Goal: Task Accomplishment & Management: Complete application form

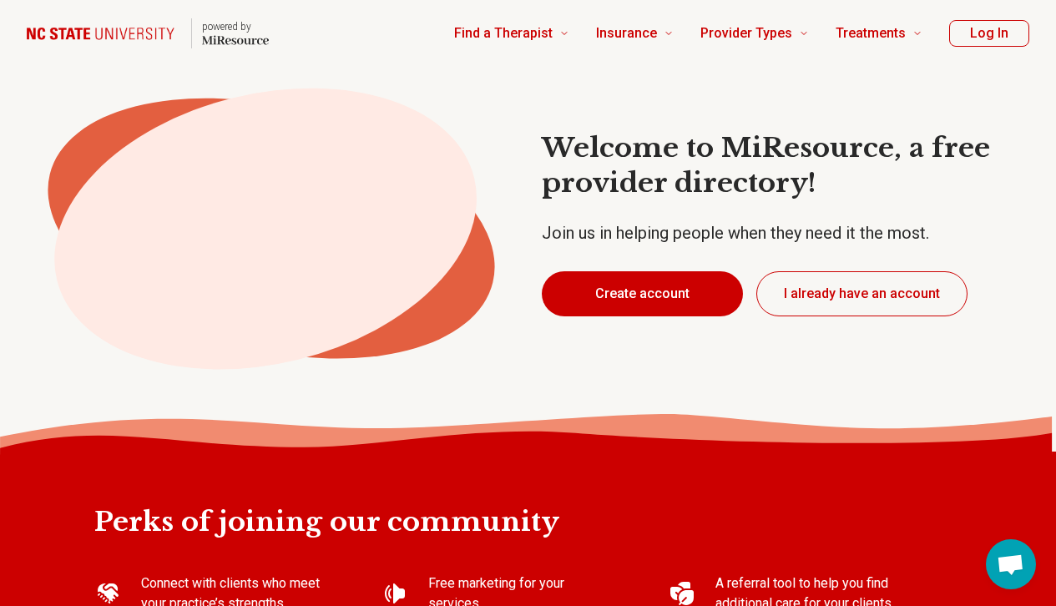
click at [659, 283] on button "Create account" at bounding box center [642, 293] width 201 height 45
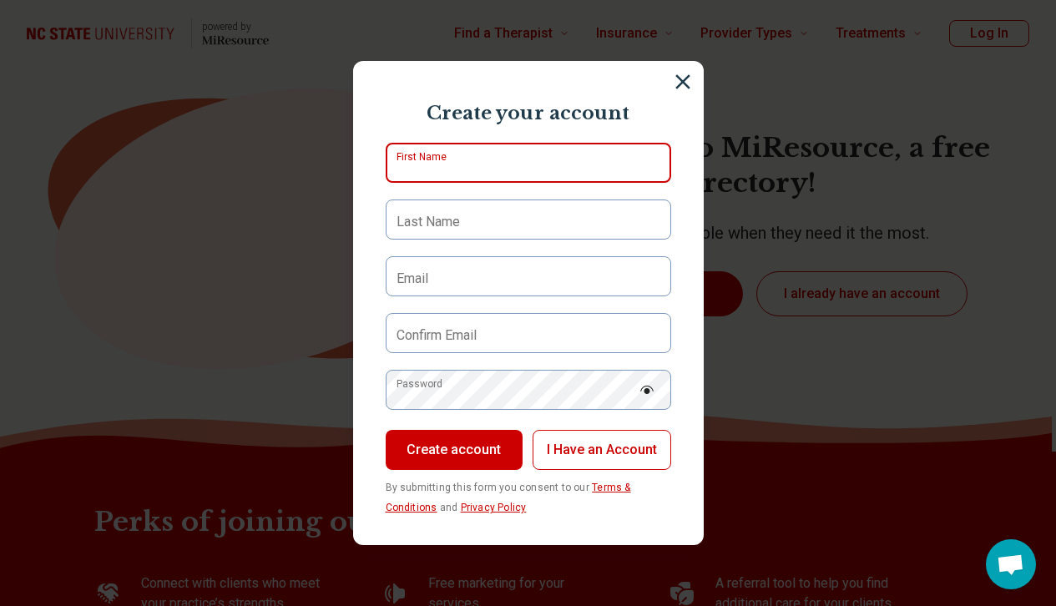
click at [525, 152] on input "First Name" at bounding box center [529, 163] width 286 height 40
type input "******"
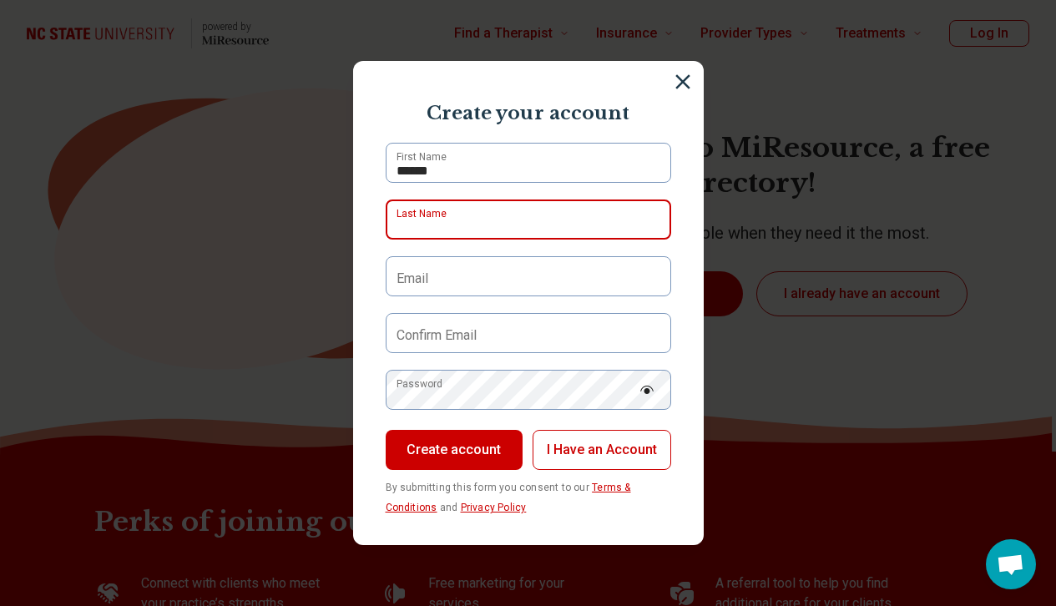
click at [494, 227] on input "Last Name" at bounding box center [529, 220] width 286 height 40
type input "*********"
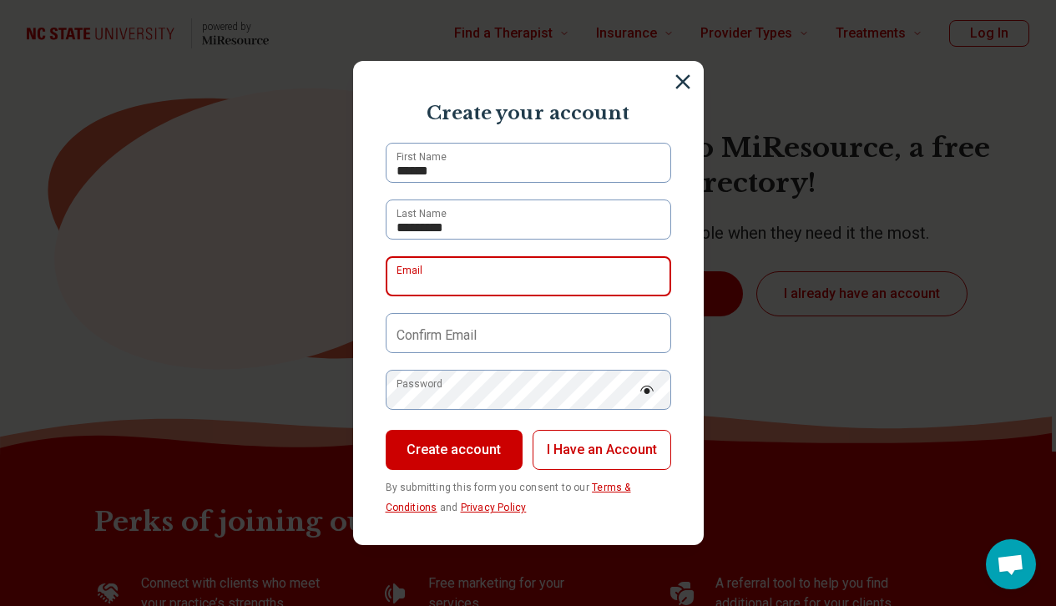
click at [483, 281] on input "Email" at bounding box center [529, 276] width 286 height 40
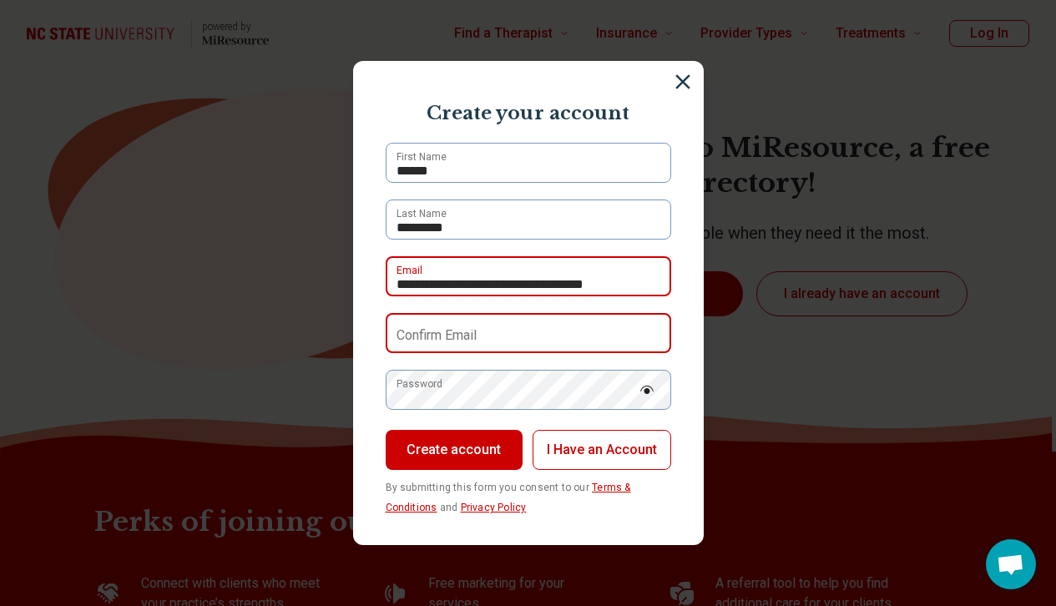
type input "**********"
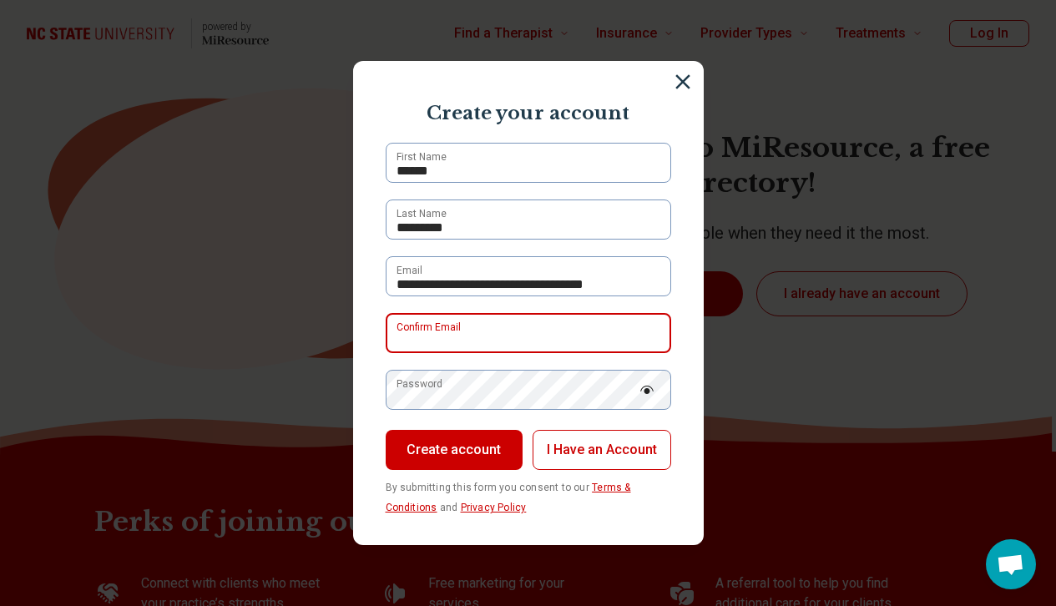
click at [520, 330] on input "Confirm Email" at bounding box center [529, 333] width 286 height 40
type input "**********"
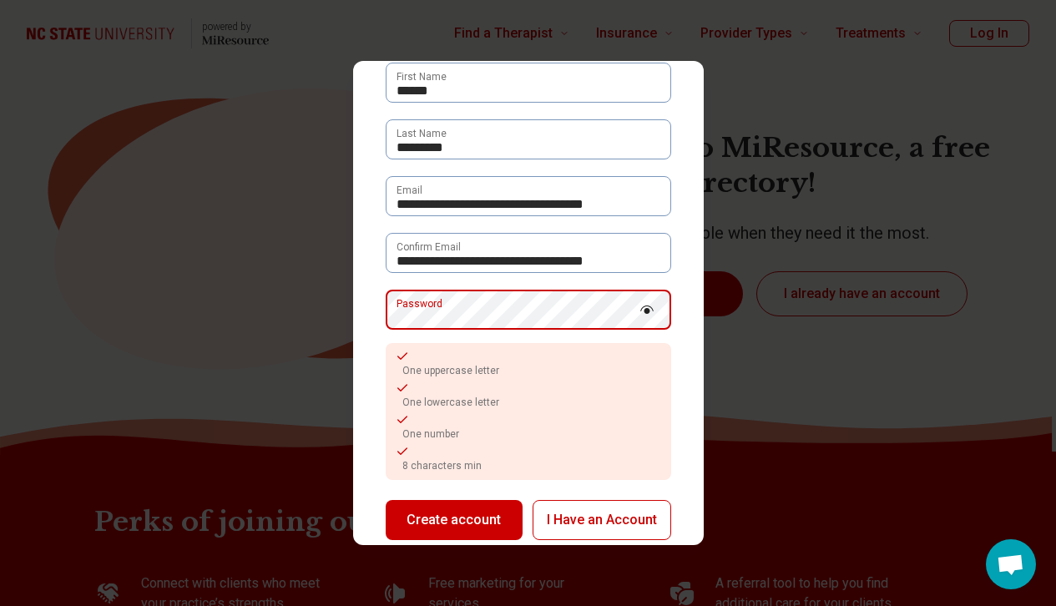
scroll to position [84, 0]
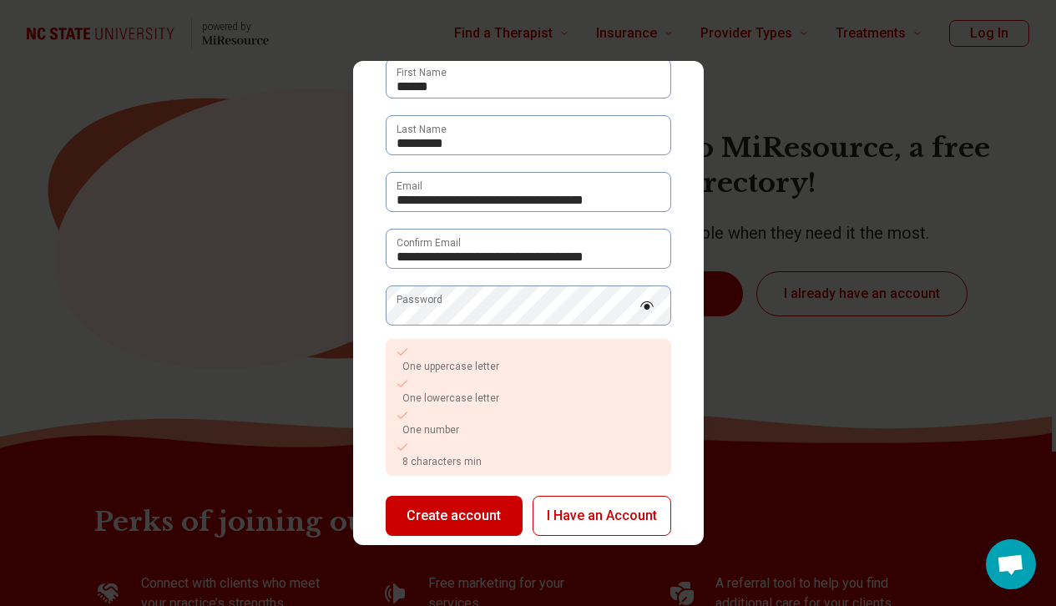
click at [645, 276] on form "**********" at bounding box center [529, 320] width 286 height 524
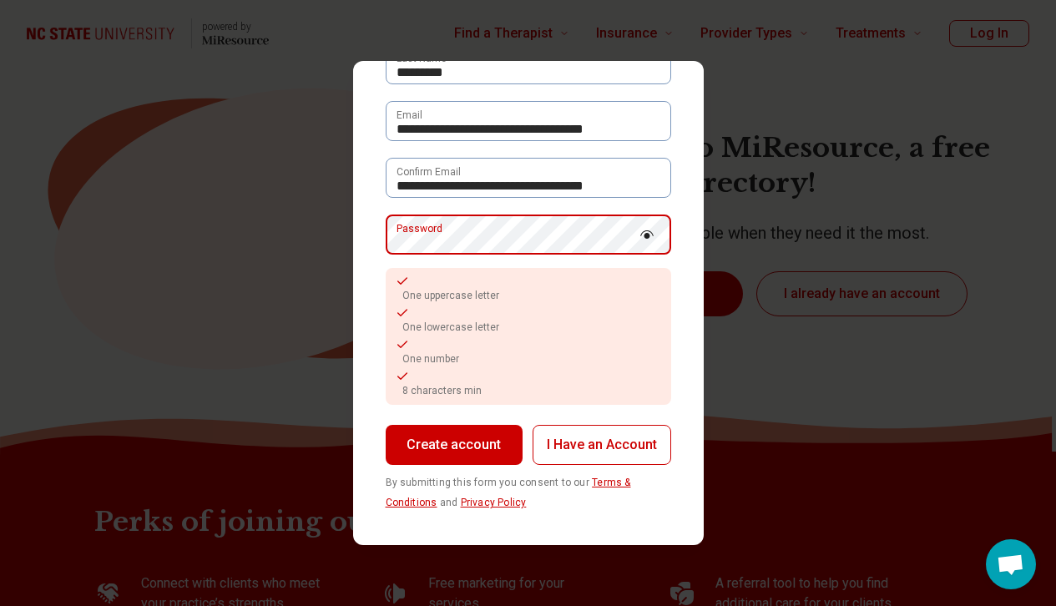
scroll to position [122, 0]
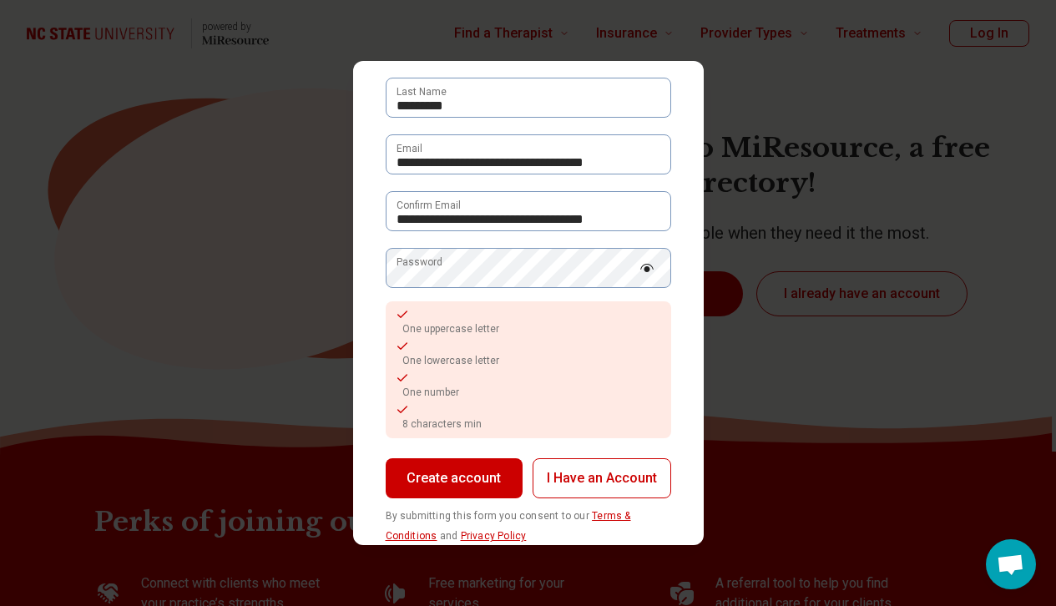
click at [453, 479] on button "Create account" at bounding box center [454, 479] width 137 height 40
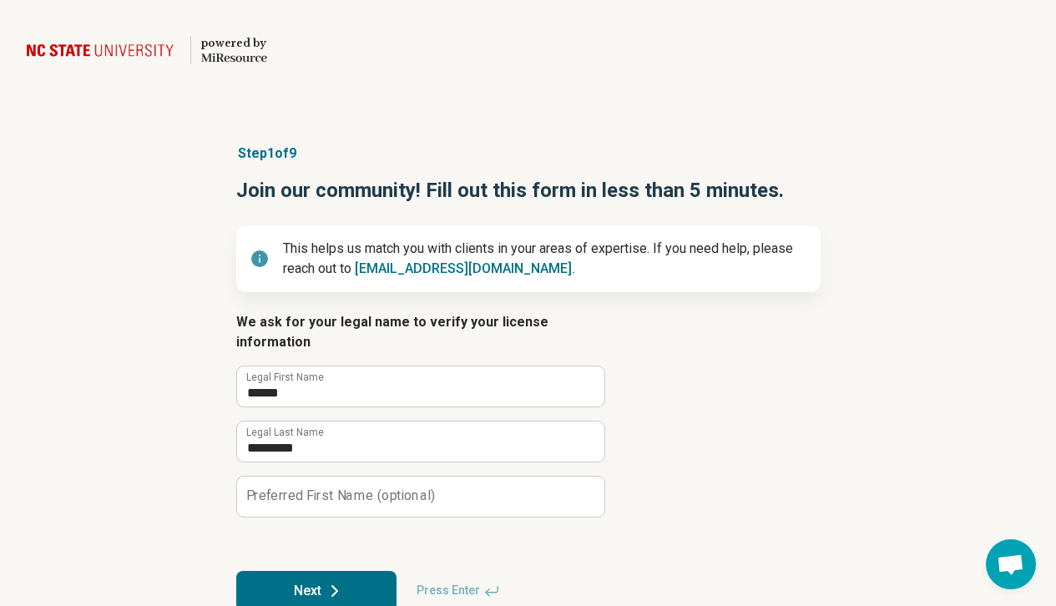
click at [702, 268] on p "This helps us match you with clients in your areas of expertise. If you need he…" at bounding box center [545, 259] width 524 height 40
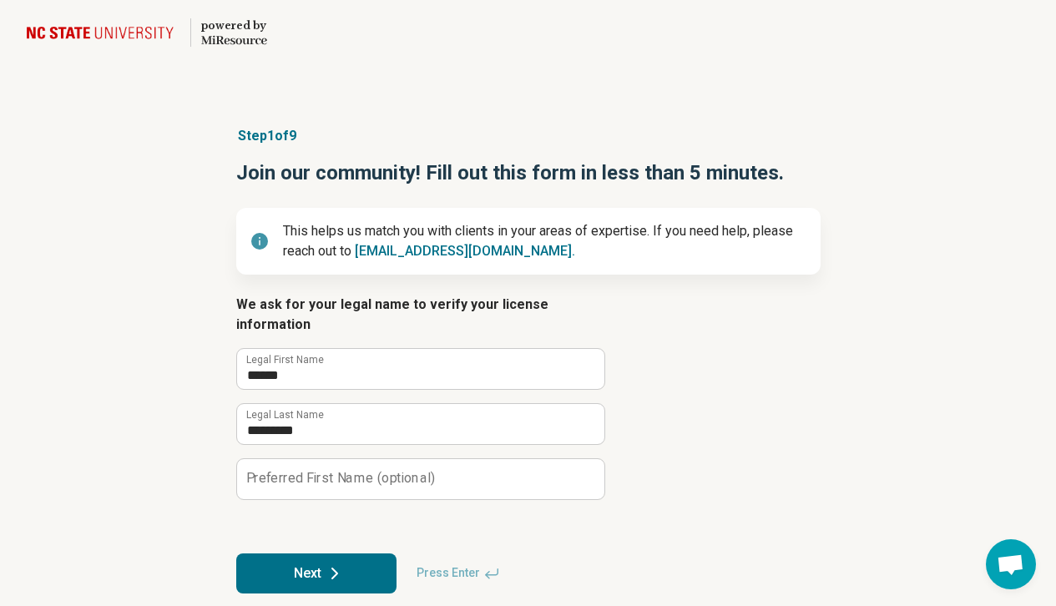
click at [320, 554] on button "Next" at bounding box center [316, 574] width 160 height 40
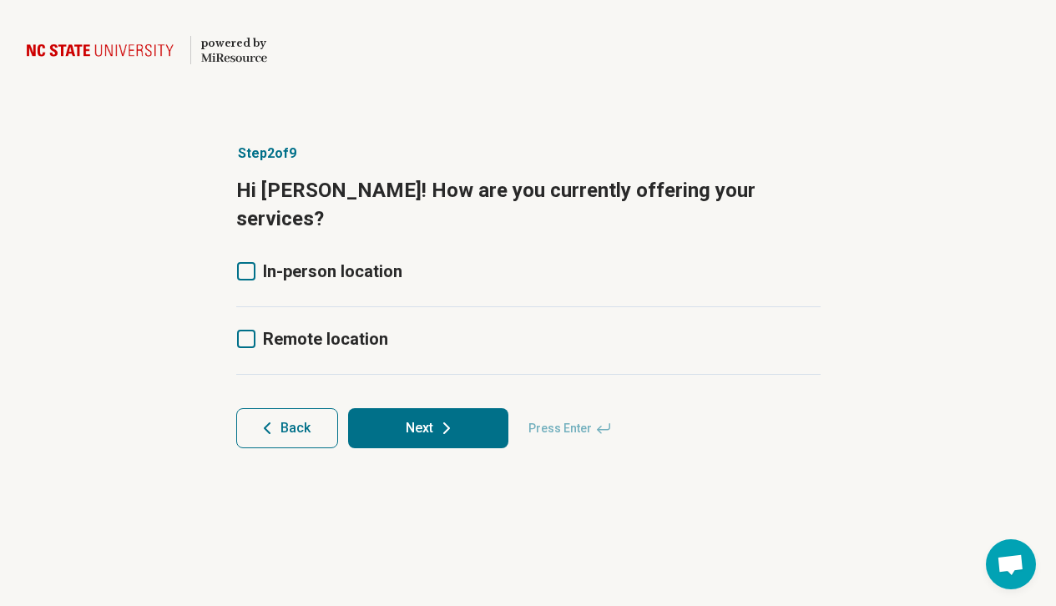
click at [251, 260] on label "In-person location" at bounding box center [319, 271] width 166 height 23
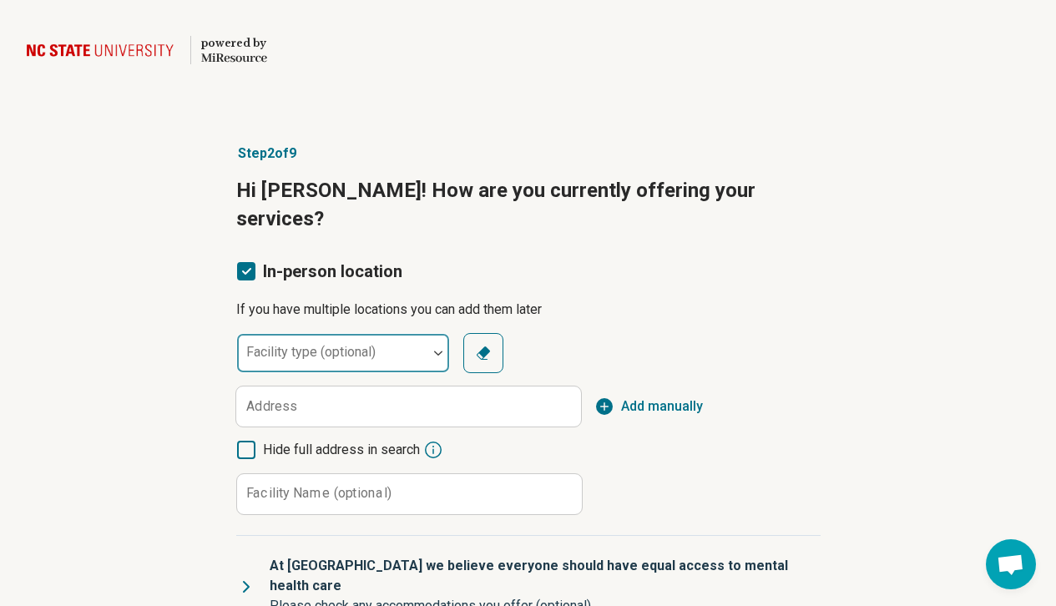
click at [314, 348] on div at bounding box center [332, 359] width 177 height 23
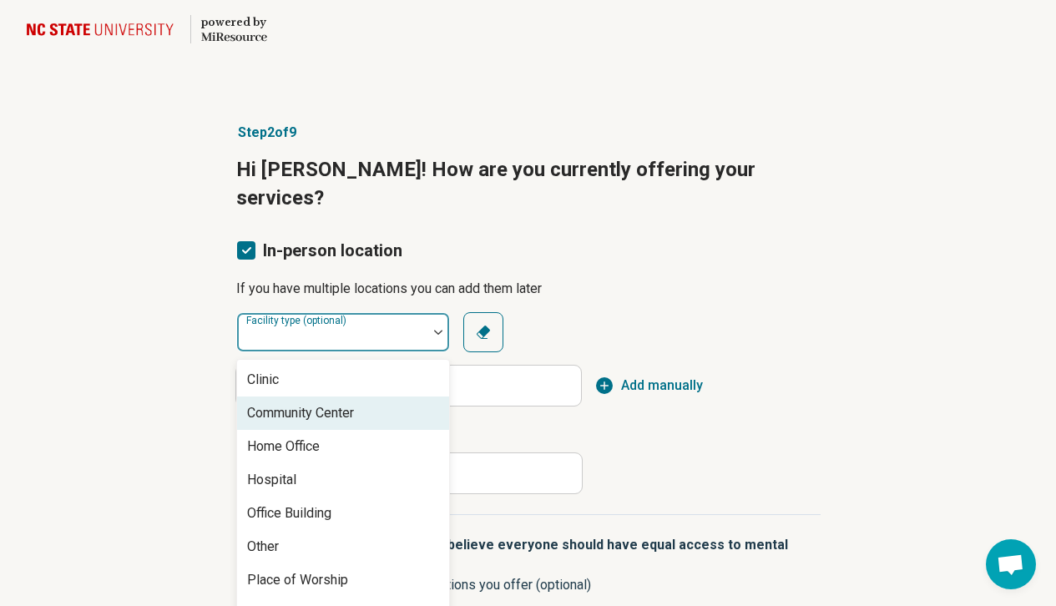
scroll to position [7, 0]
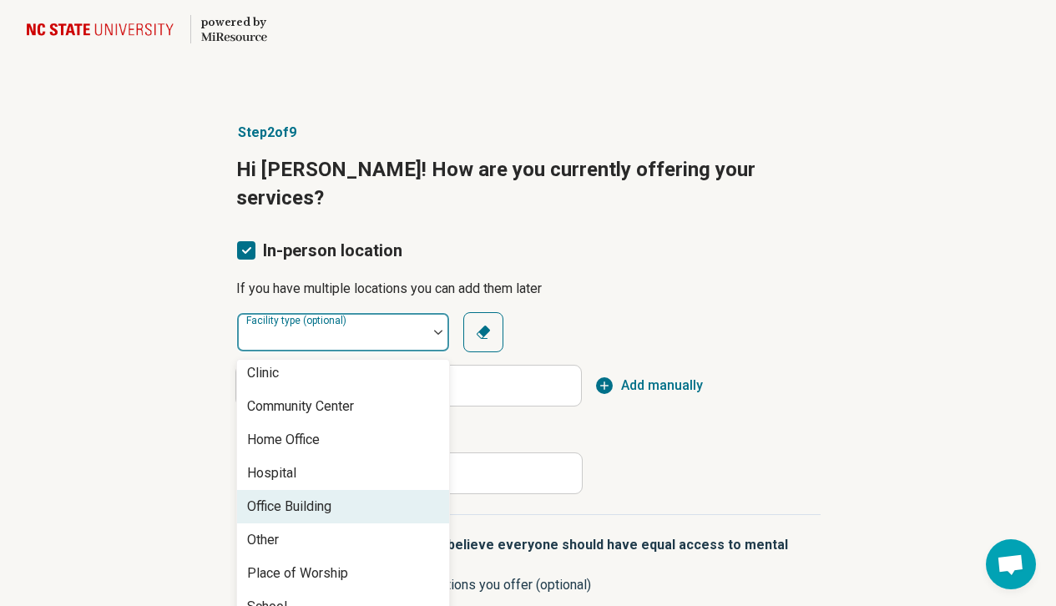
click at [317, 493] on div "Office Building" at bounding box center [343, 506] width 212 height 33
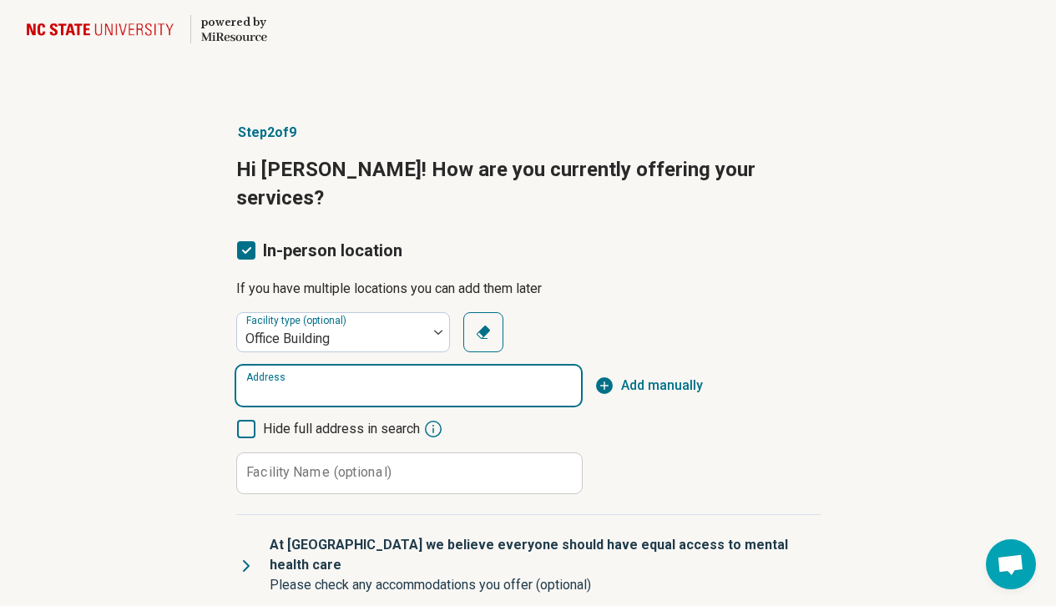
click at [351, 366] on input "Address" at bounding box center [408, 386] width 345 height 40
paste input "**********"
click at [499, 366] on input "**********" at bounding box center [408, 386] width 345 height 40
click at [479, 366] on input "**********" at bounding box center [408, 386] width 345 height 40
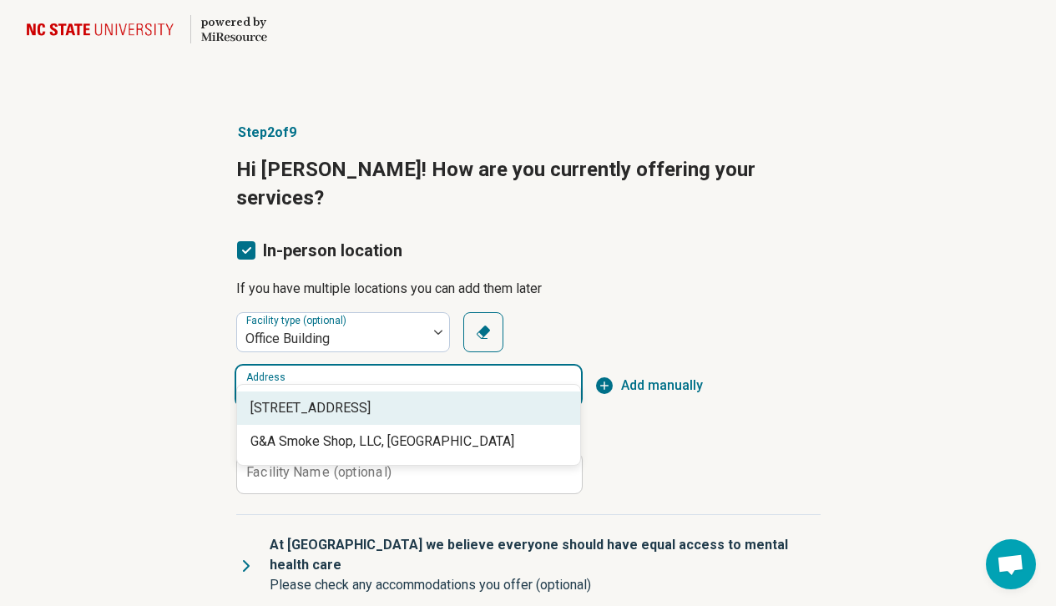
click at [452, 403] on span "7406 Chapel Hill Road, Cary, NC" at bounding box center [412, 408] width 323 height 20
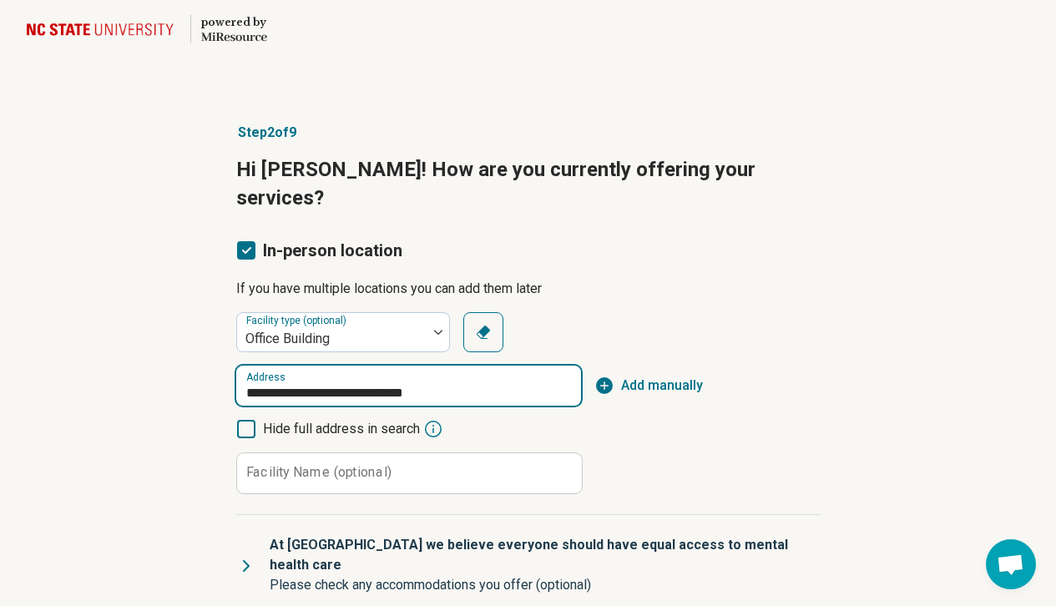
click at [408, 366] on input "**********" at bounding box center [408, 386] width 345 height 40
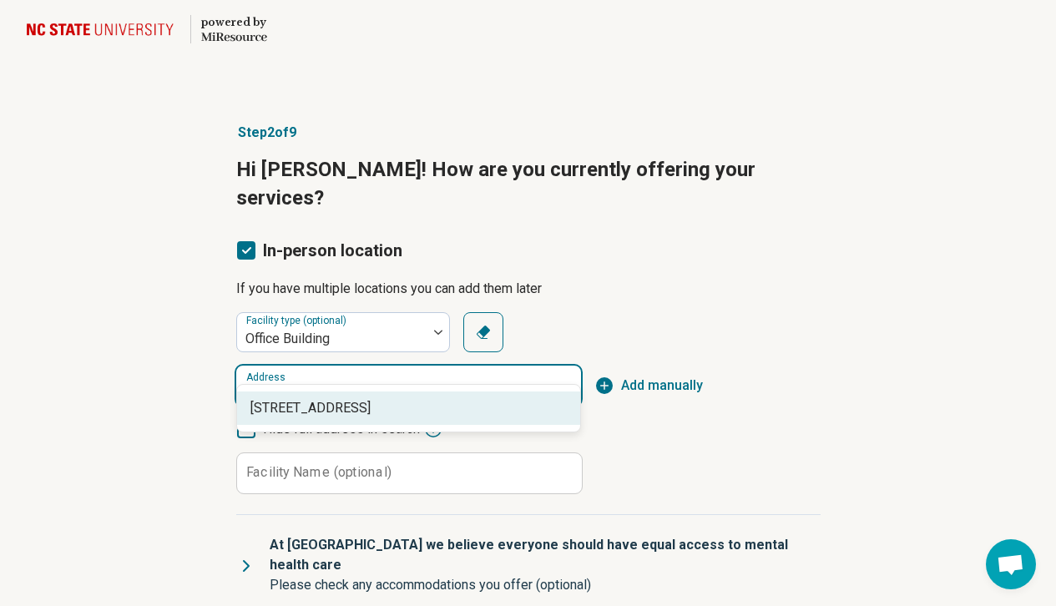
click at [461, 405] on span "7406 Chapel Hill Road, Raleigh, NC" at bounding box center [412, 408] width 323 height 20
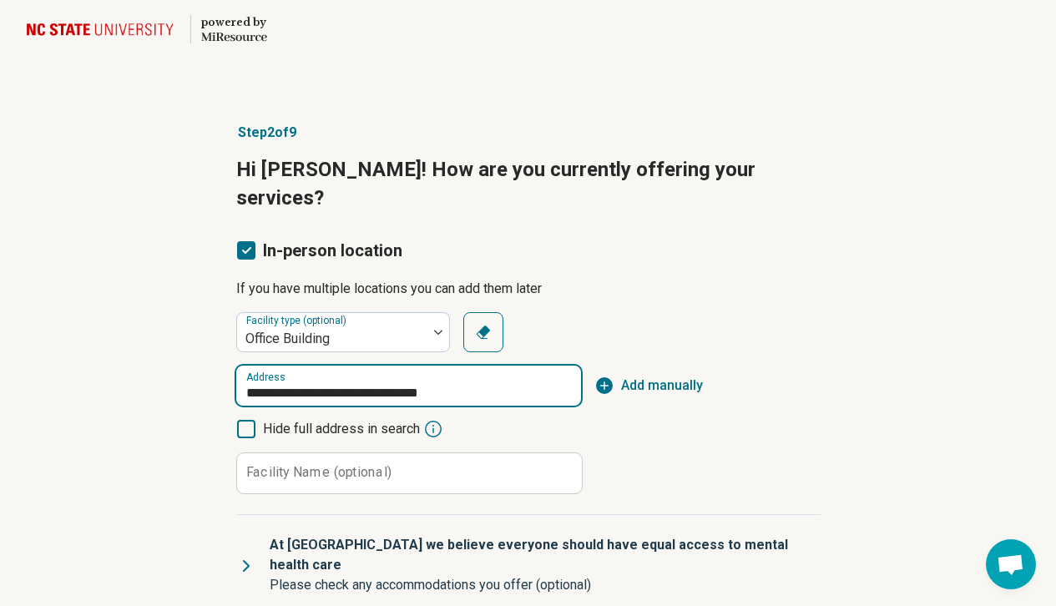
click at [388, 366] on input "**********" at bounding box center [408, 386] width 345 height 40
click at [383, 366] on input "**********" at bounding box center [408, 386] width 345 height 40
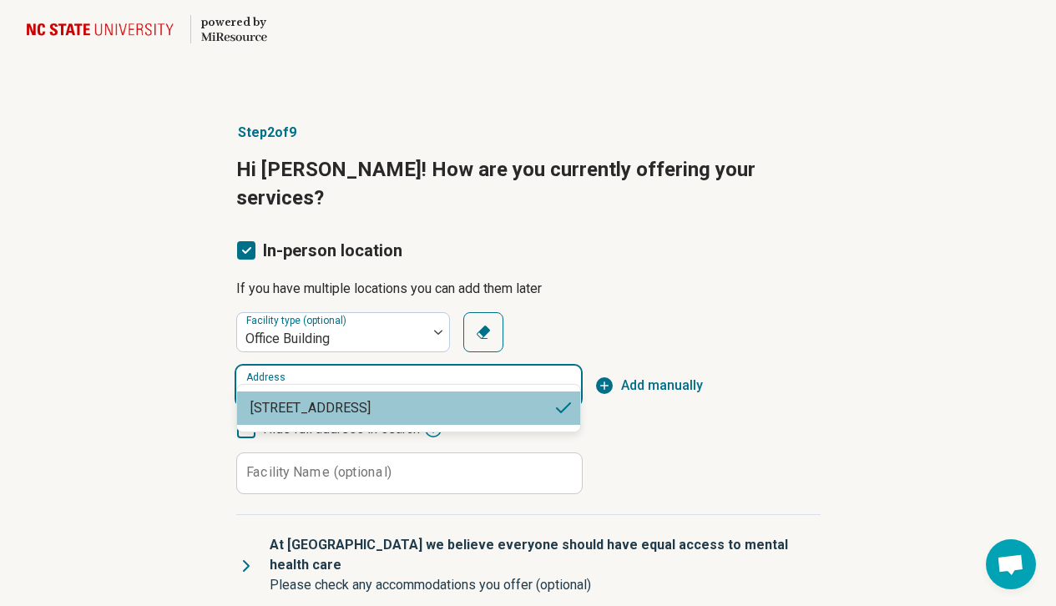
click at [511, 409] on span "7406 Chapel Hill Road, Raleigh, NC" at bounding box center [402, 408] width 303 height 20
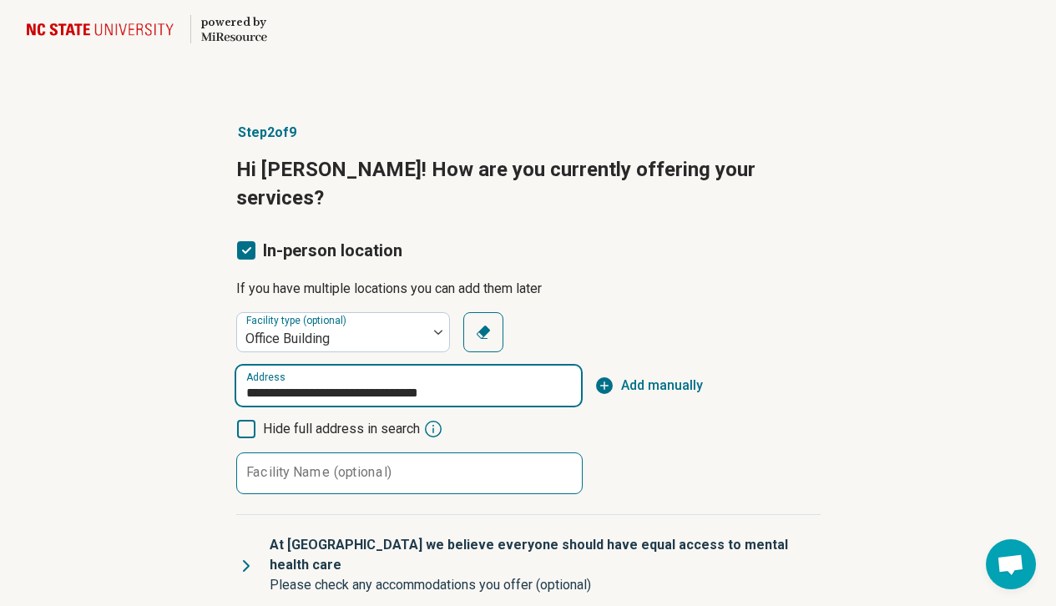
scroll to position [26, 0]
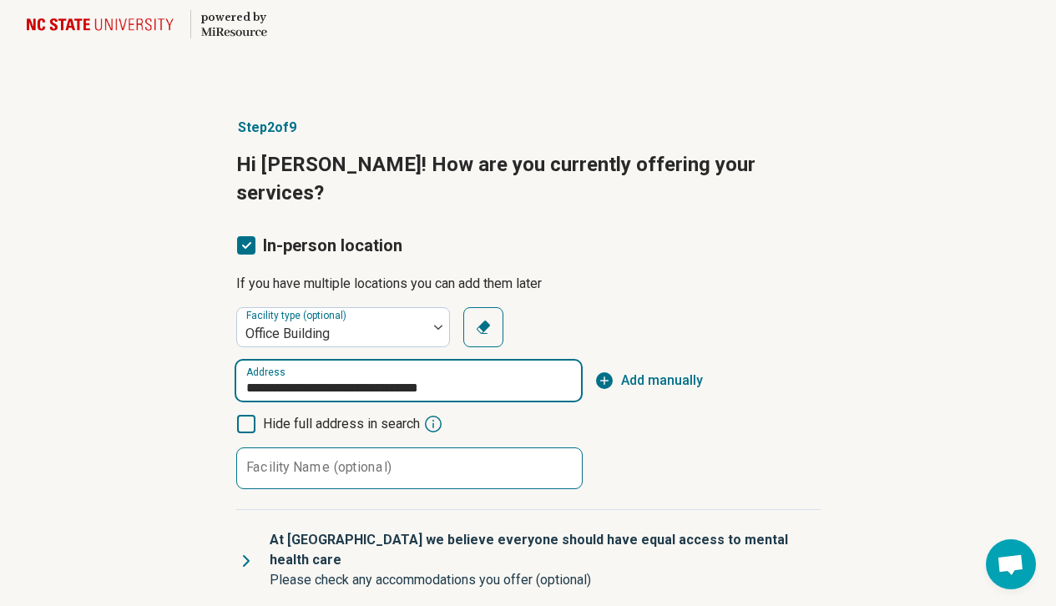
type input "**********"
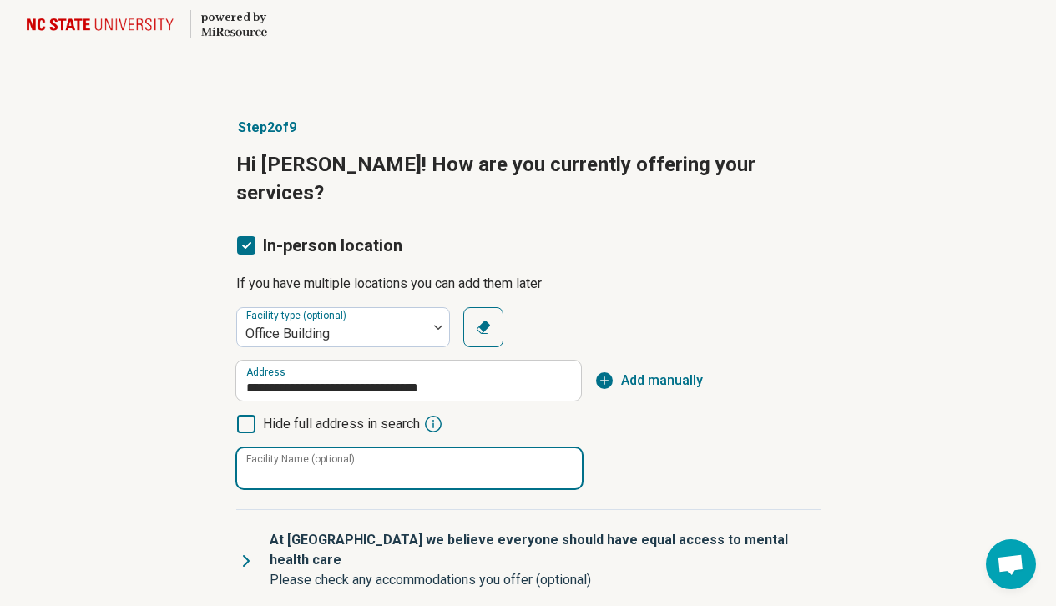
click at [536, 448] on input "Facility Name (optional)" at bounding box center [409, 468] width 345 height 40
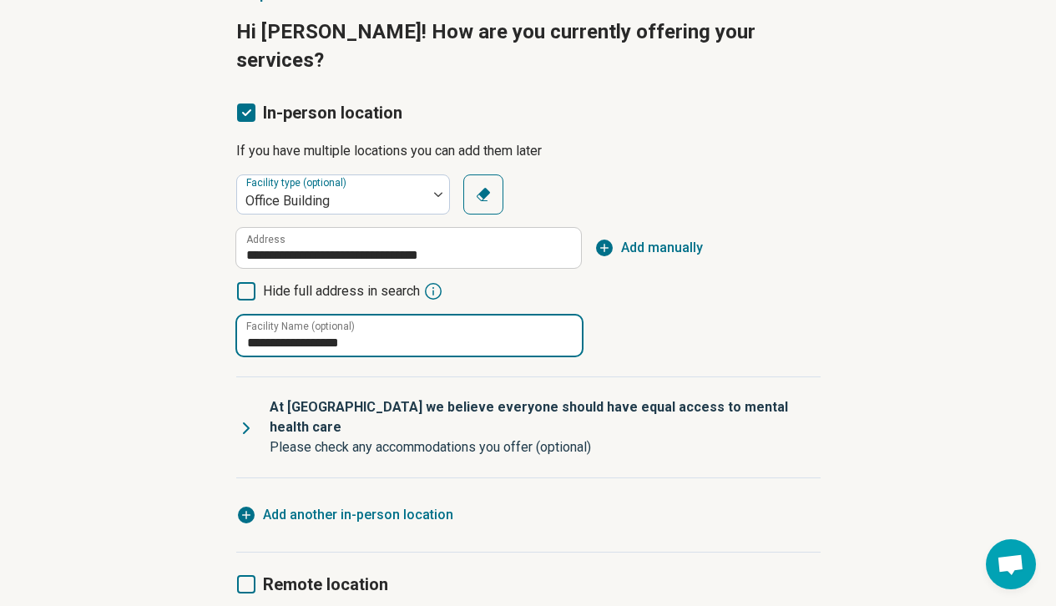
scroll to position [189, 0]
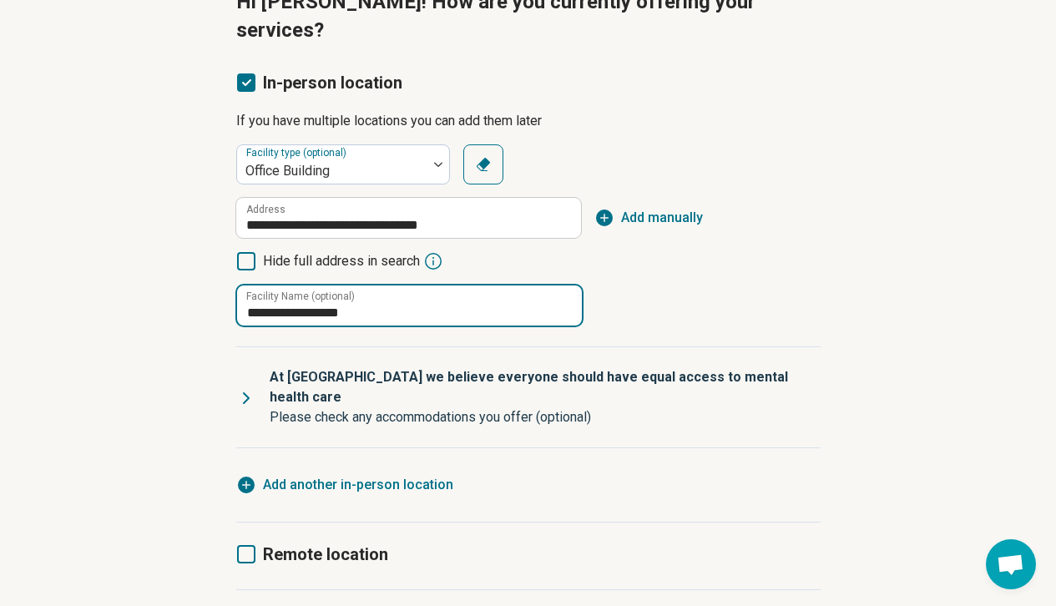
type input "**********"
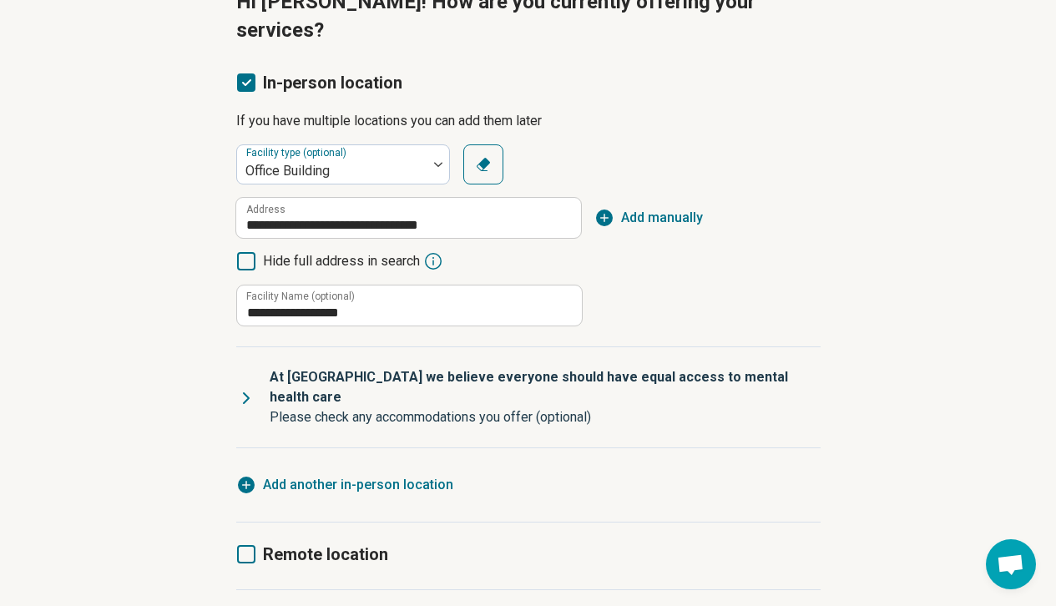
click at [413, 475] on span "Add another in-person location" at bounding box center [358, 485] width 190 height 20
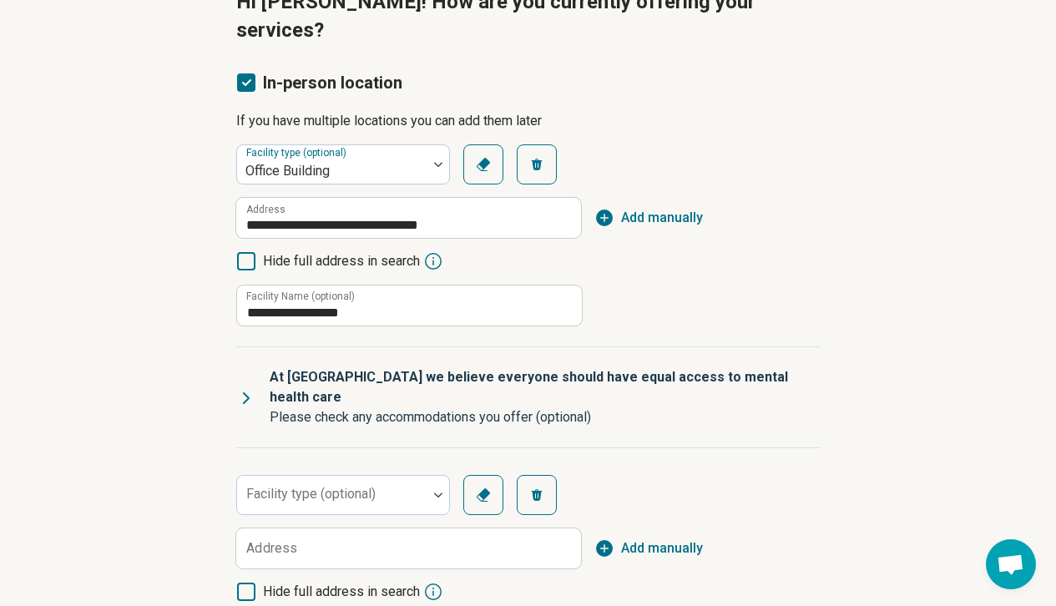
scroll to position [8, 0]
click at [399, 490] on div at bounding box center [332, 501] width 177 height 23
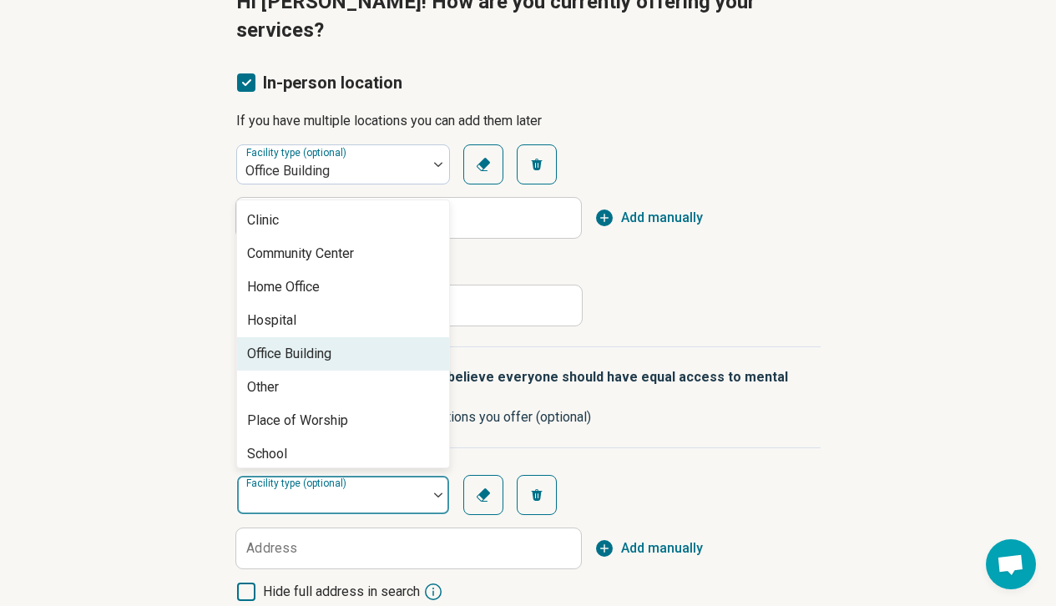
click at [362, 337] on div "Office Building" at bounding box center [343, 353] width 212 height 33
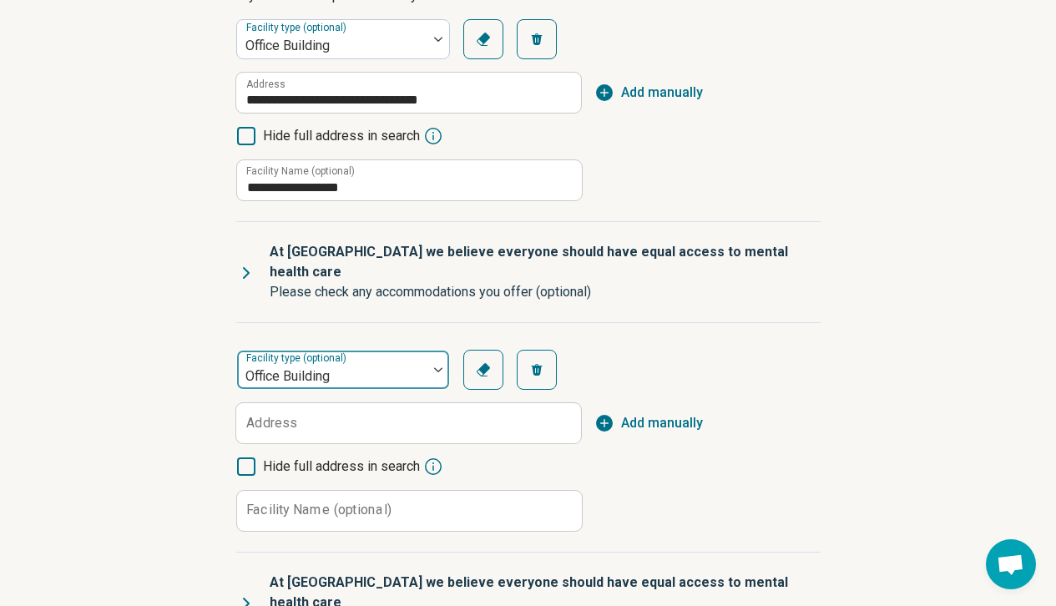
scroll to position [328, 0]
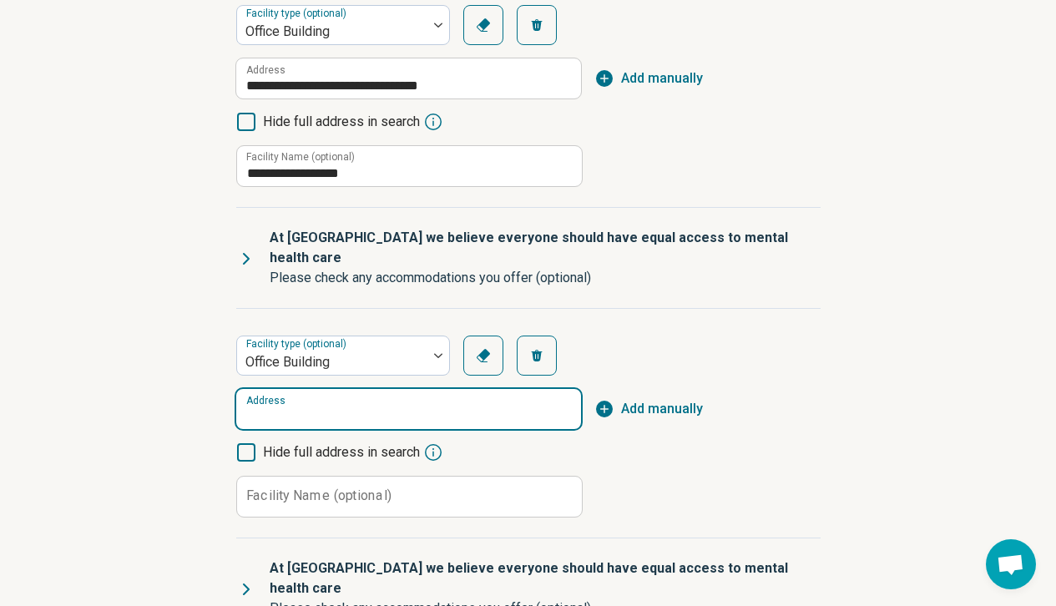
click at [443, 389] on input "Address" at bounding box center [408, 409] width 345 height 40
paste input "**********"
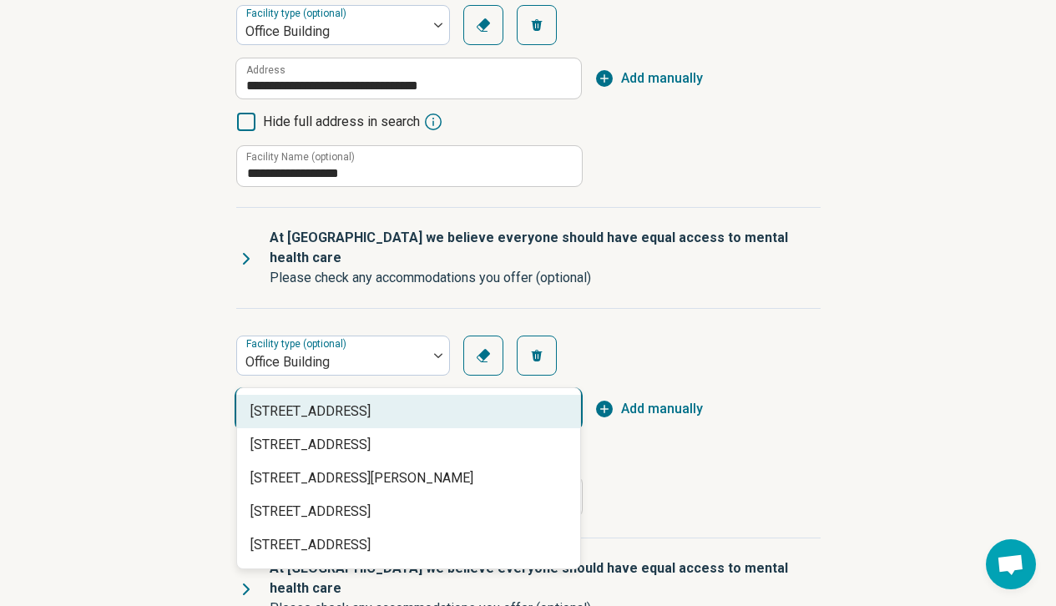
click at [403, 407] on span "141 Providence Road, Chapel Hill, NC" at bounding box center [412, 412] width 323 height 20
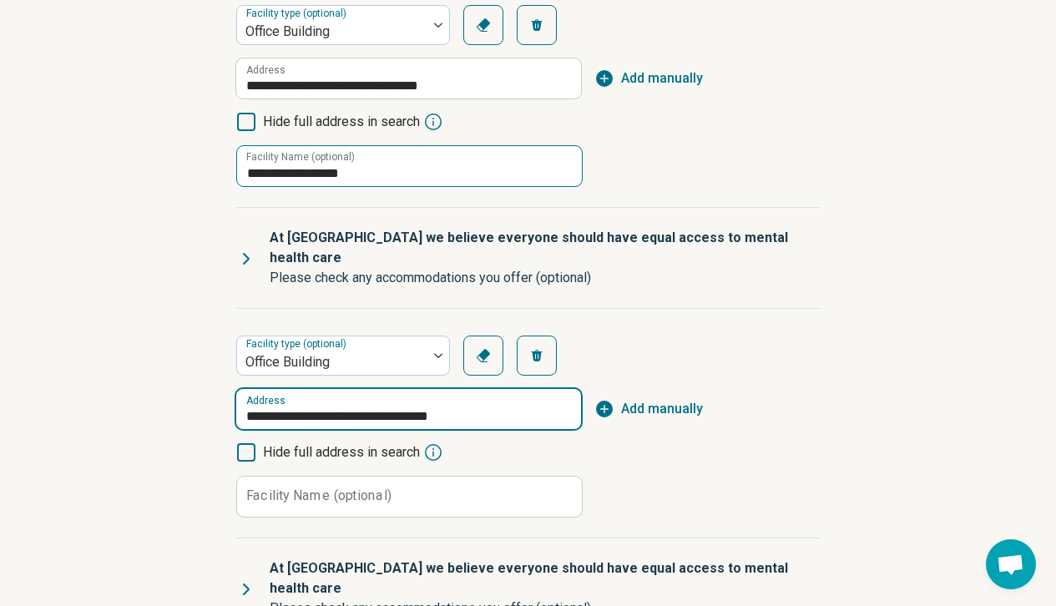
type input "**********"
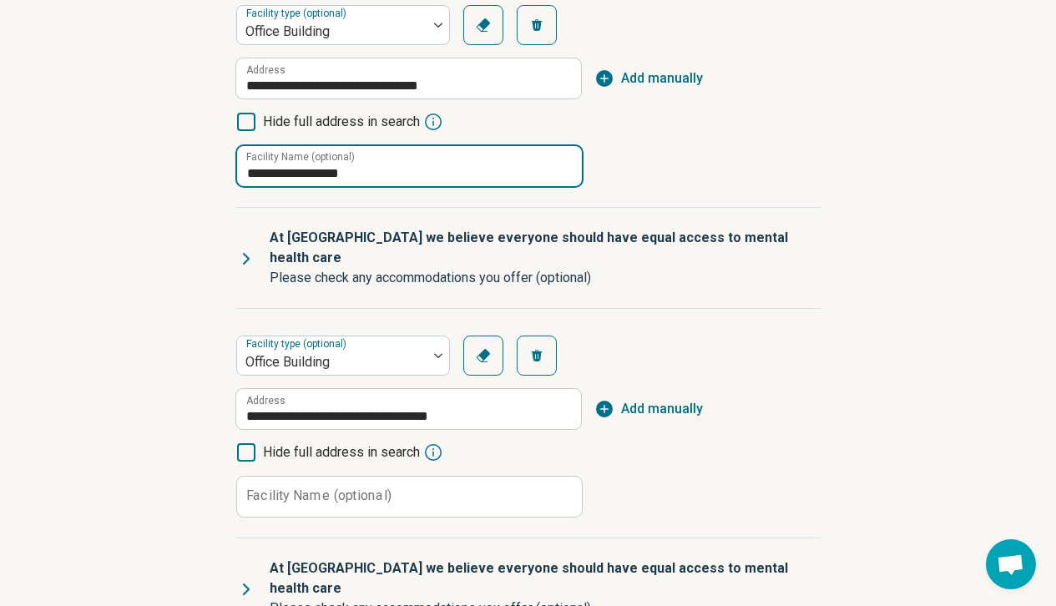
drag, startPoint x: 371, startPoint y: 155, endPoint x: 205, endPoint y: 144, distance: 166.5
click at [205, 144] on div "**********" at bounding box center [528, 335] width 1056 height 1107
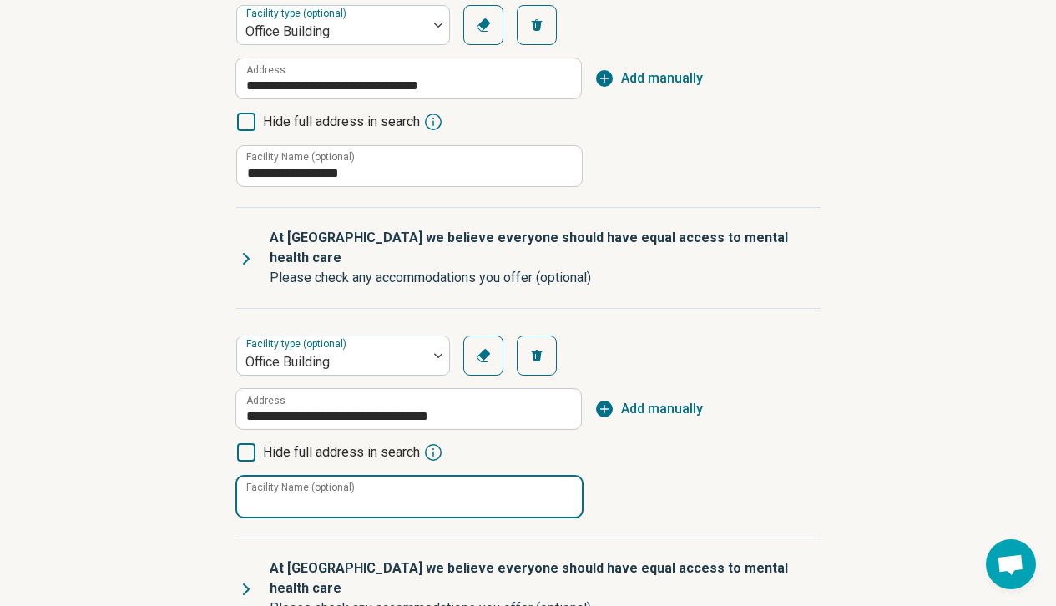
click at [418, 477] on input "Facility Name (optional)" at bounding box center [409, 497] width 345 height 40
paste input "**********"
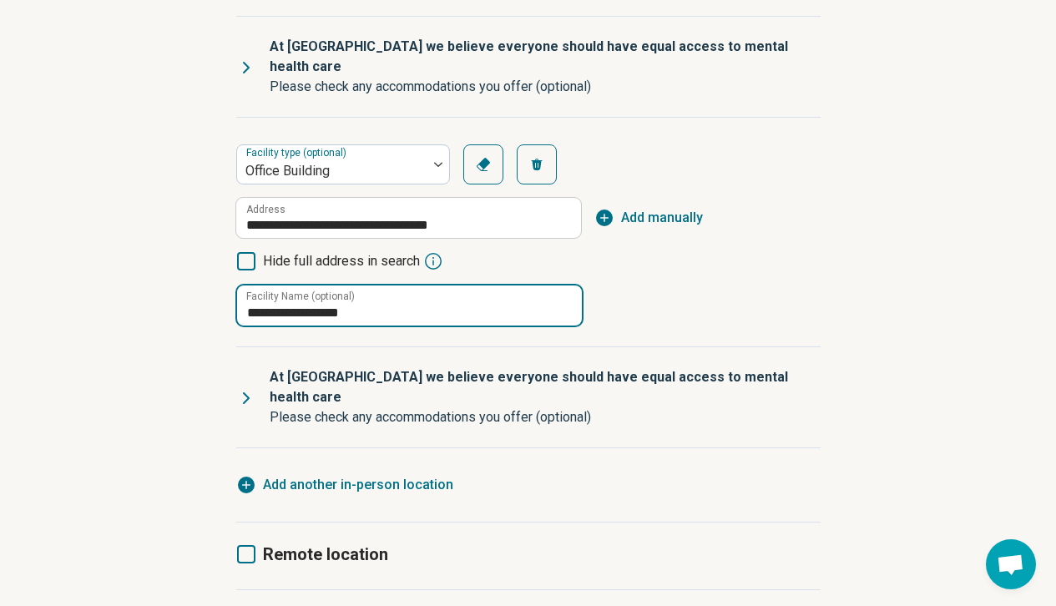
scroll to position [522, 0]
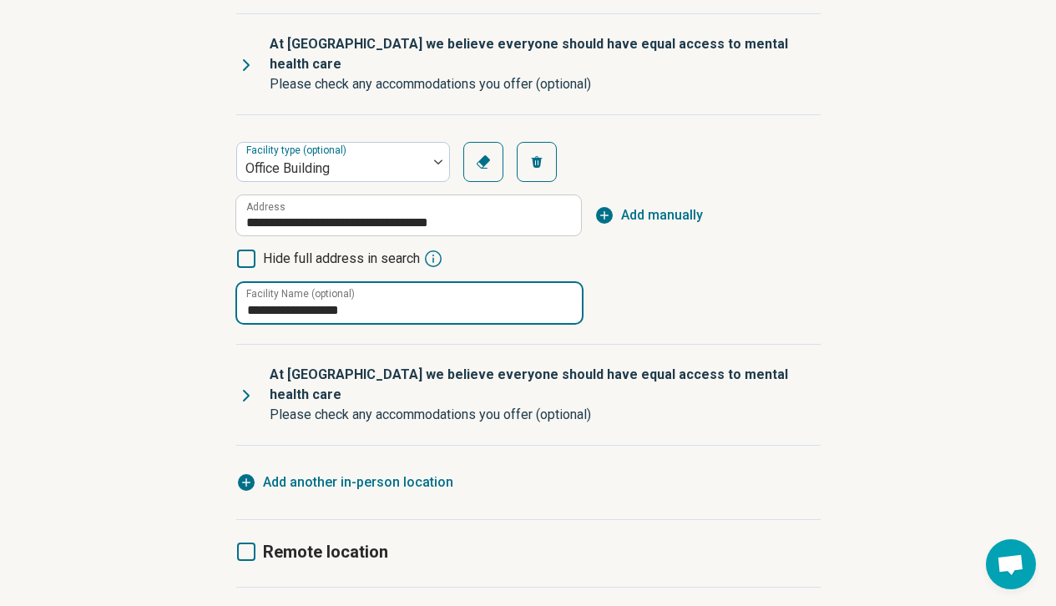
type input "**********"
click at [247, 391] on icon at bounding box center [246, 396] width 5 height 10
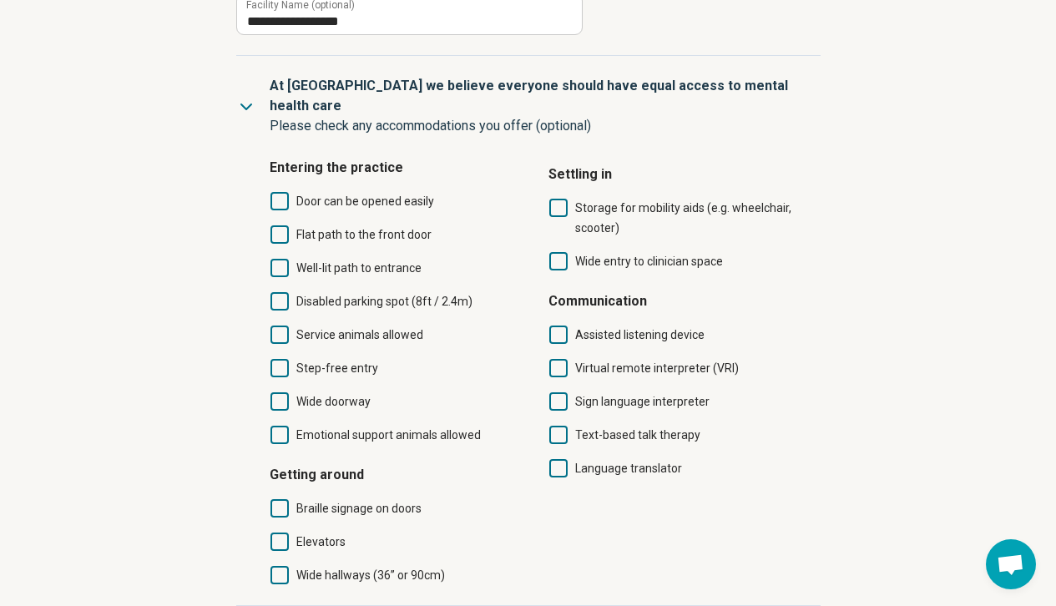
scroll to position [813, 0]
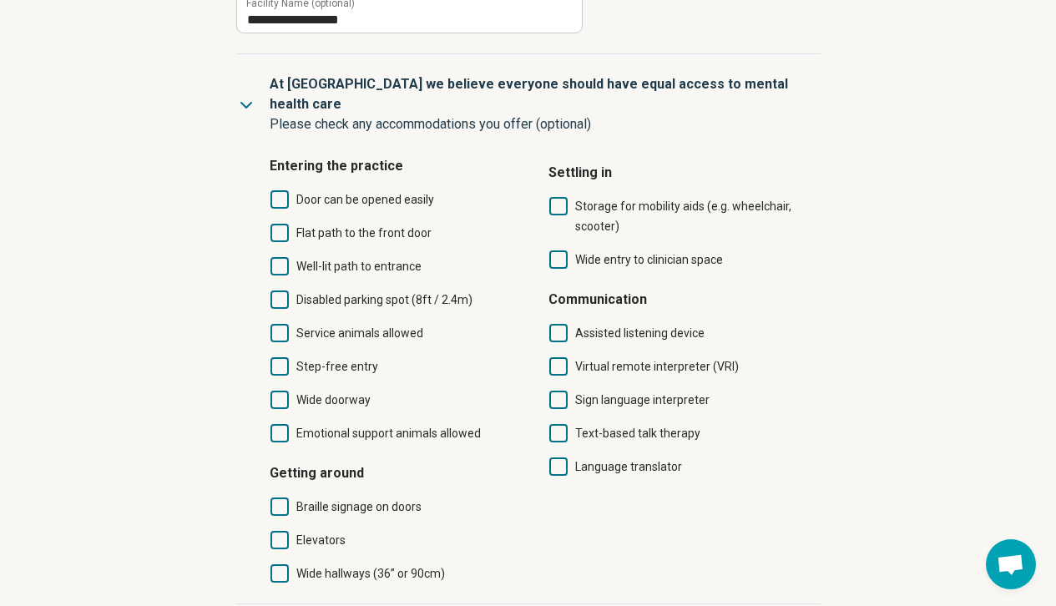
click at [255, 95] on icon at bounding box center [246, 105] width 20 height 20
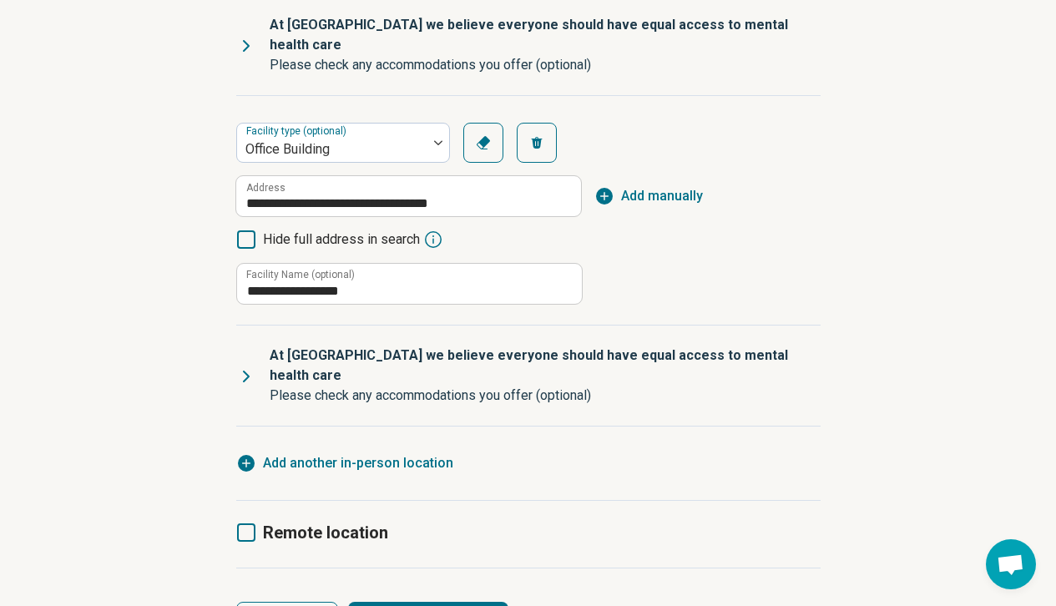
click at [249, 524] on icon at bounding box center [246, 533] width 18 height 18
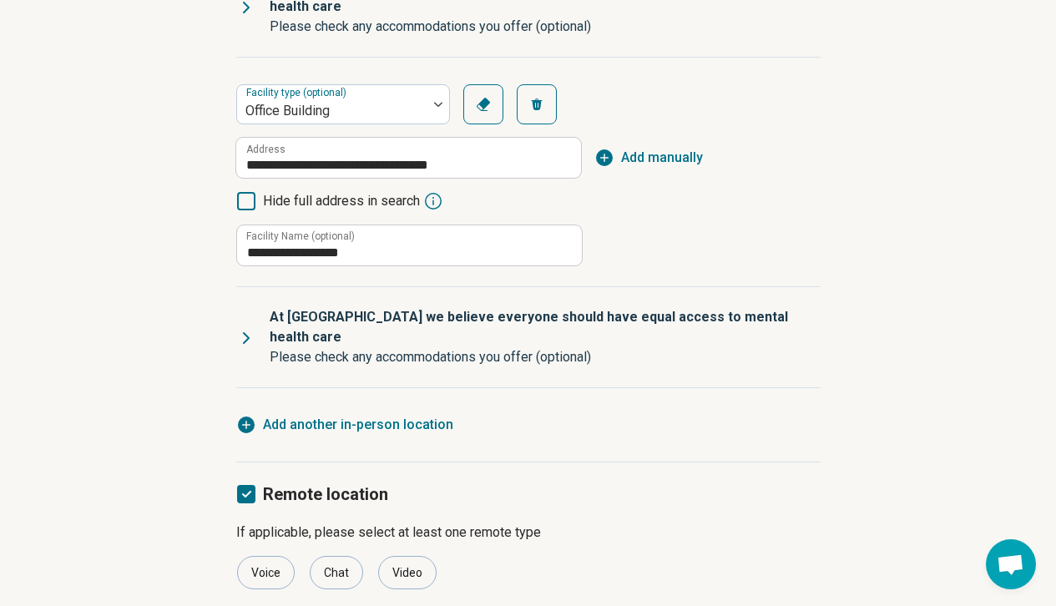
scroll to position [621, 0]
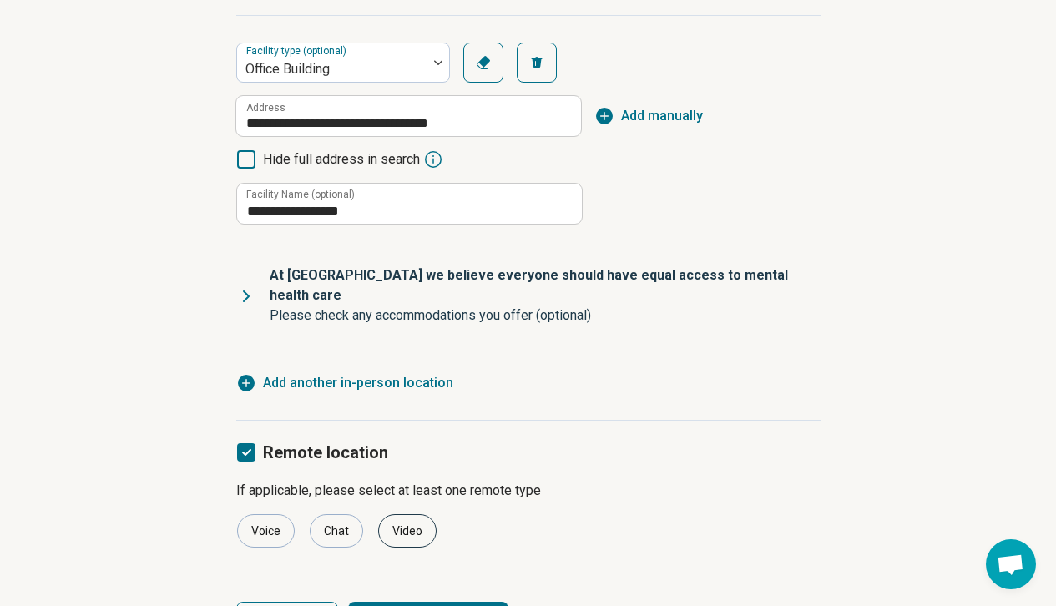
click at [407, 514] on div "Video" at bounding box center [407, 530] width 58 height 33
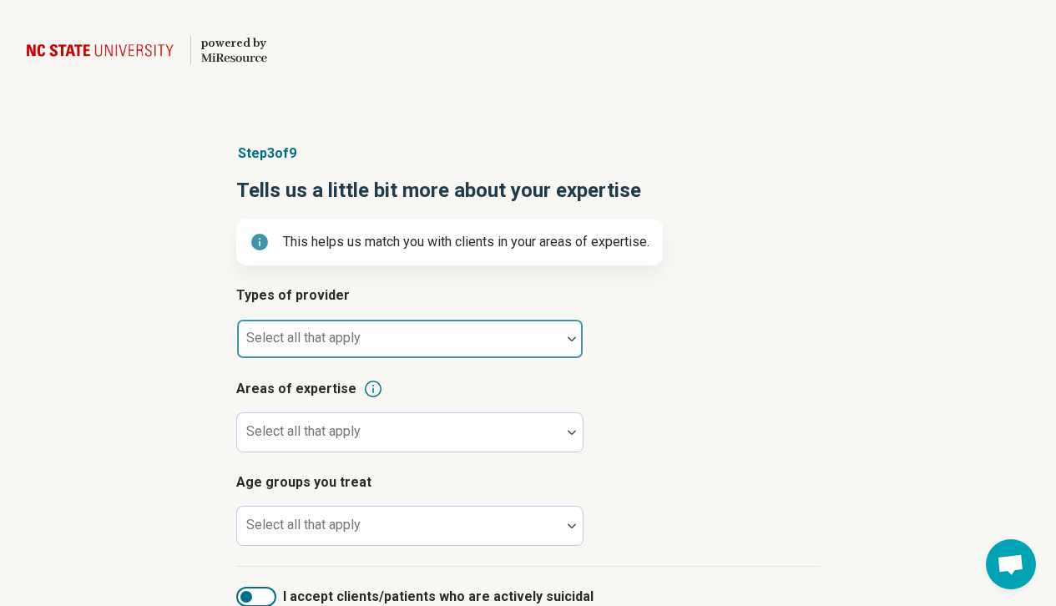
click at [488, 347] on div at bounding box center [399, 345] width 311 height 23
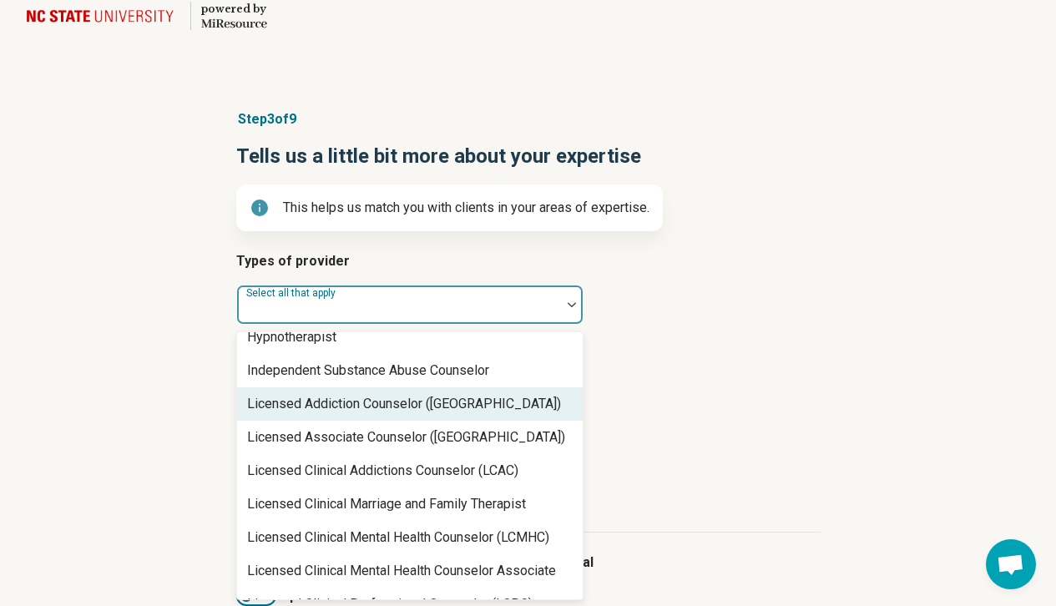
scroll to position [621, 0]
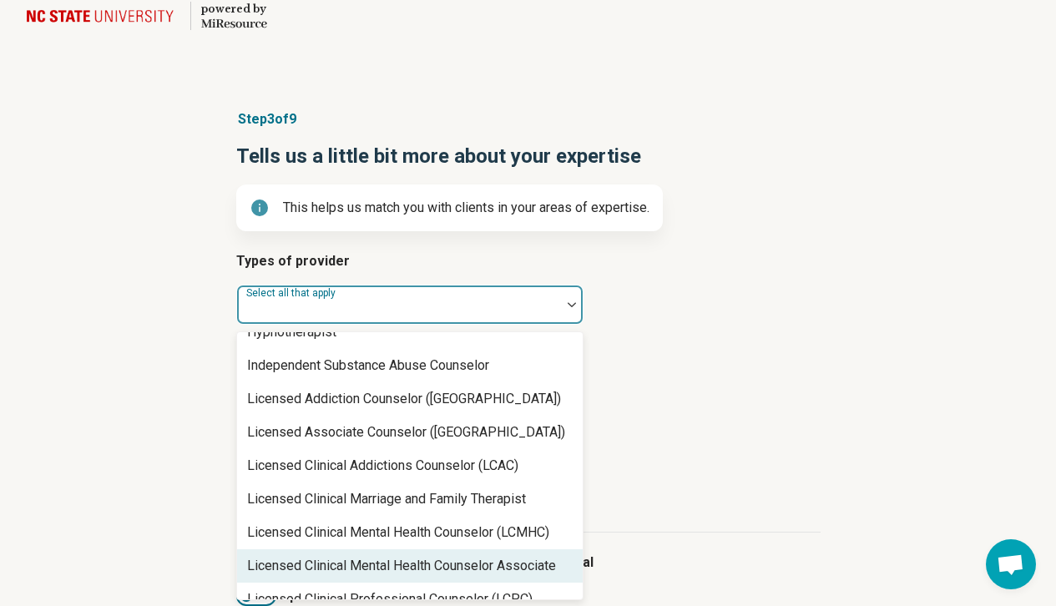
click at [536, 556] on div "Licensed Clinical Mental Health Counselor Associate" at bounding box center [401, 566] width 309 height 20
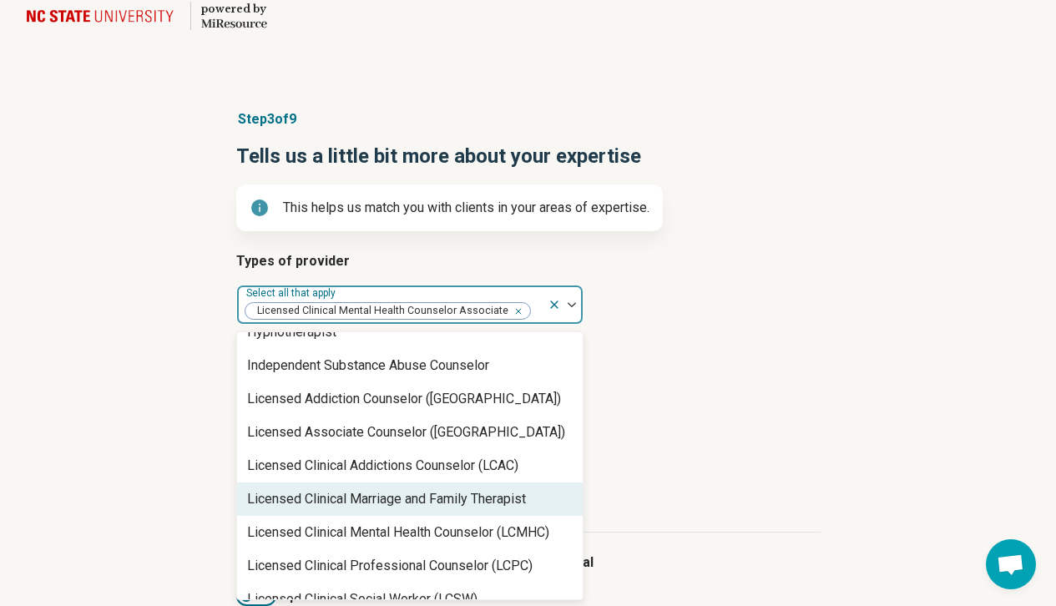
click at [656, 368] on article "Areas of expertise Select all that apply" at bounding box center [528, 381] width 585 height 73
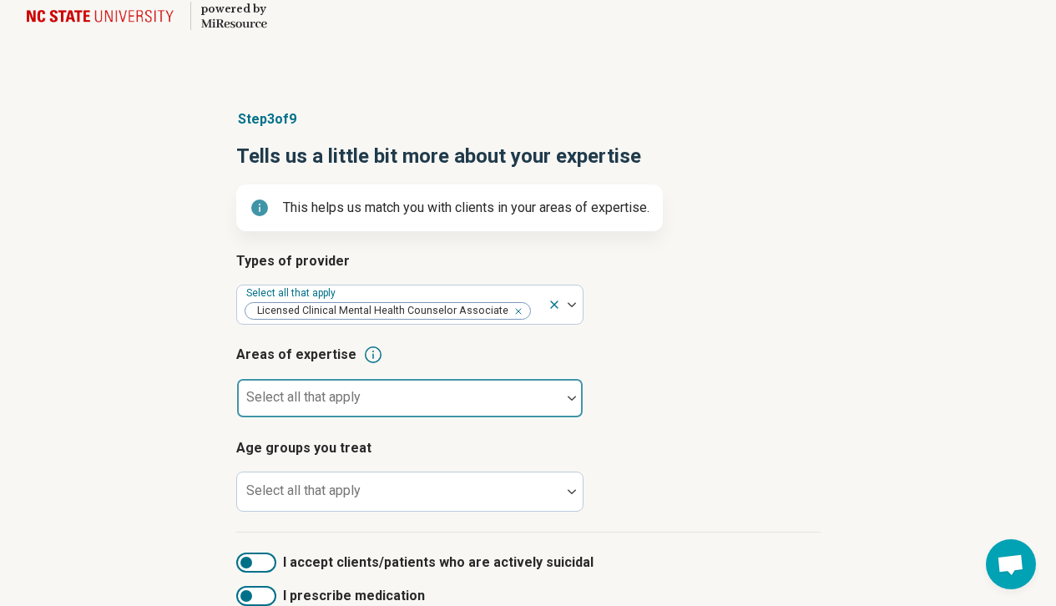
click at [484, 410] on div at bounding box center [399, 404] width 311 height 23
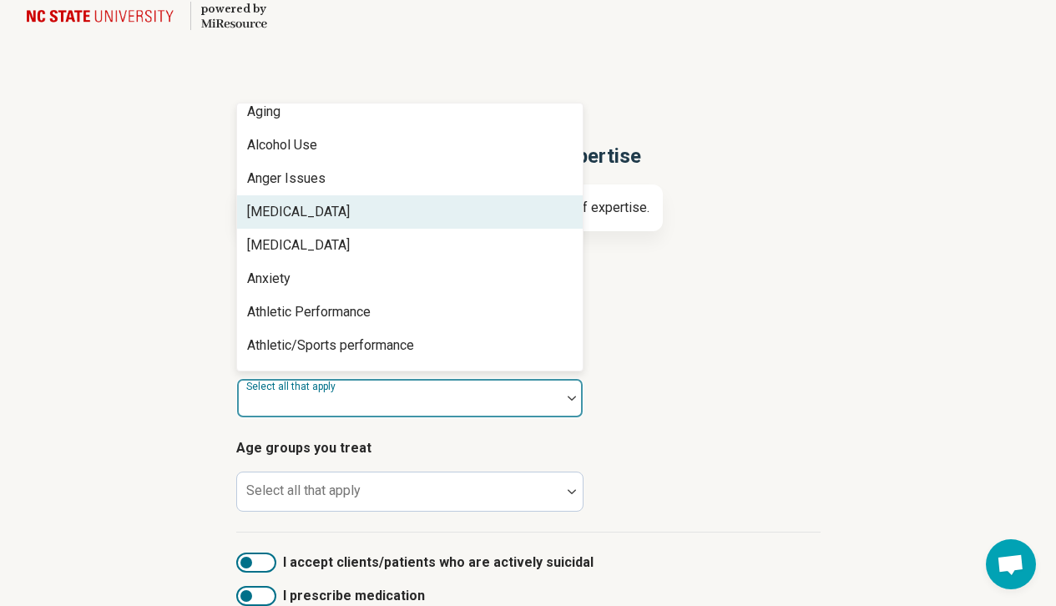
scroll to position [121, 0]
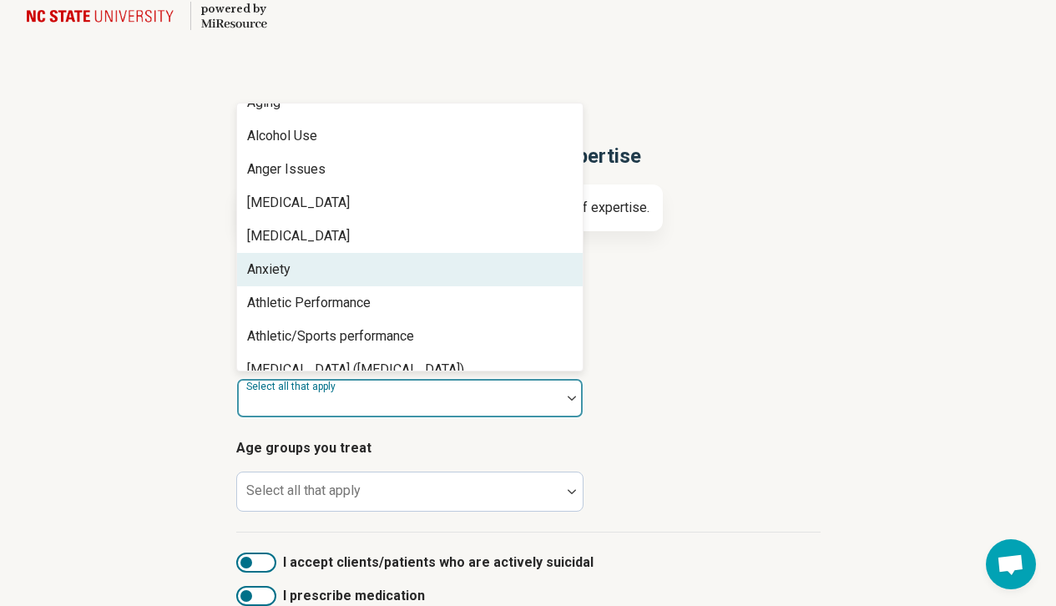
click at [398, 267] on div "Anxiety" at bounding box center [410, 269] width 346 height 33
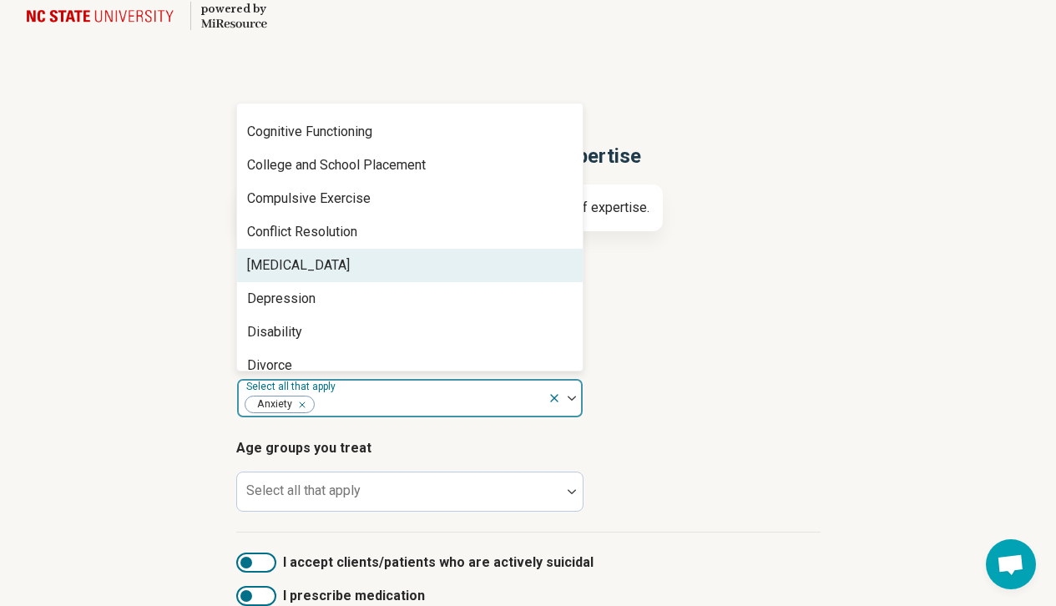
scroll to position [794, 0]
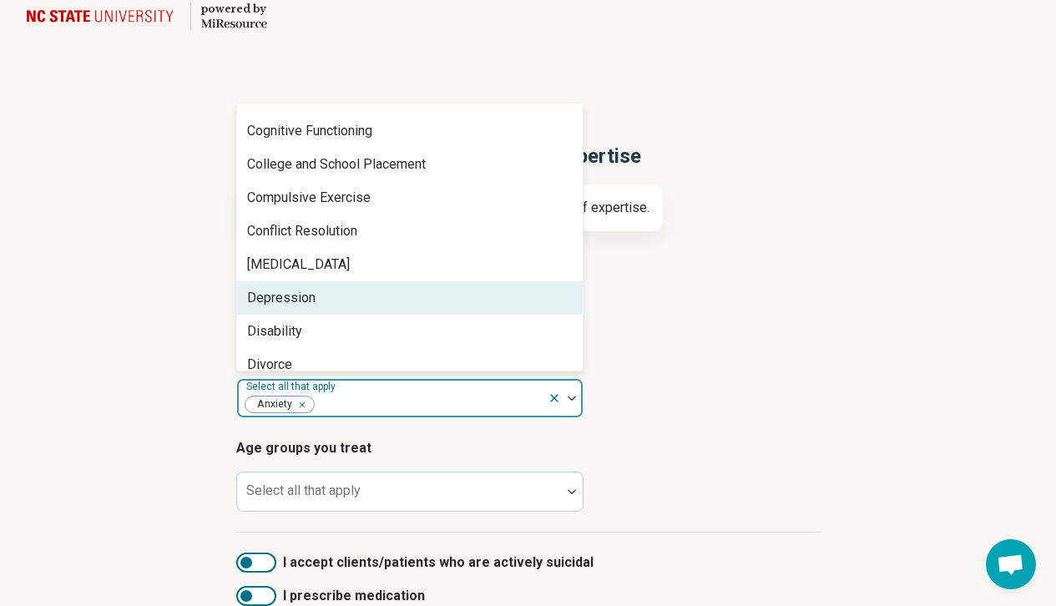
click at [355, 291] on div "Depression" at bounding box center [410, 297] width 346 height 33
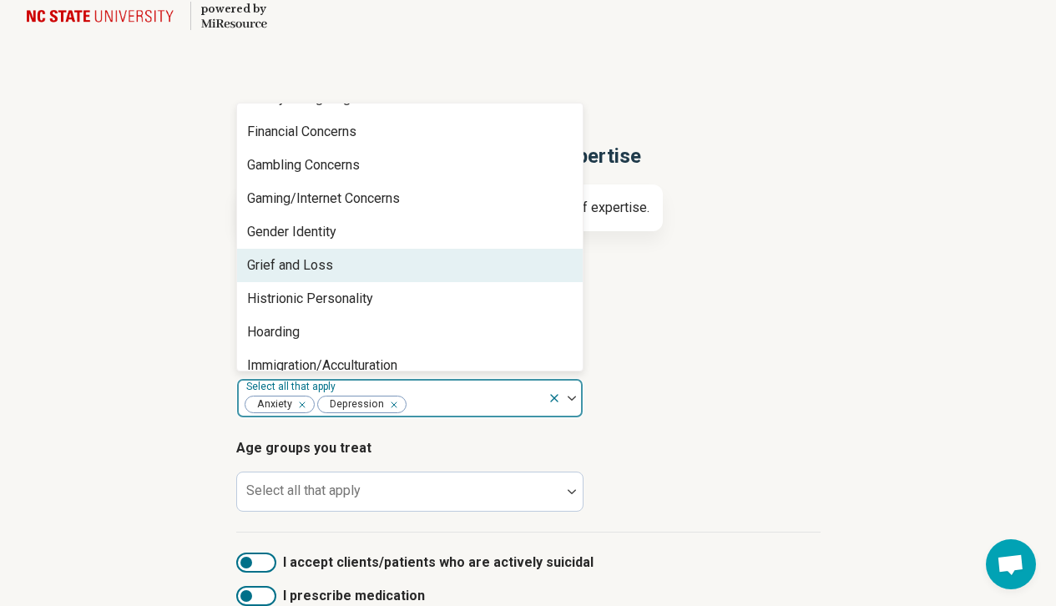
scroll to position [1201, 0]
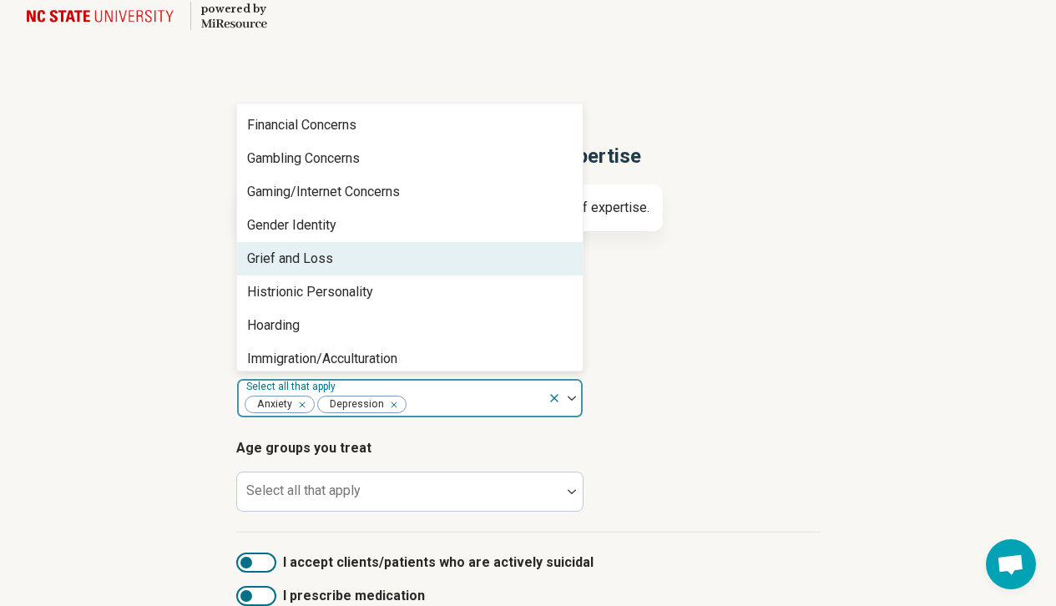
click at [328, 261] on div "Grief and Loss" at bounding box center [290, 259] width 86 height 20
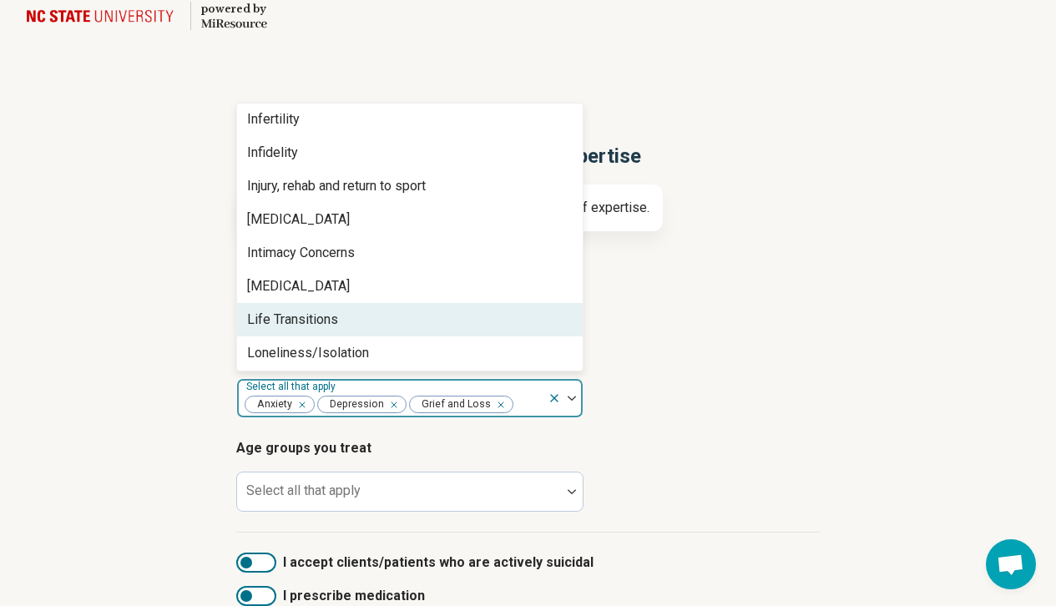
click at [327, 324] on div "Life Transitions" at bounding box center [292, 320] width 91 height 20
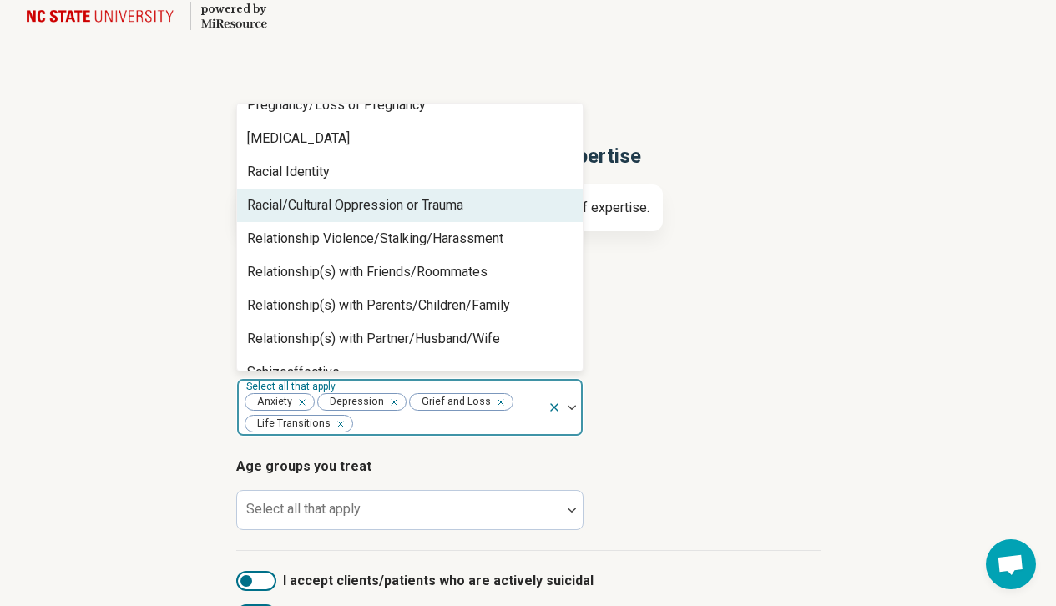
scroll to position [2356, 0]
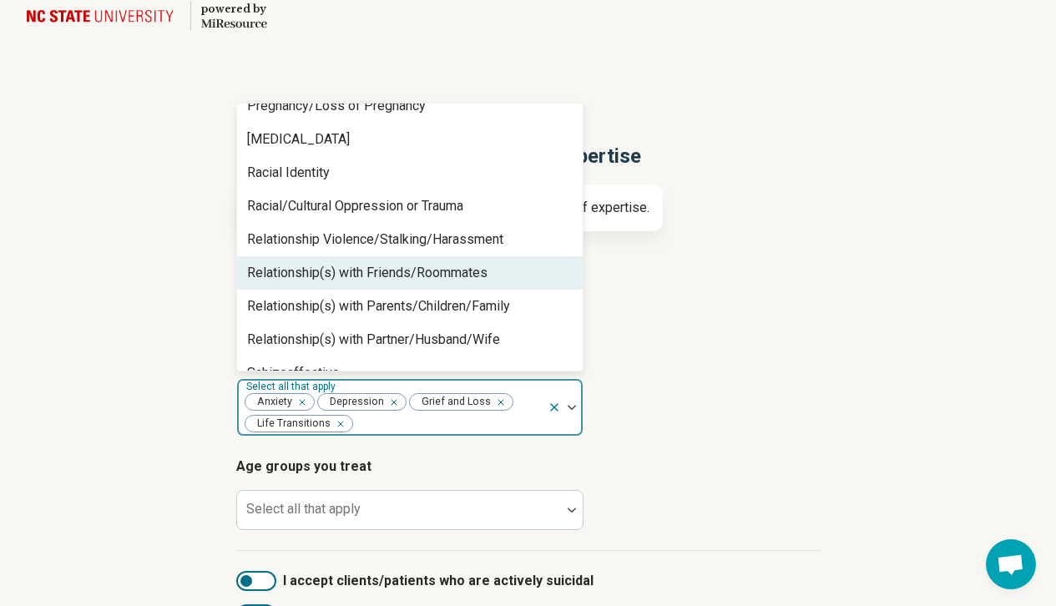
click at [479, 276] on div "Relationship(s) with Friends/Roommates" at bounding box center [367, 273] width 241 height 20
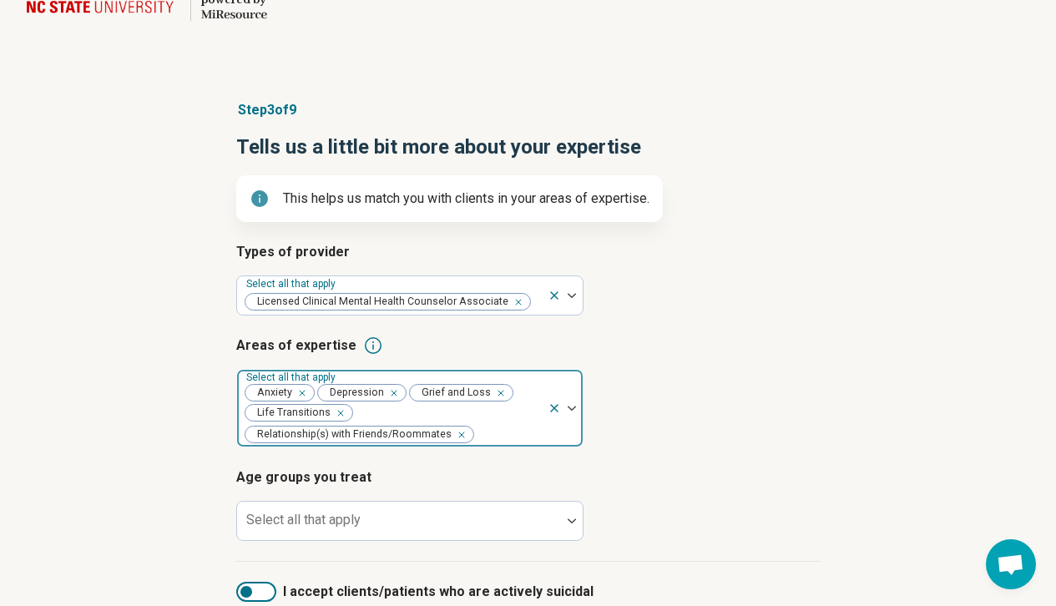
scroll to position [46, 0]
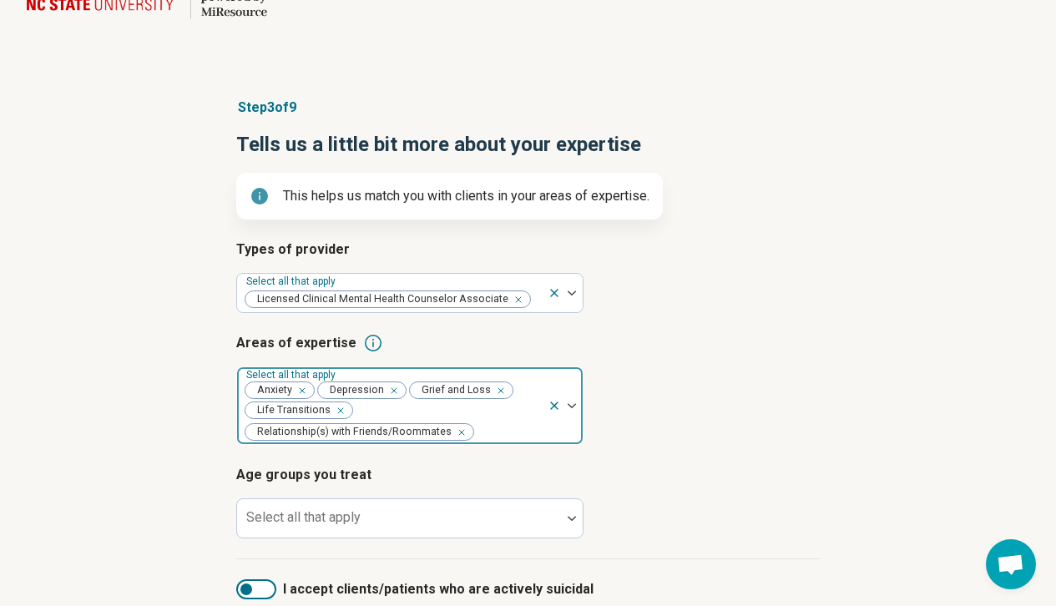
click at [516, 421] on div at bounding box center [508, 432] width 65 height 23
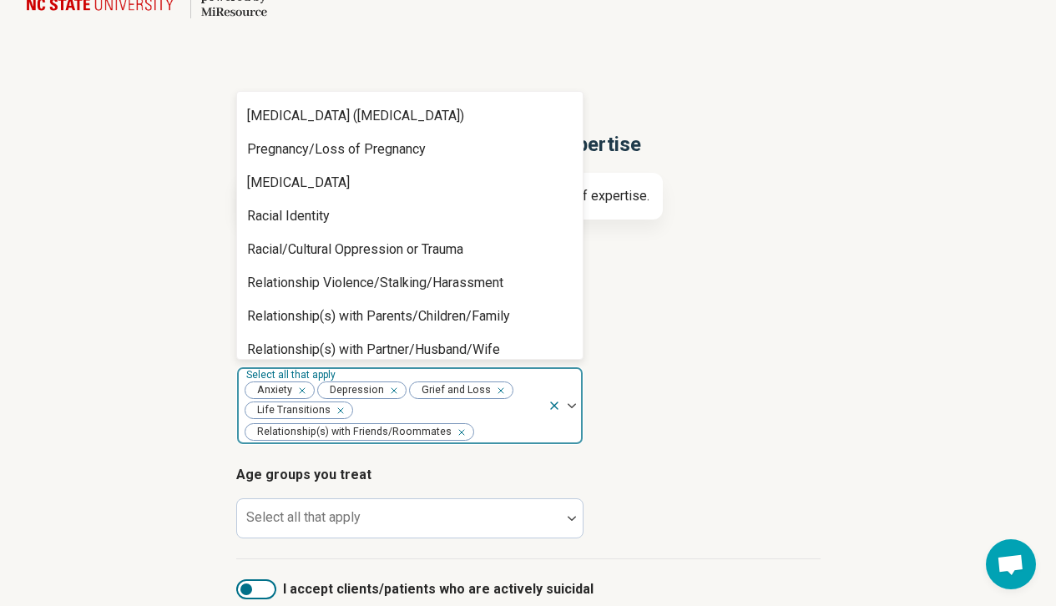
scroll to position [2913, 0]
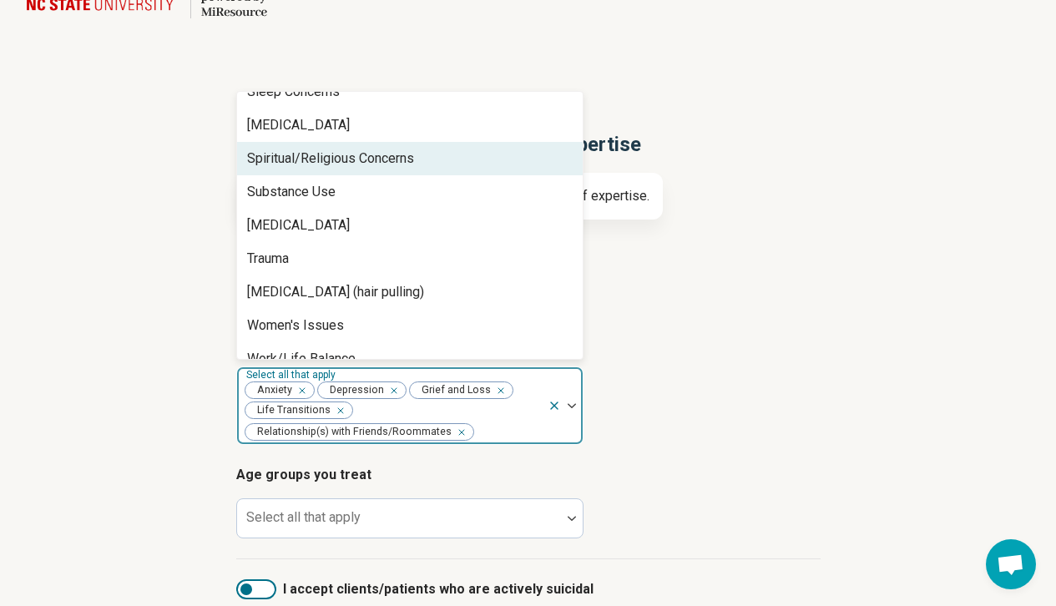
click at [358, 149] on div "Spiritual/Religious Concerns" at bounding box center [330, 159] width 167 height 20
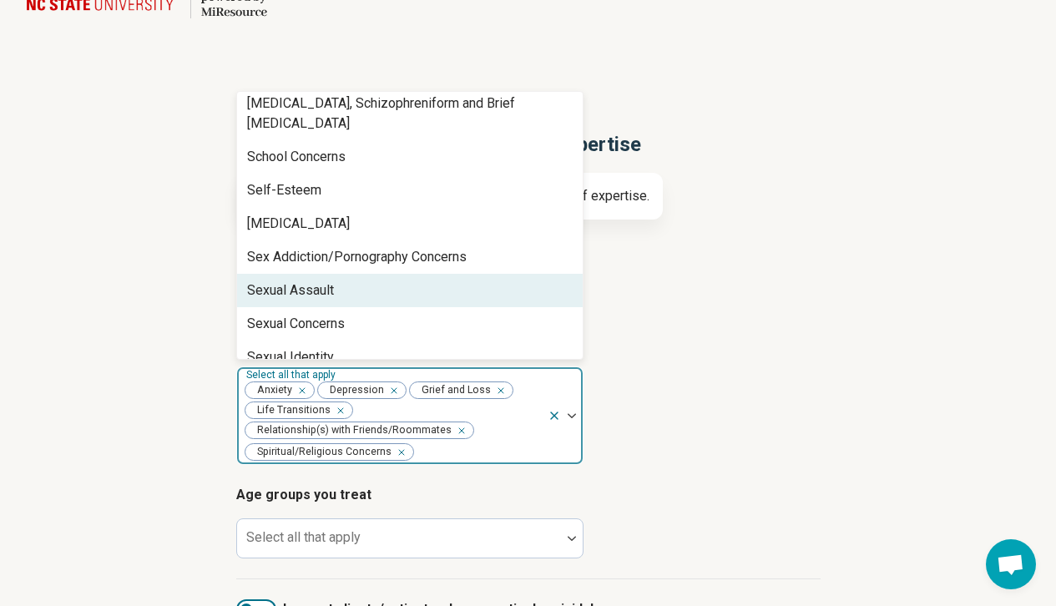
scroll to position [2607, 0]
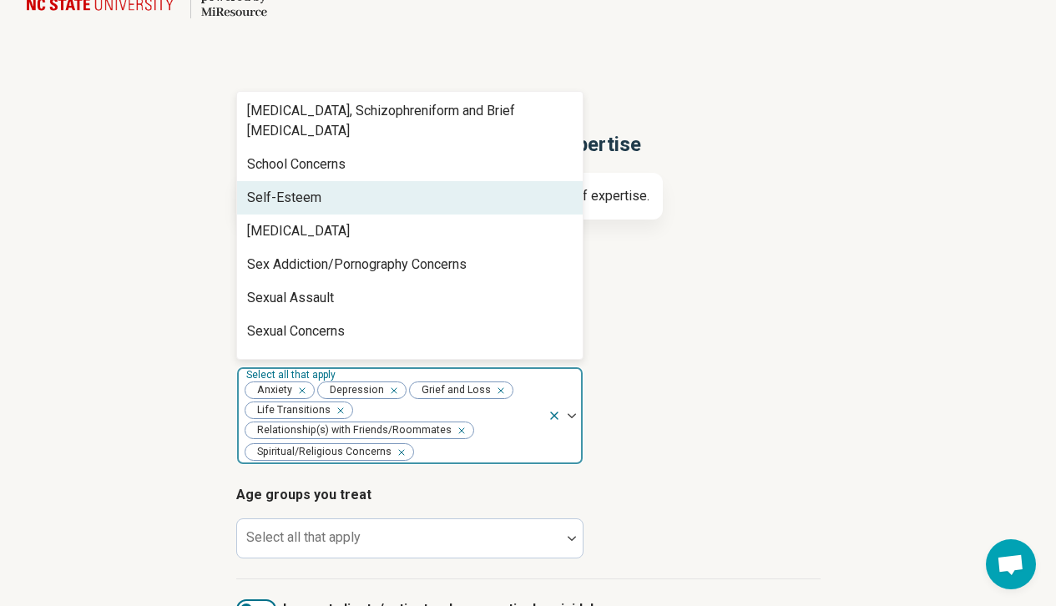
click at [384, 190] on div "Self-Esteem" at bounding box center [410, 197] width 346 height 33
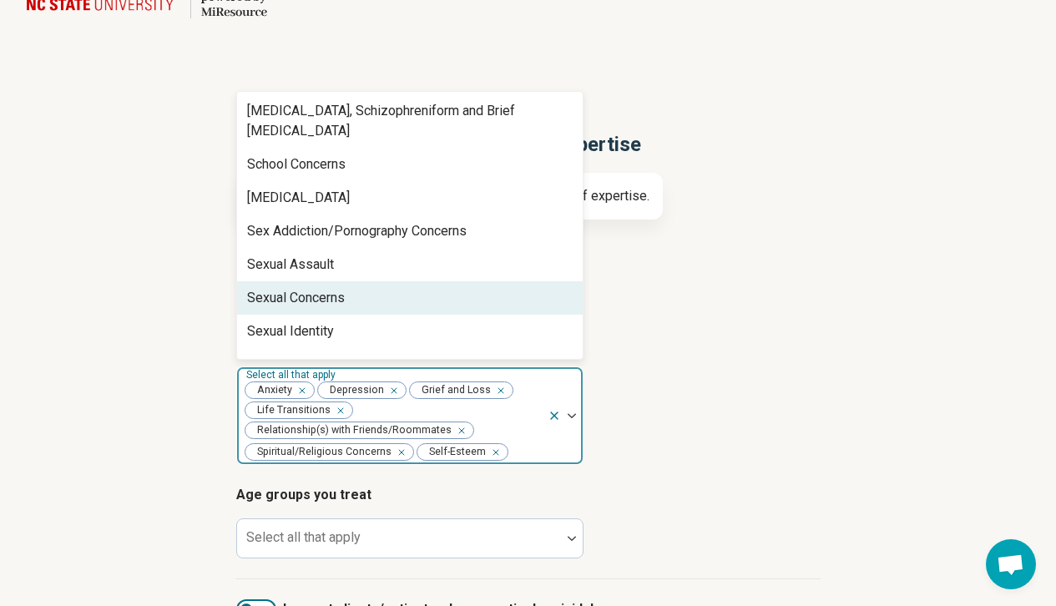
click at [800, 454] on article "Areas of expertise option Self-Esteem, selected. Sexual Concerns, 84 of 93. 93 …" at bounding box center [528, 399] width 585 height 132
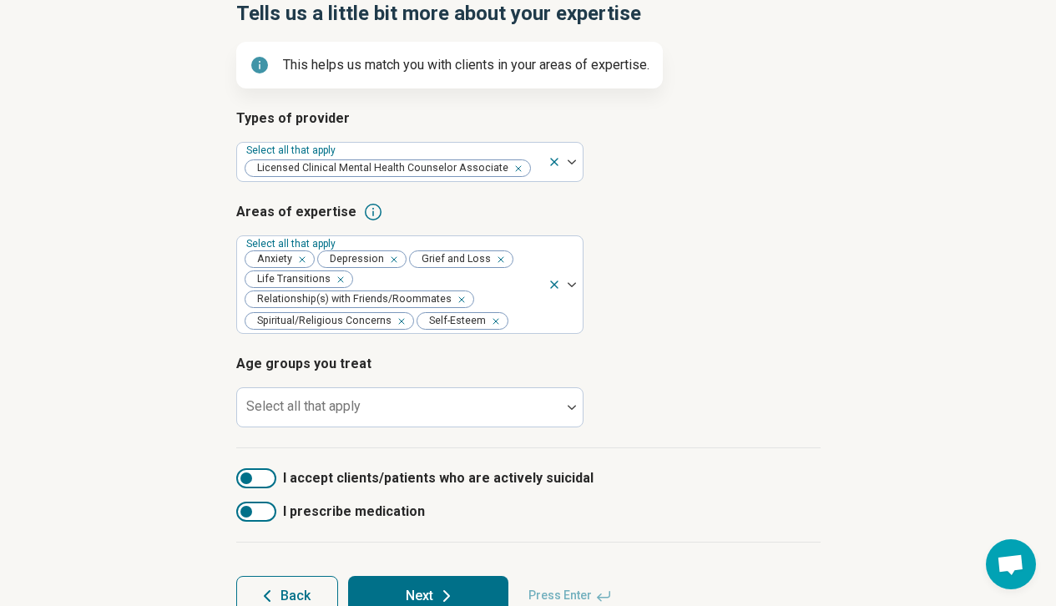
scroll to position [183, 0]
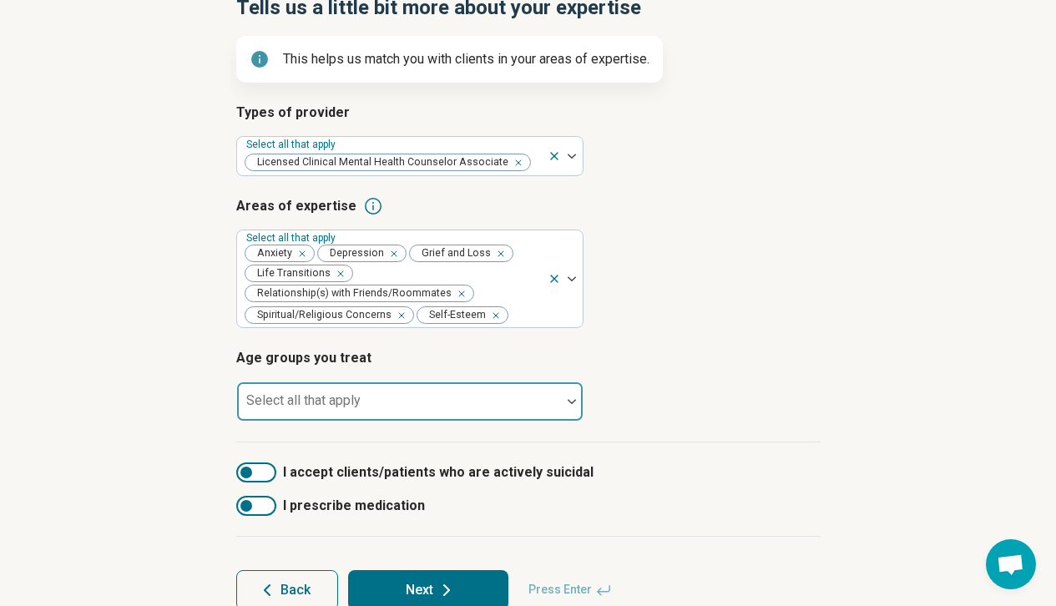
click at [550, 403] on div at bounding box center [399, 408] width 311 height 23
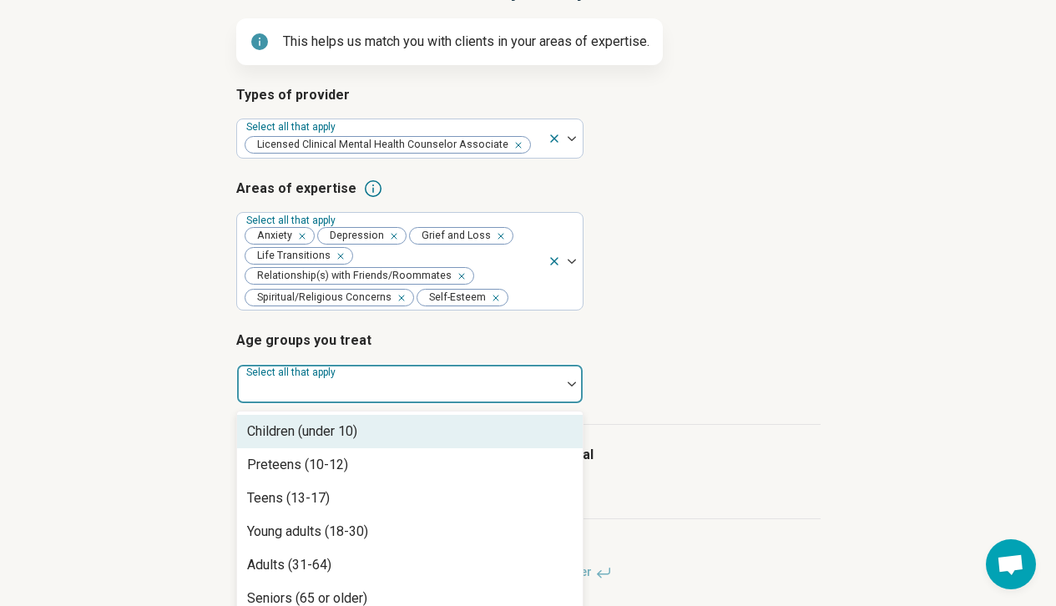
scroll to position [222, 0]
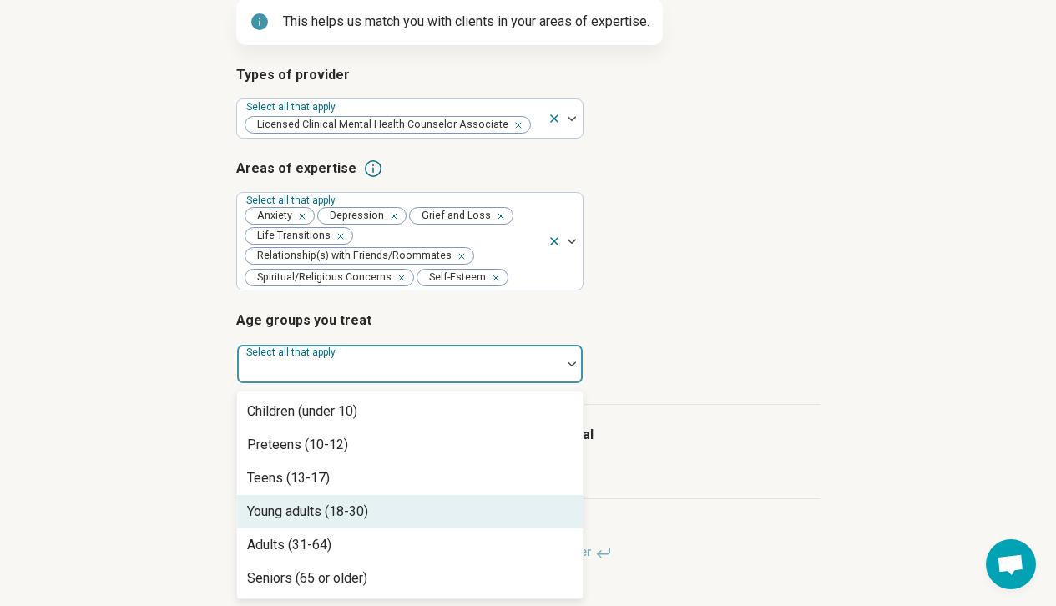
click at [494, 511] on div "Young adults (18-30)" at bounding box center [410, 511] width 346 height 33
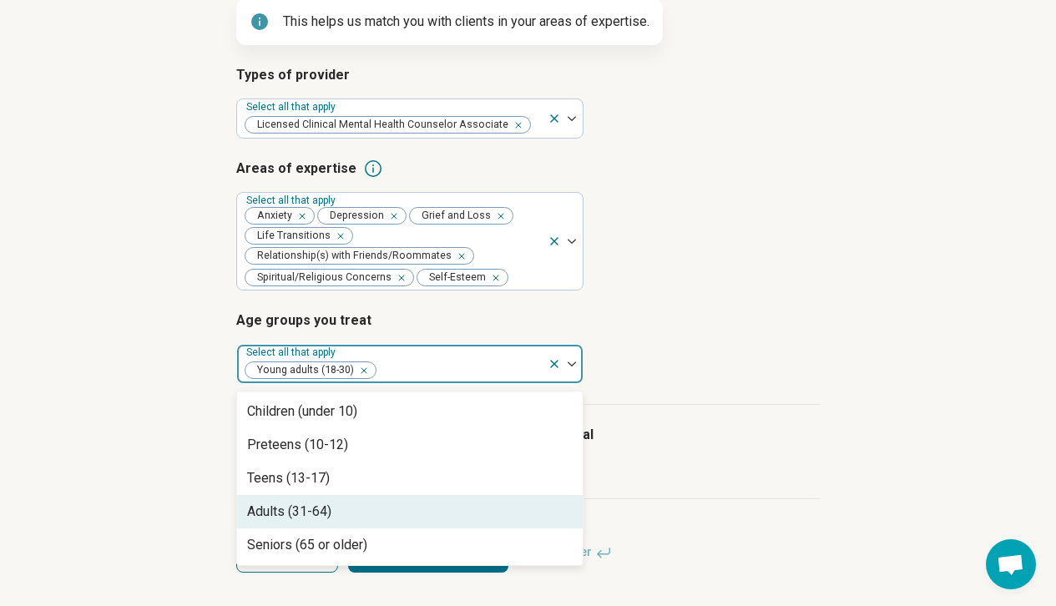
click at [463, 505] on div "Adults (31-64)" at bounding box center [410, 511] width 346 height 33
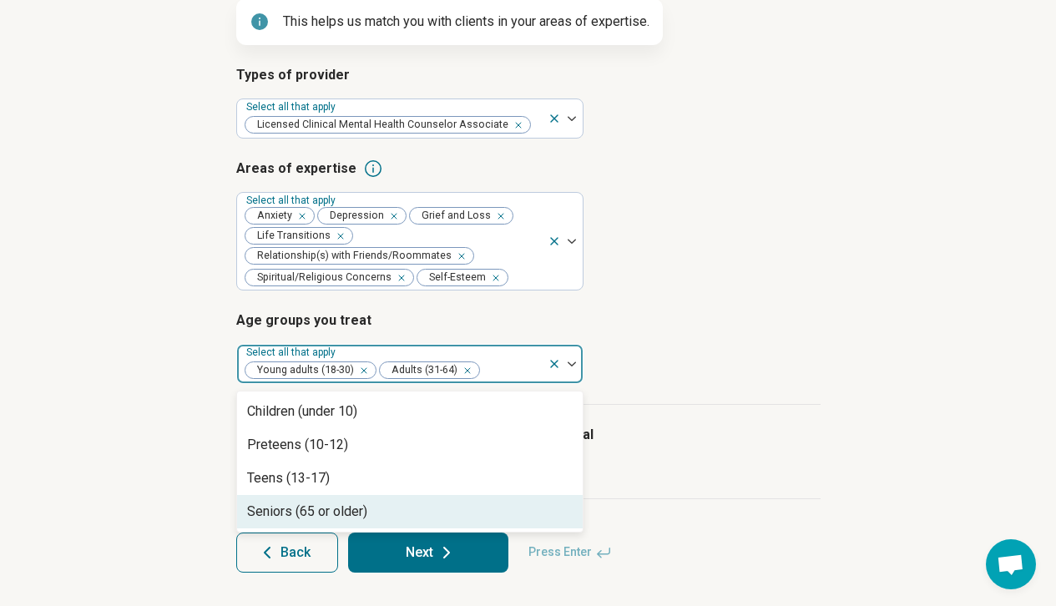
click at [463, 505] on div "Seniors (65 or older)" at bounding box center [410, 511] width 346 height 33
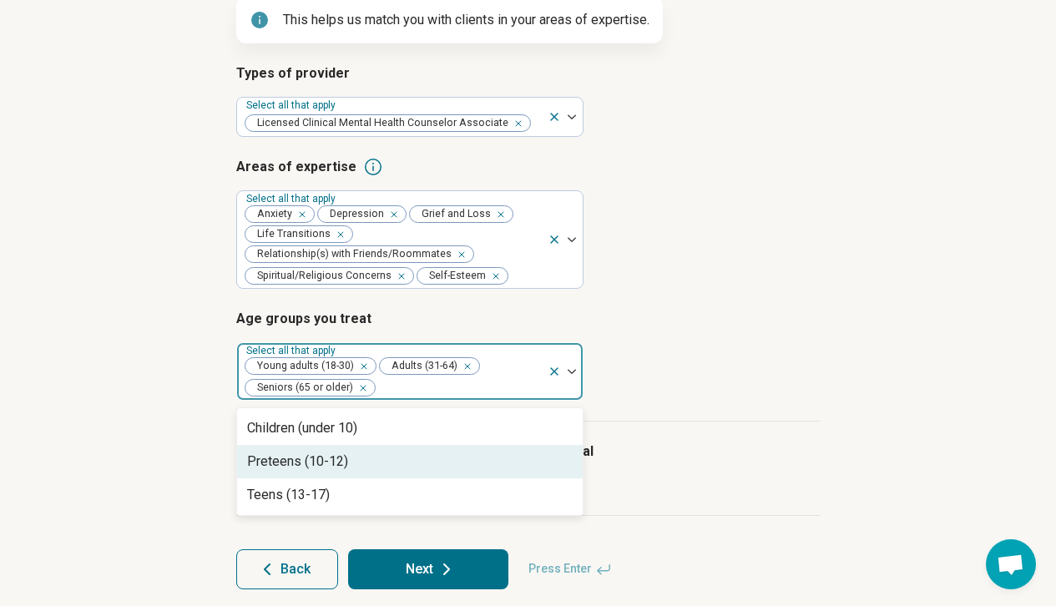
click at [753, 414] on div "Types of provider Select all that apply Licensed Clinical Mental Health Counsel…" at bounding box center [528, 242] width 585 height 358
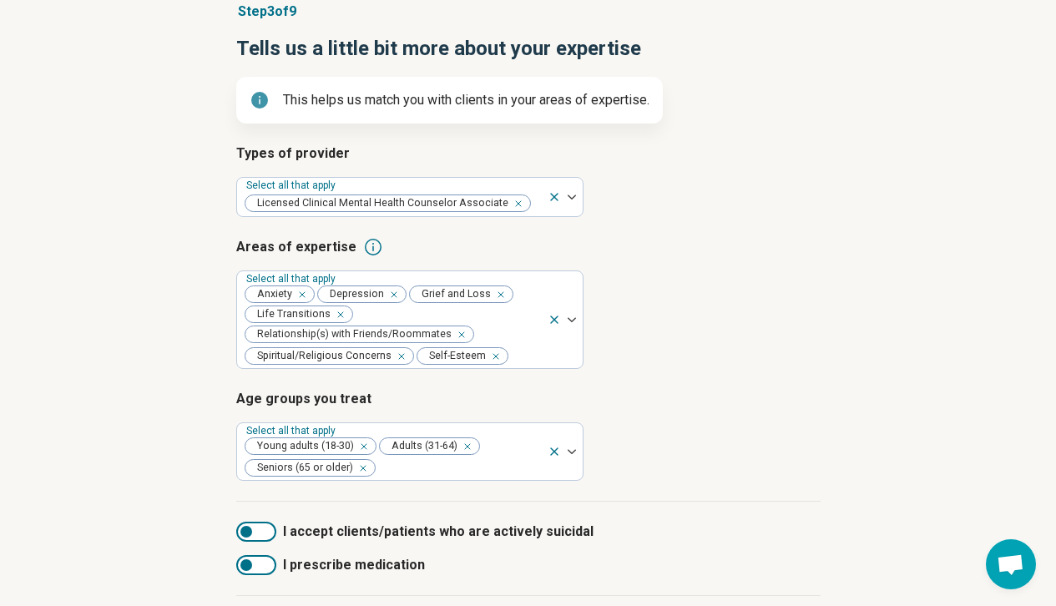
scroll to position [241, 0]
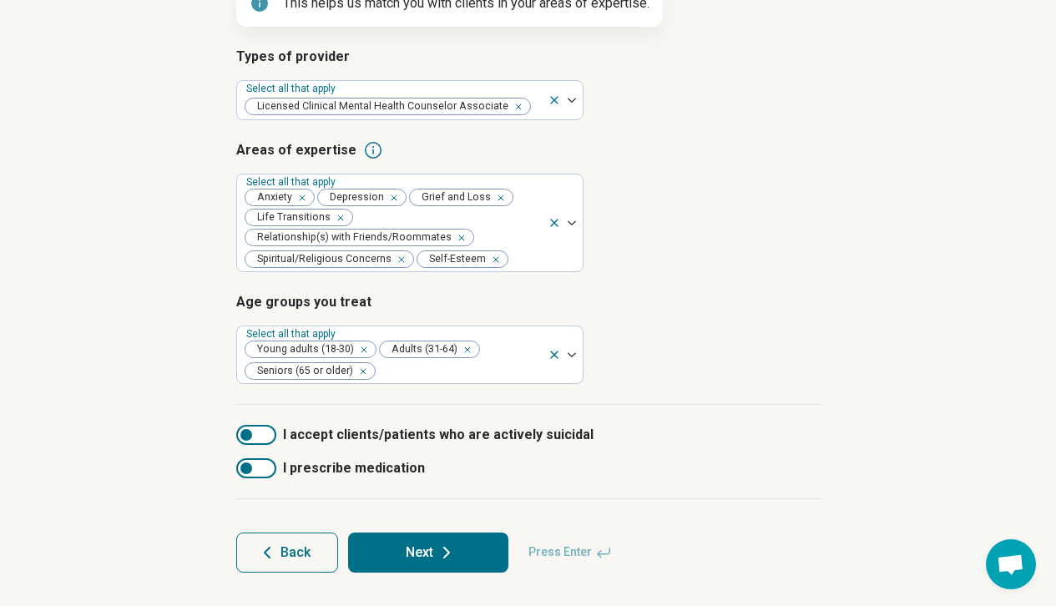
click at [468, 543] on button "Next" at bounding box center [428, 553] width 160 height 40
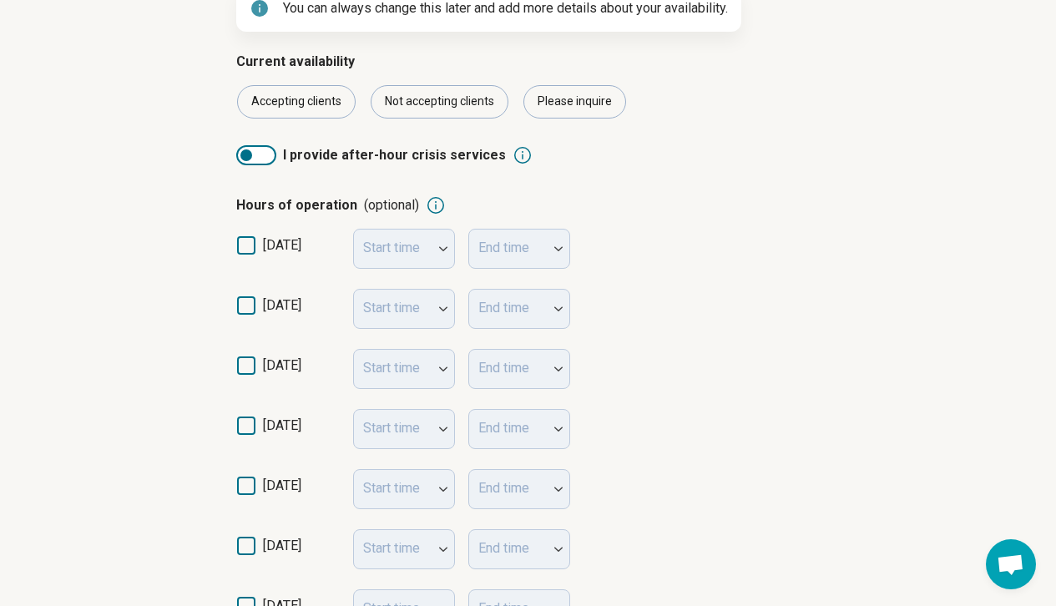
click at [232, 314] on article "Step 4 of 9 What’s your current availability? You can always change this later …" at bounding box center [529, 398] width 638 height 1056
click at [249, 291] on div "monday Start time End time" at bounding box center [528, 309] width 585 height 60
click at [249, 296] on icon at bounding box center [246, 305] width 18 height 18
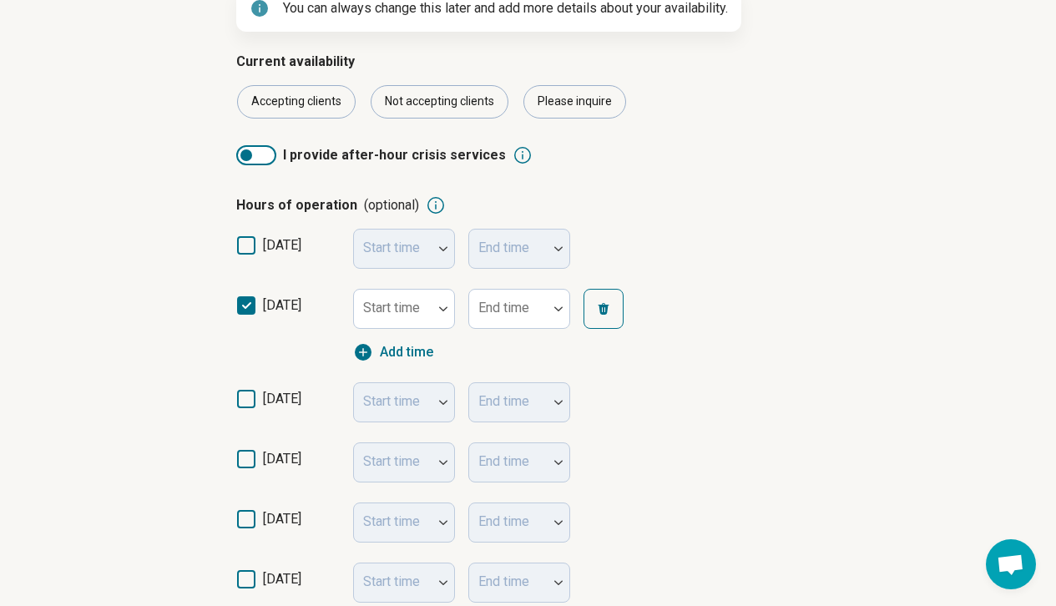
click at [247, 403] on icon at bounding box center [246, 399] width 18 height 18
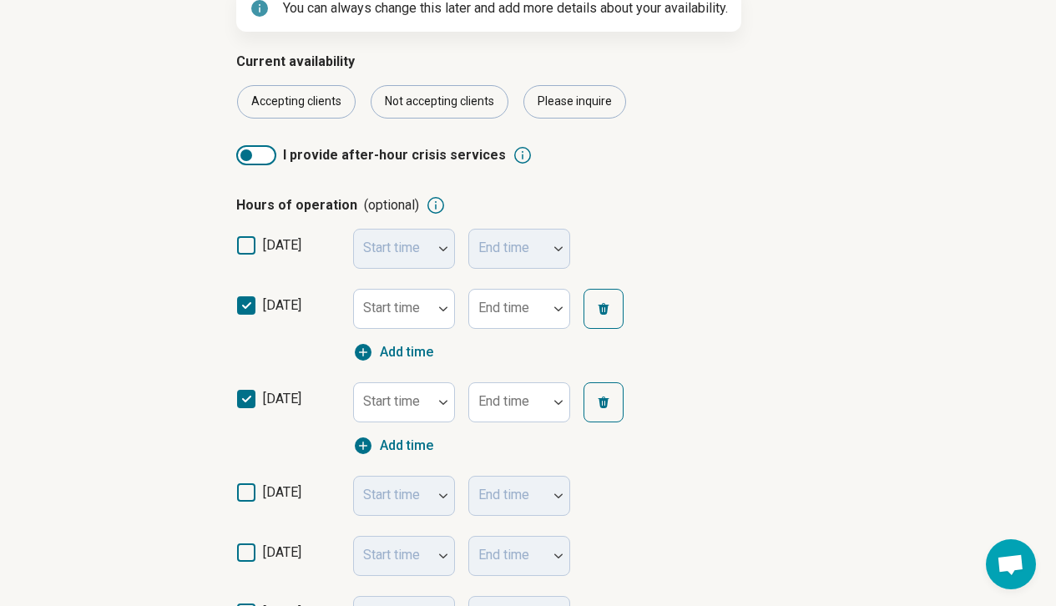
click at [243, 543] on label "thursday" at bounding box center [288, 559] width 104 height 33
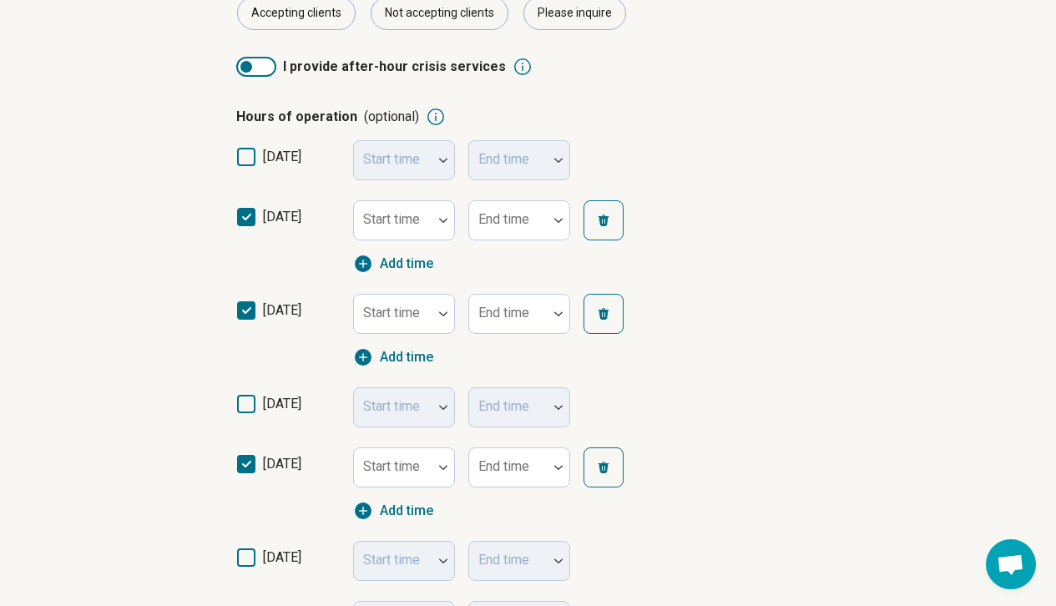
scroll to position [332, 0]
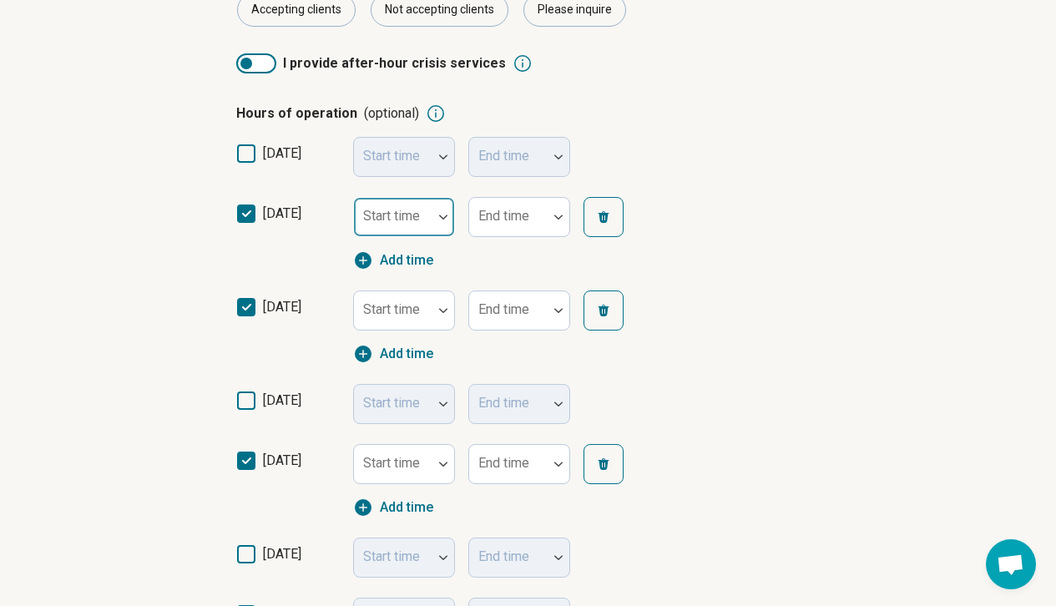
click at [411, 212] on div "Start time" at bounding box center [404, 217] width 102 height 40
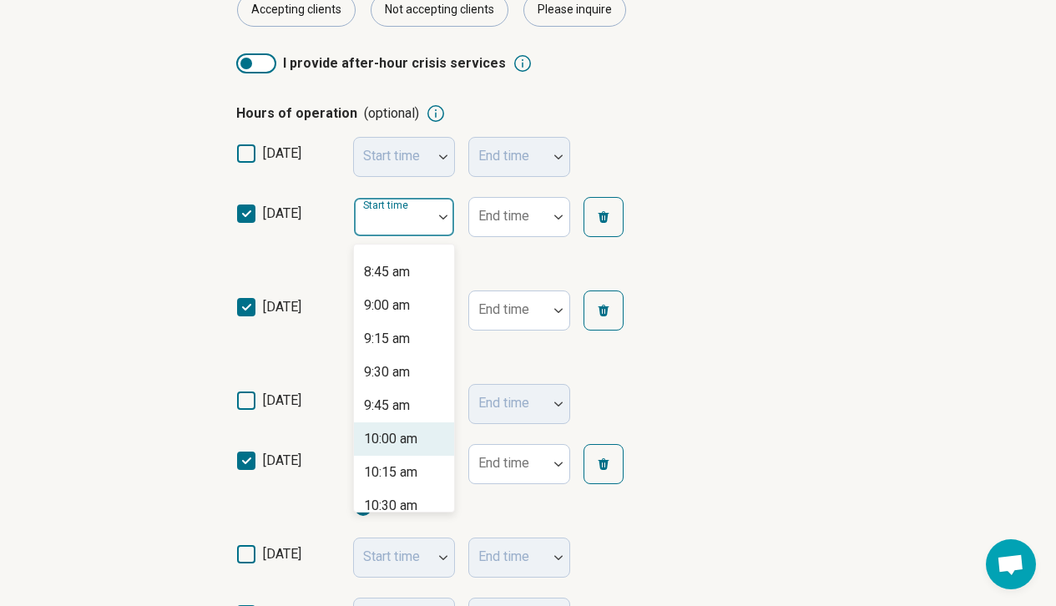
scroll to position [1158, 0]
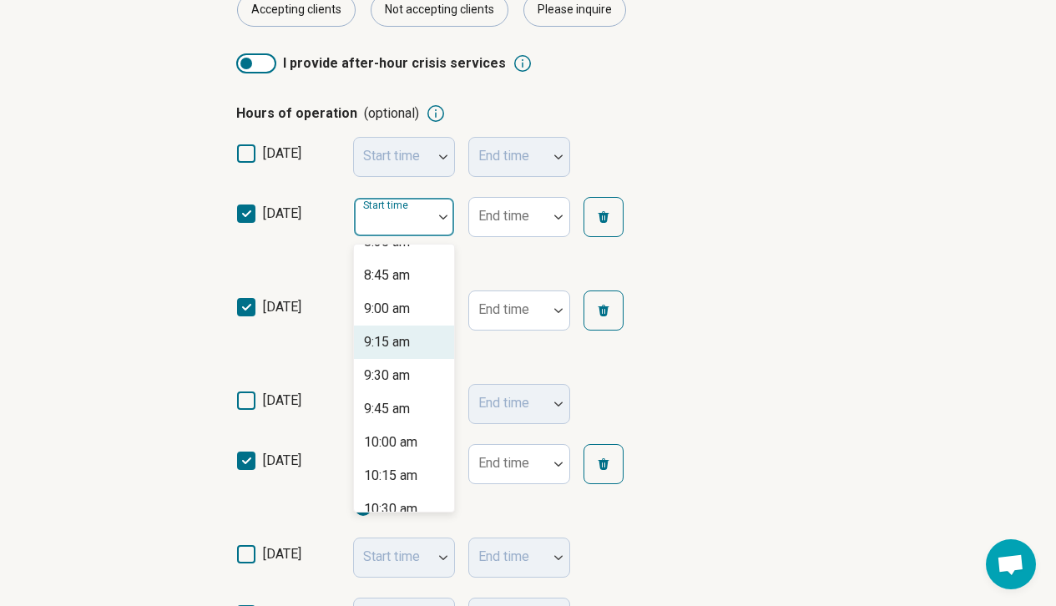
click at [404, 346] on div "9:15 am" at bounding box center [387, 342] width 46 height 20
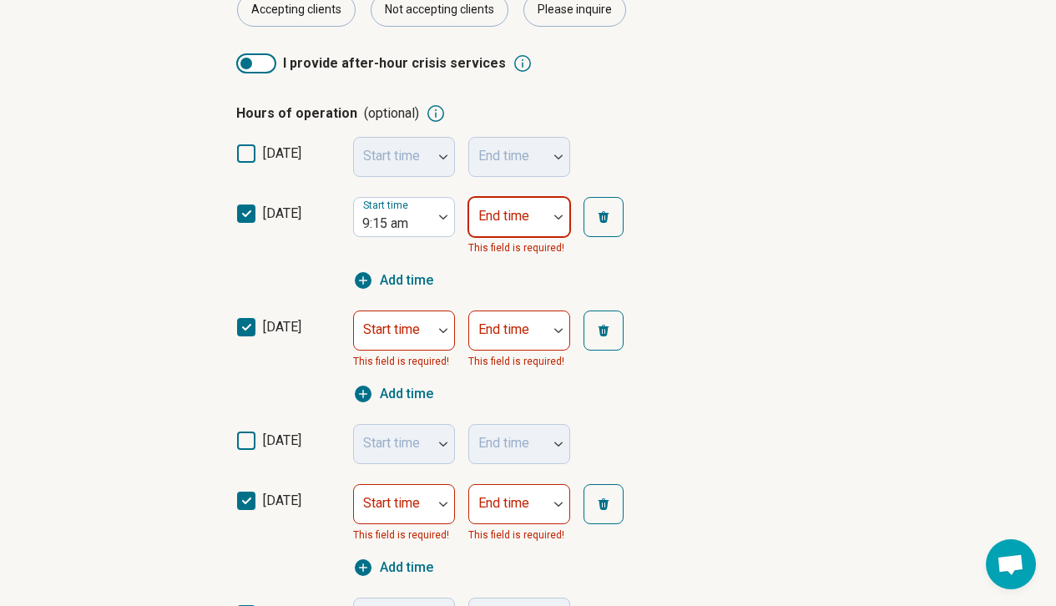
click at [514, 224] on div at bounding box center [508, 223] width 65 height 23
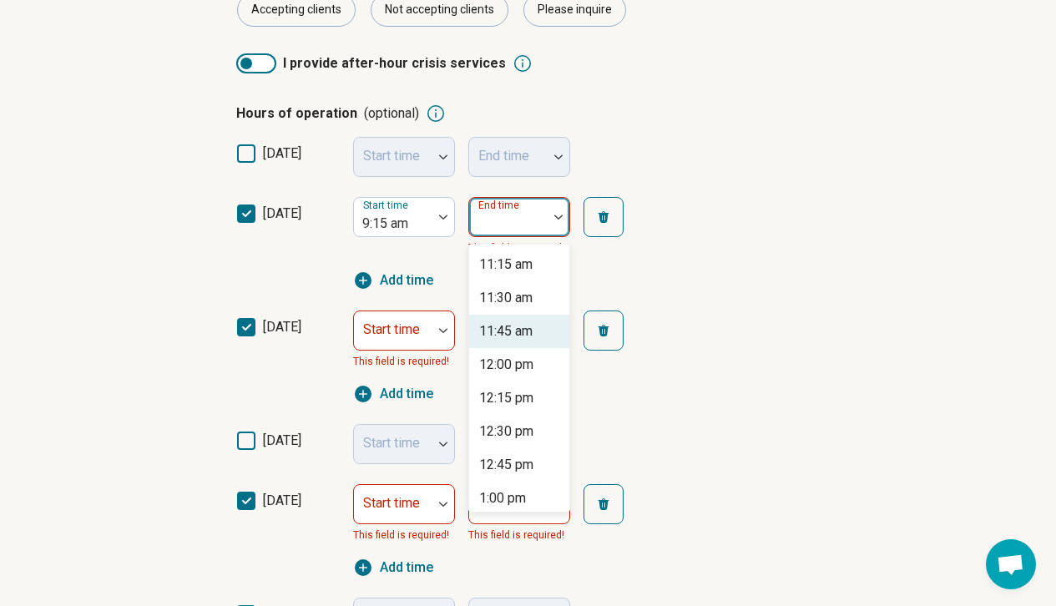
scroll to position [235, 0]
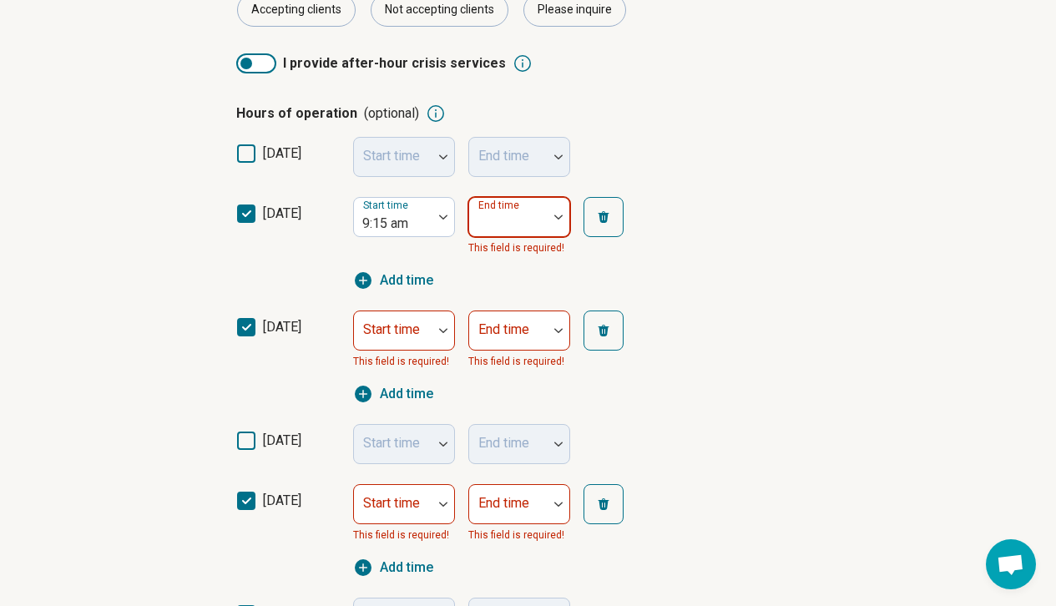
click at [556, 212] on div at bounding box center [559, 217] width 22 height 38
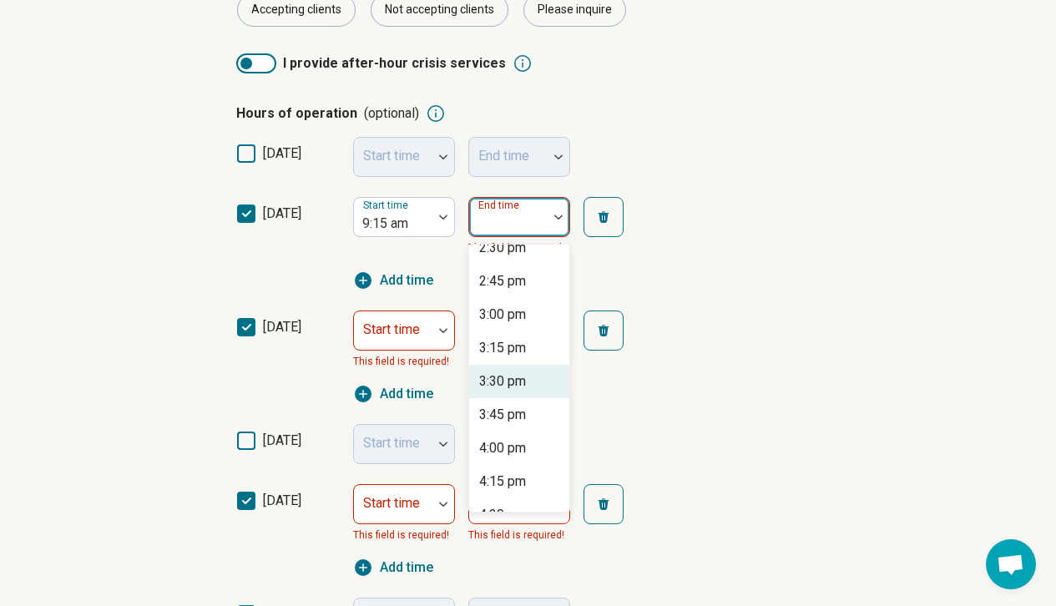
scroll to position [719, 0]
click at [508, 453] on div "4:15 pm" at bounding box center [502, 448] width 47 height 20
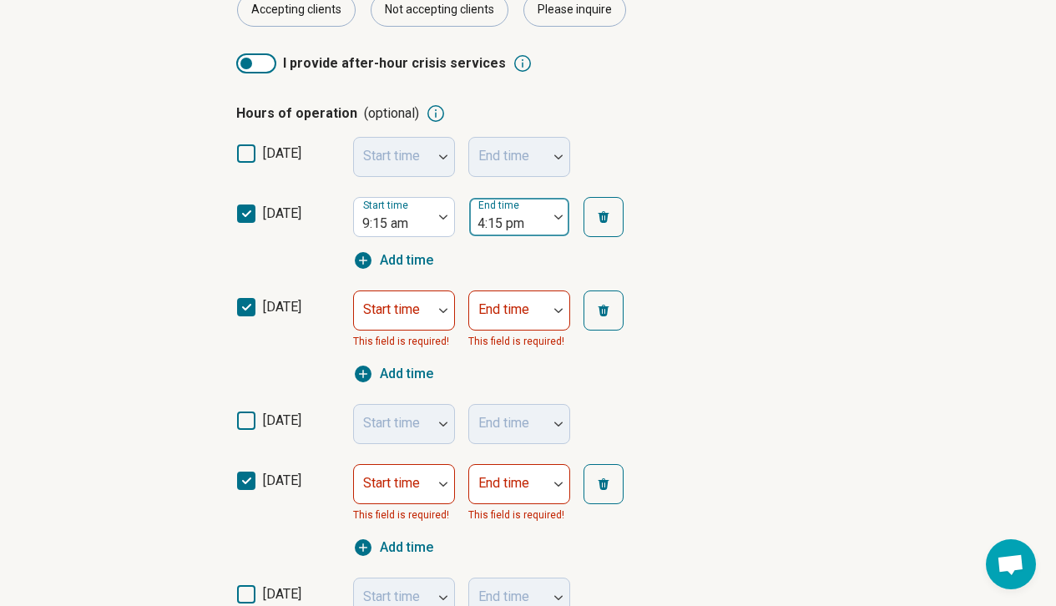
click at [537, 224] on div at bounding box center [508, 223] width 65 height 23
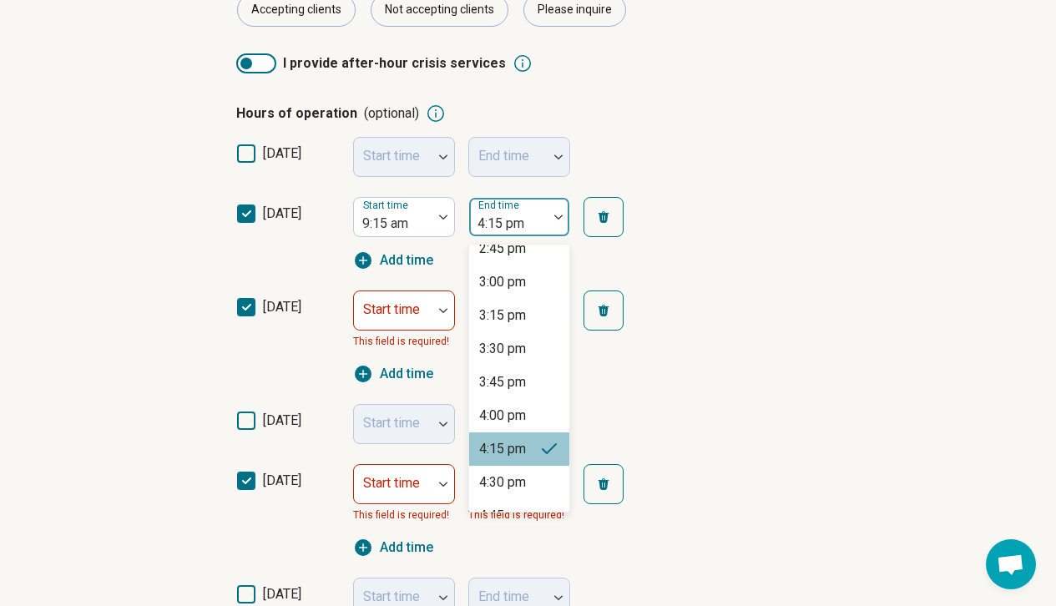
scroll to position [729, 0]
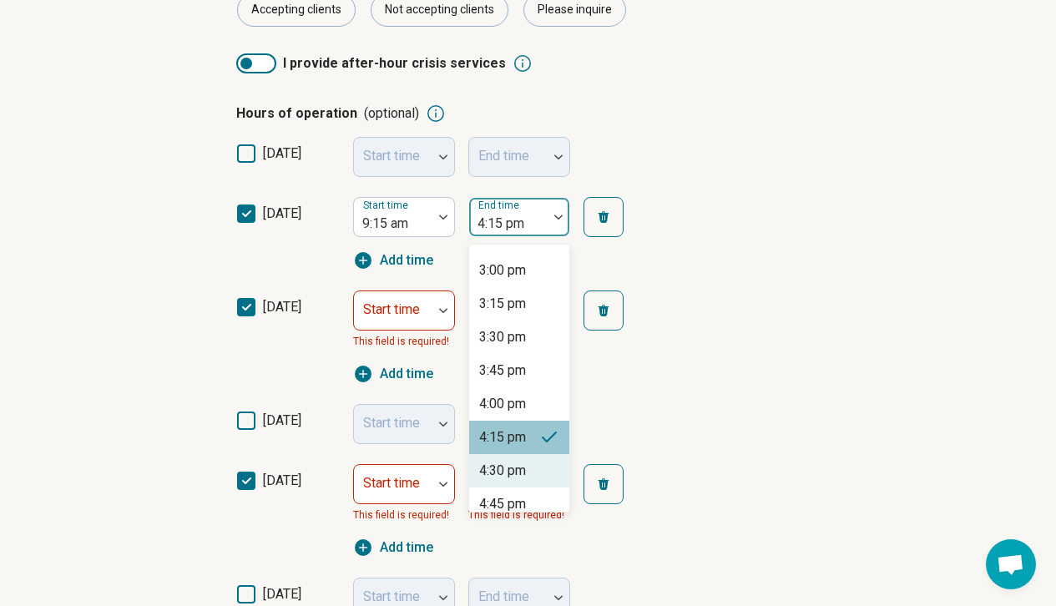
click at [518, 467] on div "4:30 pm" at bounding box center [502, 471] width 47 height 20
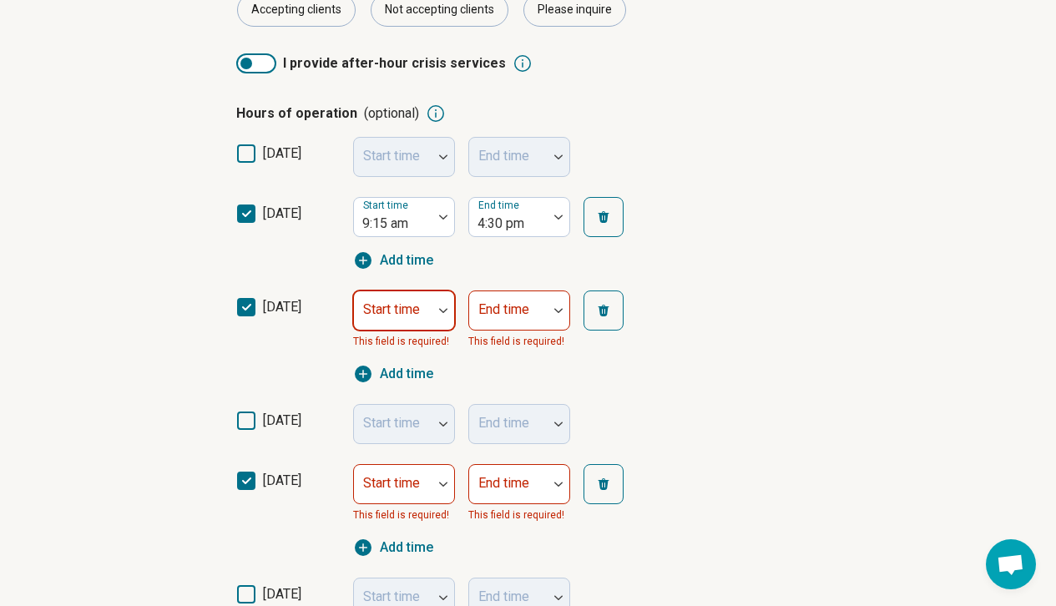
click at [423, 312] on div at bounding box center [393, 317] width 65 height 23
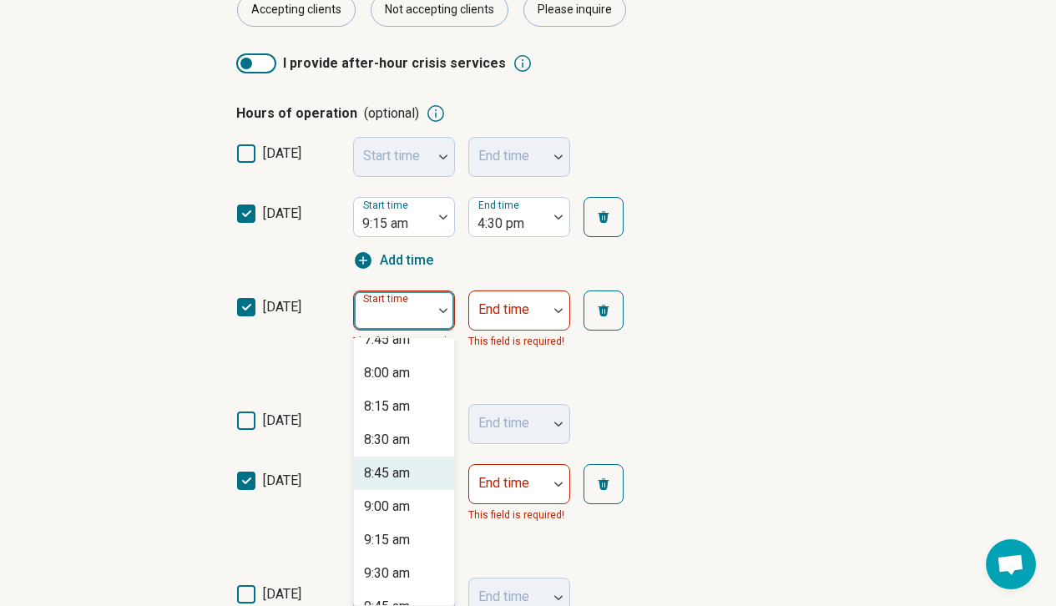
scroll to position [1057, 0]
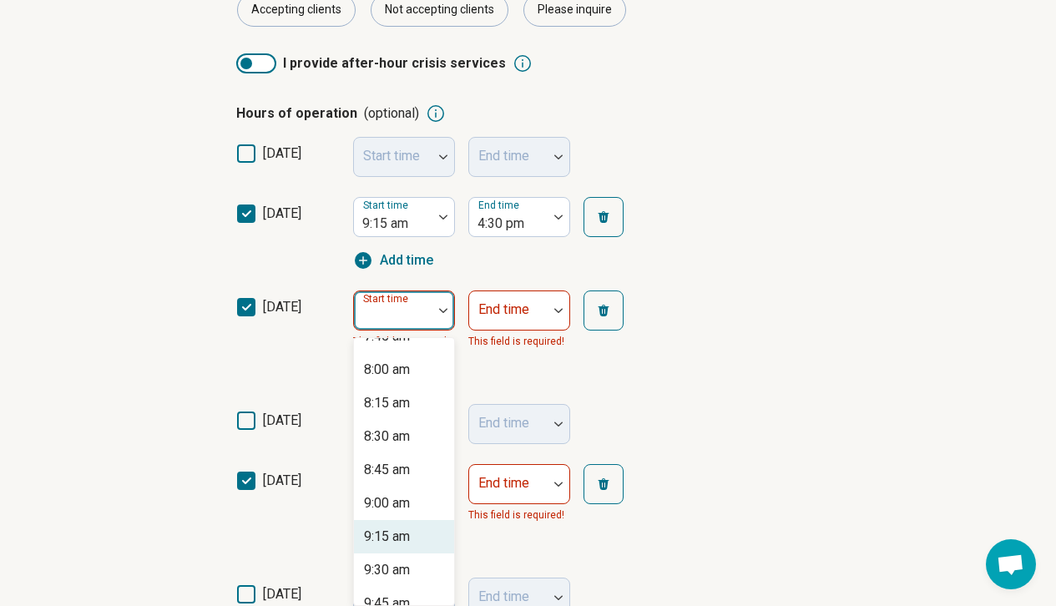
click at [394, 543] on div "9:15 am" at bounding box center [387, 537] width 46 height 20
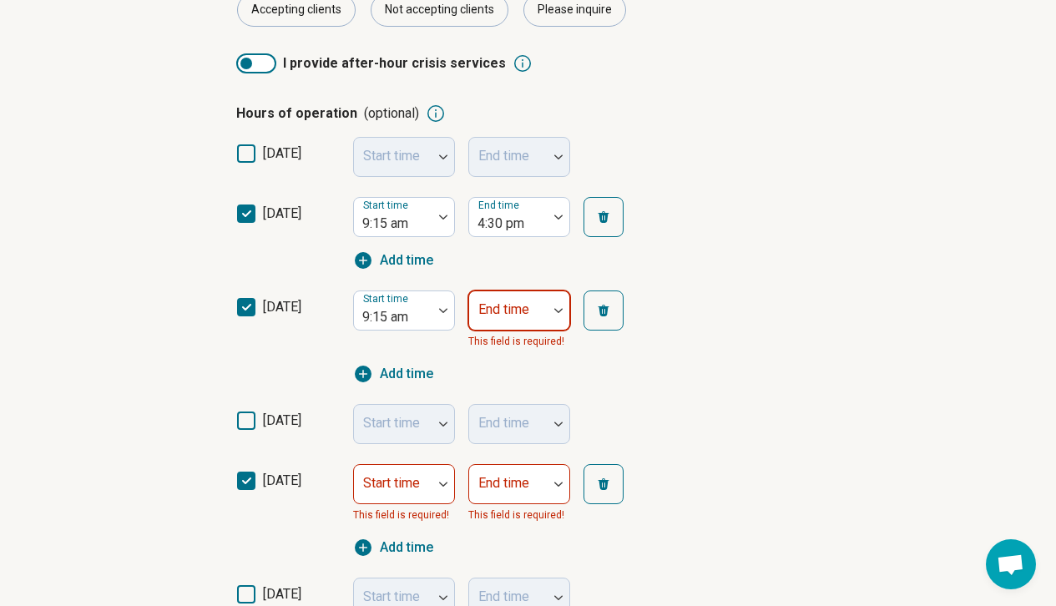
click at [563, 315] on div at bounding box center [559, 310] width 22 height 38
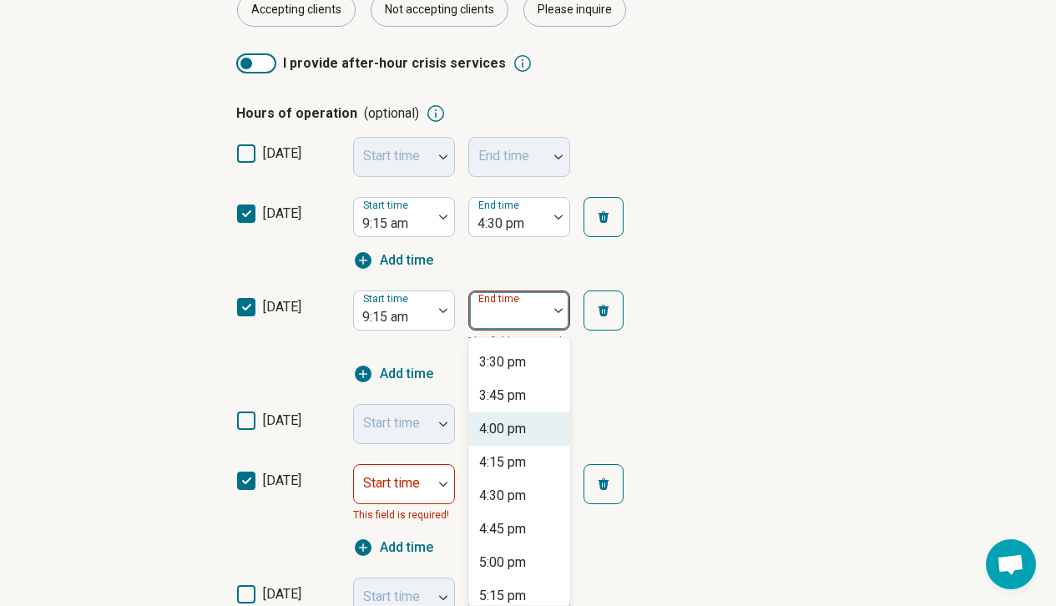
scroll to position [799, 0]
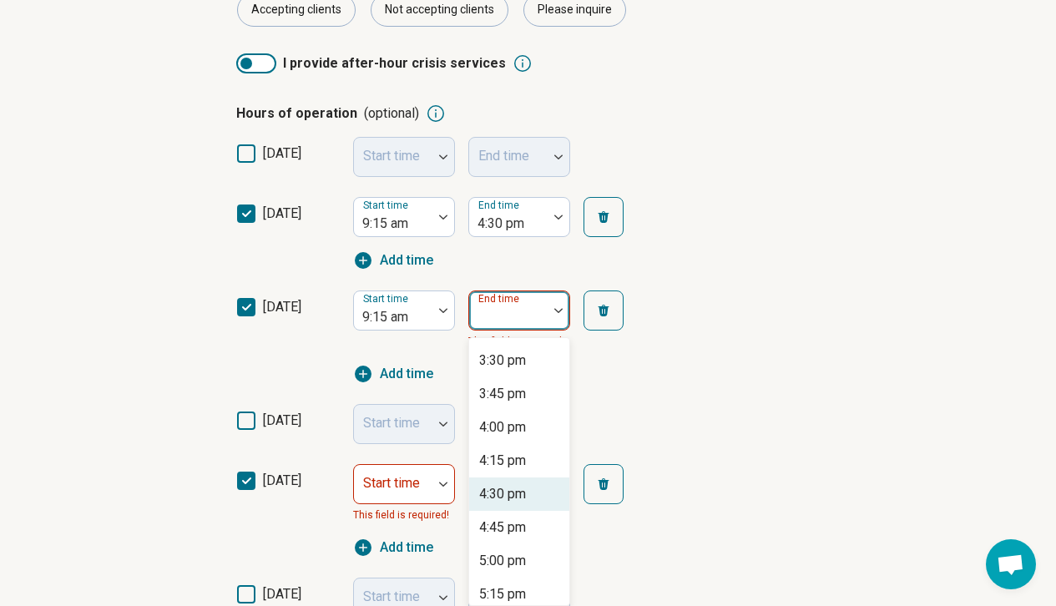
click at [524, 489] on div "4:30 pm" at bounding box center [502, 494] width 47 height 20
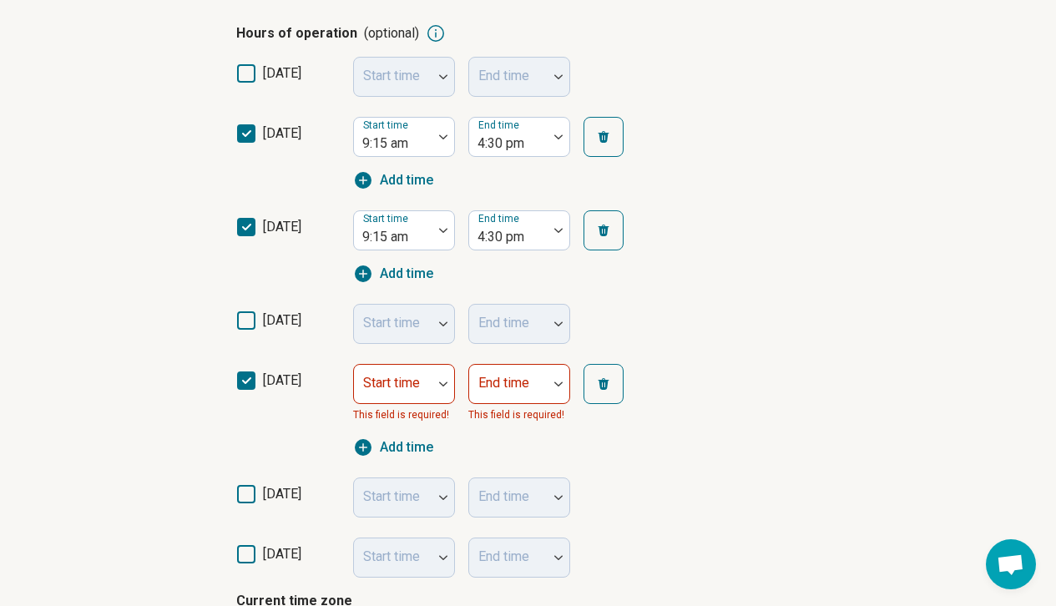
scroll to position [413, 0]
click at [432, 380] on div at bounding box center [393, 383] width 79 height 37
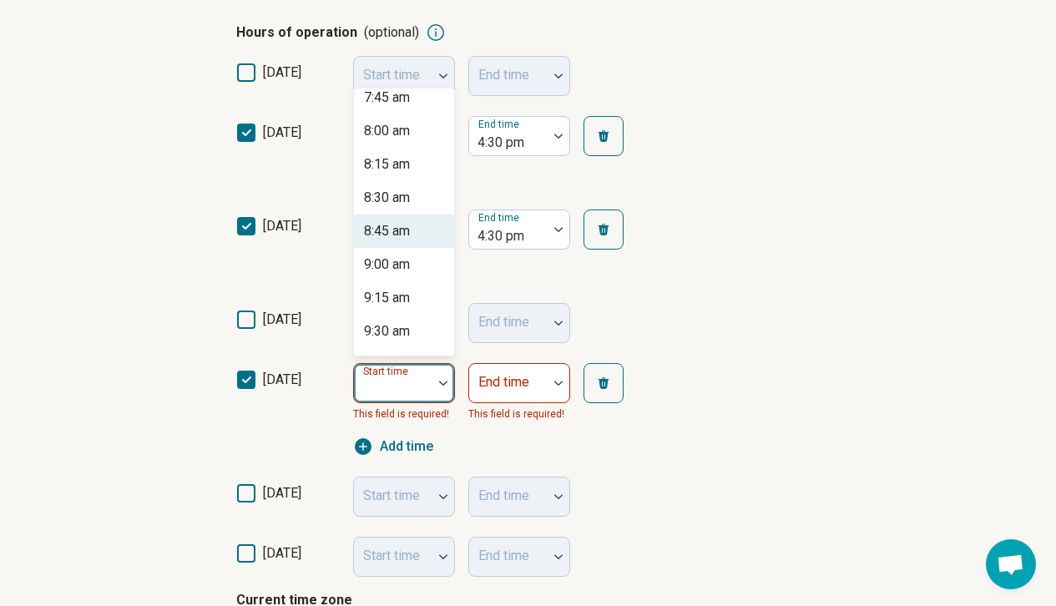
scroll to position [1049, 0]
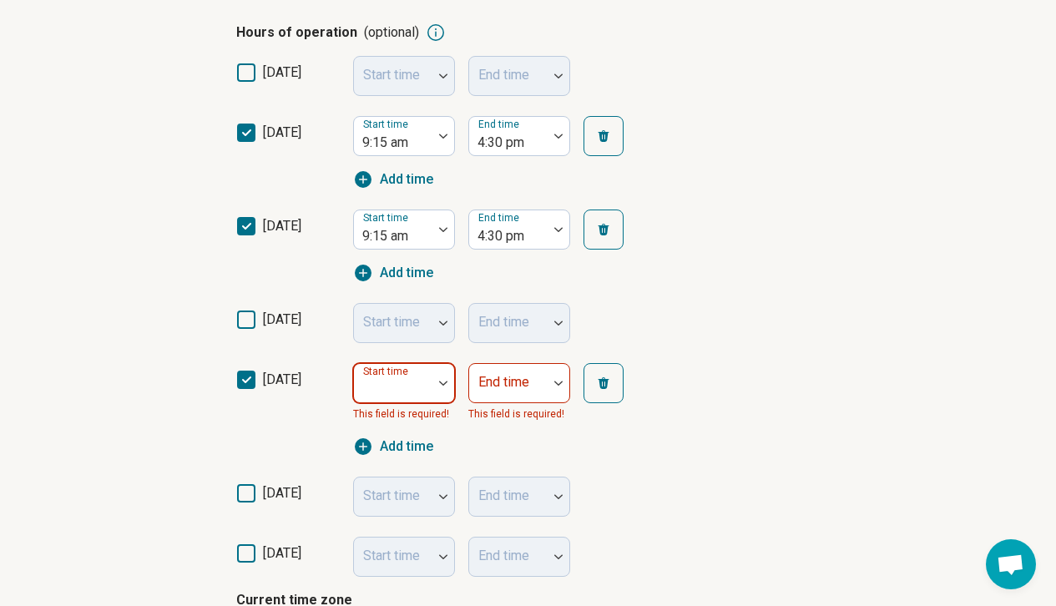
click at [418, 384] on div at bounding box center [393, 389] width 65 height 23
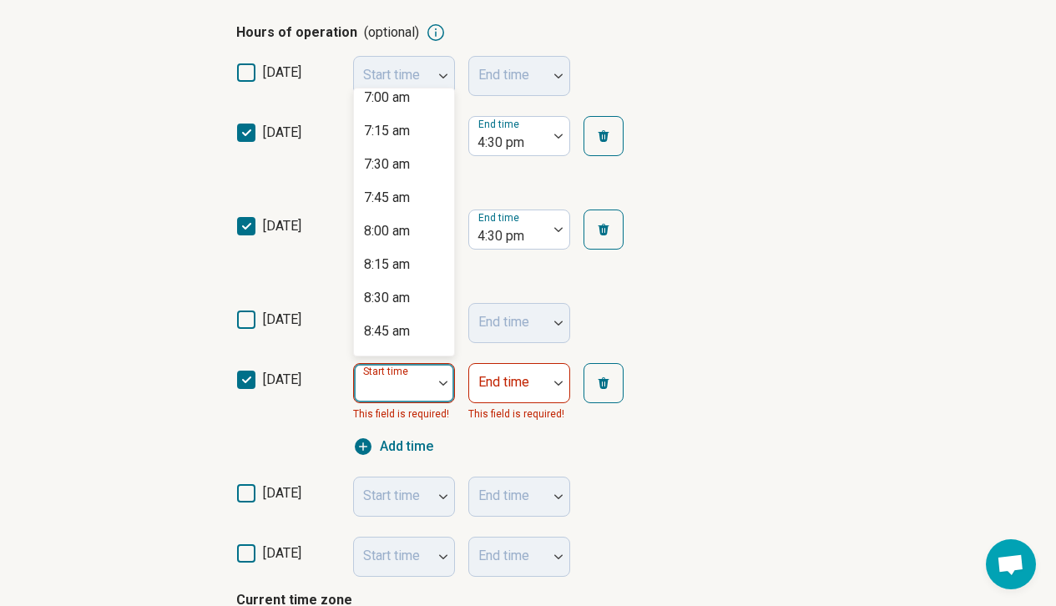
scroll to position [1073, 0]
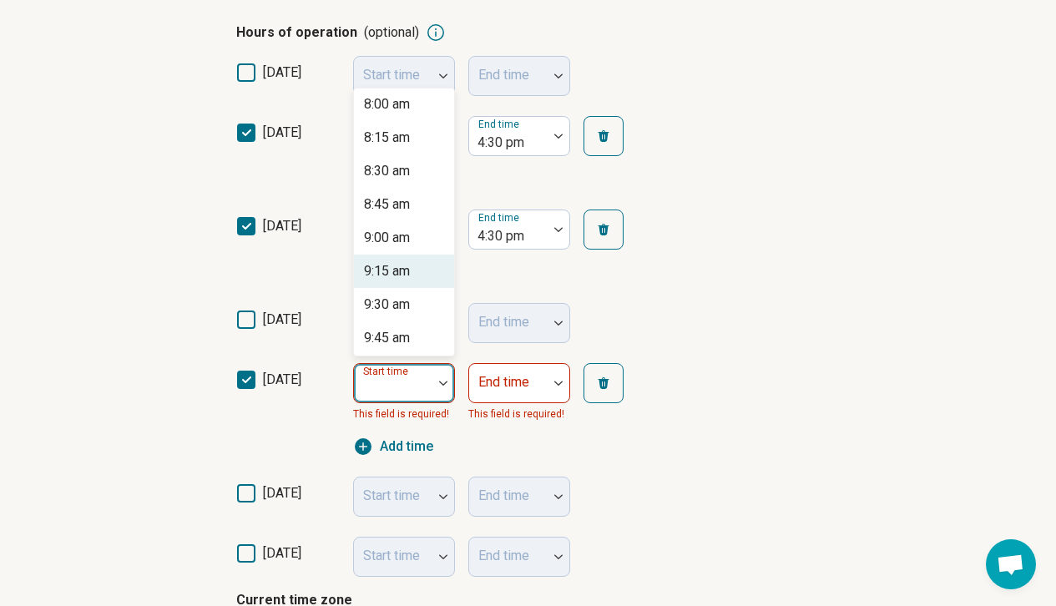
click at [400, 267] on div "9:15 am" at bounding box center [387, 271] width 46 height 20
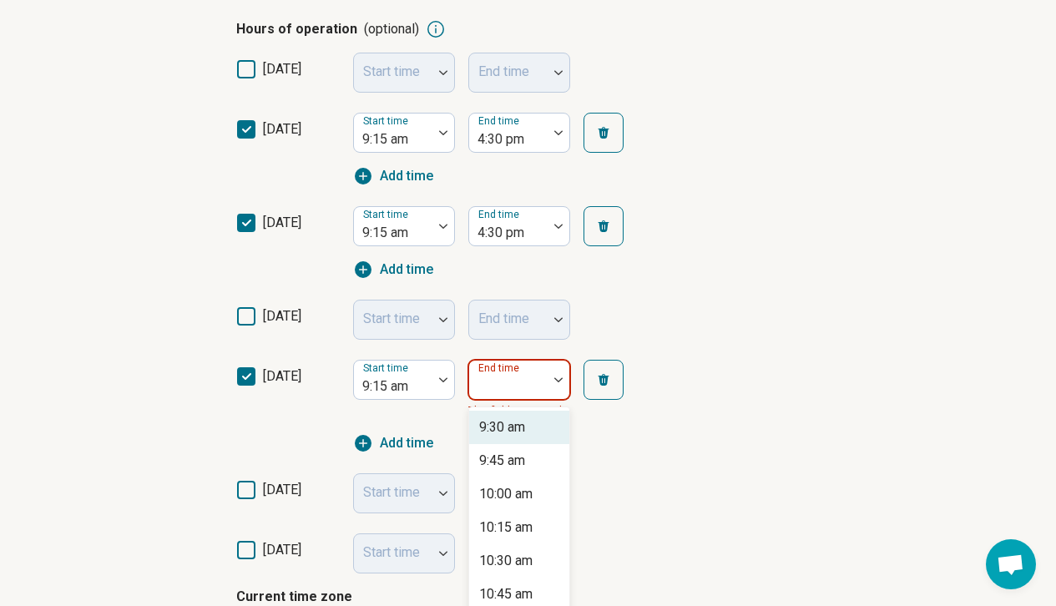
click at [540, 380] on div at bounding box center [508, 380] width 79 height 37
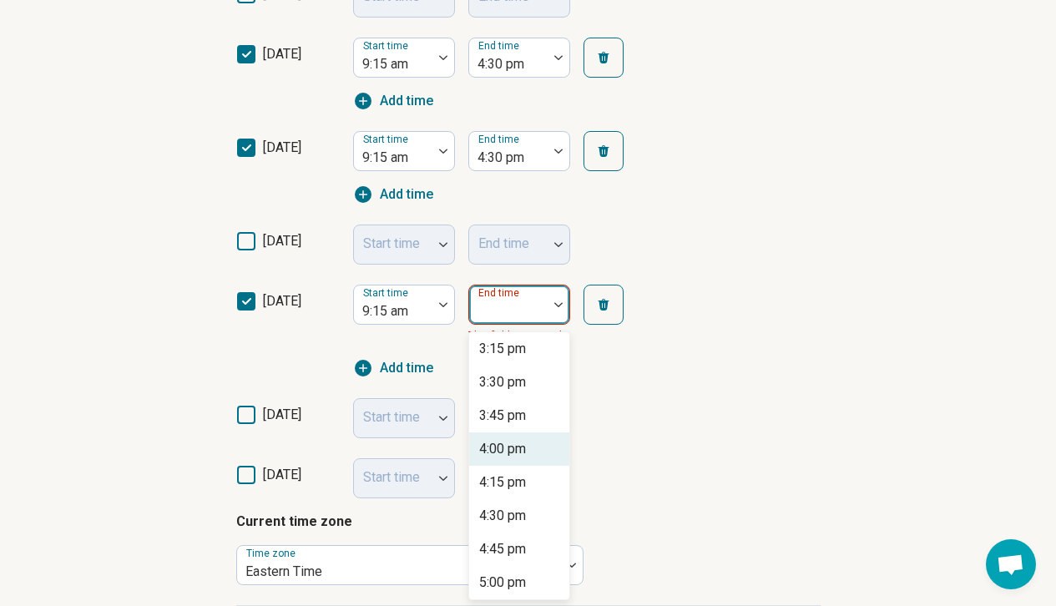
scroll to position [788, 0]
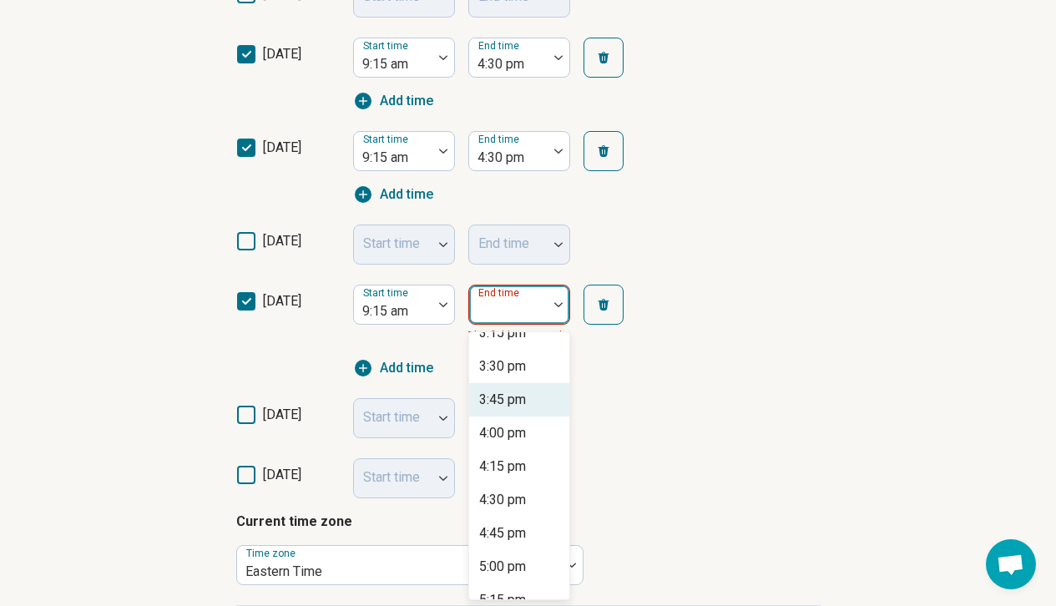
click at [489, 392] on div "3:45 pm" at bounding box center [502, 400] width 47 height 20
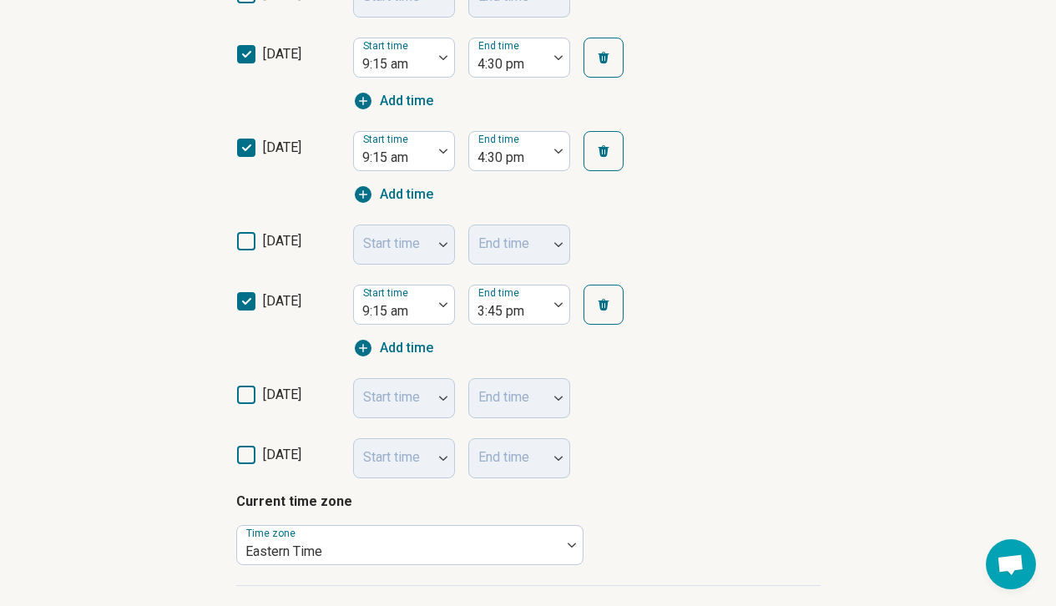
click at [648, 390] on div "Start time End time" at bounding box center [503, 398] width 301 height 40
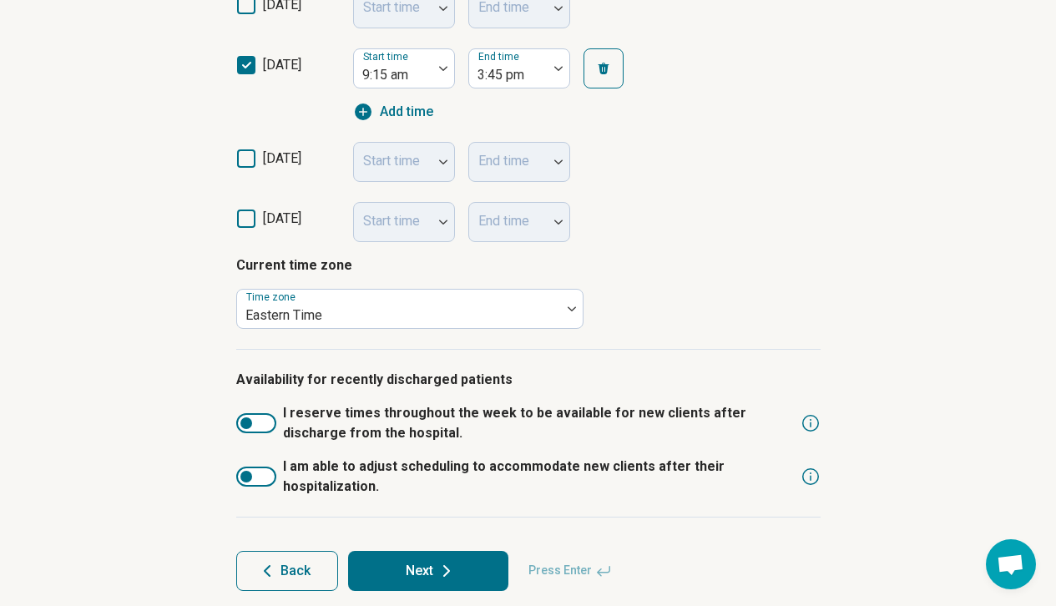
scroll to position [746, 0]
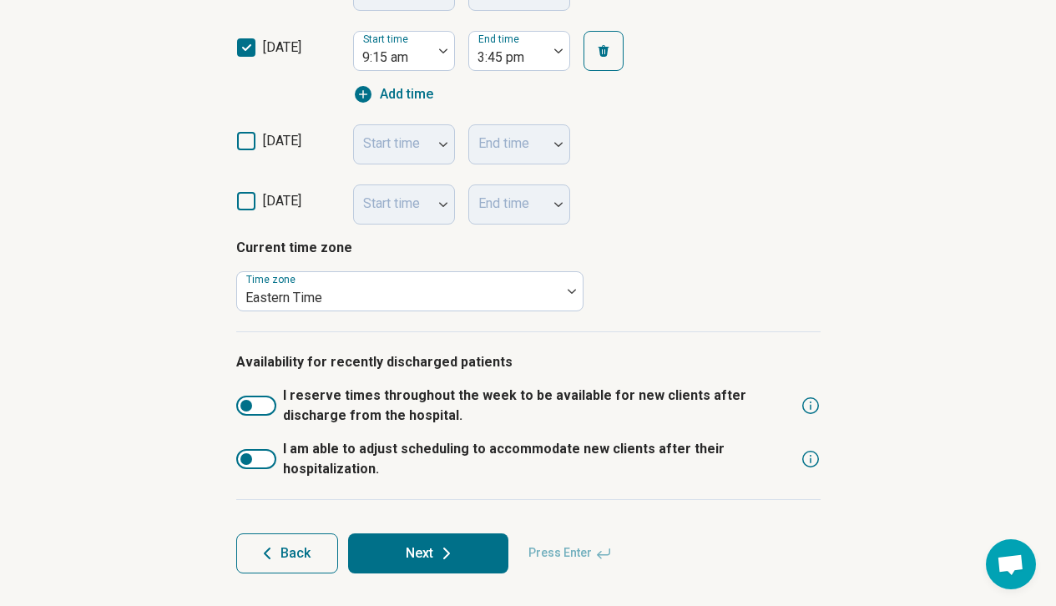
click at [430, 551] on button "Next" at bounding box center [428, 554] width 160 height 40
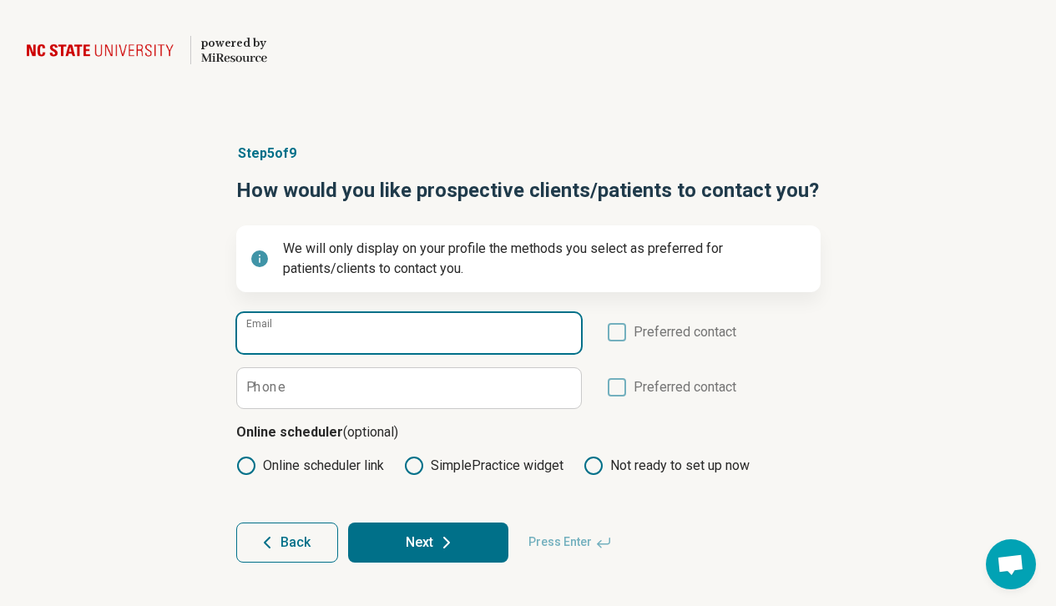
click at [512, 318] on input "Email" at bounding box center [409, 333] width 344 height 40
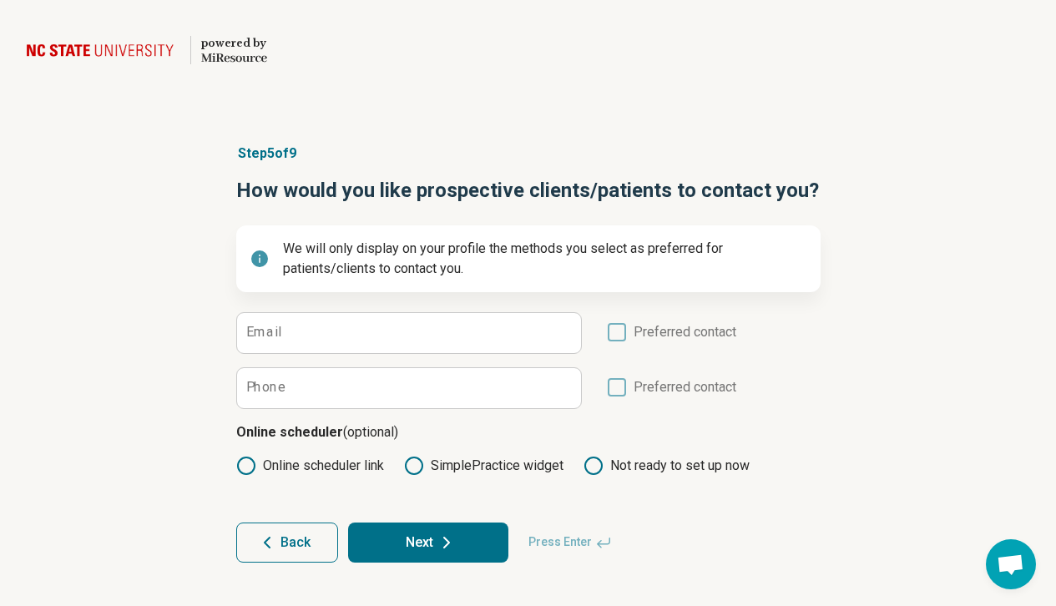
click at [614, 328] on icon at bounding box center [617, 332] width 18 height 18
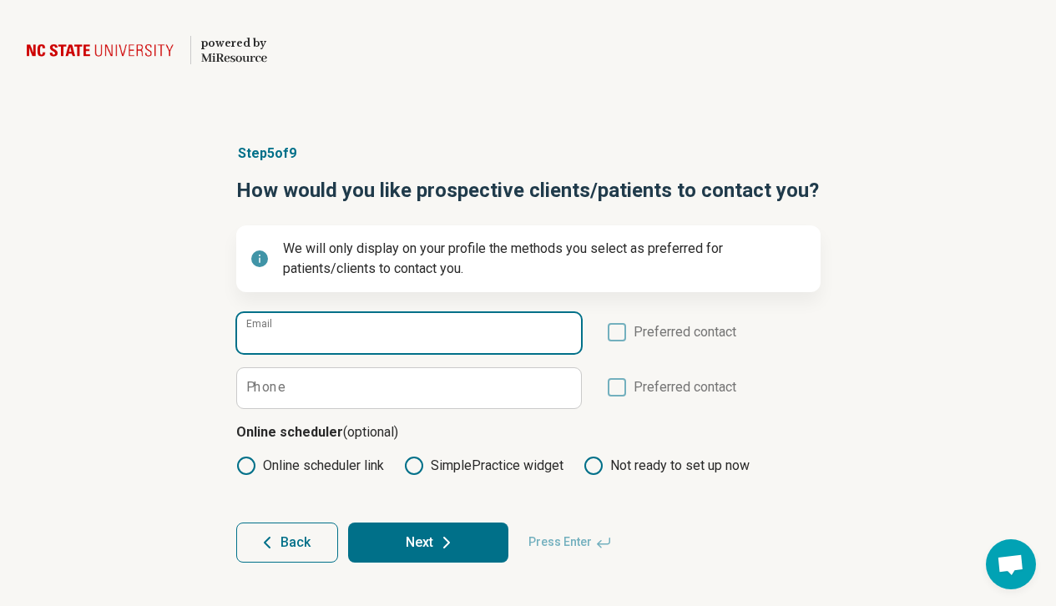
click at [481, 331] on input "Email" at bounding box center [409, 333] width 344 height 40
paste input "**********"
type input "**********"
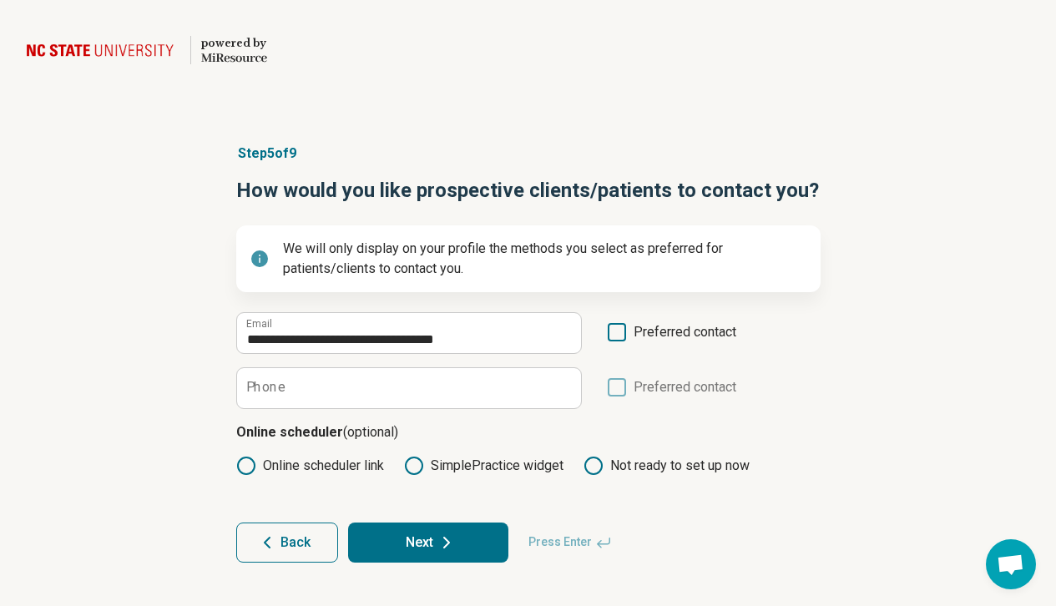
click at [622, 338] on icon at bounding box center [617, 332] width 18 height 18
click at [423, 530] on button "Next" at bounding box center [428, 543] width 160 height 40
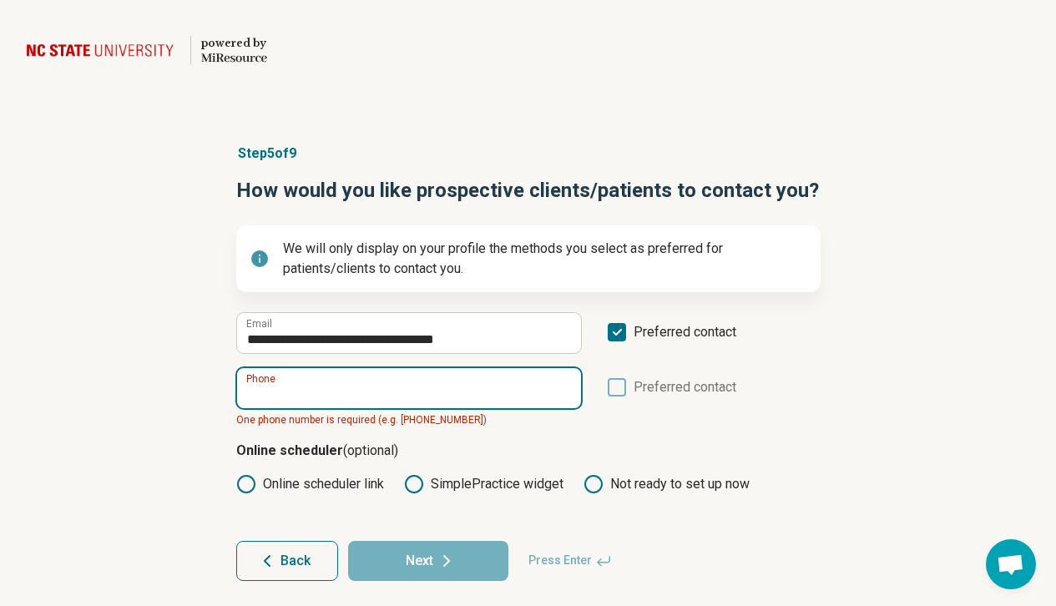
click at [428, 396] on input "Phone" at bounding box center [409, 388] width 344 height 40
paste input "**********"
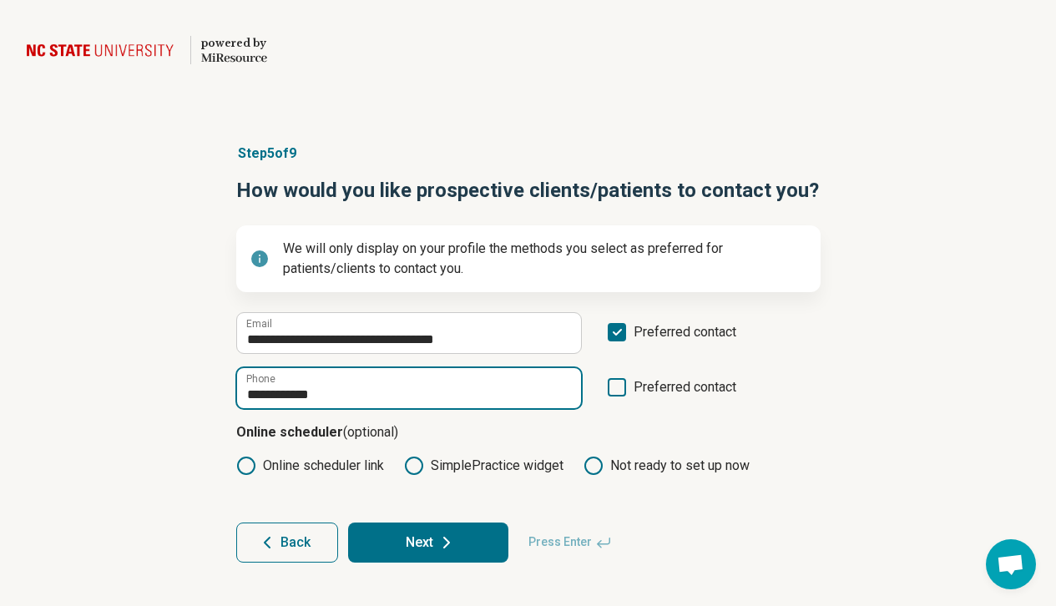
type input "**********"
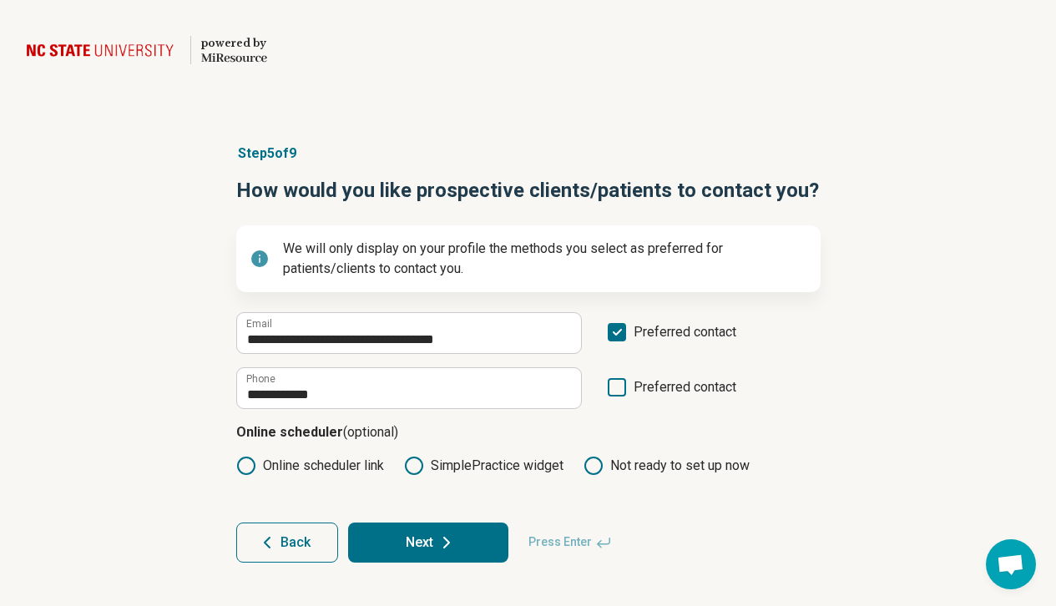
click at [430, 536] on button "Next" at bounding box center [428, 543] width 160 height 40
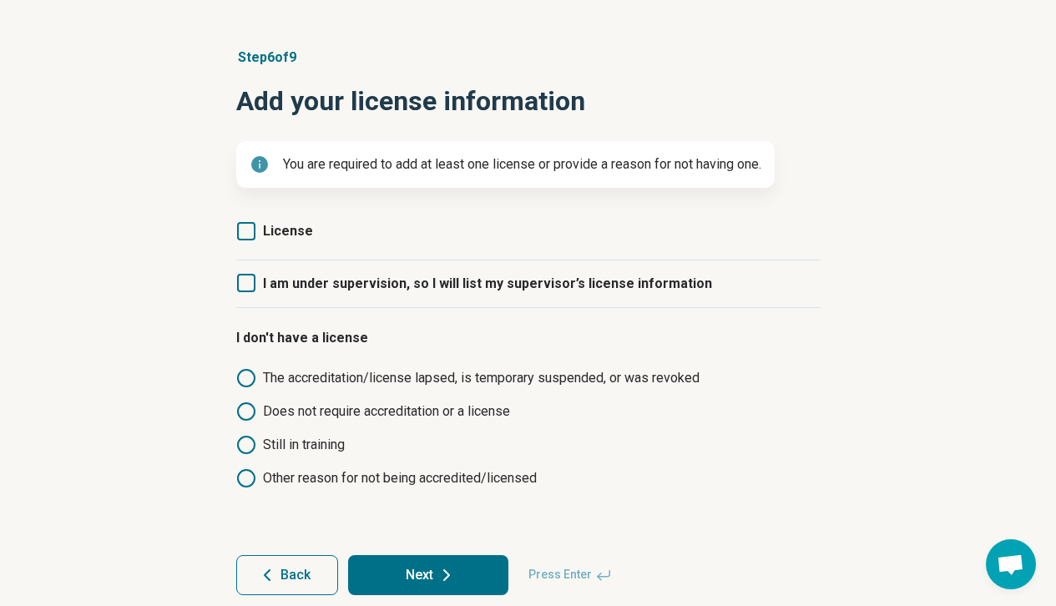
scroll to position [97, 0]
click at [241, 287] on icon at bounding box center [246, 282] width 18 height 18
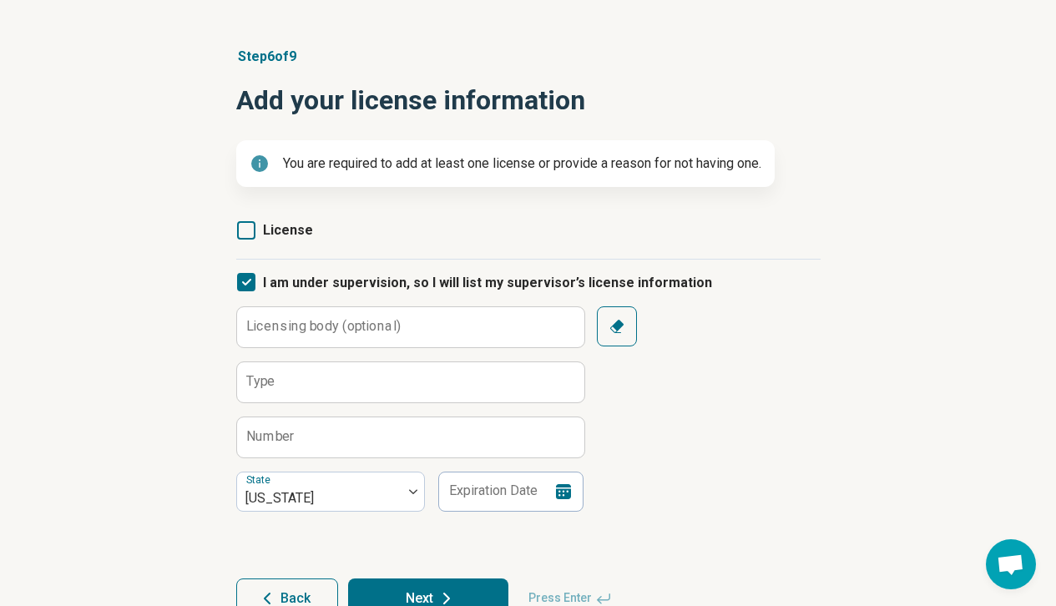
click at [249, 233] on icon at bounding box center [246, 230] width 18 height 18
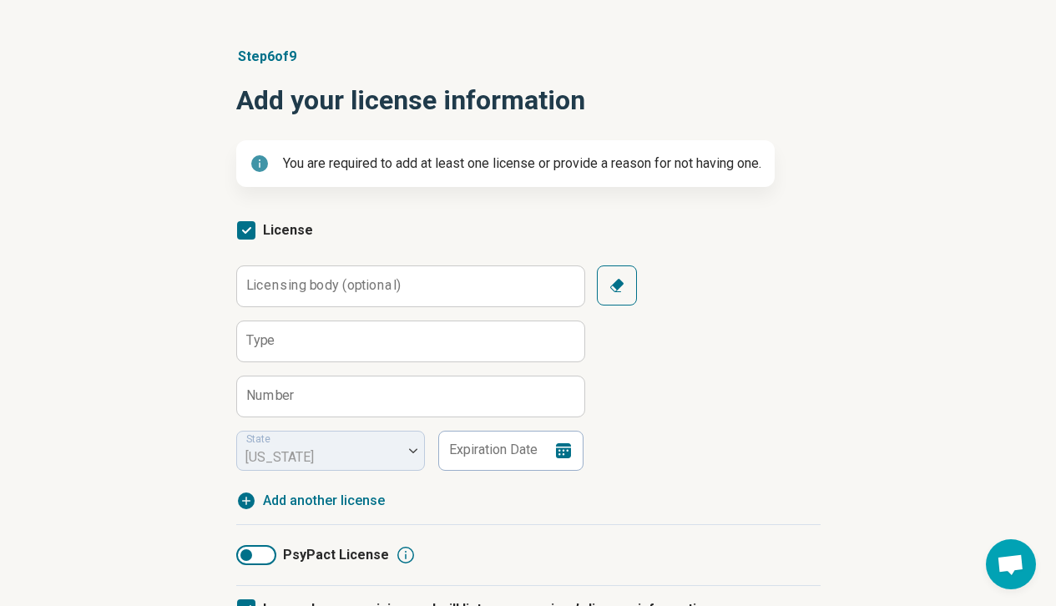
click at [249, 230] on icon at bounding box center [246, 230] width 18 height 18
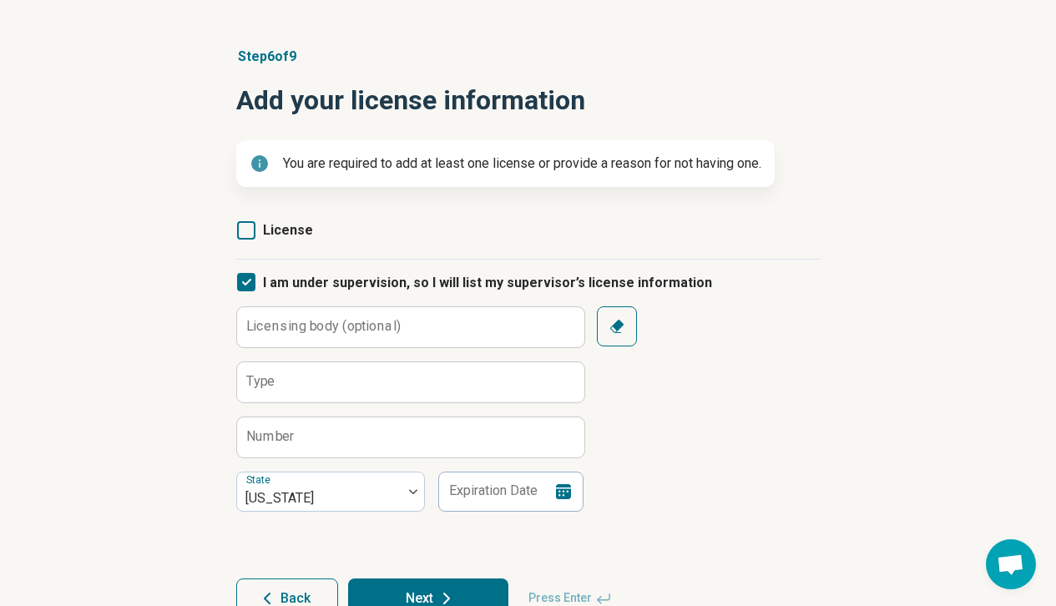
click at [251, 230] on icon at bounding box center [246, 230] width 18 height 18
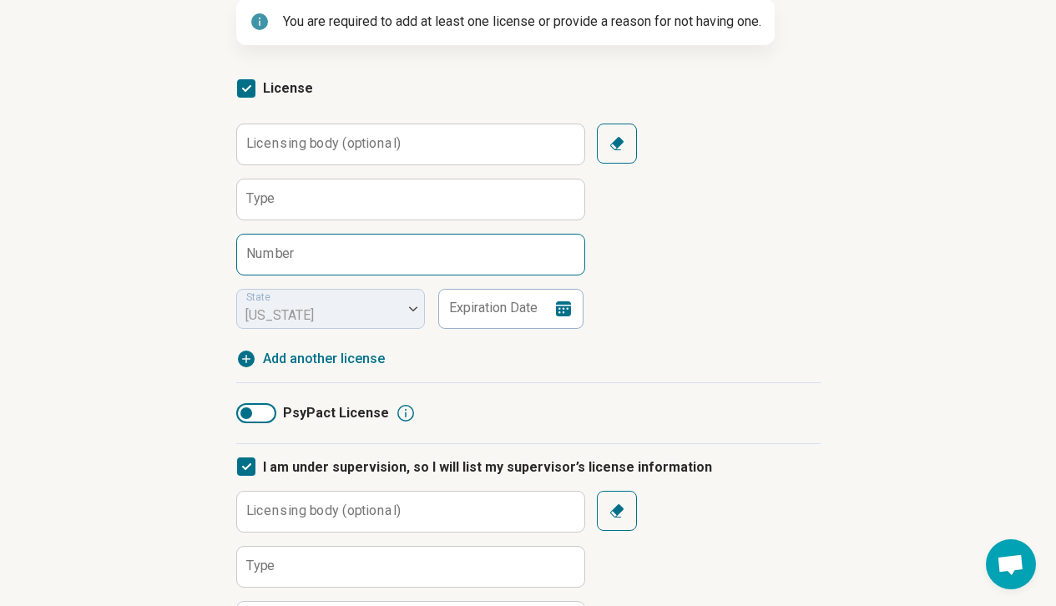
scroll to position [227, 0]
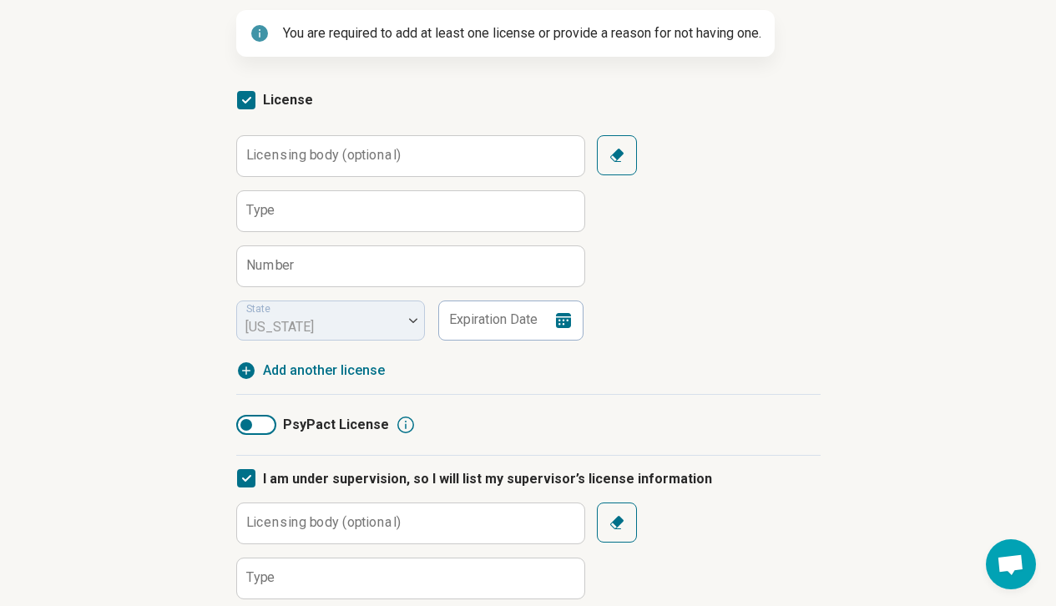
click at [294, 160] on label "Licensing body (optional)" at bounding box center [323, 155] width 155 height 13
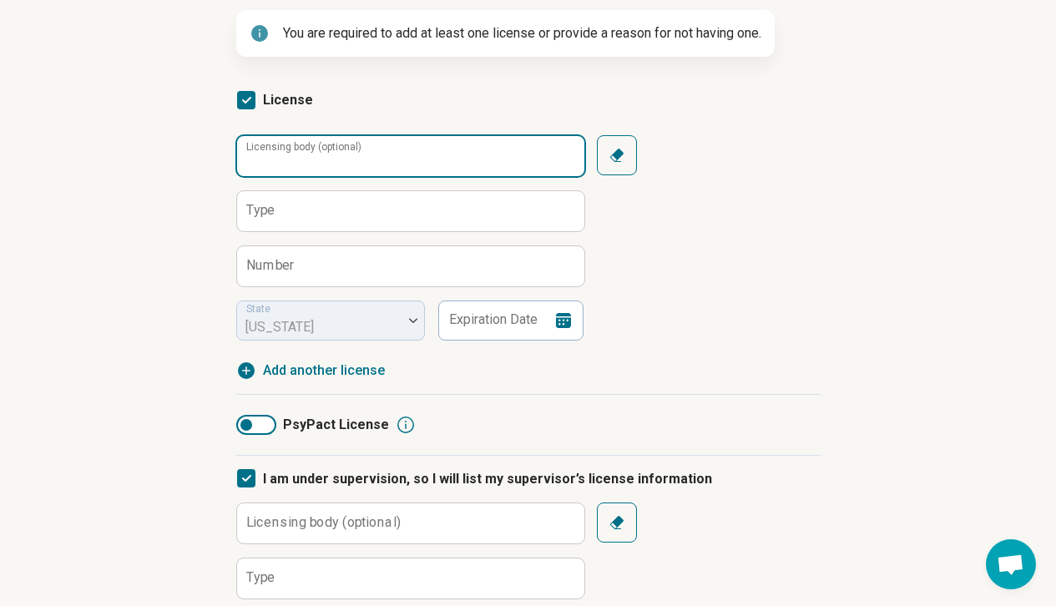
click at [294, 160] on input "Licensing body (optional)" at bounding box center [410, 156] width 347 height 40
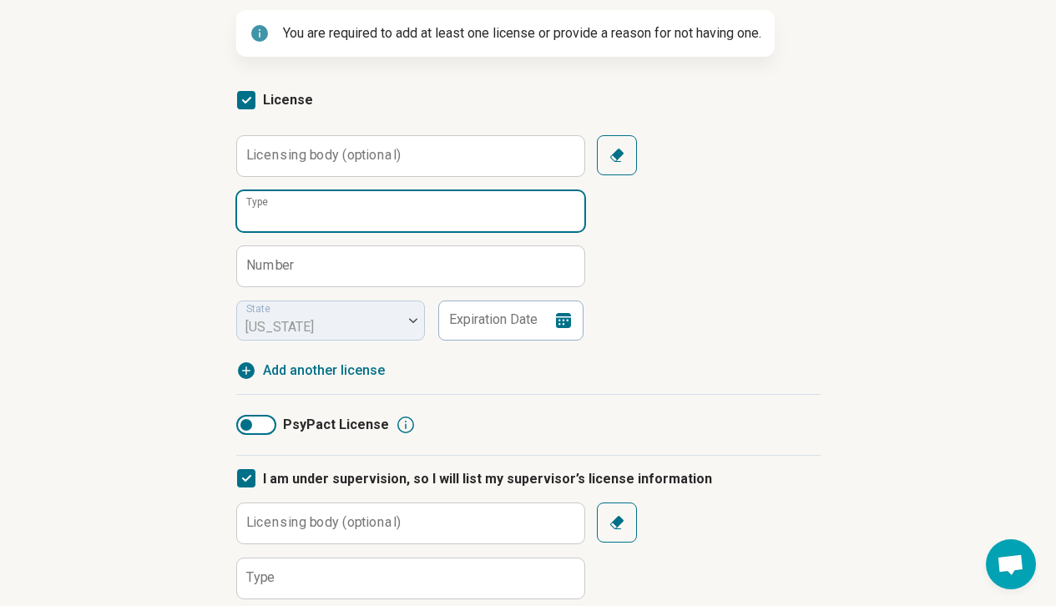
click at [297, 215] on input "Type" at bounding box center [410, 211] width 347 height 40
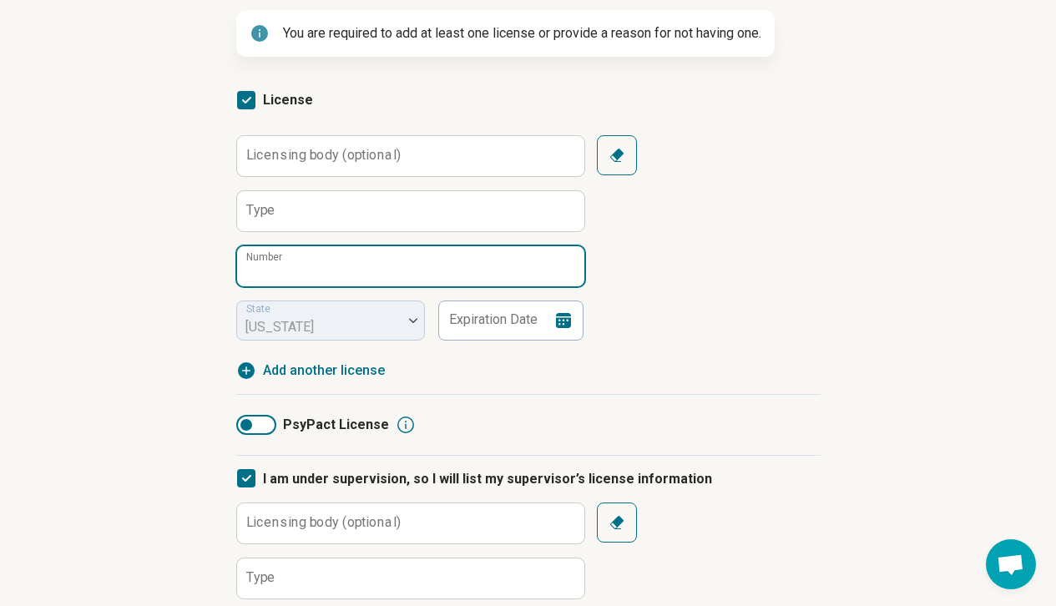
click at [327, 271] on input "Number" at bounding box center [410, 266] width 347 height 40
paste input "******"
type input "******"
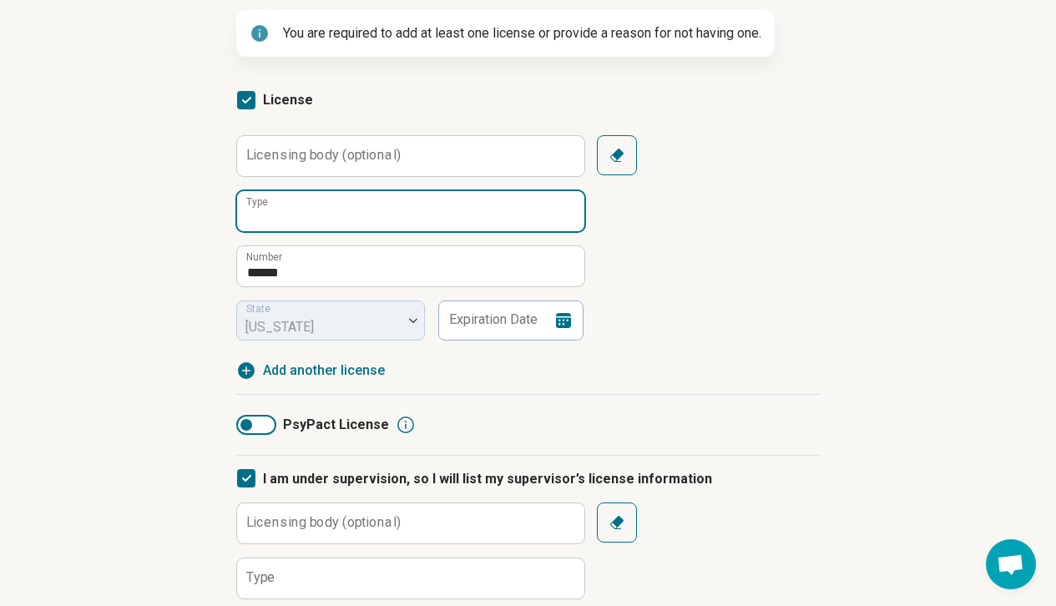
click at [366, 199] on input "Type" at bounding box center [410, 211] width 347 height 40
paste input "**********"
type input "**********"
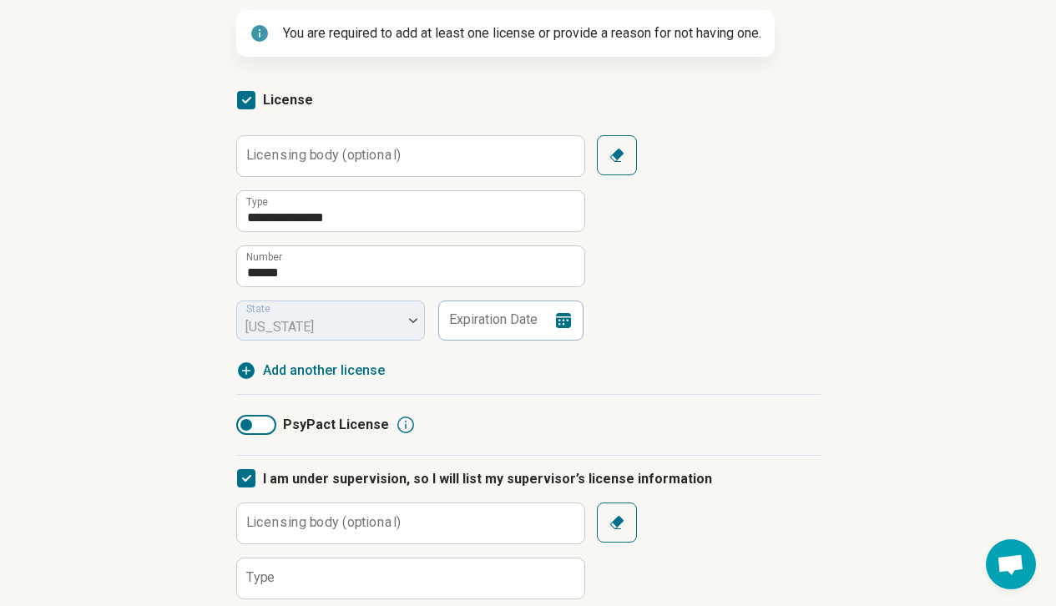
click at [562, 320] on icon at bounding box center [564, 321] width 20 height 20
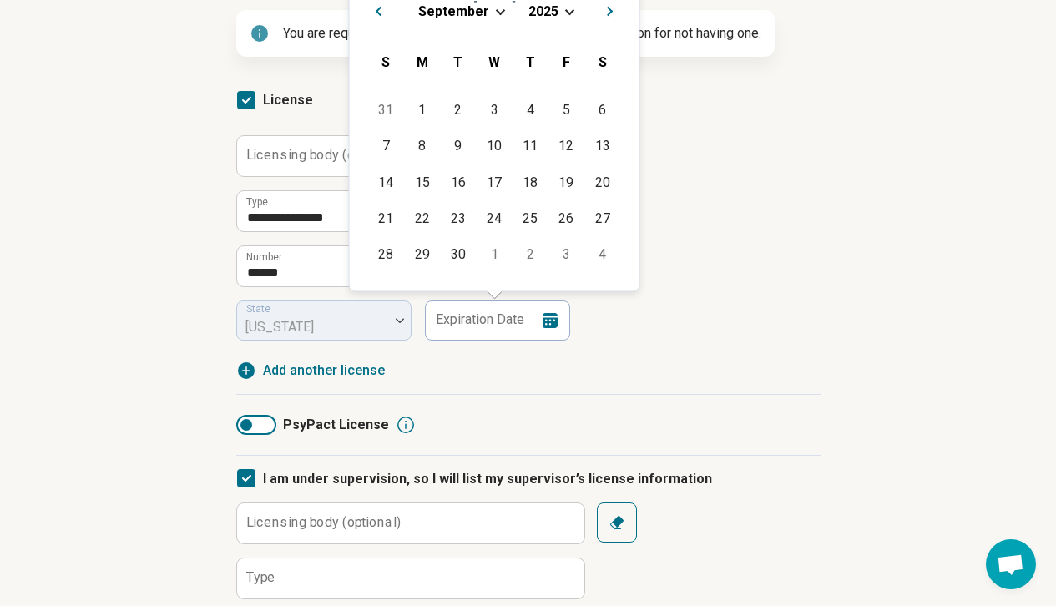
click at [556, 9] on div "2025" at bounding box center [544, 11] width 32 height 18
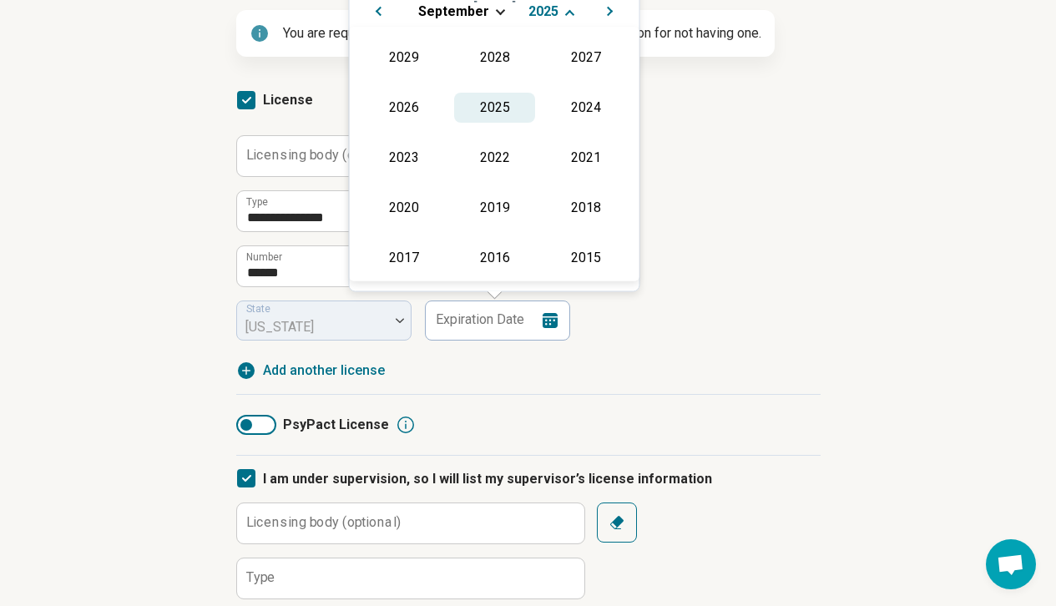
scroll to position [347, 0]
click at [583, 68] on div "2027" at bounding box center [585, 59] width 81 height 30
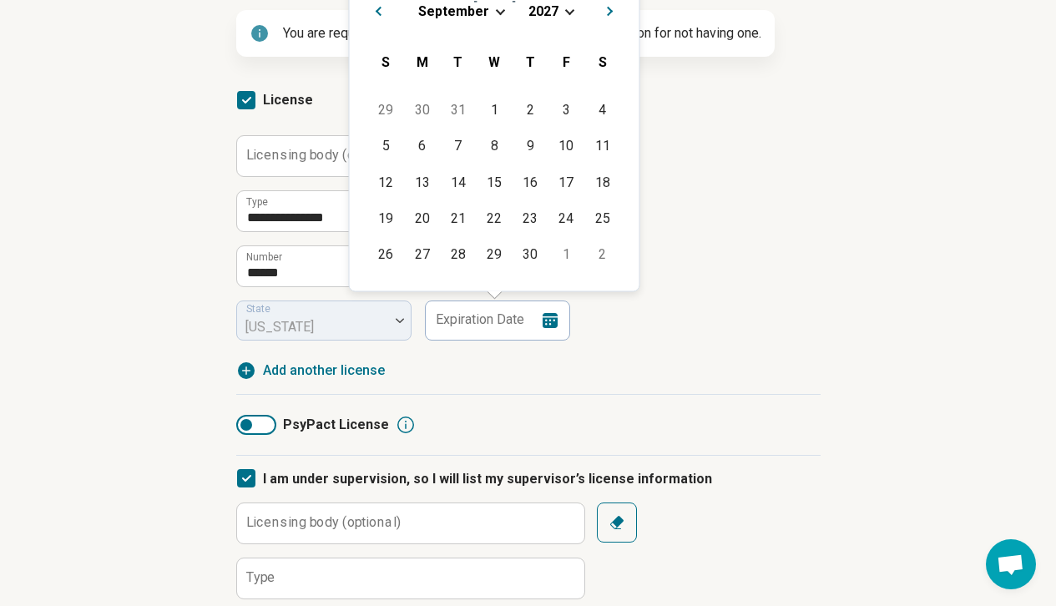
click at [450, 5] on span "September" at bounding box center [453, 11] width 71 height 16
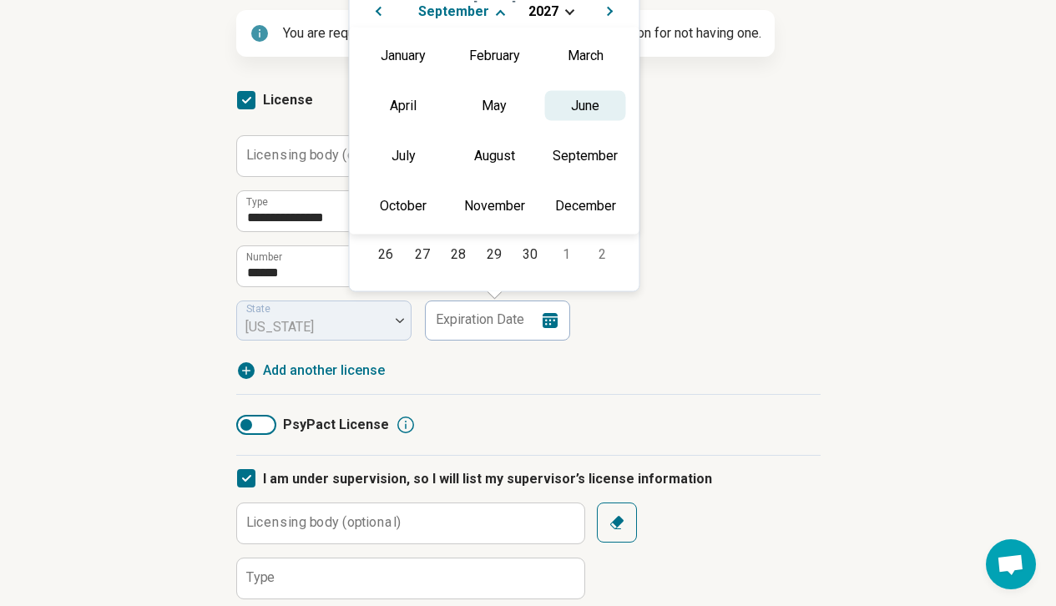
click at [575, 95] on div "June" at bounding box center [585, 105] width 81 height 30
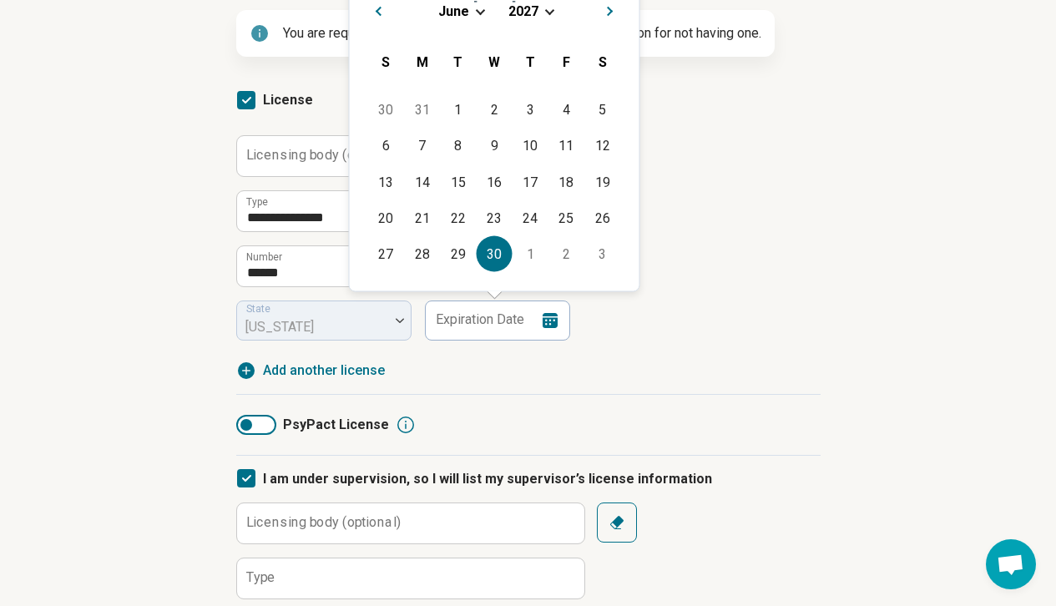
click at [494, 239] on div "30" at bounding box center [494, 254] width 36 height 36
type input "**********"
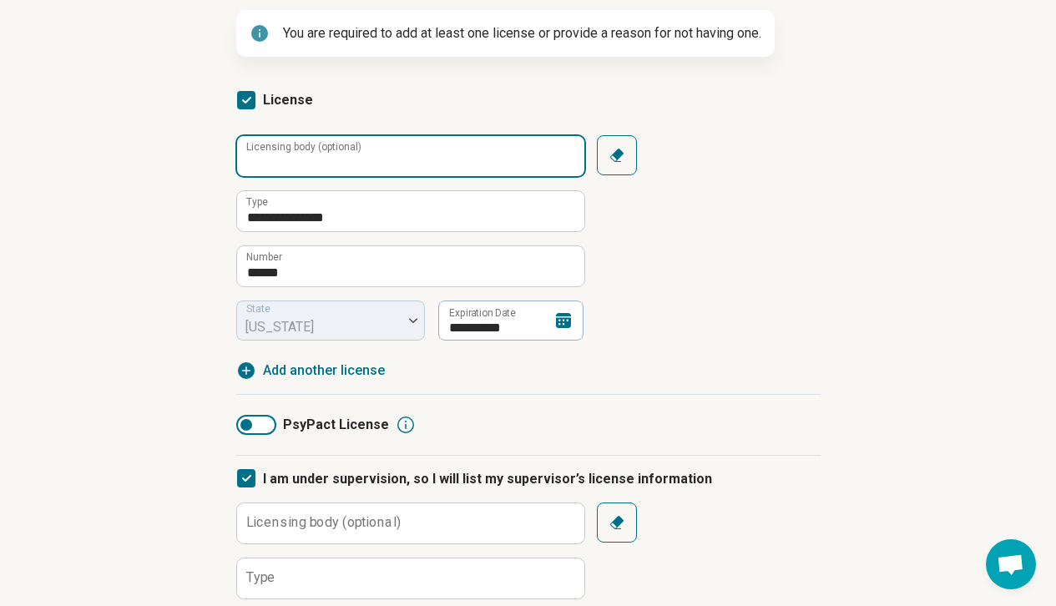
click at [288, 162] on input "Licensing body (optional)" at bounding box center [410, 156] width 347 height 40
type input "**********"
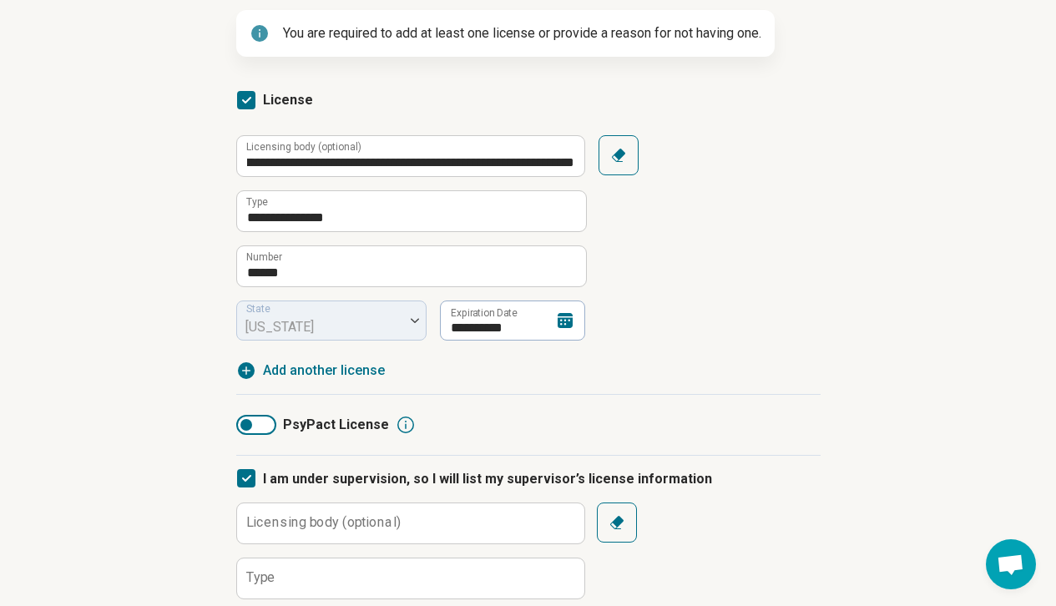
click at [800, 184] on div "**********" at bounding box center [528, 237] width 585 height 205
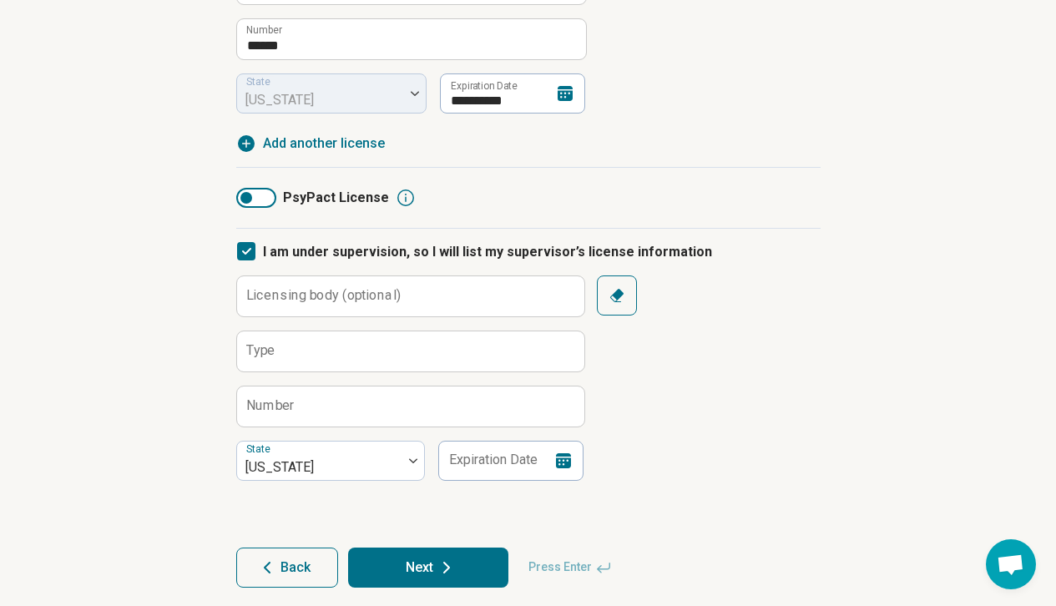
scroll to position [469, 0]
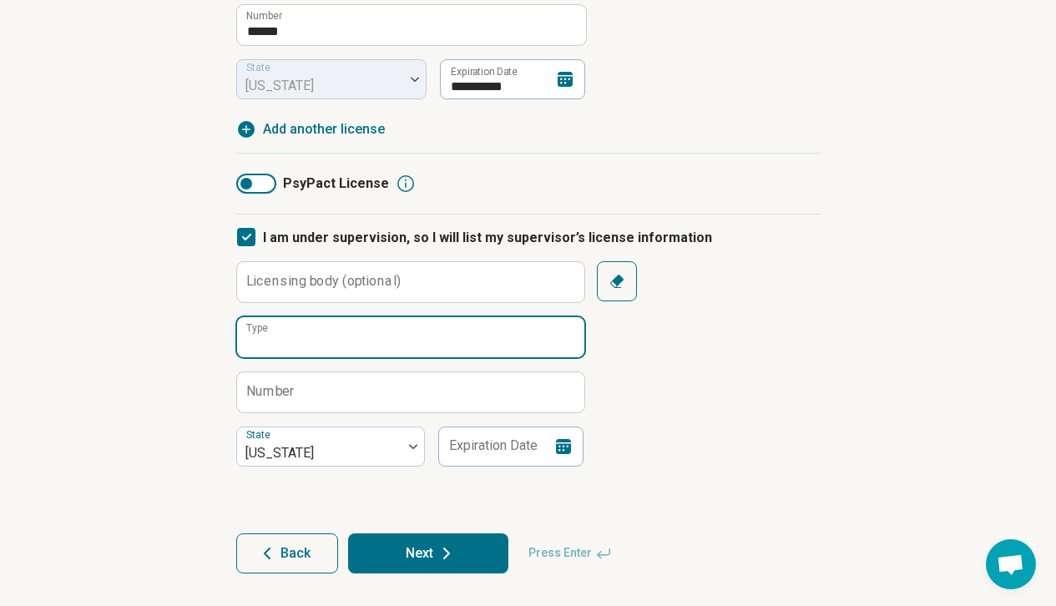
click at [340, 332] on input "Type" at bounding box center [410, 337] width 347 height 40
paste input "**********"
drag, startPoint x: 453, startPoint y: 342, endPoint x: 404, endPoint y: 342, distance: 49.3
click at [404, 342] on input "**********" at bounding box center [410, 337] width 347 height 40
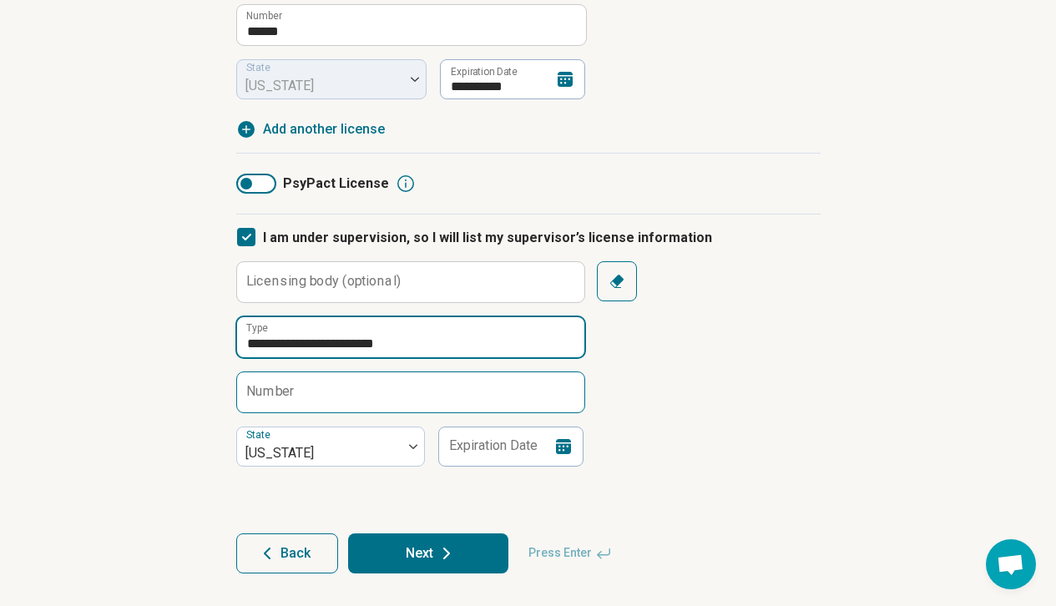
type input "**********"
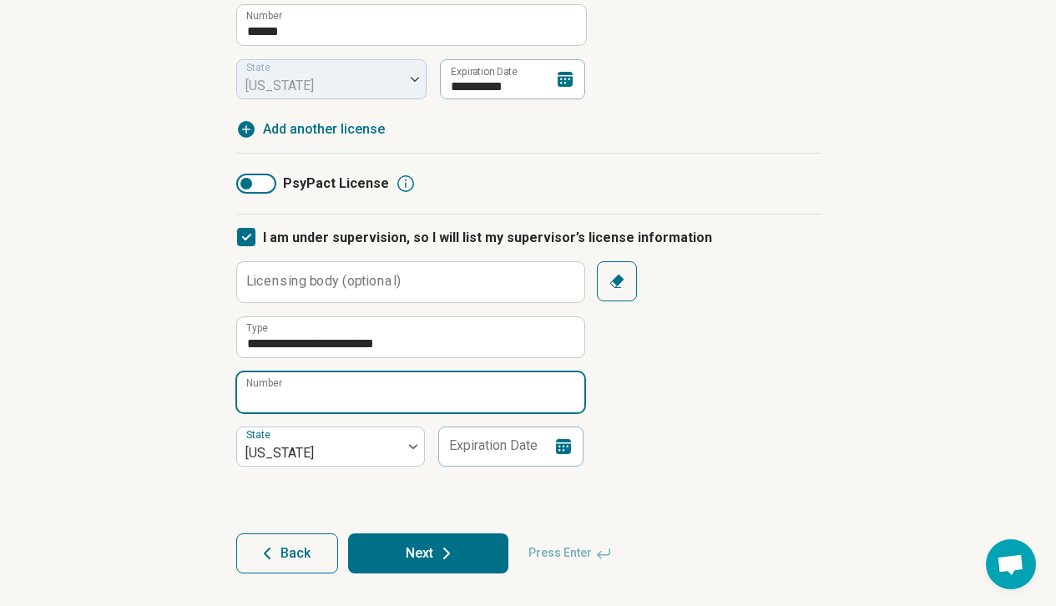
click at [448, 400] on input "Number" at bounding box center [410, 392] width 347 height 40
paste input "*****"
type input "*****"
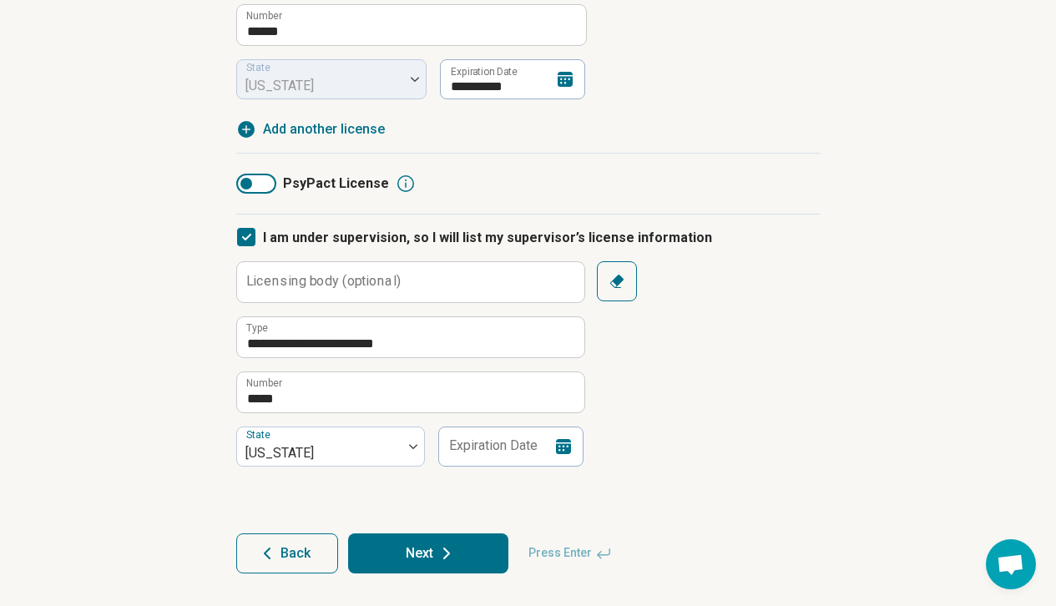
click at [569, 445] on icon at bounding box center [563, 446] width 15 height 15
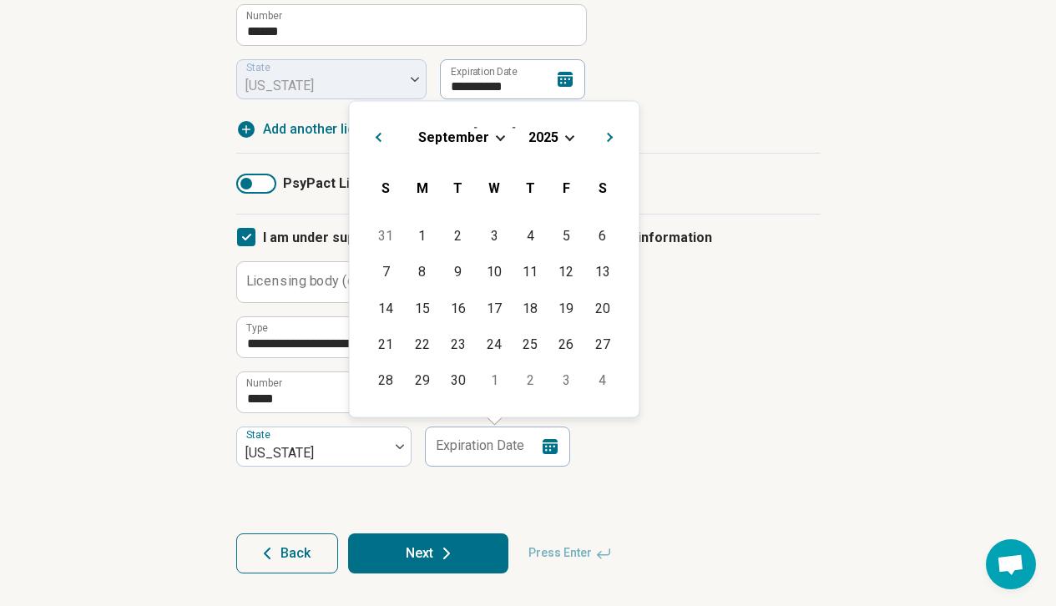
click at [486, 122] on h2 "September 2025" at bounding box center [494, 134] width 263 height 24
click at [486, 130] on div "September" at bounding box center [454, 137] width 73 height 18
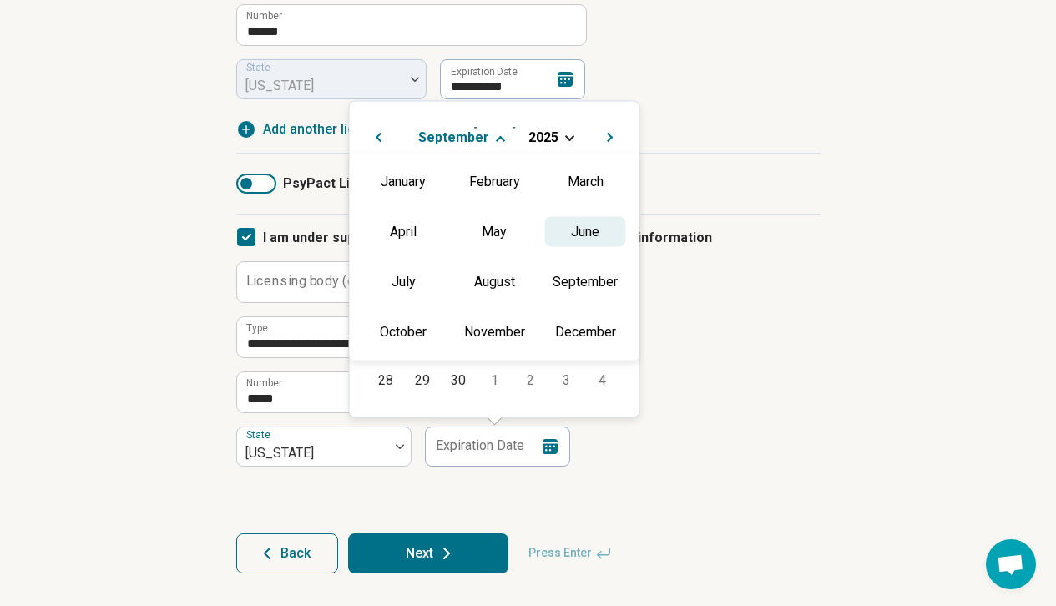
click at [585, 239] on div "June" at bounding box center [585, 231] width 81 height 30
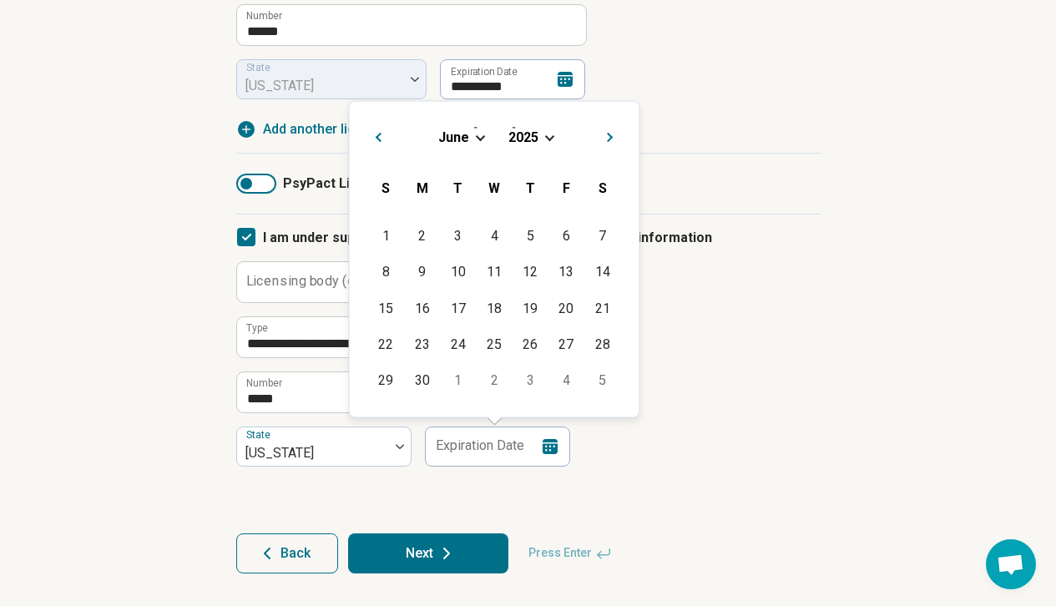
click at [540, 133] on div "June 2025" at bounding box center [494, 137] width 263 height 18
click at [550, 135] on span "Choose Date" at bounding box center [549, 135] width 9 height 9
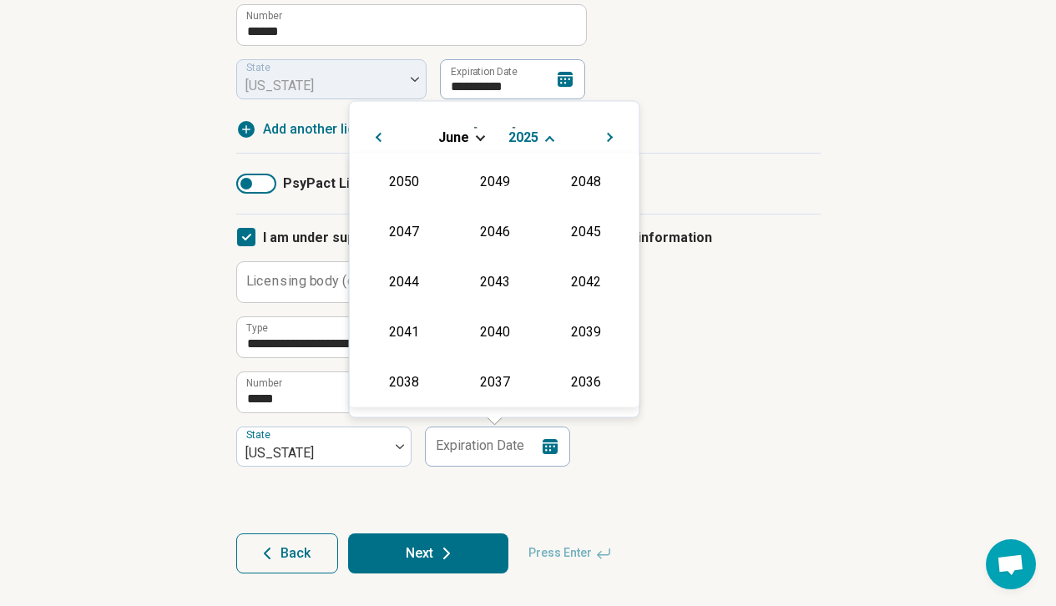
scroll to position [302, 0]
click at [398, 284] on div "2026" at bounding box center [403, 280] width 81 height 30
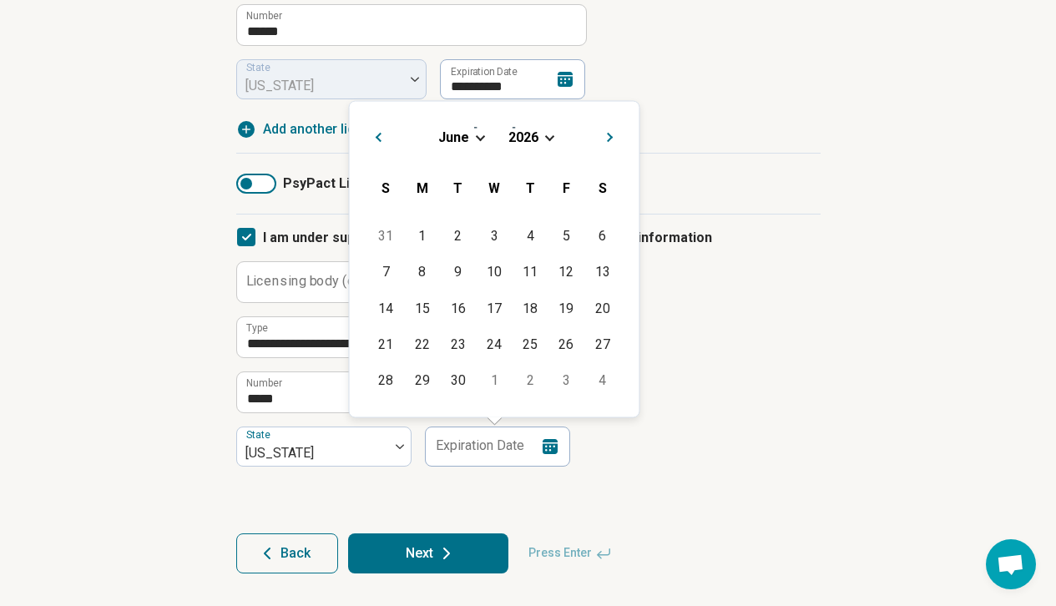
click at [757, 283] on div "**********" at bounding box center [528, 363] width 585 height 205
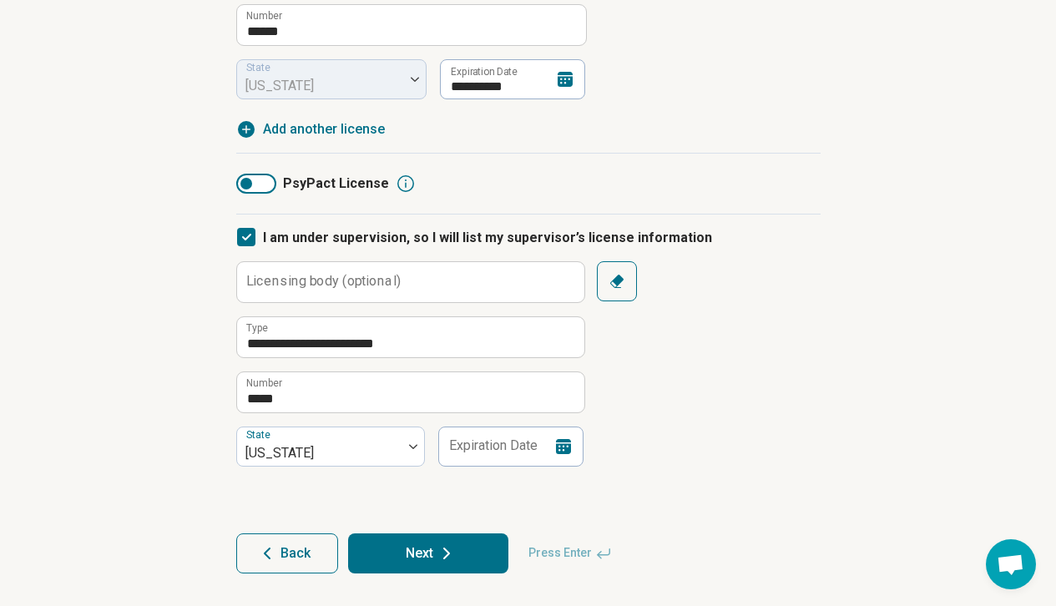
click at [565, 442] on icon at bounding box center [564, 447] width 20 height 20
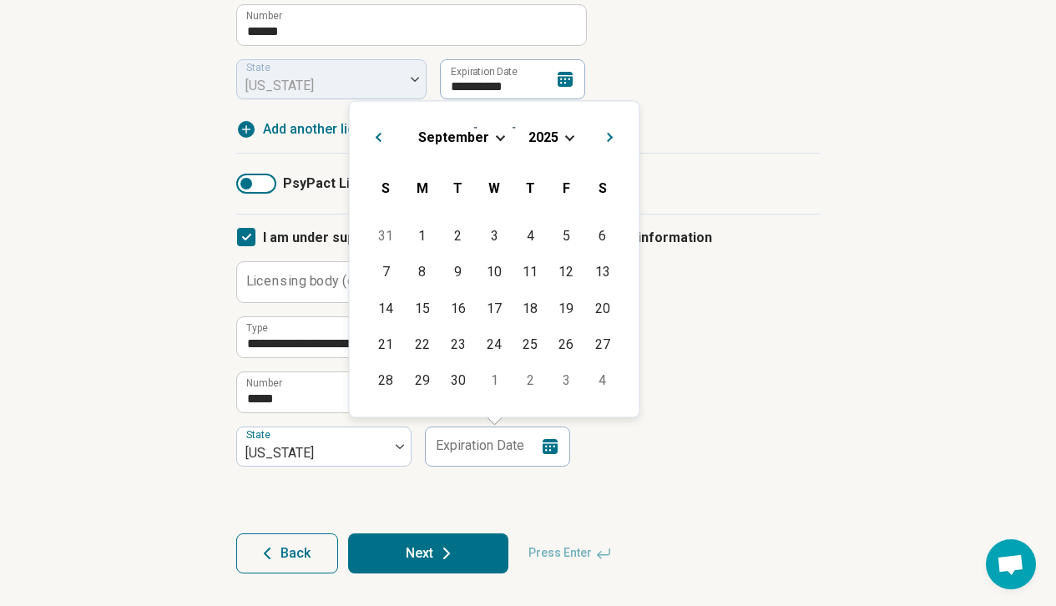
click at [565, 133] on span "Choose Date" at bounding box center [569, 135] width 9 height 9
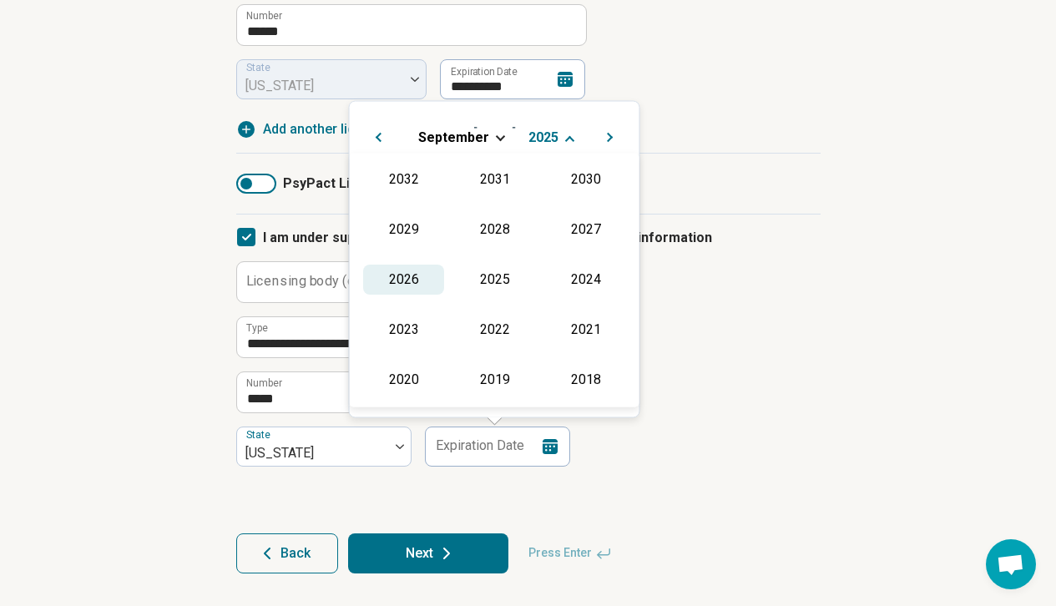
click at [427, 275] on div "2026" at bounding box center [403, 280] width 81 height 30
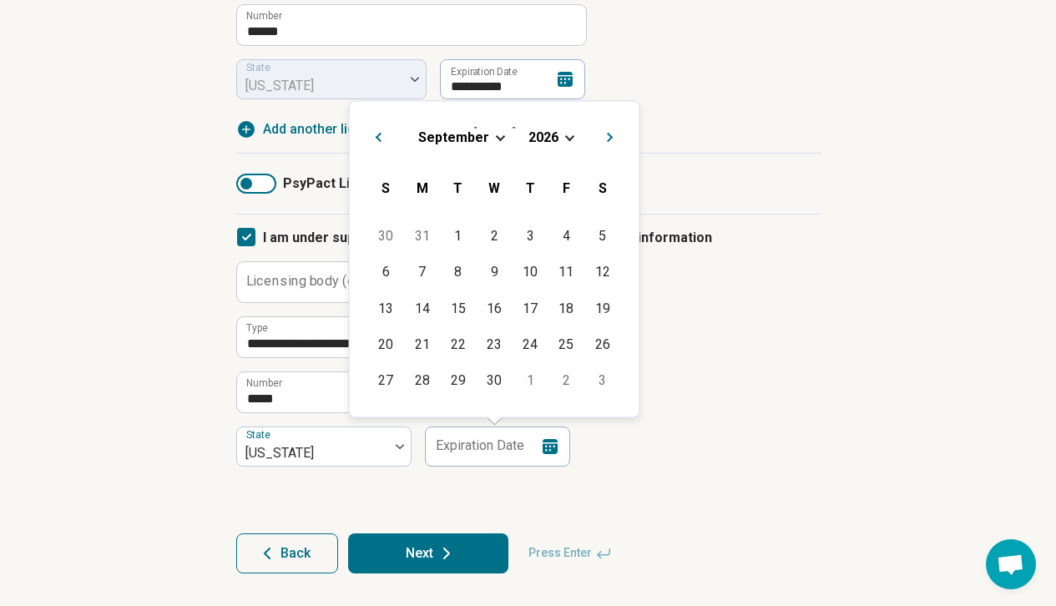
click at [483, 129] on span "September" at bounding box center [453, 137] width 71 height 16
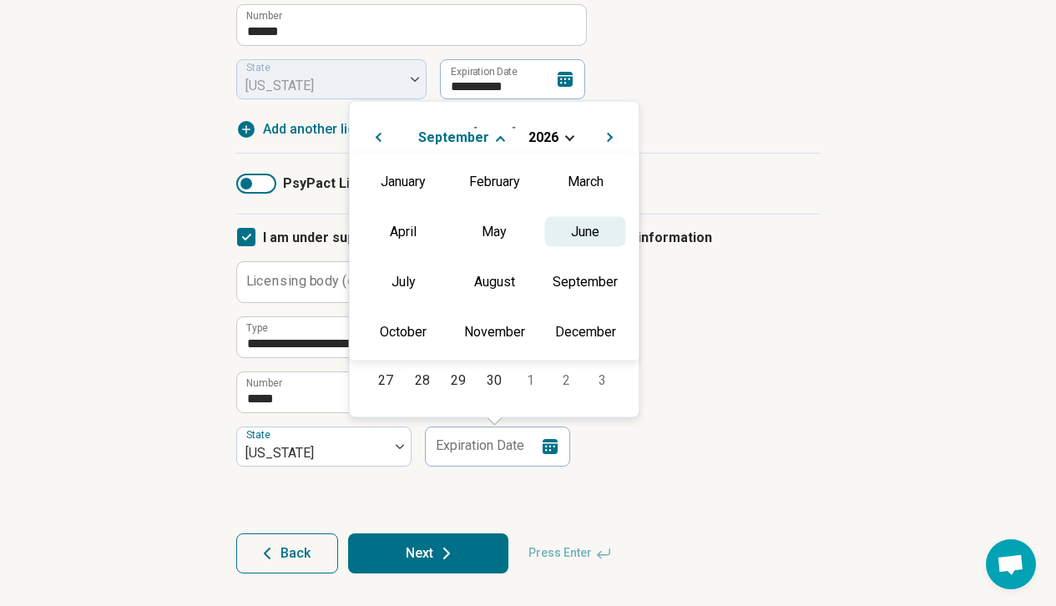
click at [574, 233] on div "June" at bounding box center [585, 231] width 81 height 30
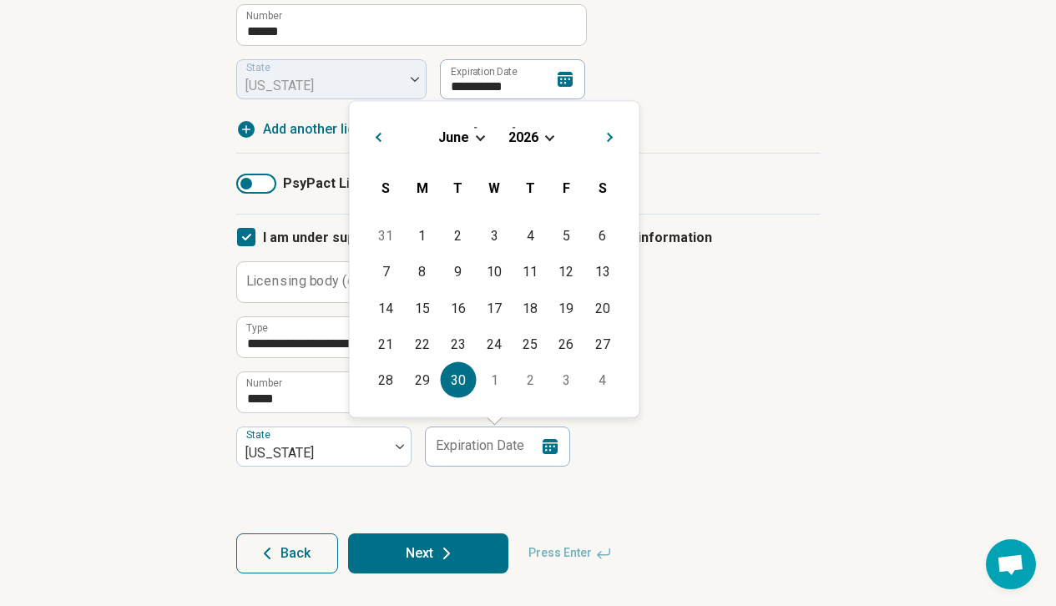
click at [461, 381] on div "30" at bounding box center [458, 380] width 36 height 36
type input "**********"
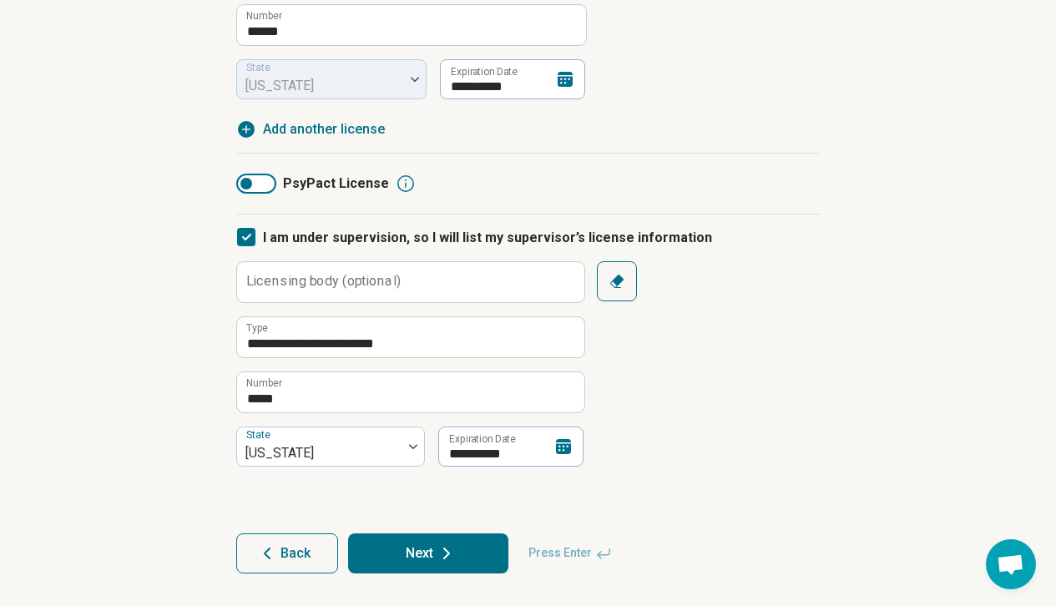
click at [473, 540] on button "Next" at bounding box center [428, 554] width 160 height 40
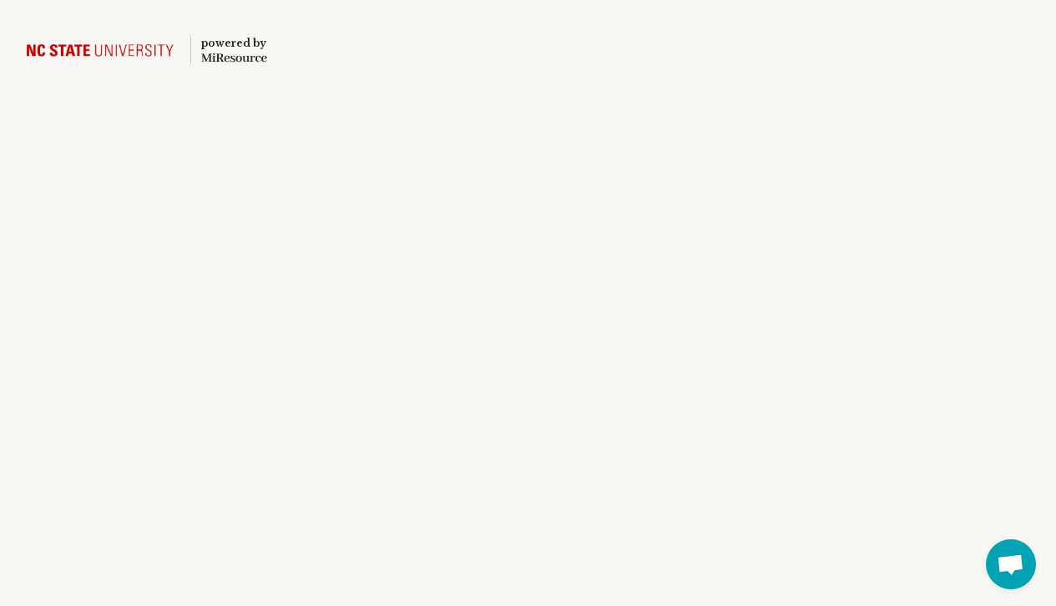
scroll to position [0, 0]
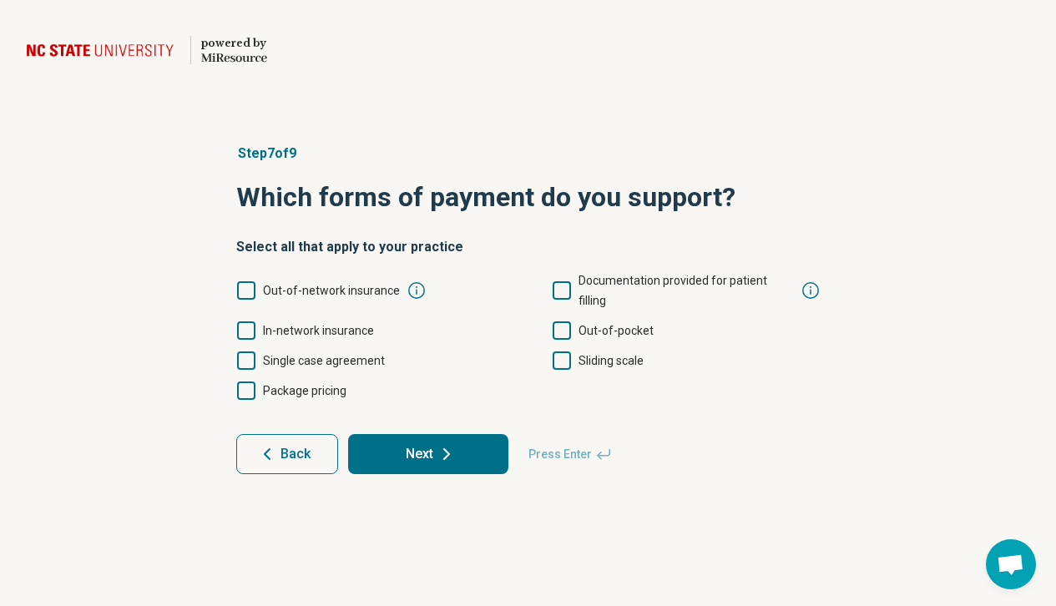
click at [358, 324] on span "In-network insurance" at bounding box center [318, 330] width 111 height 13
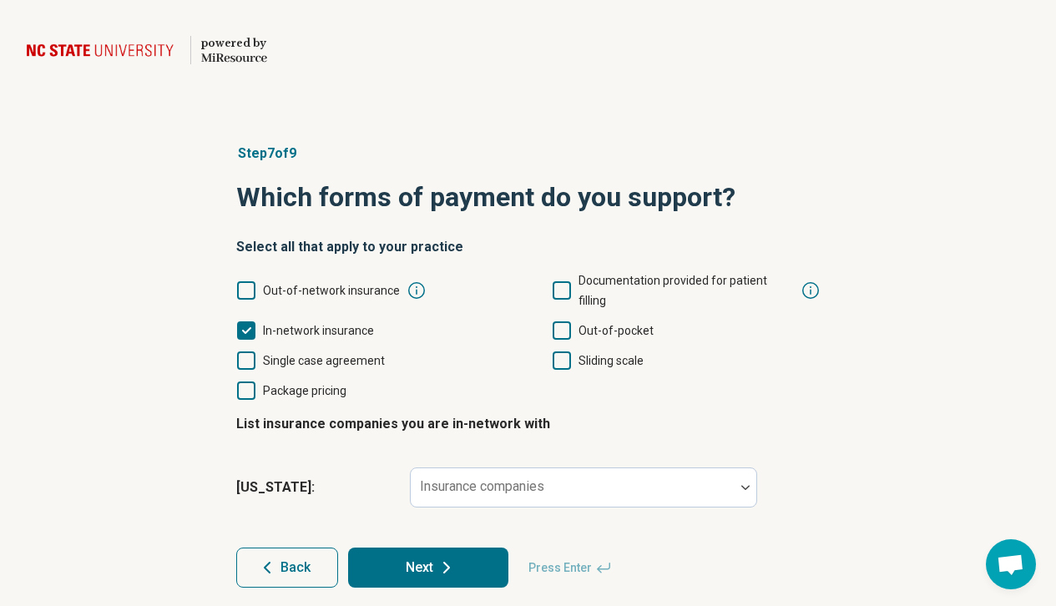
click at [562, 322] on icon at bounding box center [562, 331] width 18 height 18
click at [614, 354] on span "Sliding scale" at bounding box center [611, 360] width 65 height 13
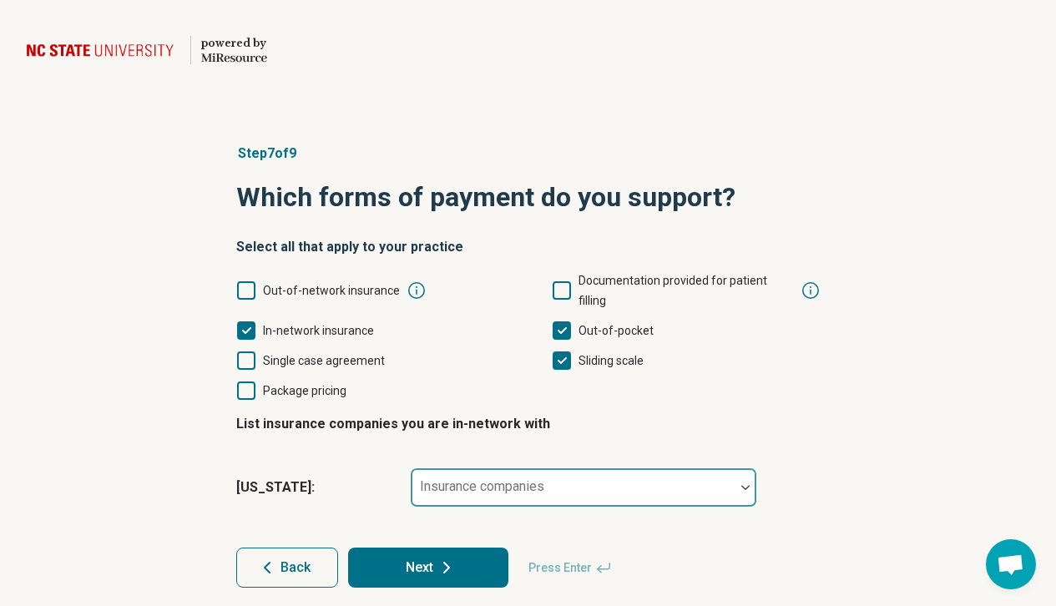
click at [495, 469] on div "Insurance companies" at bounding box center [583, 488] width 347 height 40
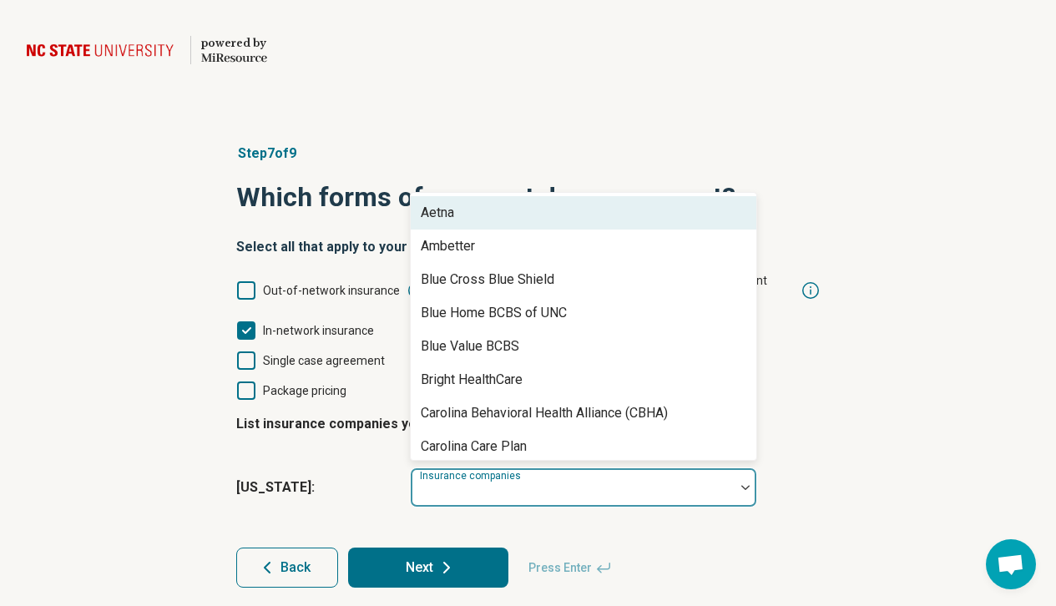
click at [499, 196] on div "Aetna" at bounding box center [584, 212] width 346 height 33
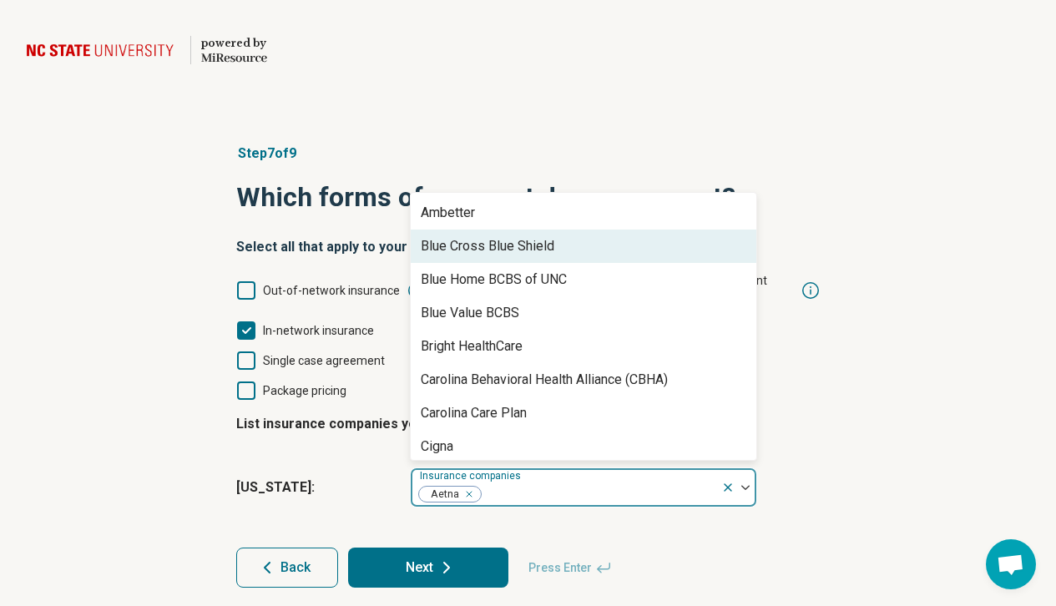
click at [537, 236] on div "Blue Cross Blue Shield" at bounding box center [488, 246] width 134 height 20
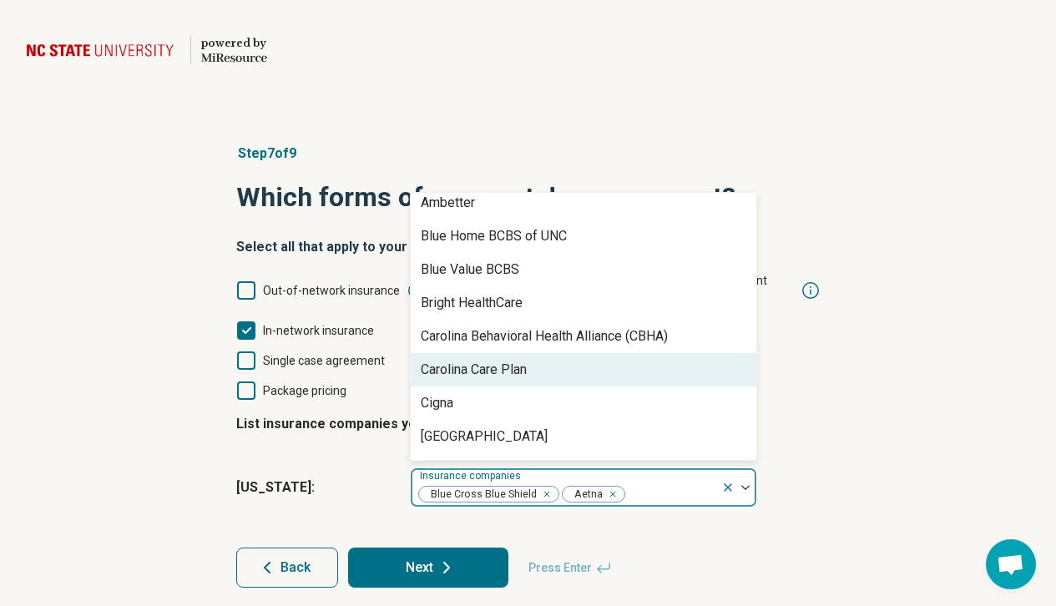
scroll to position [0, 0]
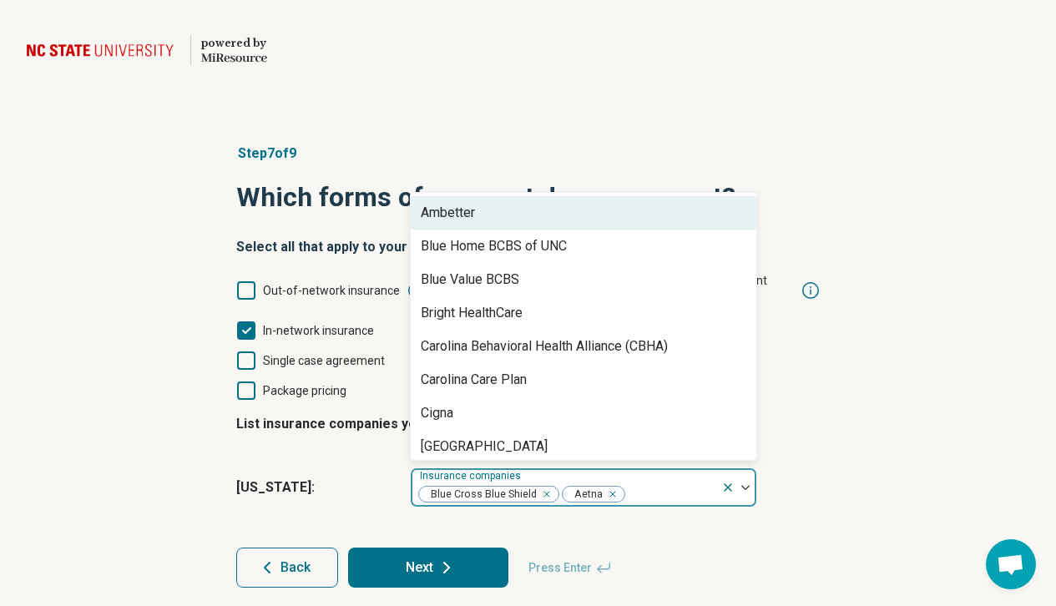
click at [852, 321] on div "Step 7 of 9 Which forms of payment do you support? Select all that apply to you…" at bounding box center [528, 365] width 1056 height 511
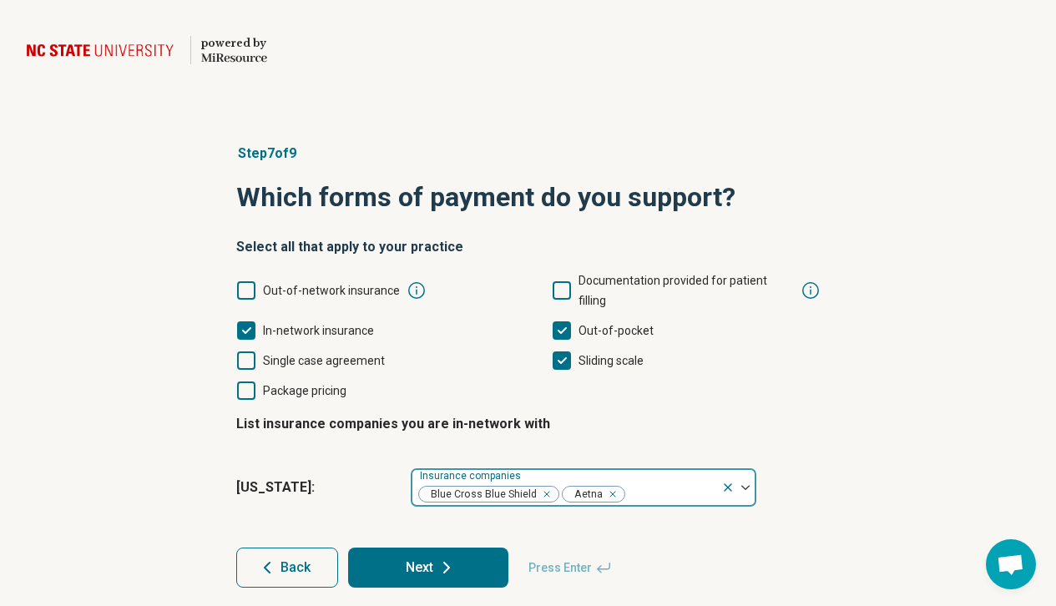
click at [667, 483] on div at bounding box center [671, 494] width 88 height 23
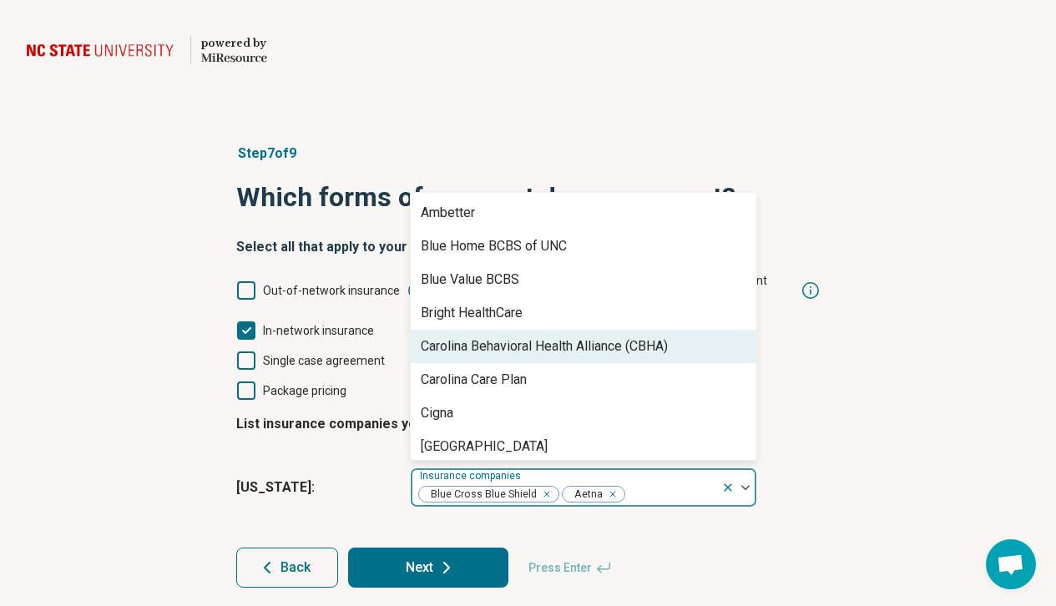
click at [834, 447] on div "Step 7 of 9 Which forms of payment do you support? Select all that apply to you…" at bounding box center [529, 365] width 638 height 511
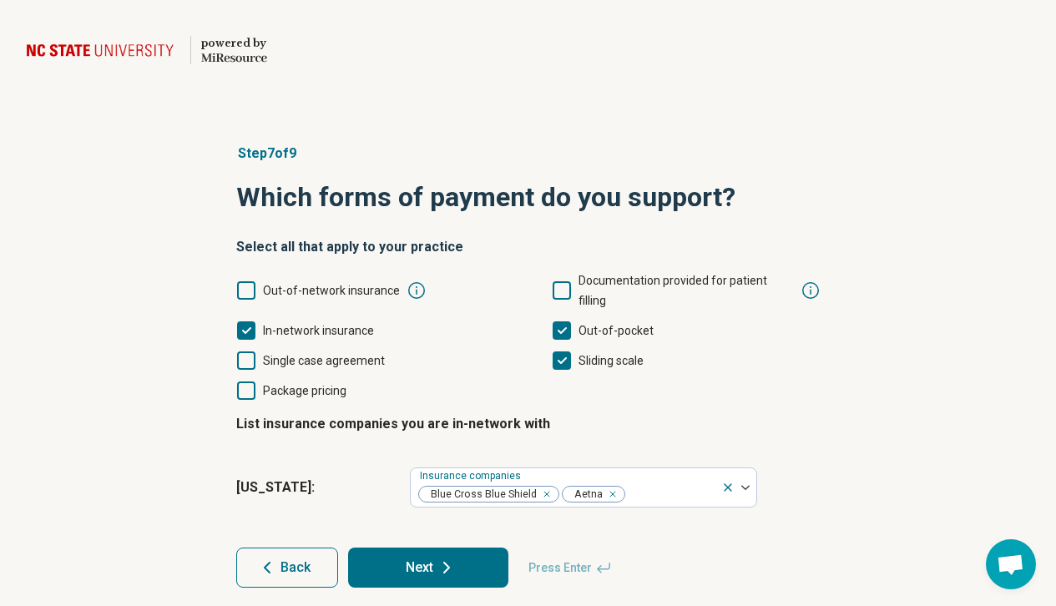
click at [457, 548] on button "Next" at bounding box center [428, 568] width 160 height 40
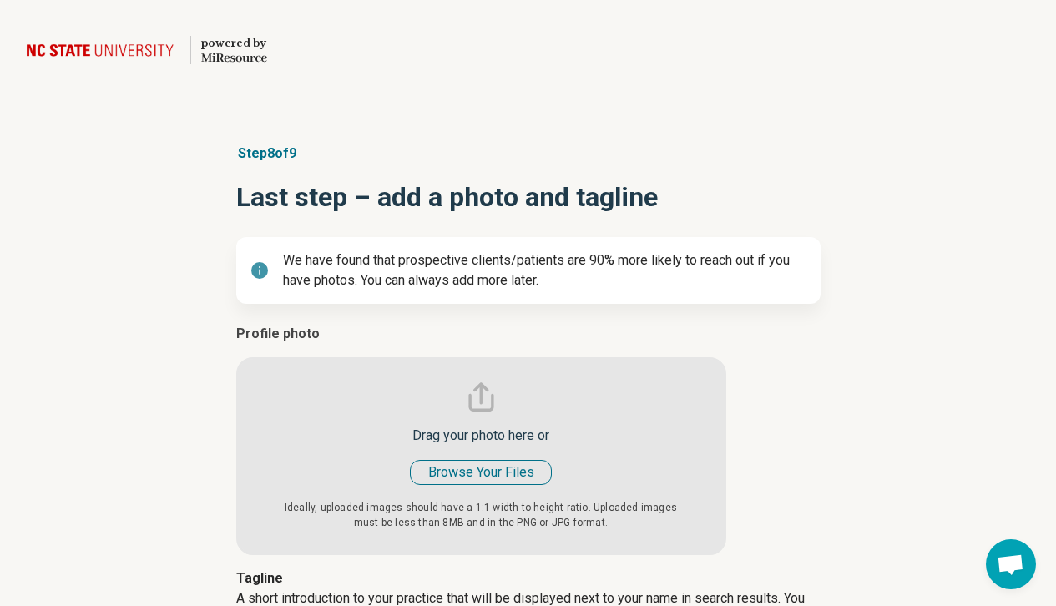
type textarea "*"
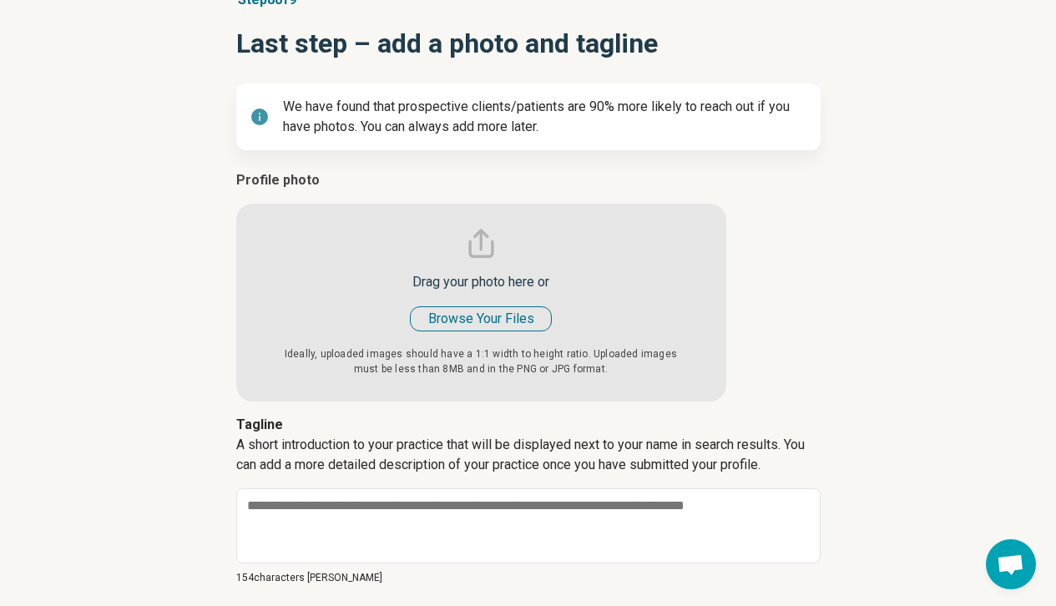
scroll to position [155, 0]
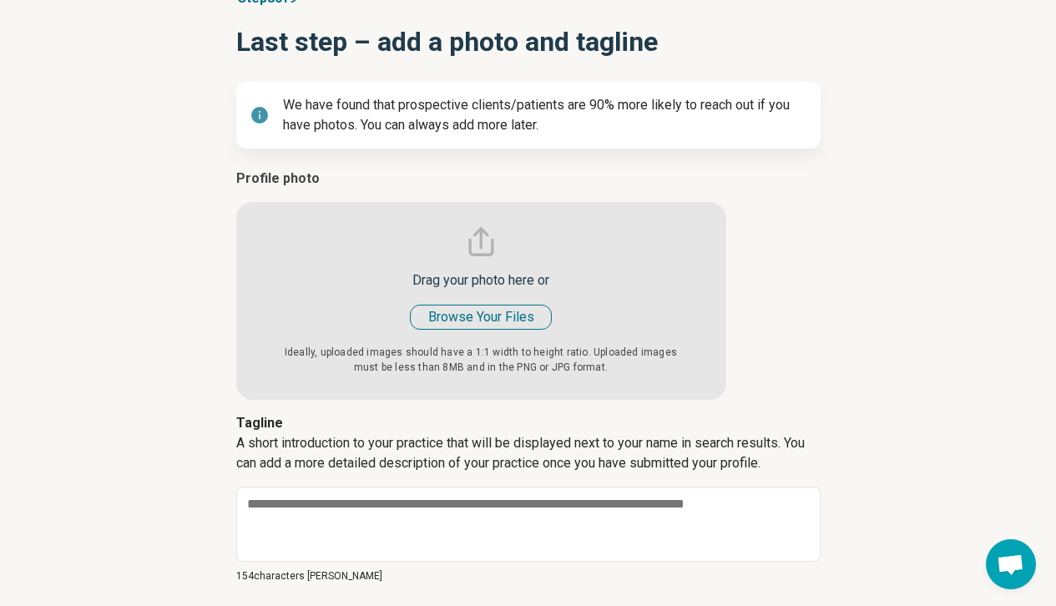
click at [502, 315] on input "file" at bounding box center [481, 284] width 490 height 231
type input "**********"
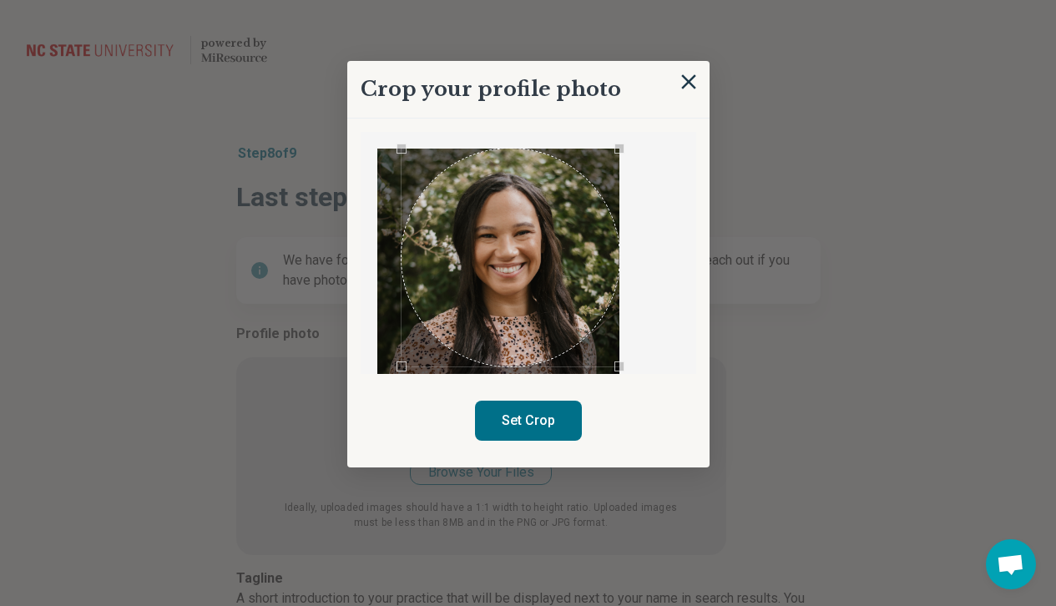
scroll to position [155, 0]
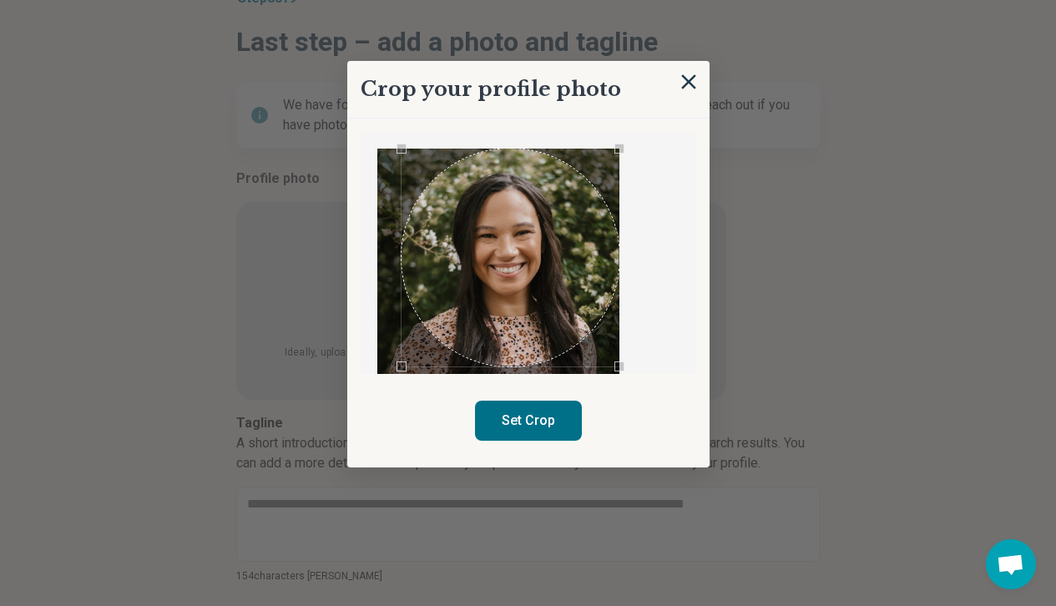
click at [550, 265] on div "Use the arrow keys to move the crop selection area" at bounding box center [511, 258] width 218 height 218
click at [550, 252] on div "Use the arrow keys to move the crop selection area" at bounding box center [511, 258] width 218 height 218
click at [395, 365] on img at bounding box center [498, 331] width 242 height 364
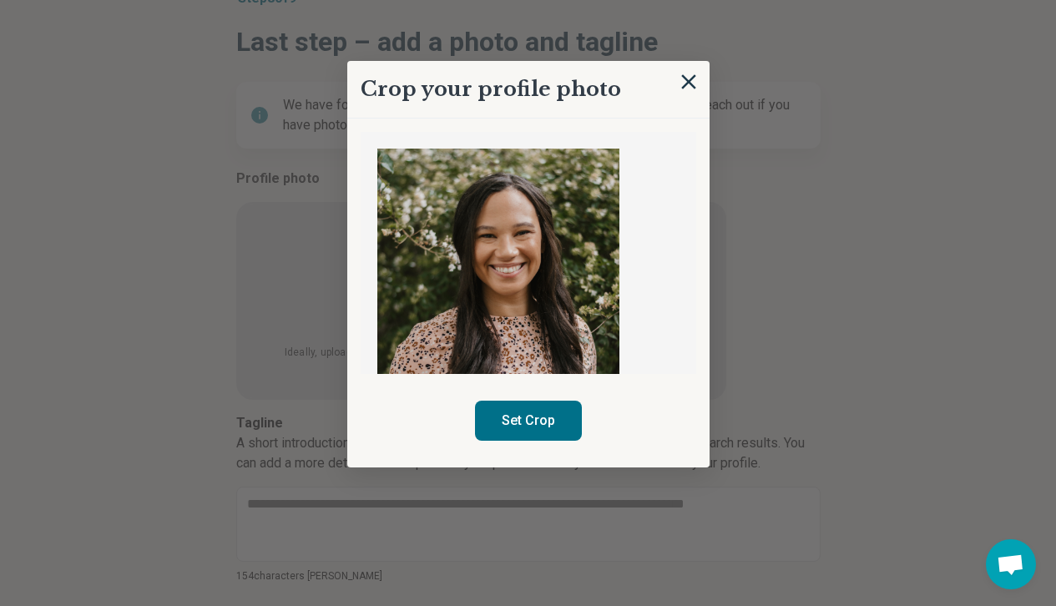
click at [470, 322] on img at bounding box center [498, 331] width 242 height 364
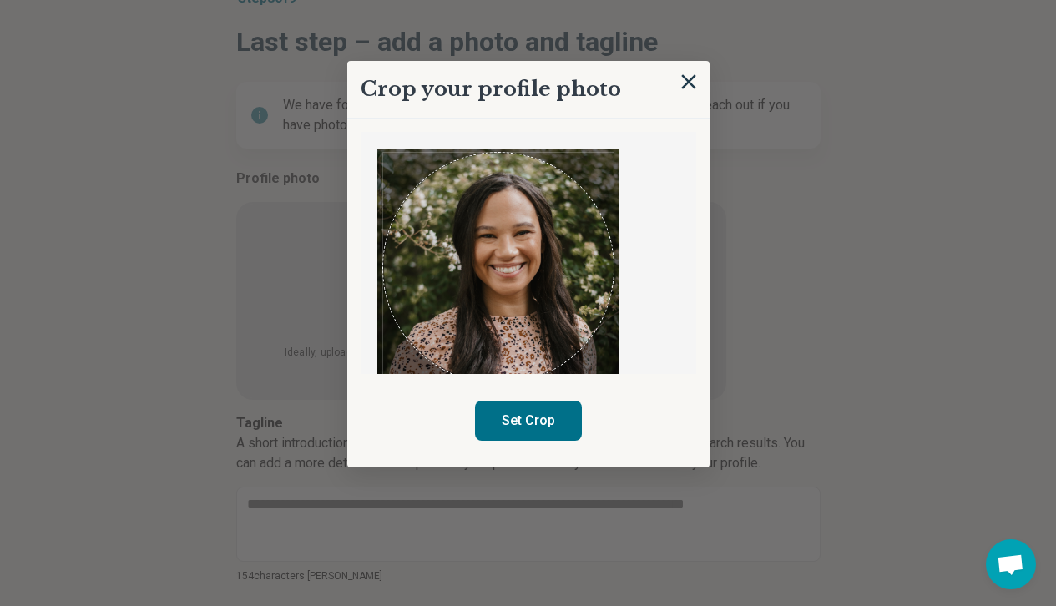
click at [612, 323] on img at bounding box center [498, 331] width 242 height 364
click at [546, 421] on button "Set Crop" at bounding box center [528, 421] width 107 height 40
type textarea "*"
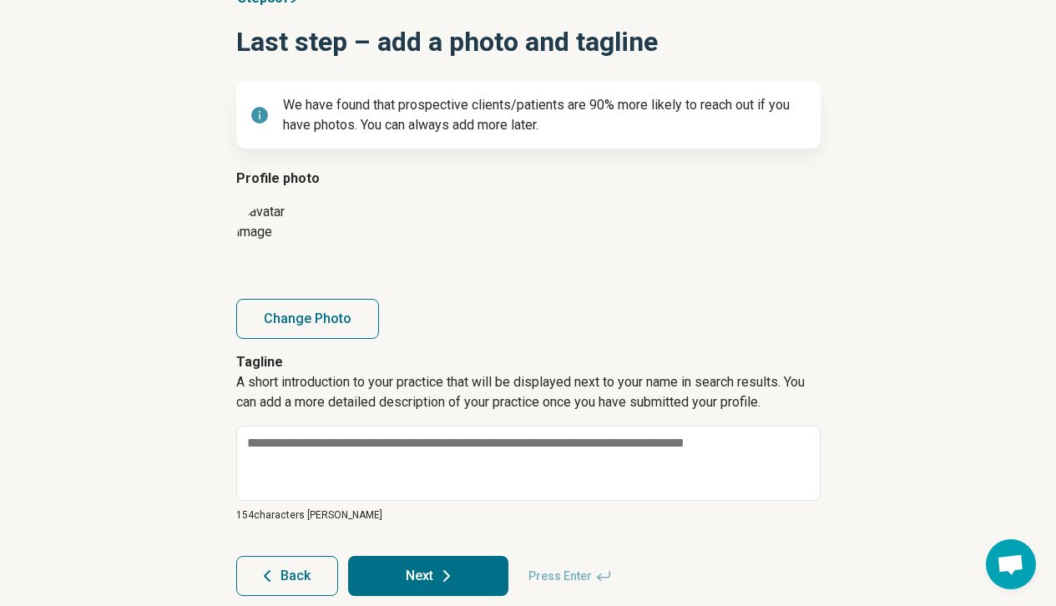
click at [302, 243] on img at bounding box center [278, 244] width 84 height 84
click at [312, 301] on button "Change Photo" at bounding box center [307, 319] width 143 height 40
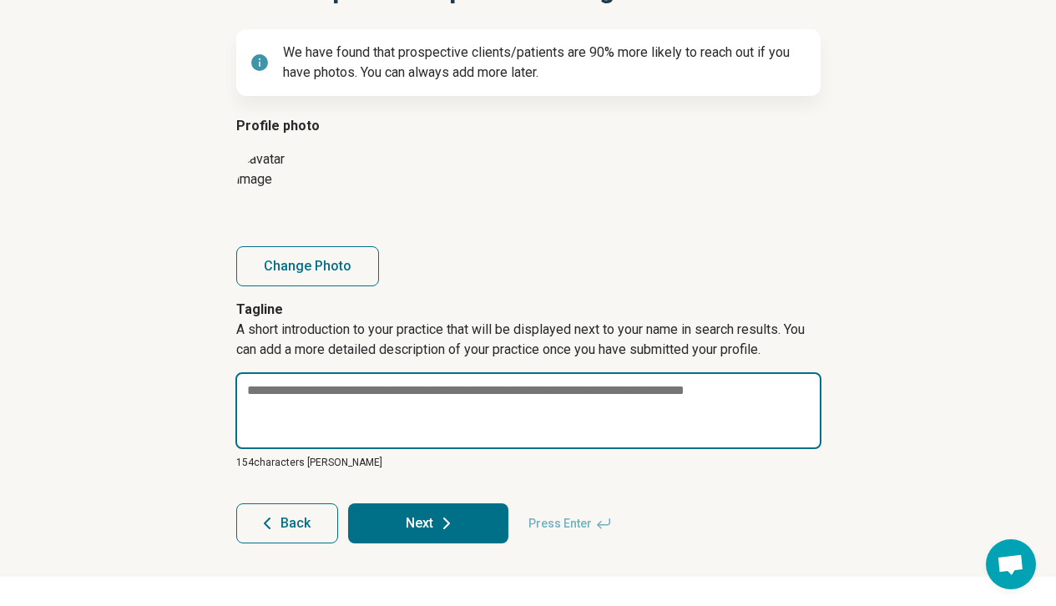
click at [312, 395] on textarea at bounding box center [529, 410] width 586 height 77
paste textarea "**********"
type textarea "**********"
type textarea "*"
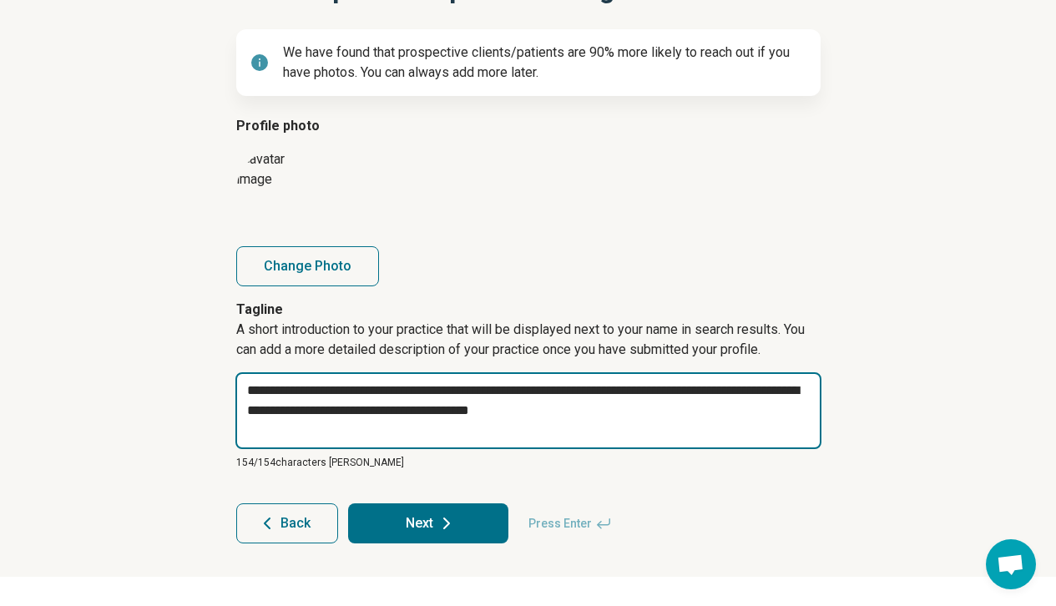
click at [263, 391] on textarea "**********" at bounding box center [529, 410] width 586 height 77
type textarea "**********"
type textarea "*"
type textarea "**********"
type textarea "*"
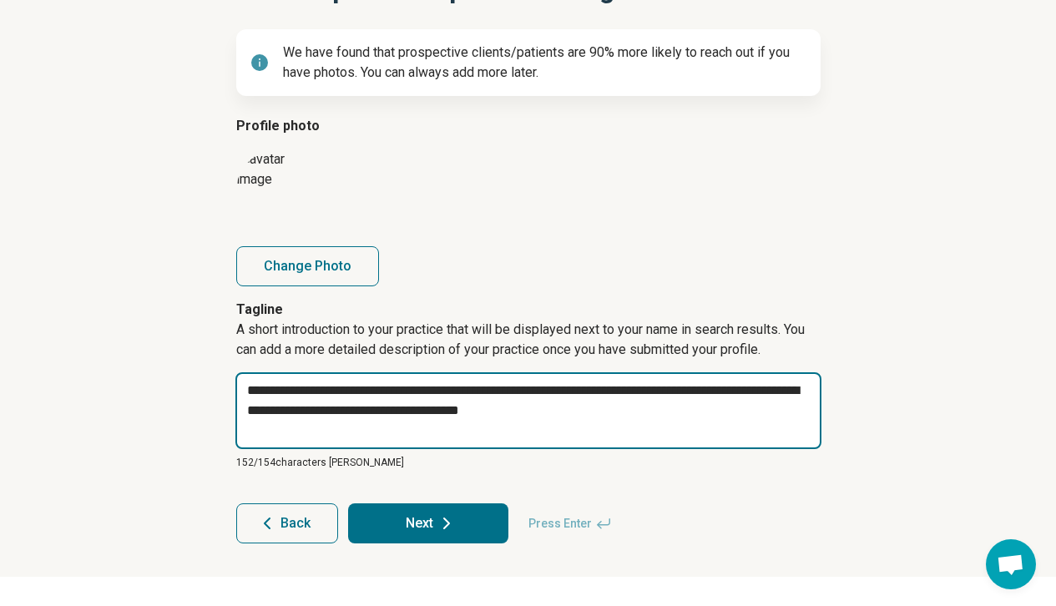
type textarea "**********"
type textarea "*"
click at [707, 422] on textarea "**********" at bounding box center [529, 410] width 586 height 77
type textarea "**********"
type textarea "*"
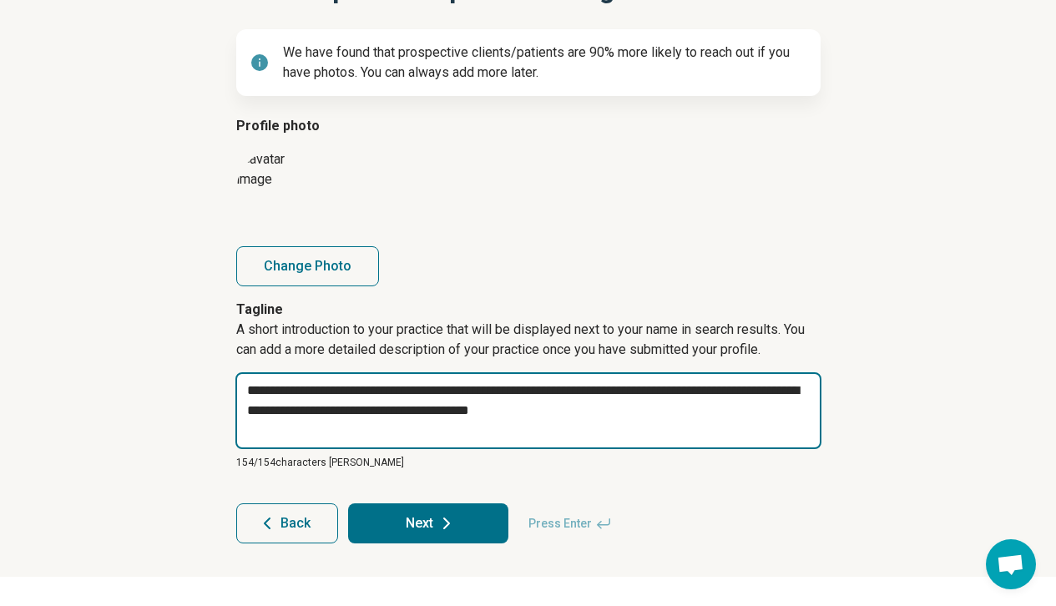
click at [341, 409] on textarea "**********" at bounding box center [529, 410] width 586 height 77
type textarea "**********"
type textarea "*"
type textarea "**********"
type textarea "*"
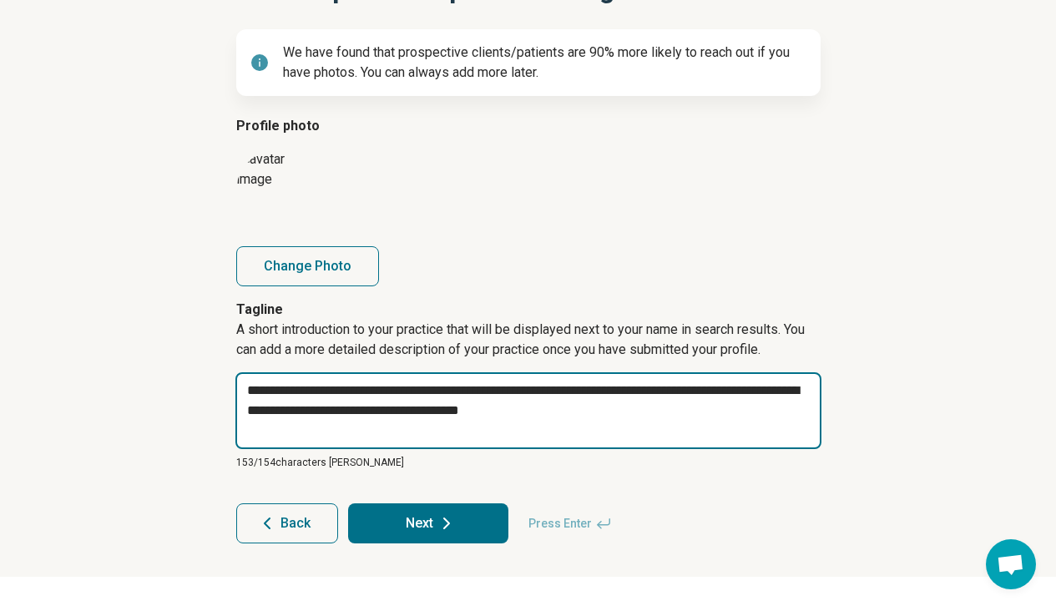
type textarea "**********"
type textarea "*"
type textarea "**********"
type textarea "*"
click at [716, 421] on textarea "**********" at bounding box center [529, 410] width 586 height 77
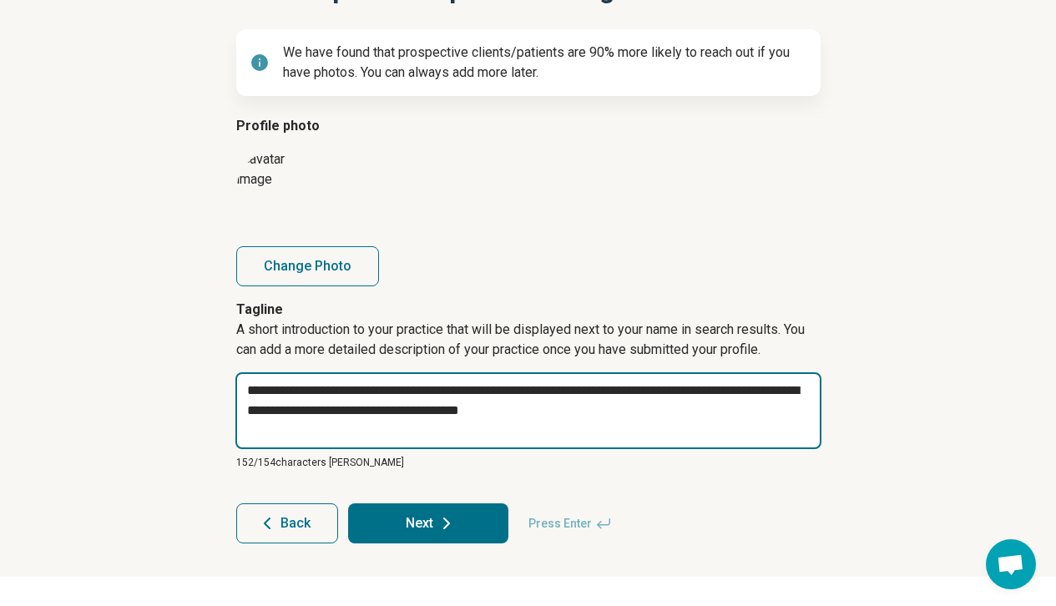
type textarea "**********"
type textarea "*"
type textarea "**********"
type textarea "*"
type textarea "**********"
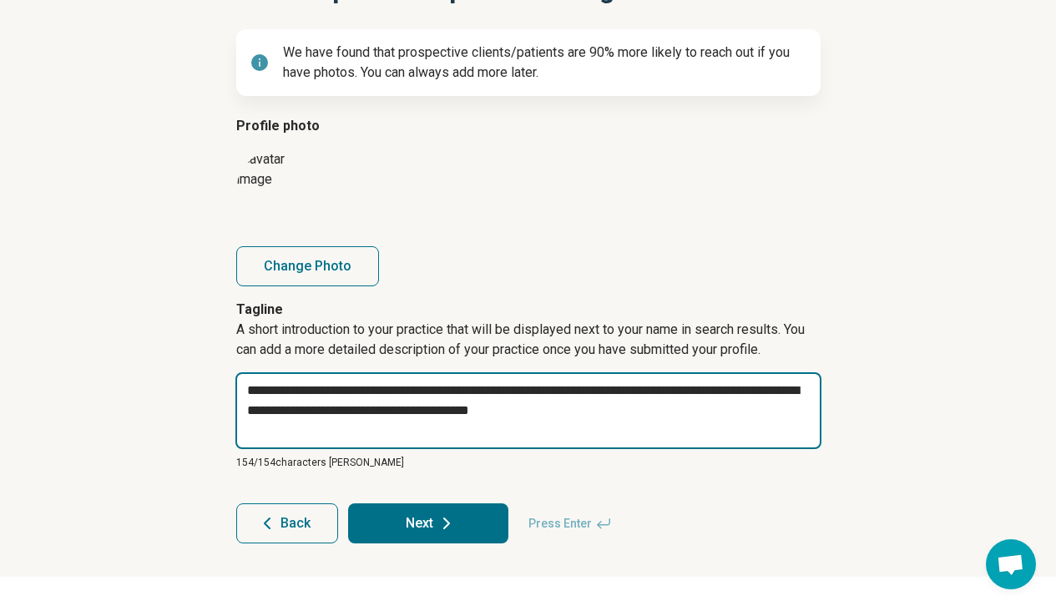
type textarea "*"
type textarea "**********"
type textarea "*"
type textarea "**********"
type textarea "*"
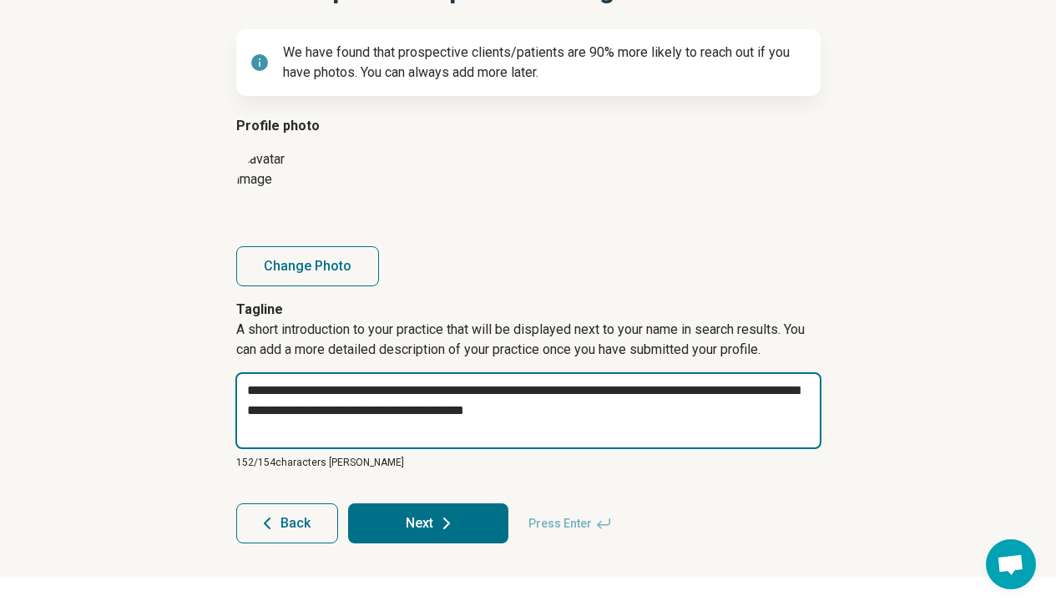
type textarea "**********"
type textarea "*"
drag, startPoint x: 777, startPoint y: 391, endPoint x: 670, endPoint y: 393, distance: 106.9
click at [670, 393] on textarea "**********" at bounding box center [529, 410] width 586 height 77
type textarea "**********"
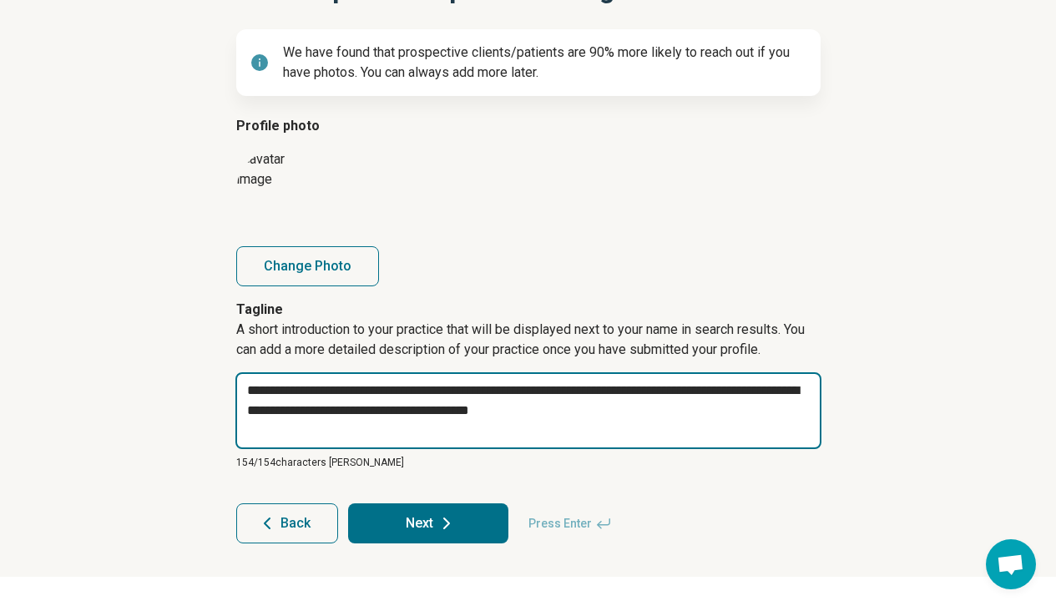
type textarea "*"
type textarea "**********"
type textarea "*"
click at [684, 413] on textarea "**********" at bounding box center [529, 410] width 586 height 77
type textarea "**********"
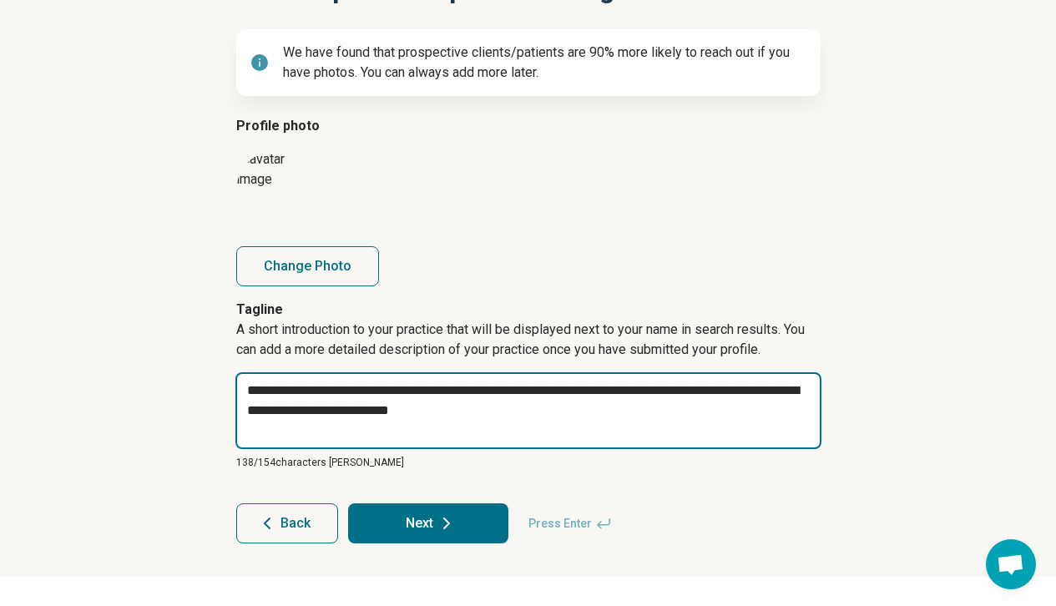
type textarea "*"
type textarea "**********"
type textarea "*"
click at [256, 389] on textarea "**********" at bounding box center [529, 410] width 586 height 77
click at [671, 396] on textarea "**********" at bounding box center [529, 410] width 586 height 77
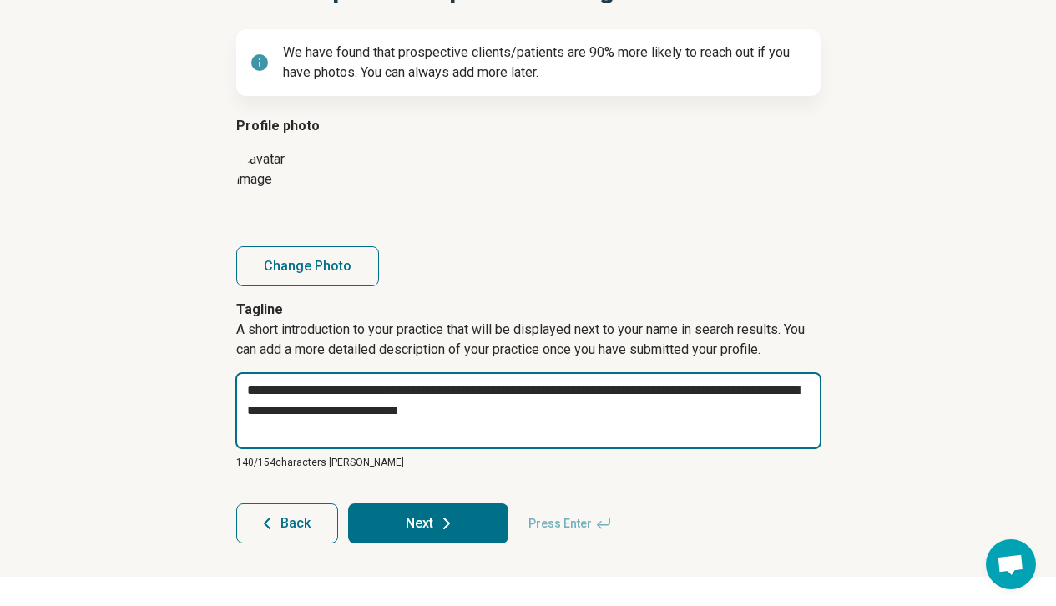
type textarea "**********"
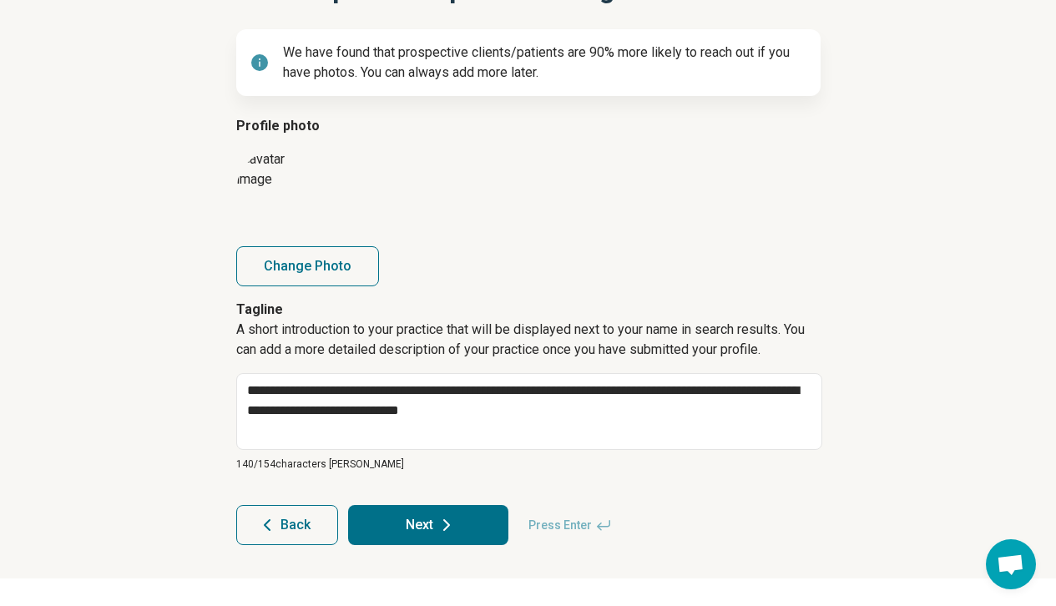
click at [749, 471] on form "**********" at bounding box center [528, 330] width 585 height 429
click at [480, 526] on button "Next" at bounding box center [428, 525] width 160 height 40
type textarea "*"
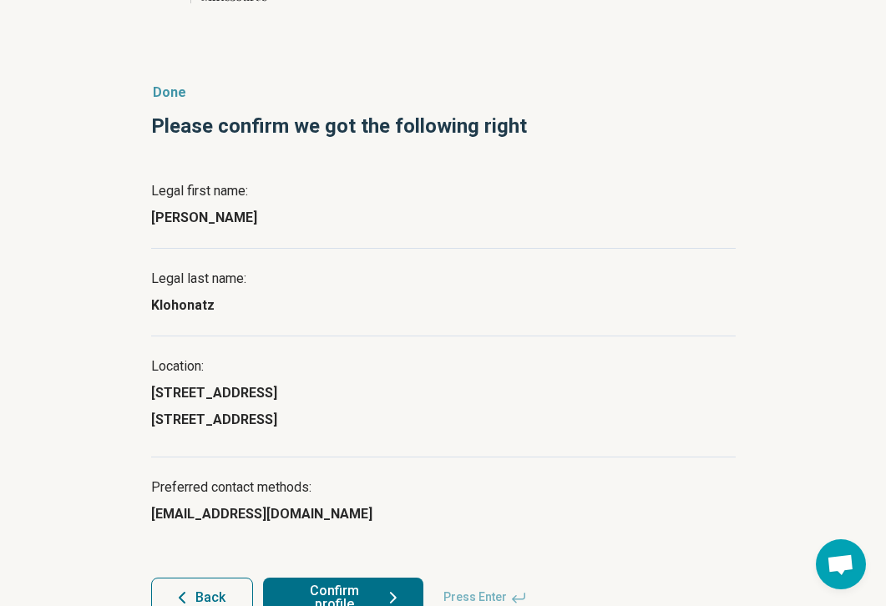
scroll to position [105, 0]
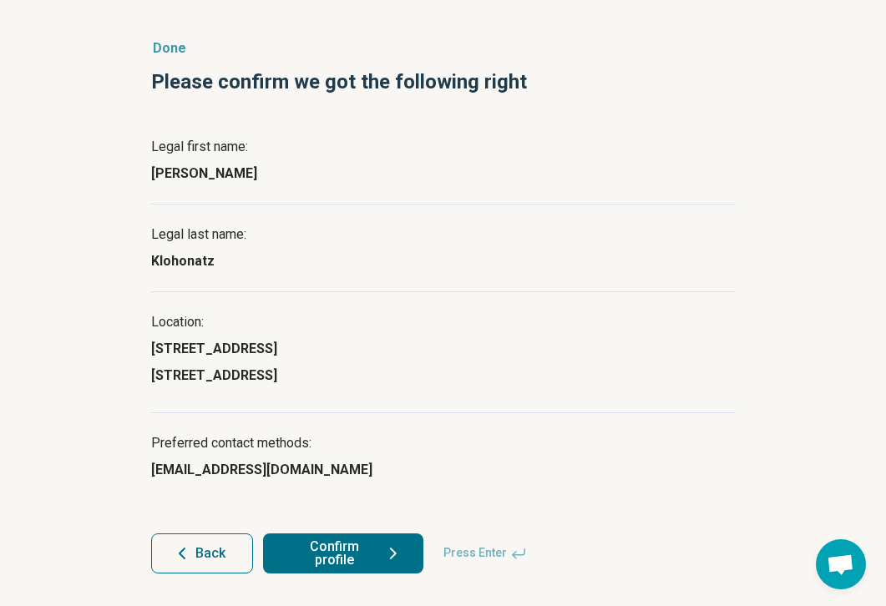
click at [379, 555] on button "Confirm profile" at bounding box center [343, 554] width 160 height 40
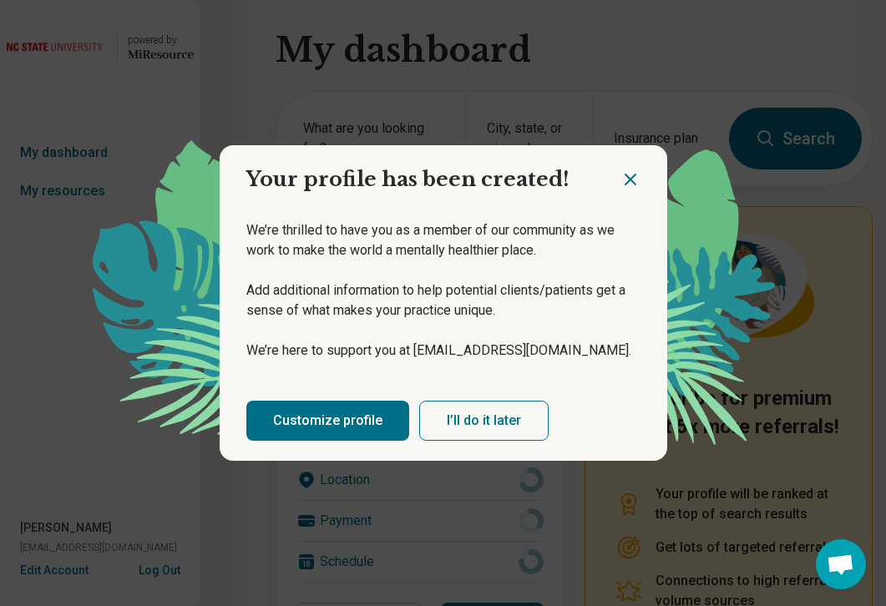
click at [317, 416] on link "Customize profile" at bounding box center [327, 421] width 163 height 40
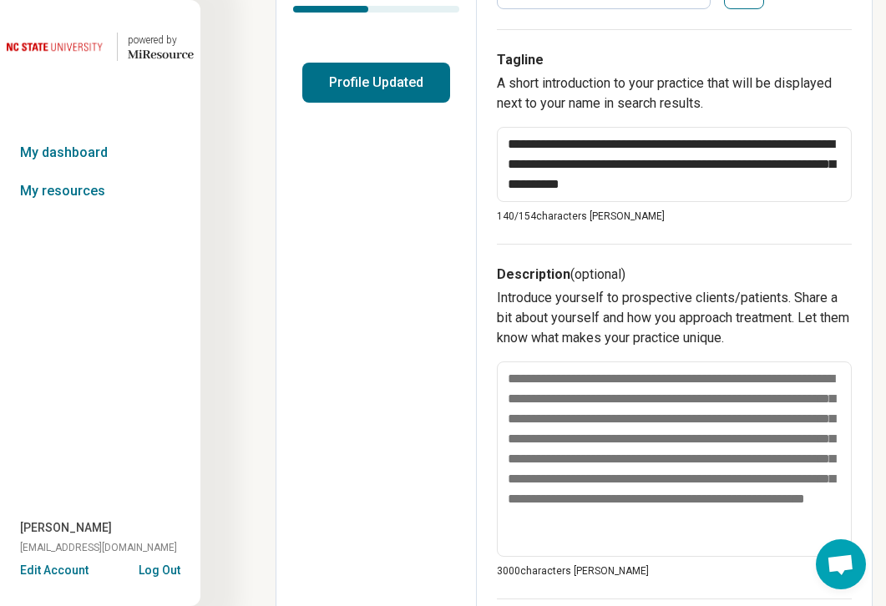
scroll to position [393, 0]
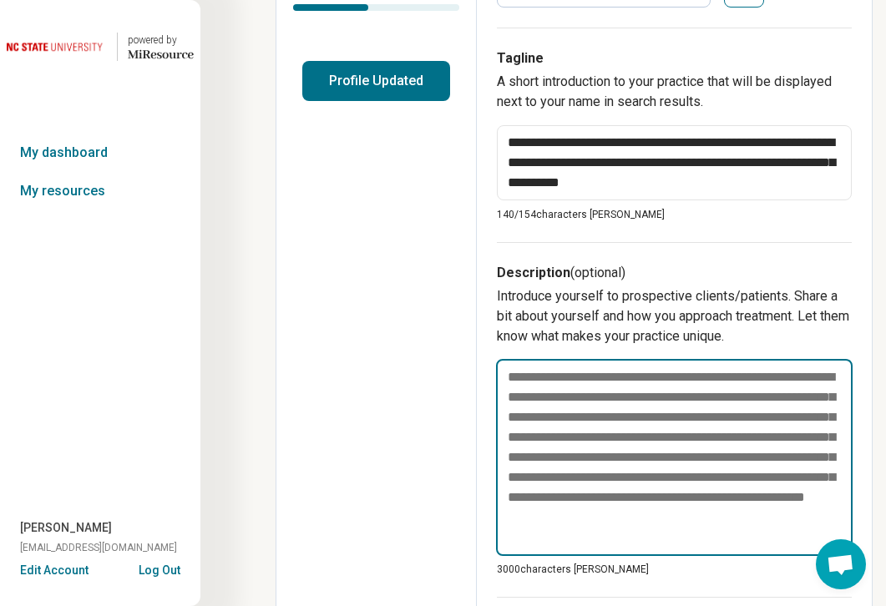
click at [632, 433] on textarea at bounding box center [674, 457] width 357 height 197
paste textarea "**********"
type textarea "*"
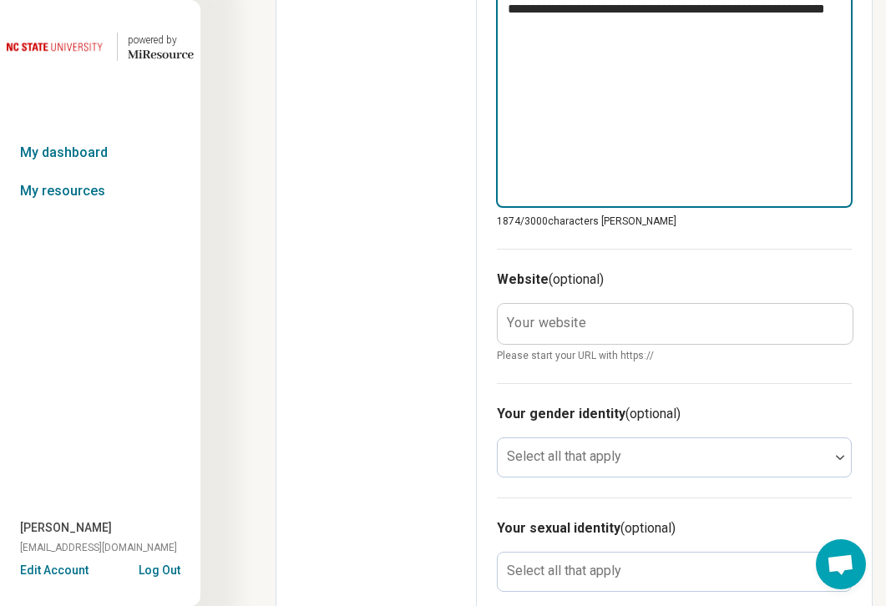
scroll to position [1424, 0]
type textarea "**********"
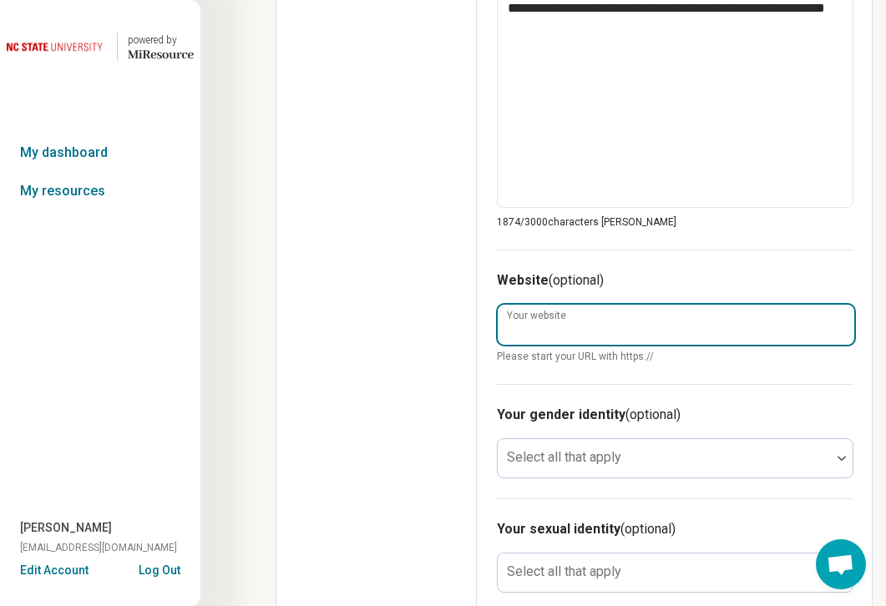
click at [631, 307] on input "Your website" at bounding box center [676, 325] width 357 height 40
paste input "**********"
type textarea "*"
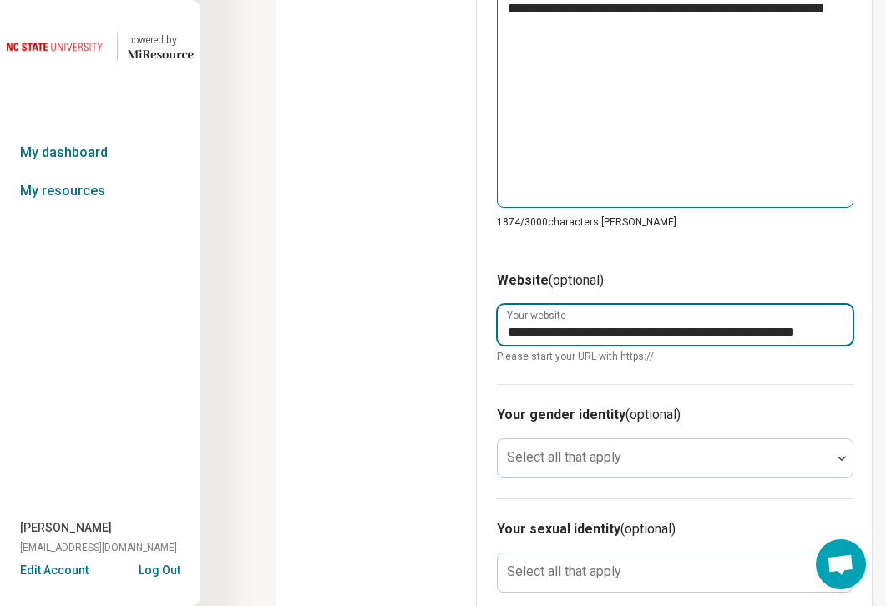
type input "**********"
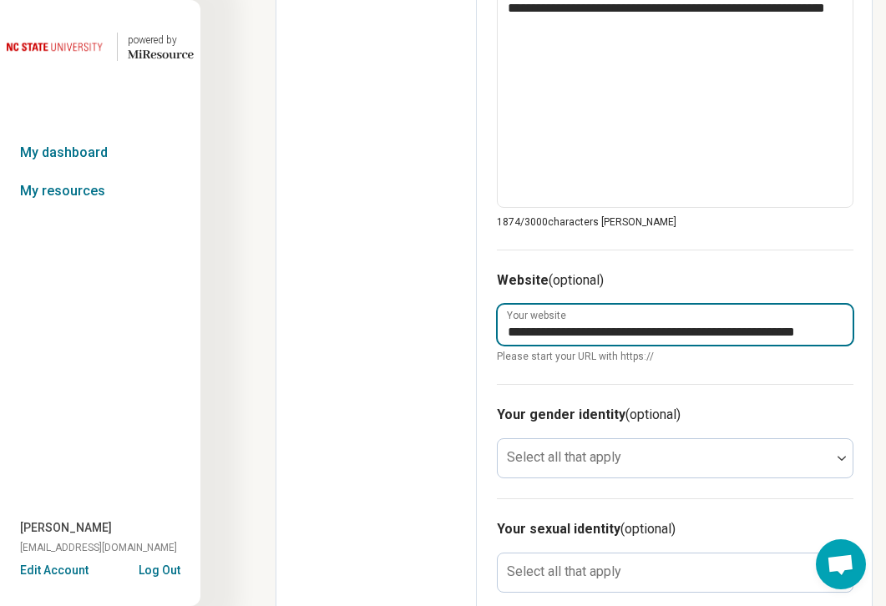
click at [653, 317] on input "**********" at bounding box center [675, 325] width 355 height 40
type textarea "*"
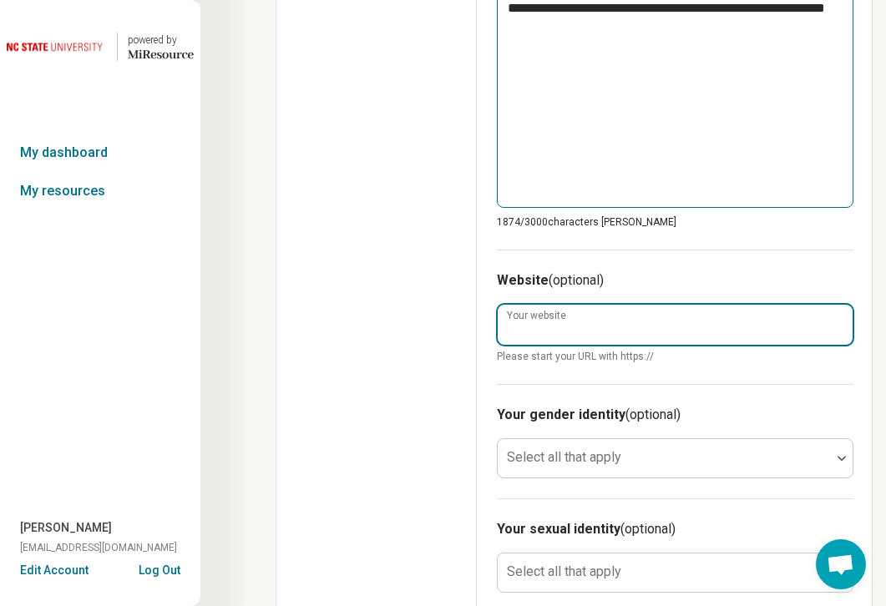
paste input "**********"
type textarea "*"
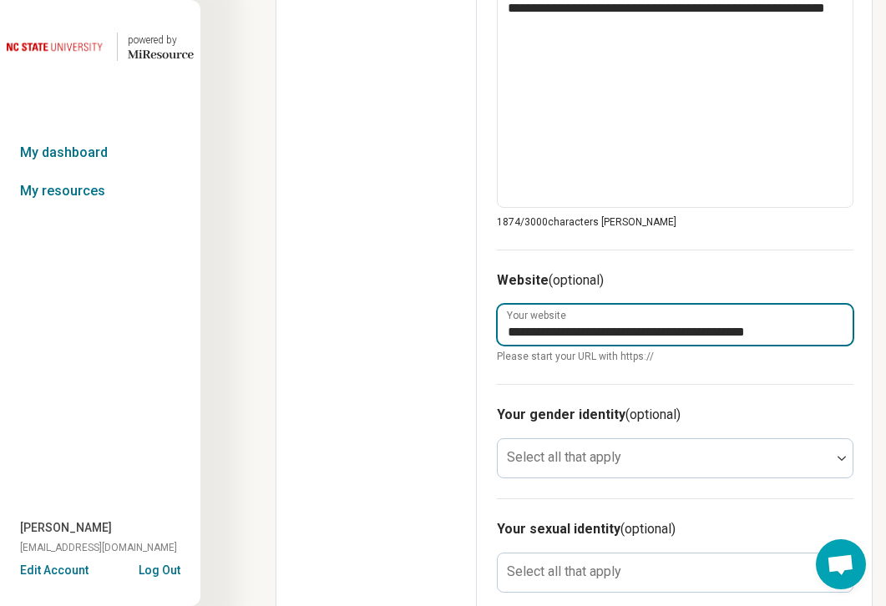
type input "**********"
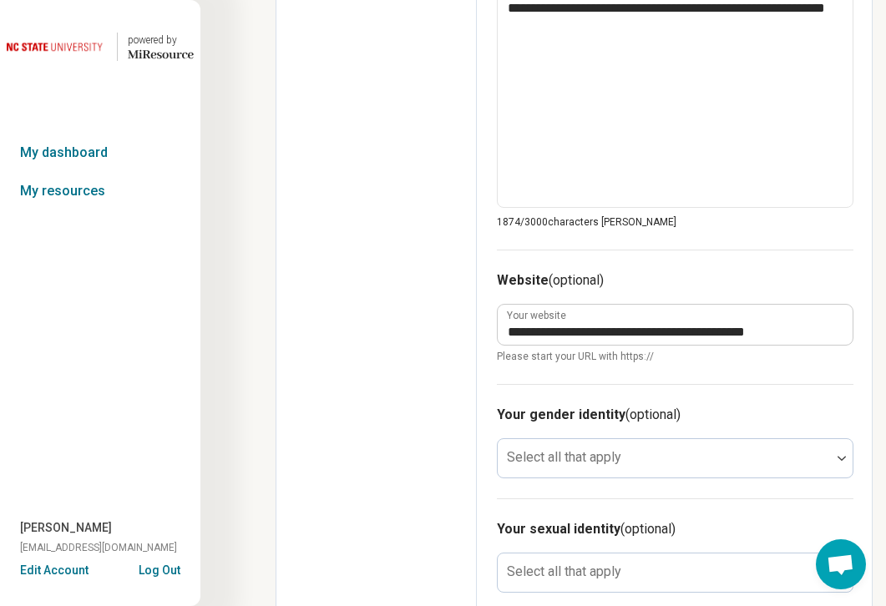
click at [814, 386] on div "Your gender identity (optional) Select all that apply" at bounding box center [675, 441] width 357 height 114
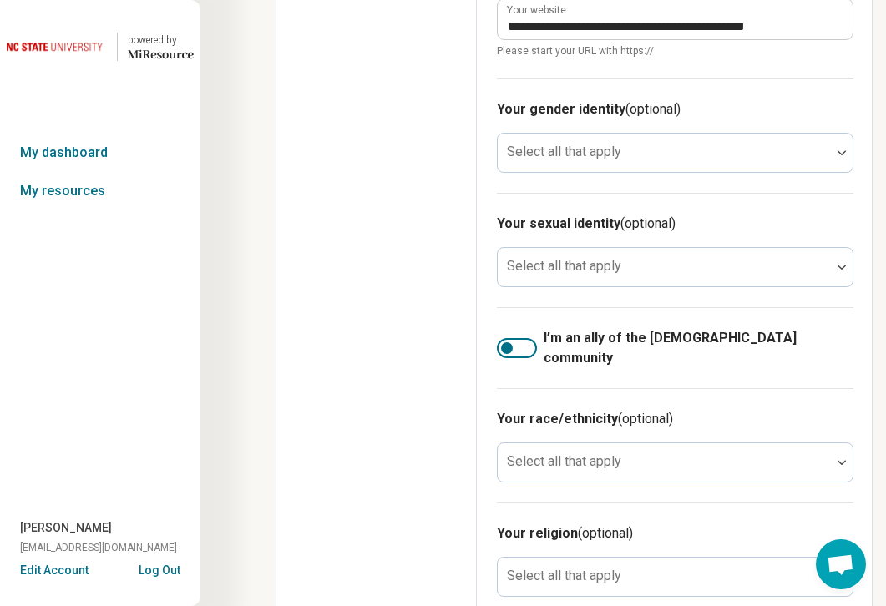
scroll to position [1740, 0]
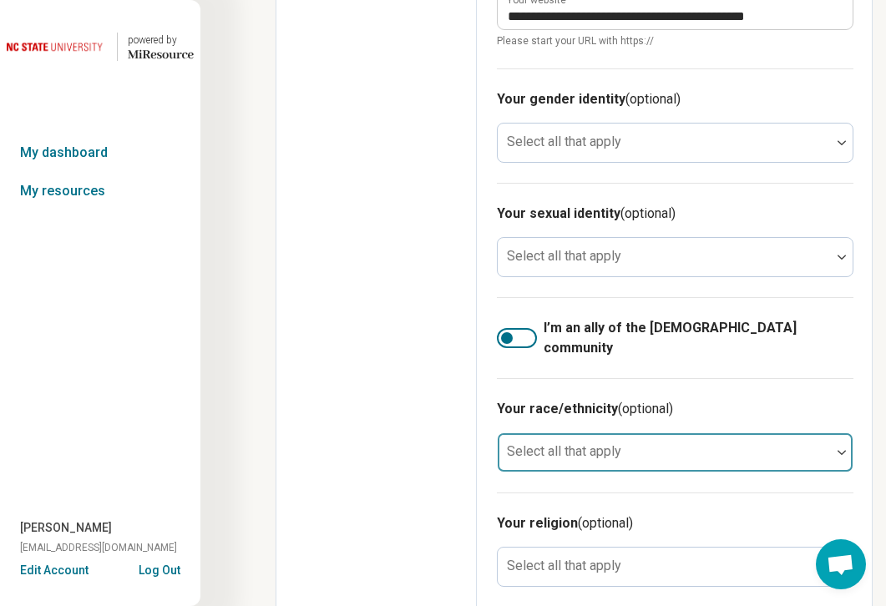
click at [717, 434] on div at bounding box center [664, 452] width 333 height 37
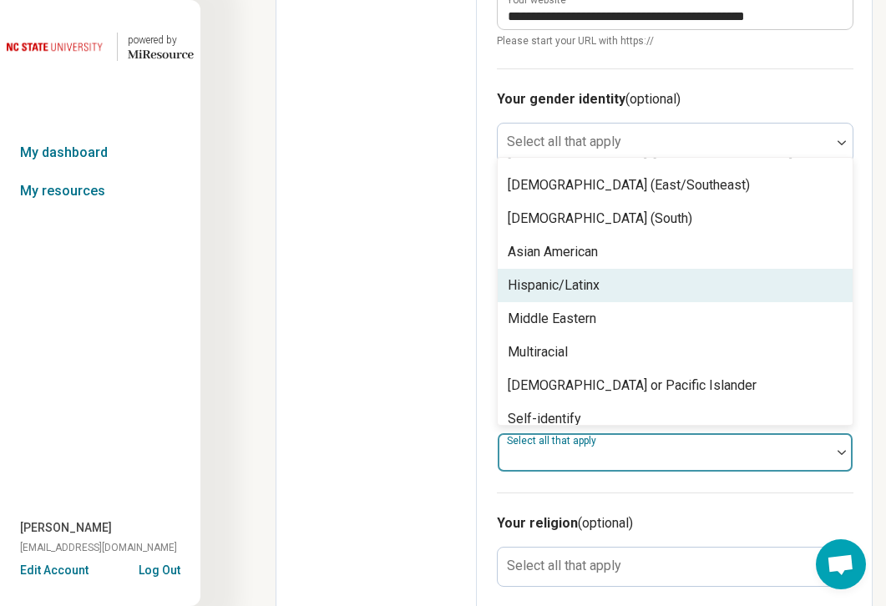
scroll to position [62, 0]
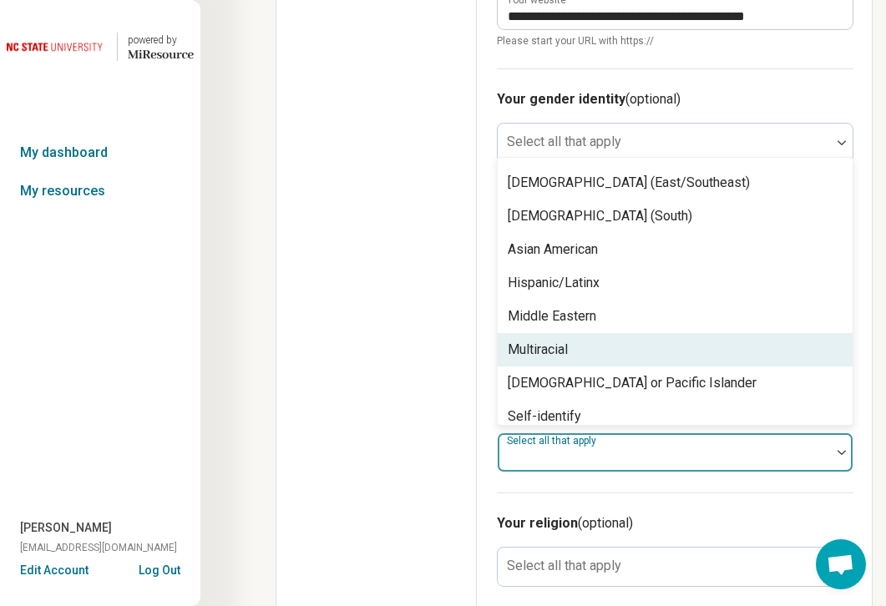
click at [676, 333] on div "Multiracial" at bounding box center [675, 349] width 355 height 33
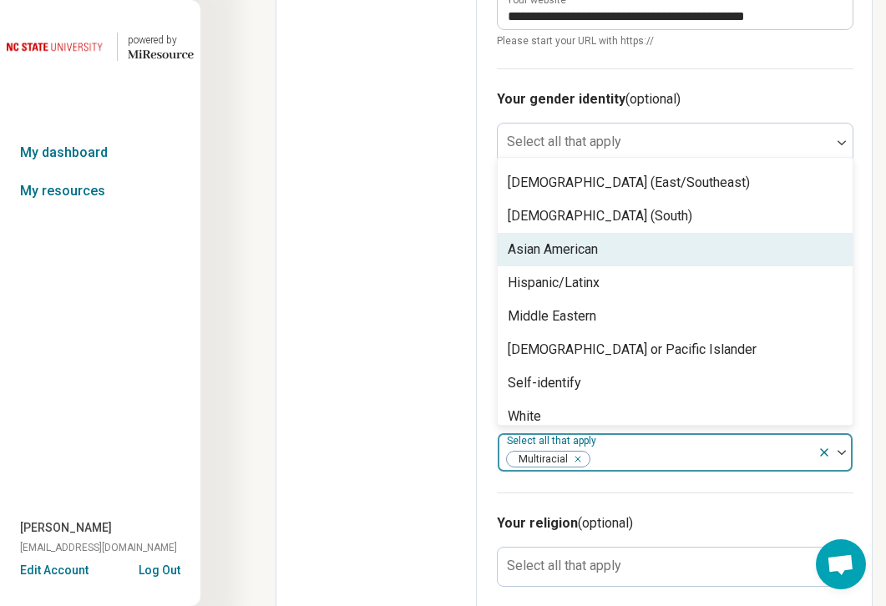
scroll to position [0, 0]
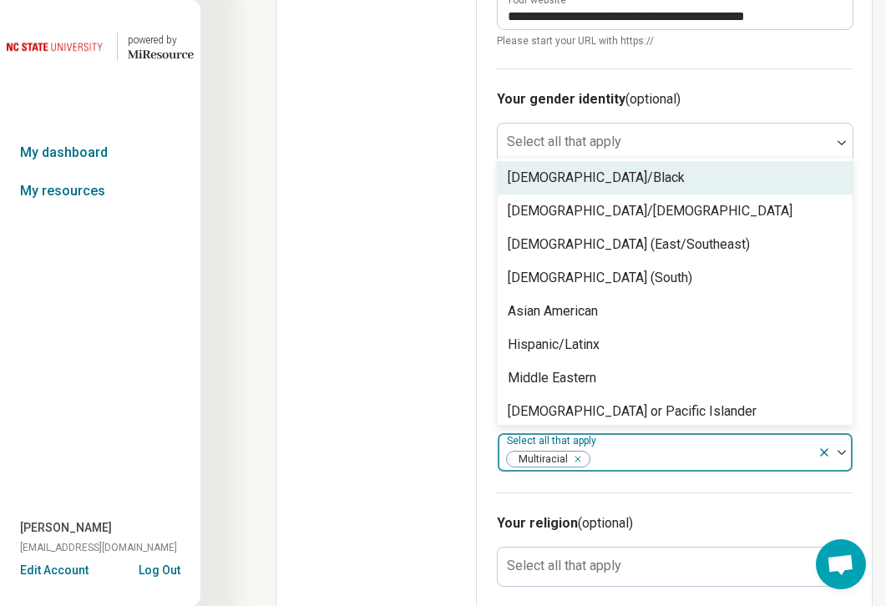
click at [663, 161] on div "[DEMOGRAPHIC_DATA]/Black" at bounding box center [675, 177] width 355 height 33
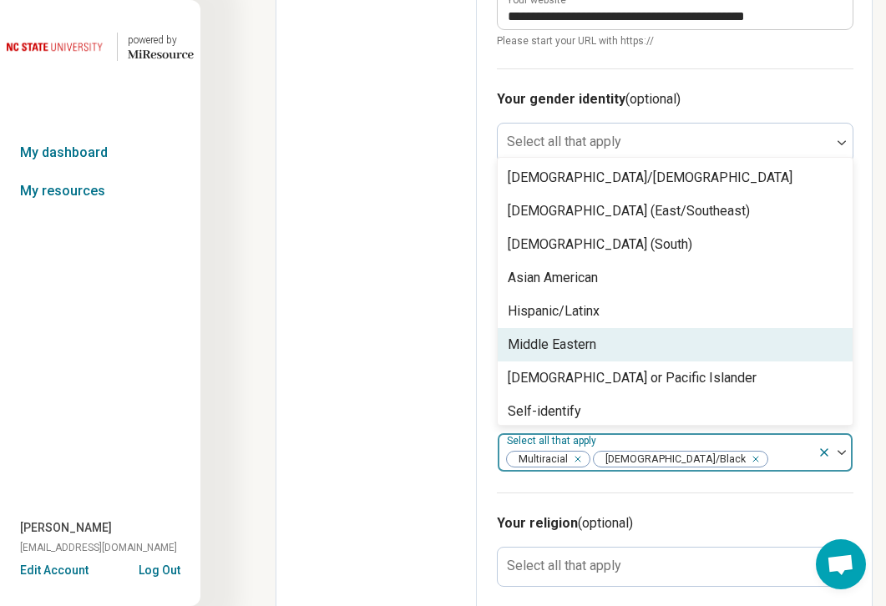
scroll to position [40, 0]
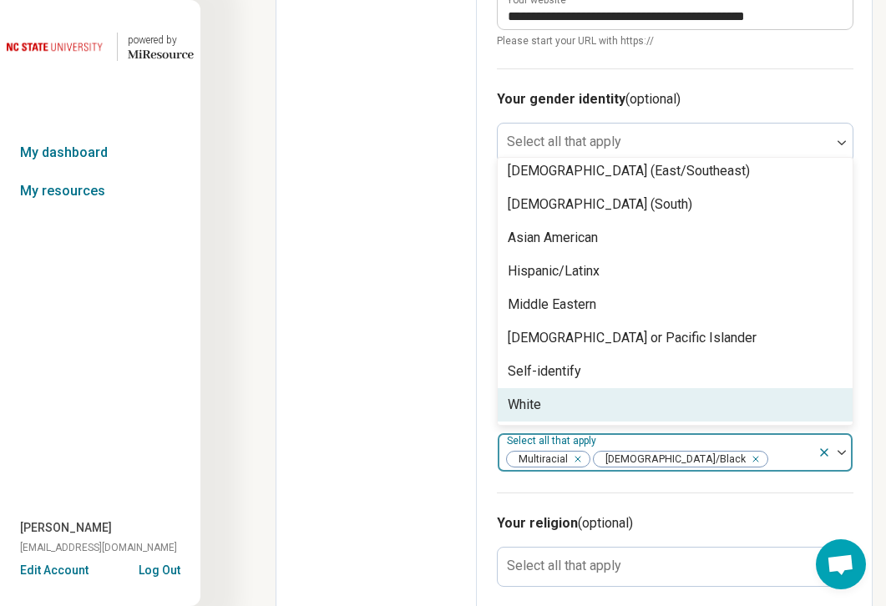
click at [648, 388] on div "White" at bounding box center [675, 404] width 355 height 33
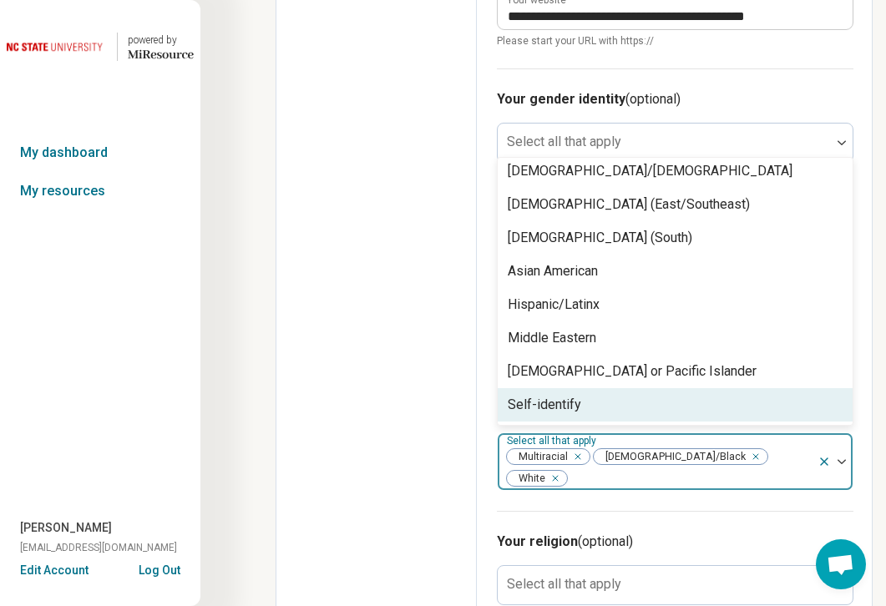
scroll to position [7, 0]
click at [702, 511] on div "Your religion (optional) Select all that apply" at bounding box center [675, 568] width 357 height 114
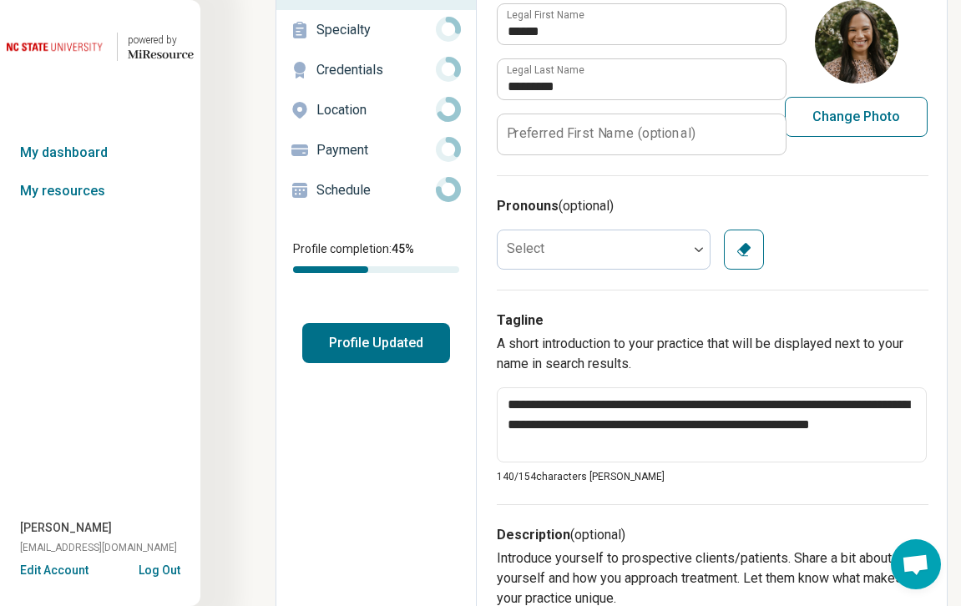
scroll to position [0, 0]
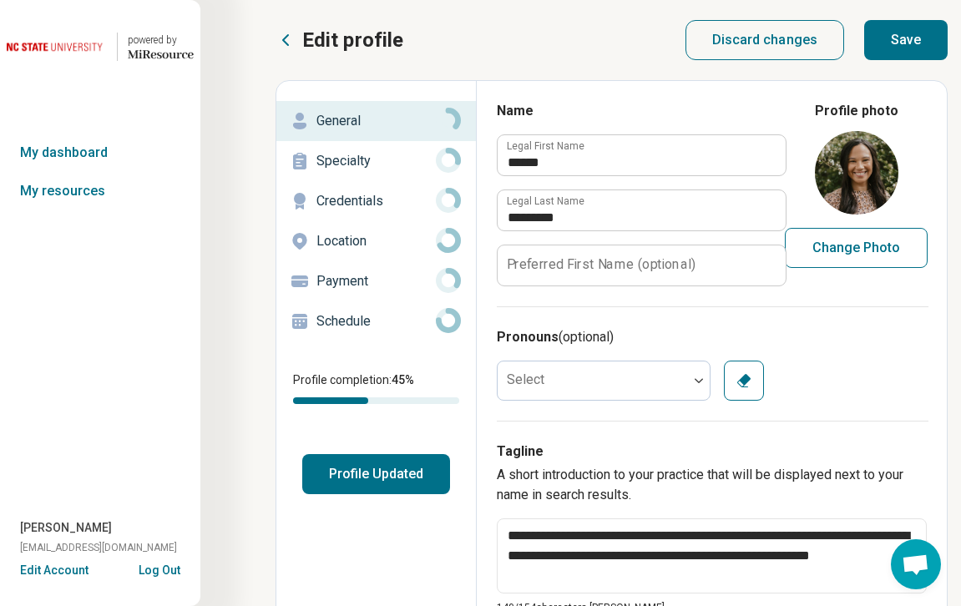
click at [393, 155] on p "Specialty" at bounding box center [376, 161] width 119 height 20
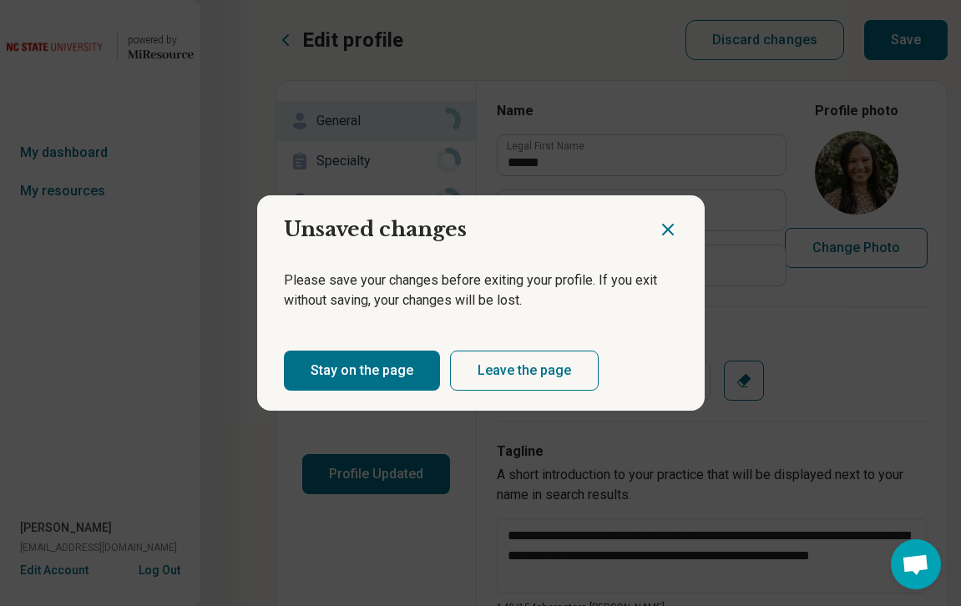
click at [365, 361] on button "Stay on the page" at bounding box center [362, 371] width 156 height 40
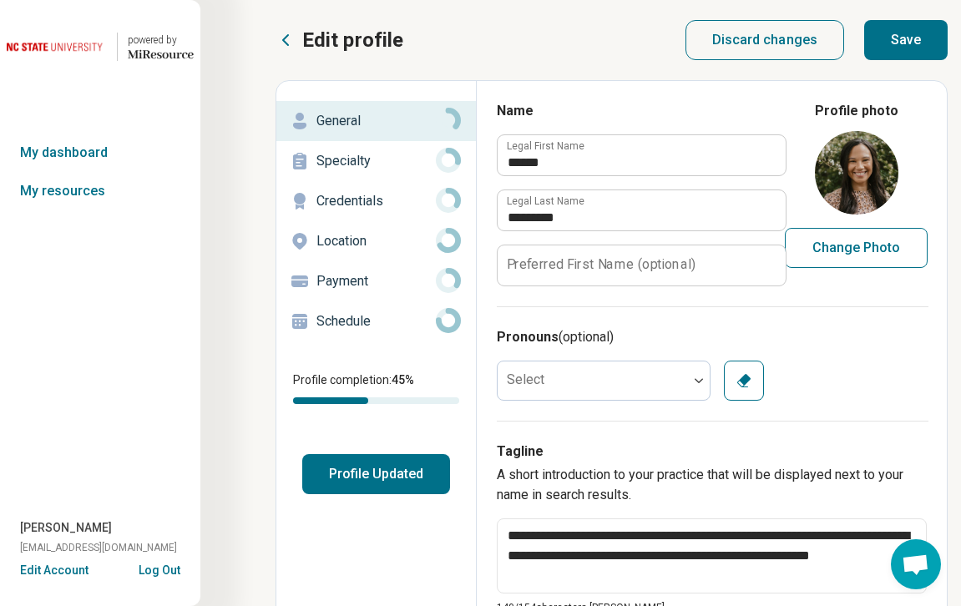
click at [885, 42] on button "Save" at bounding box center [906, 40] width 84 height 40
click at [388, 155] on p "Specialty" at bounding box center [376, 161] width 119 height 20
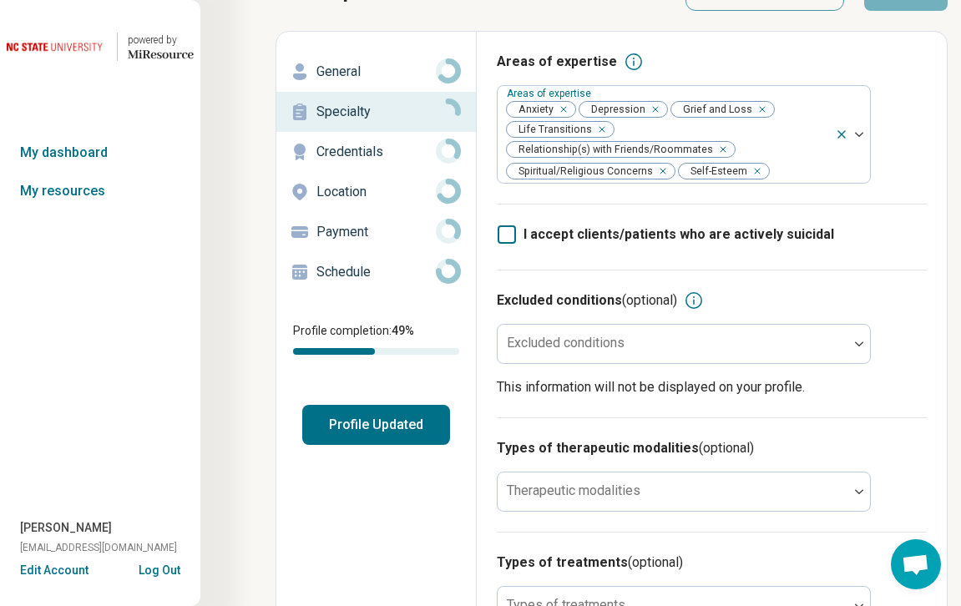
scroll to position [104, 0]
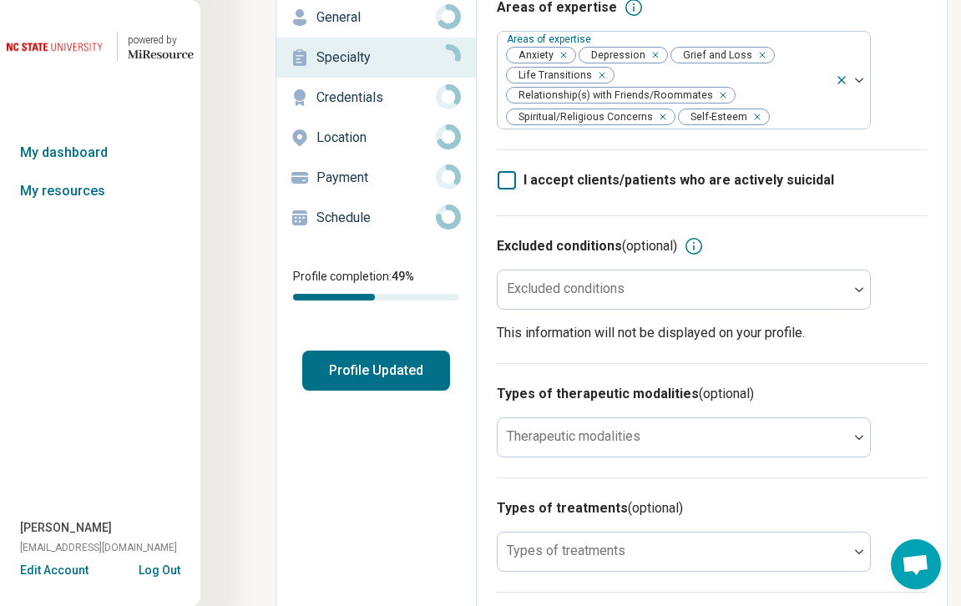
click at [648, 288] on div at bounding box center [672, 296] width 337 height 23
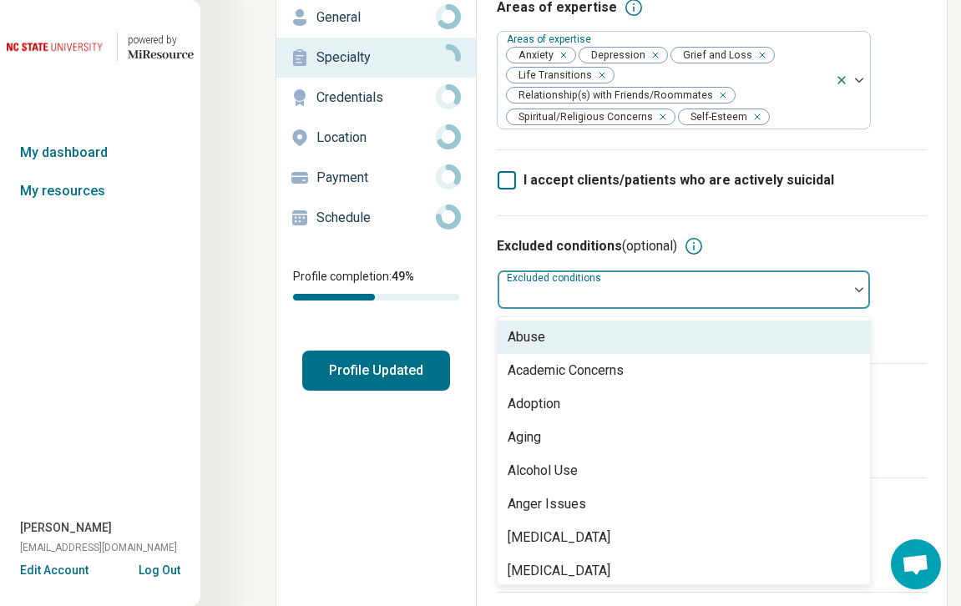
click at [831, 244] on div "Excluded conditions (optional)" at bounding box center [712, 246] width 430 height 20
click at [697, 294] on div at bounding box center [672, 296] width 337 height 23
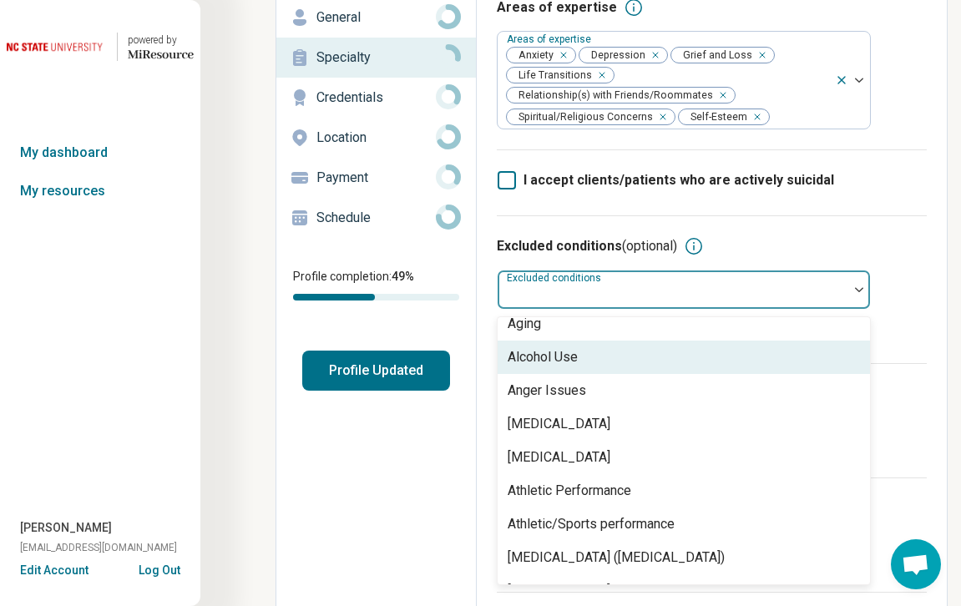
scroll to position [143, 0]
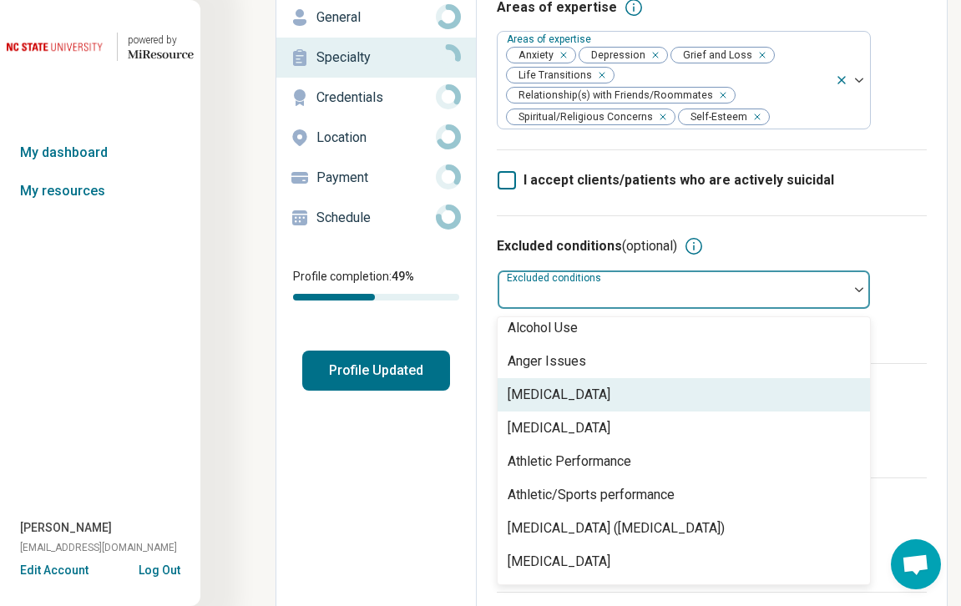
click at [600, 401] on div "[MEDICAL_DATA]" at bounding box center [559, 395] width 103 height 20
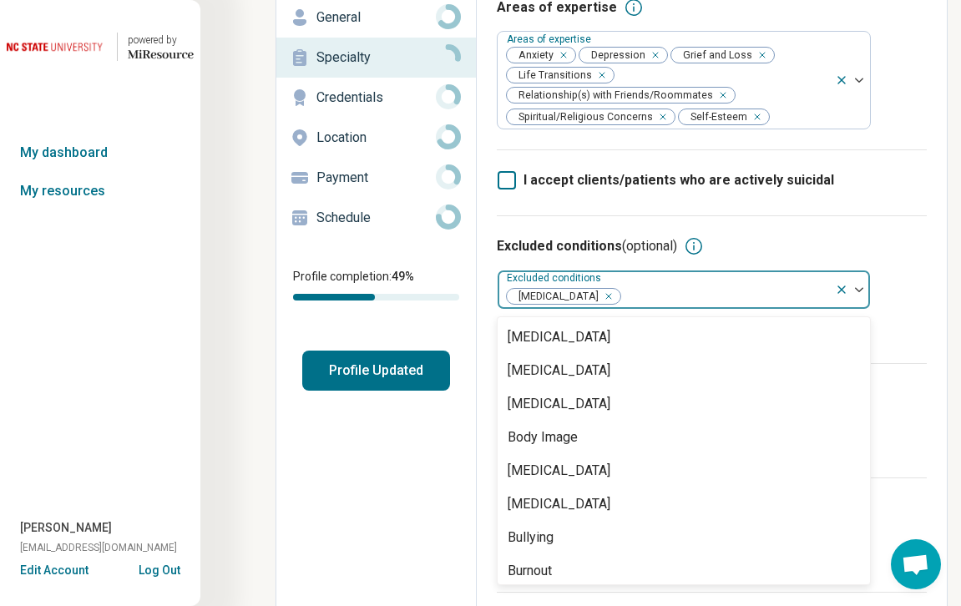
scroll to position [403, 0]
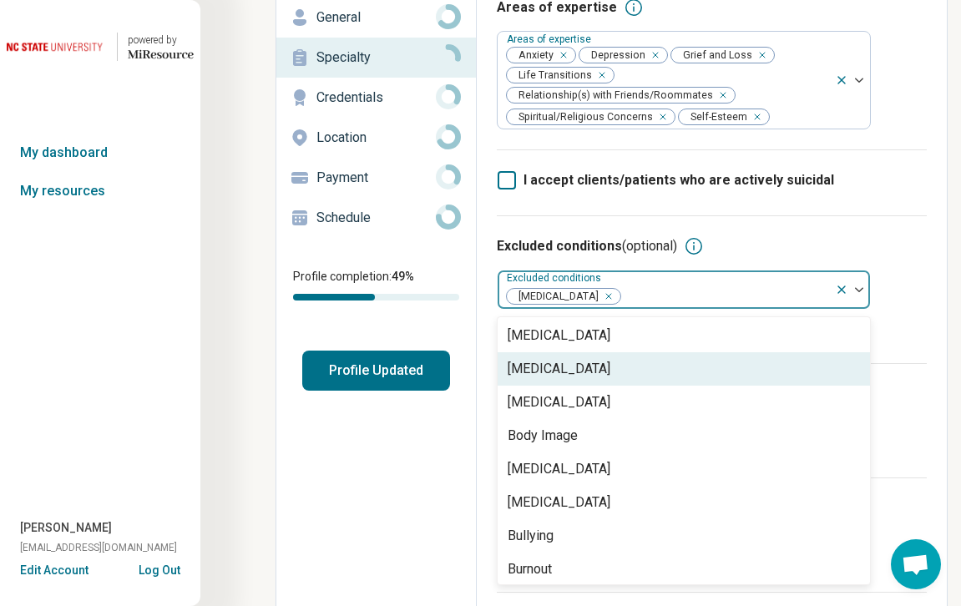
click at [593, 376] on div "[MEDICAL_DATA]" at bounding box center [559, 369] width 103 height 20
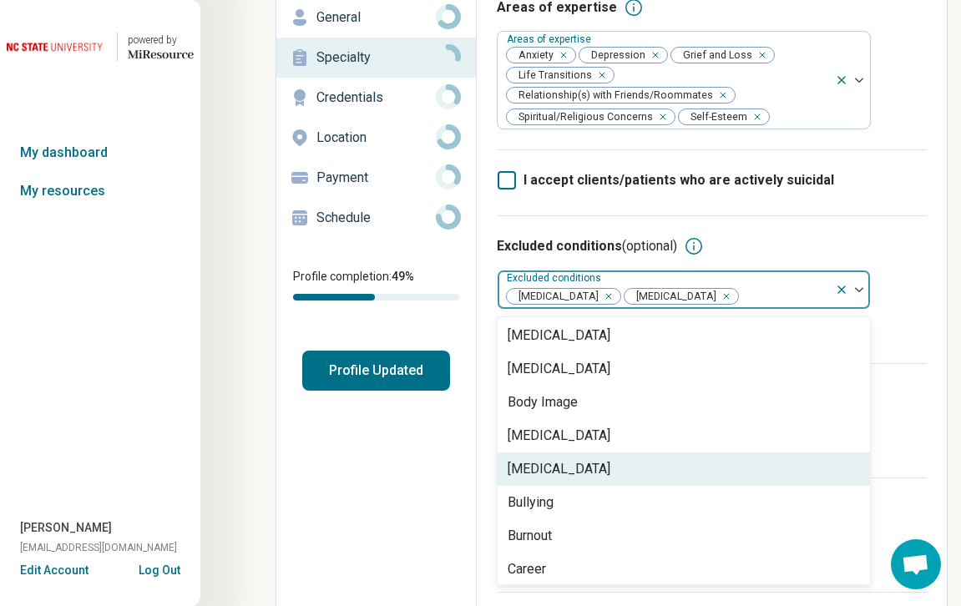
click at [567, 475] on div "[MEDICAL_DATA]" at bounding box center [559, 469] width 103 height 20
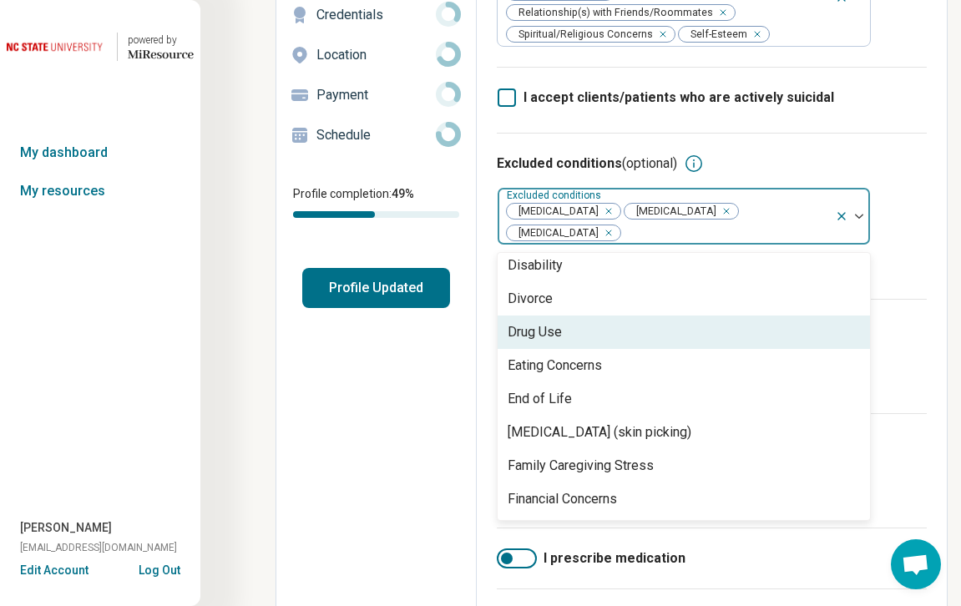
scroll to position [206, 0]
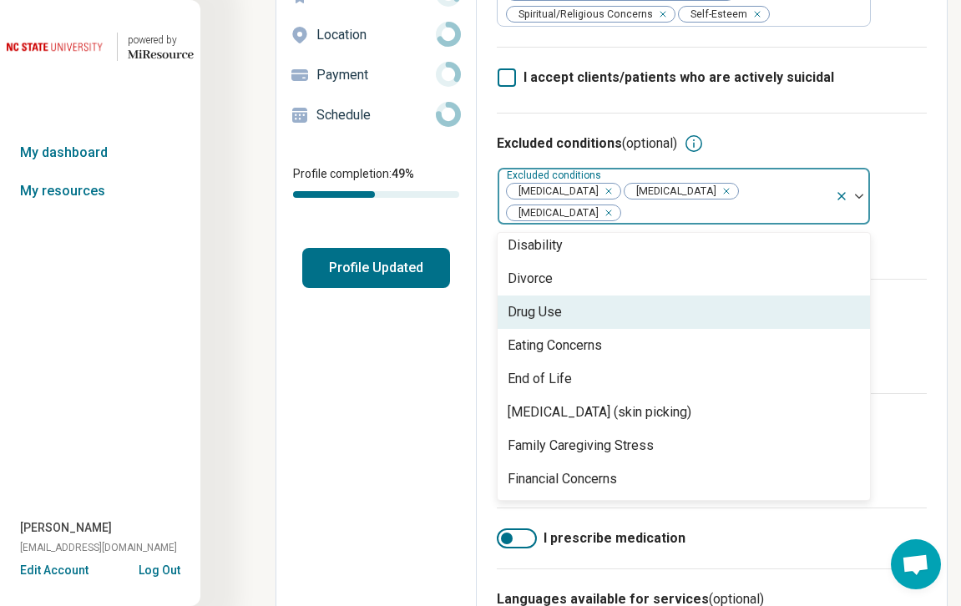
click at [540, 327] on div "Drug Use" at bounding box center [684, 312] width 372 height 33
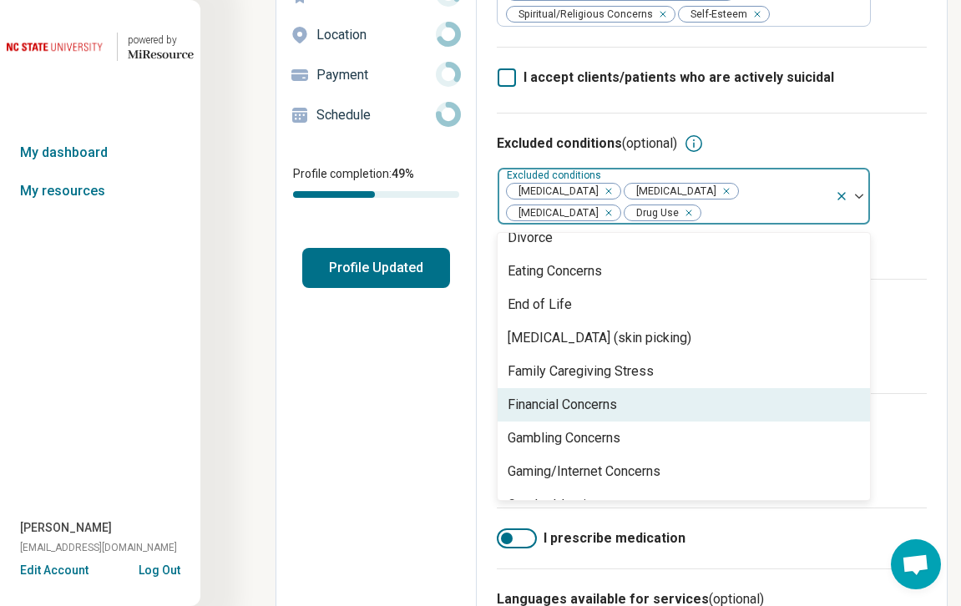
scroll to position [924, 0]
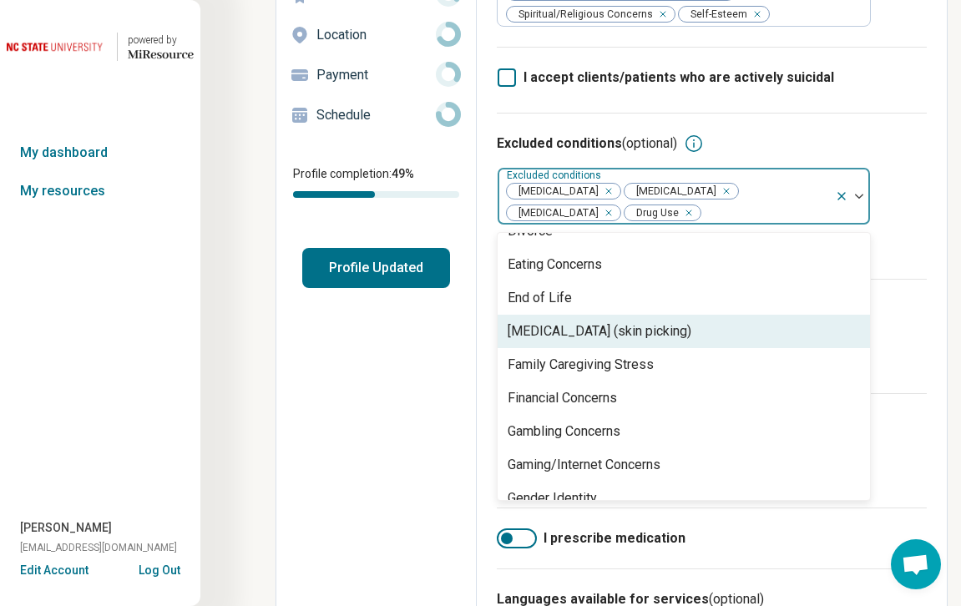
click at [616, 339] on div "[MEDICAL_DATA] (skin picking)" at bounding box center [600, 332] width 184 height 20
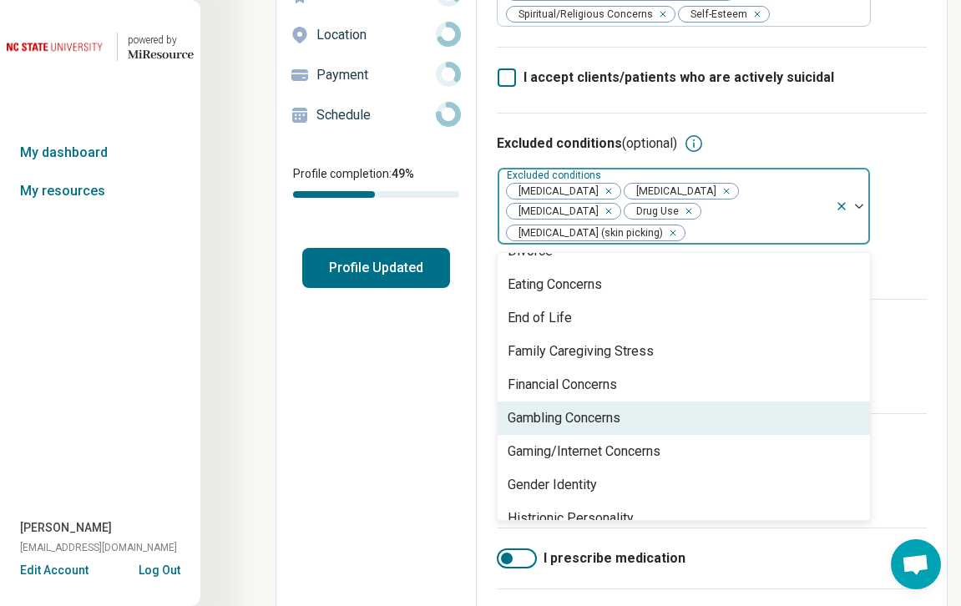
click at [594, 419] on div "Gambling Concerns" at bounding box center [564, 418] width 113 height 20
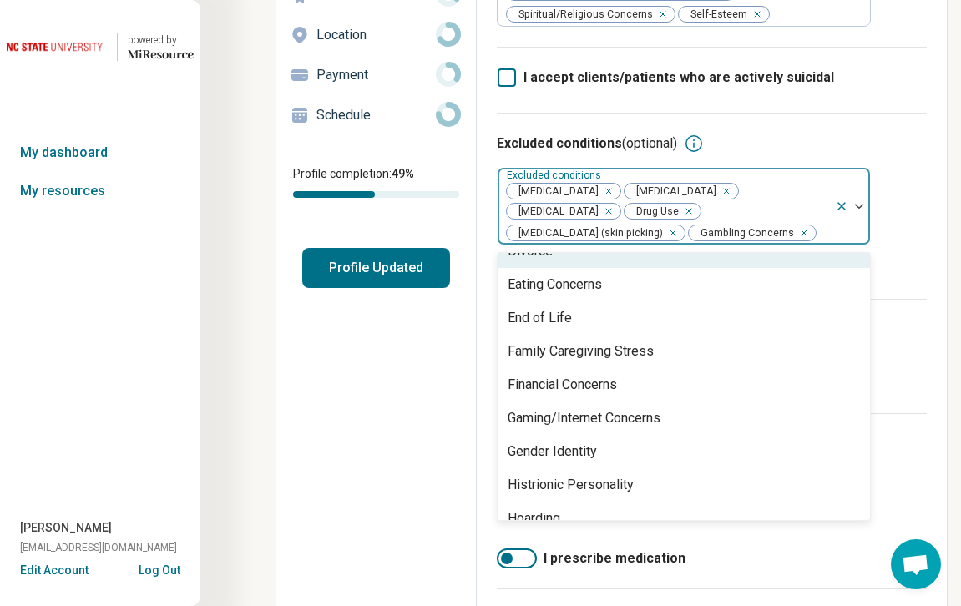
click at [675, 235] on icon "Remove [object Object]" at bounding box center [669, 233] width 12 height 12
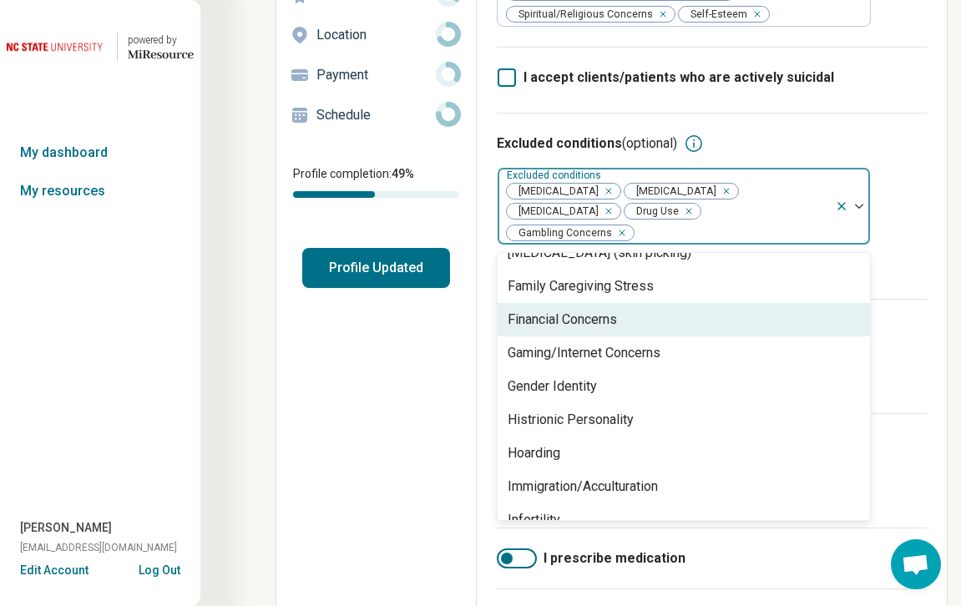
scroll to position [1037, 0]
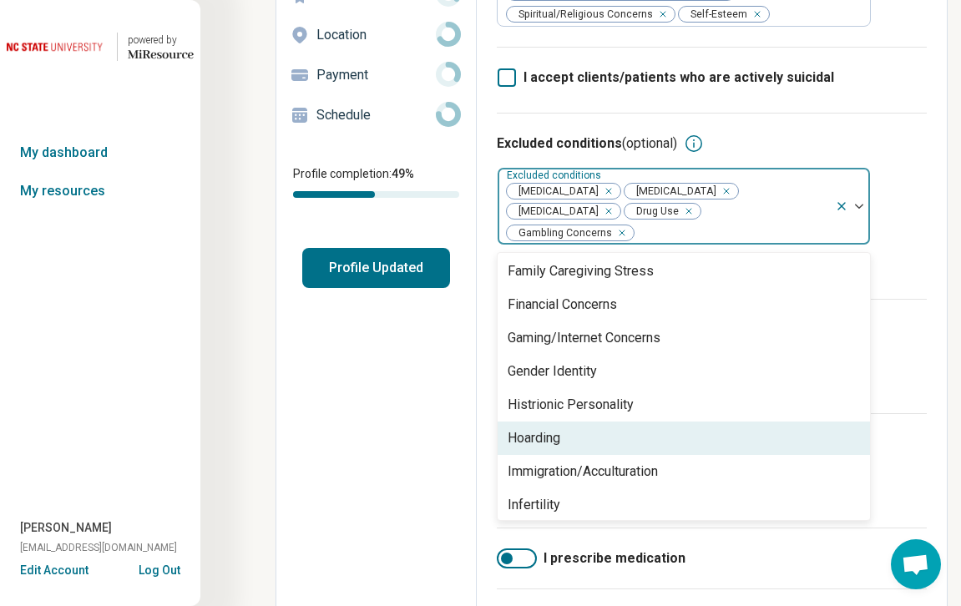
click at [636, 441] on div "Hoarding" at bounding box center [684, 438] width 372 height 33
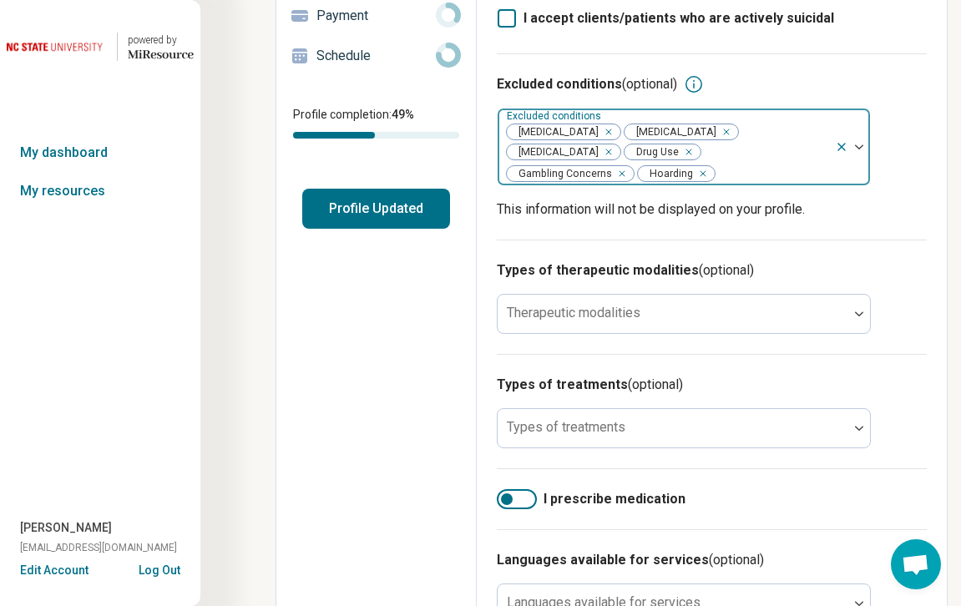
scroll to position [266, 0]
click at [717, 175] on div at bounding box center [773, 172] width 112 height 23
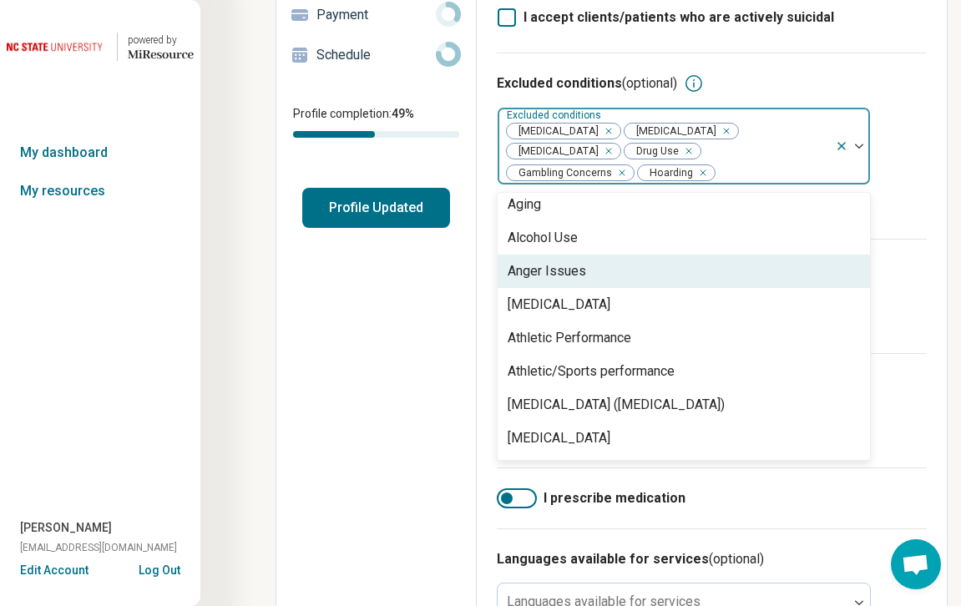
scroll to position [113, 0]
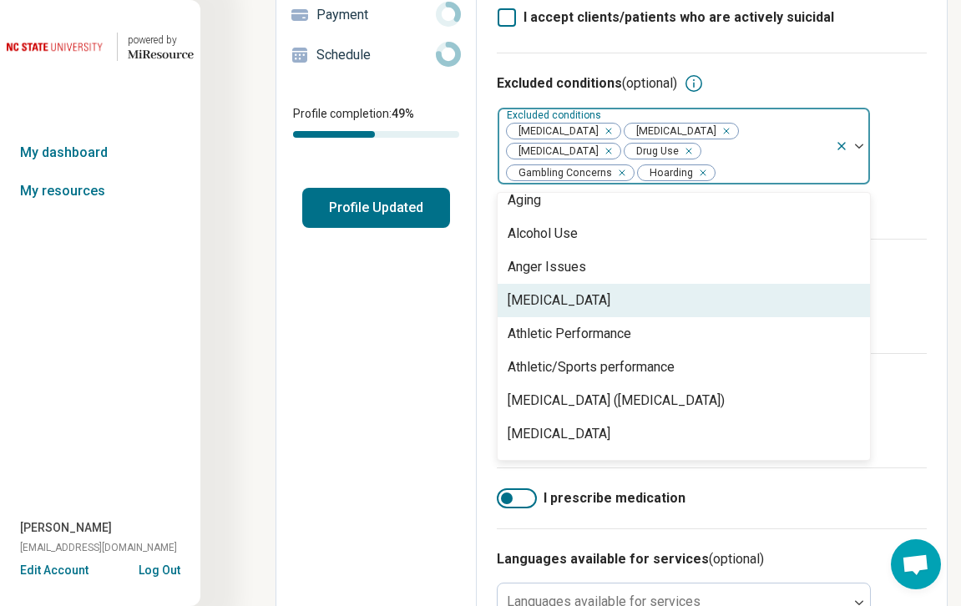
click at [611, 300] on div "[MEDICAL_DATA]" at bounding box center [559, 301] width 103 height 20
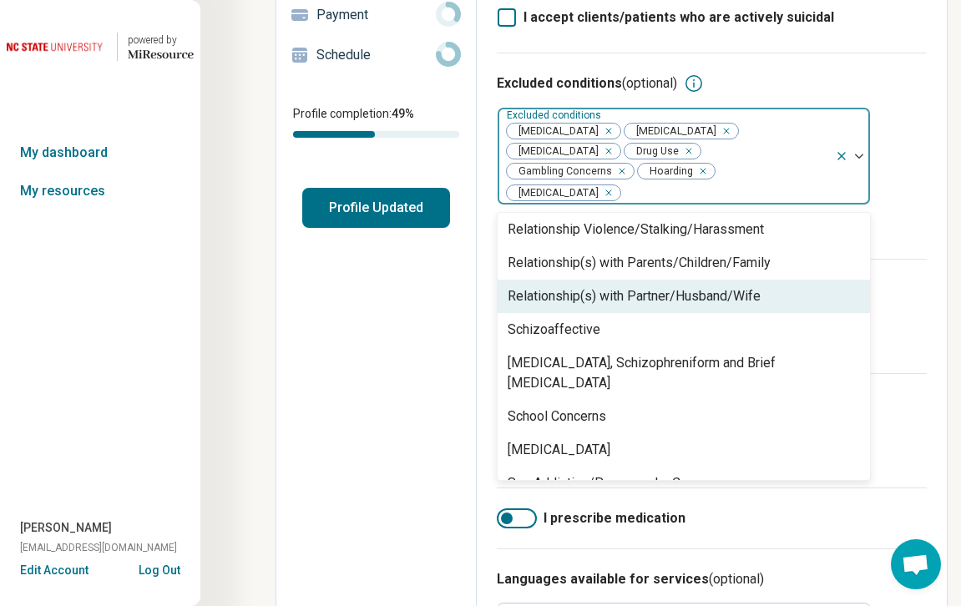
scroll to position [2239, 0]
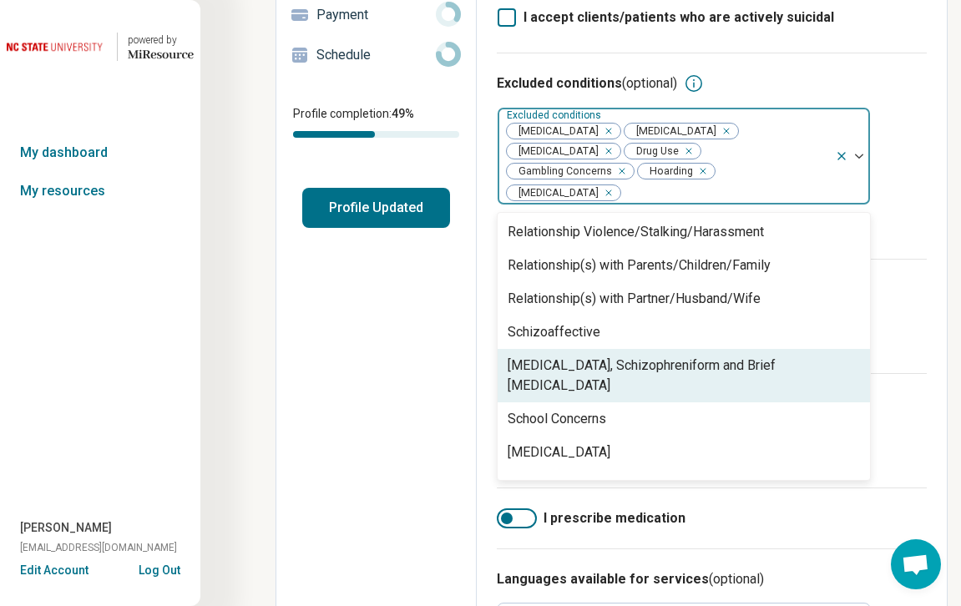
click at [637, 356] on div "[MEDICAL_DATA], Schizophreniform and Brief [MEDICAL_DATA]" at bounding box center [684, 376] width 352 height 40
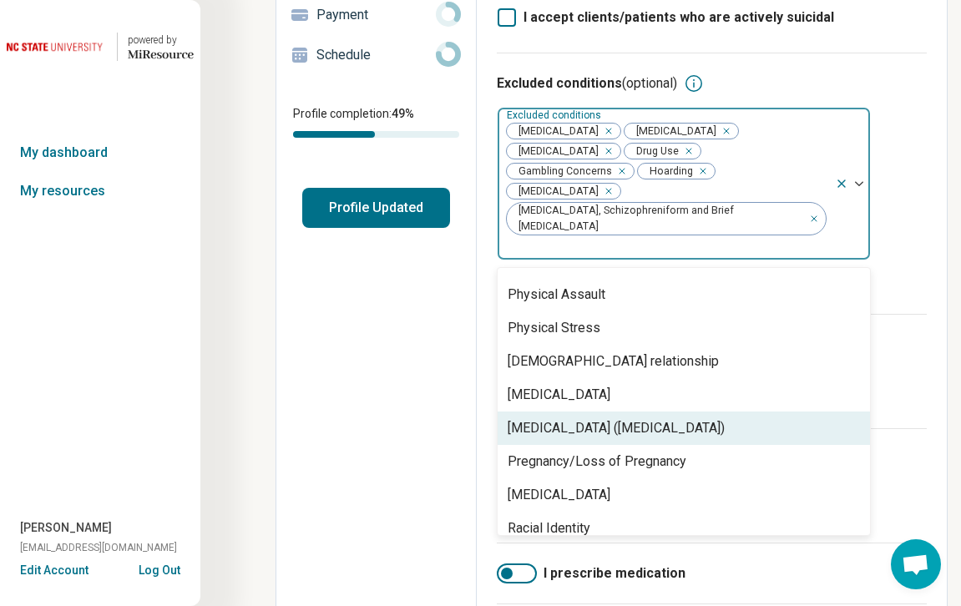
scroll to position [1927, 0]
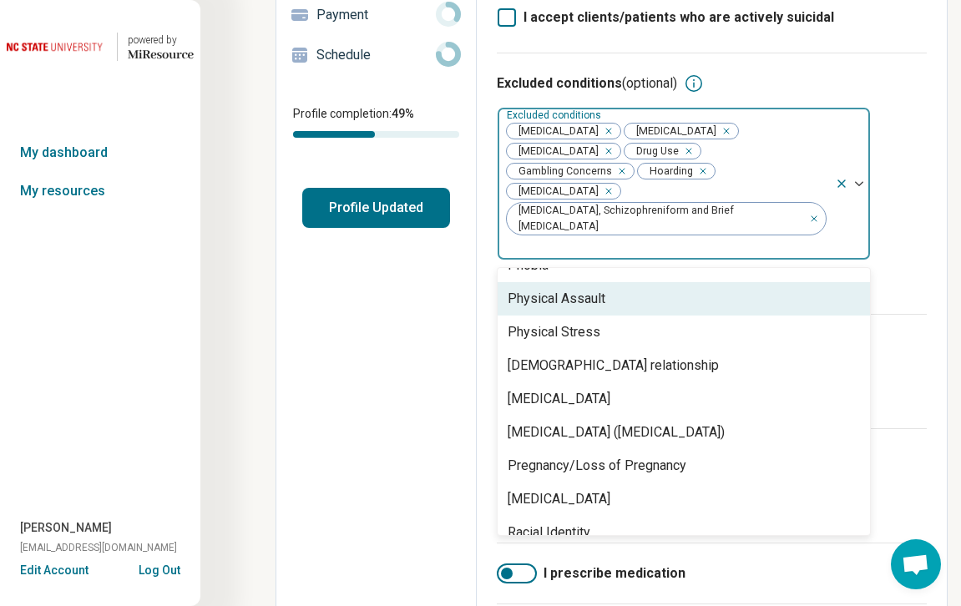
click at [885, 195] on div "Excluded conditions (optional) option [MEDICAL_DATA], Schizophreniform and Brie…" at bounding box center [712, 183] width 430 height 261
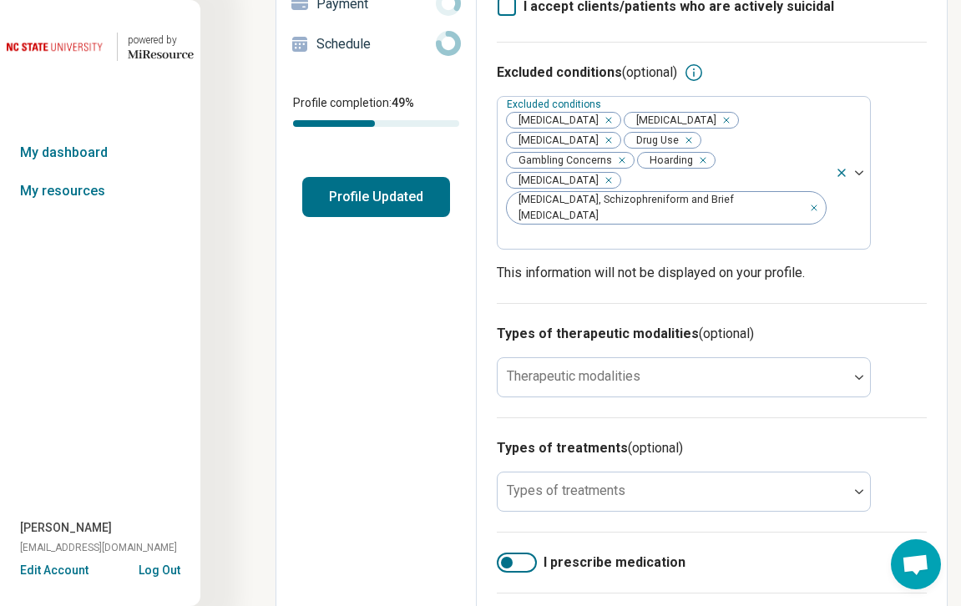
scroll to position [281, 0]
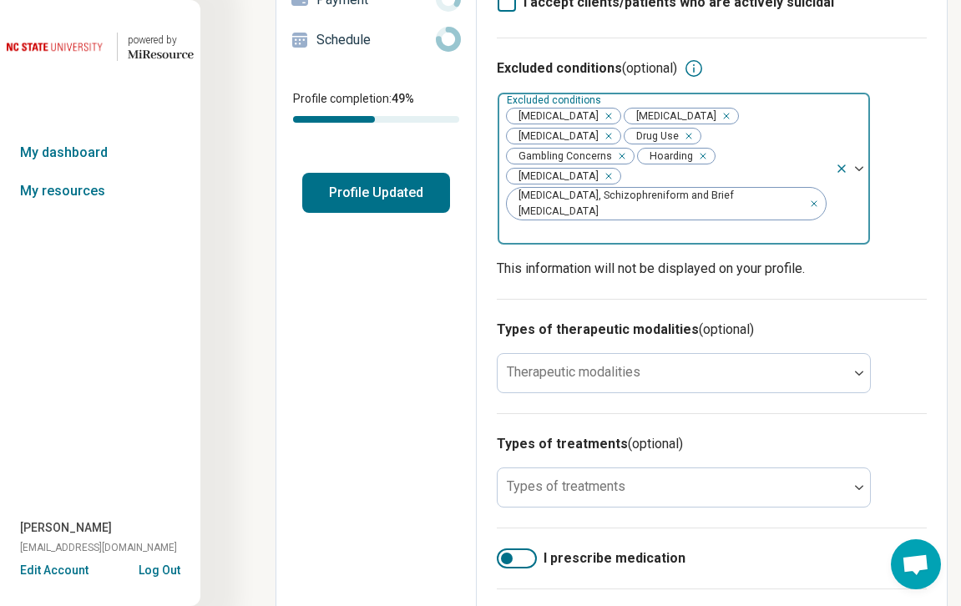
click at [804, 221] on div at bounding box center [666, 232] width 324 height 23
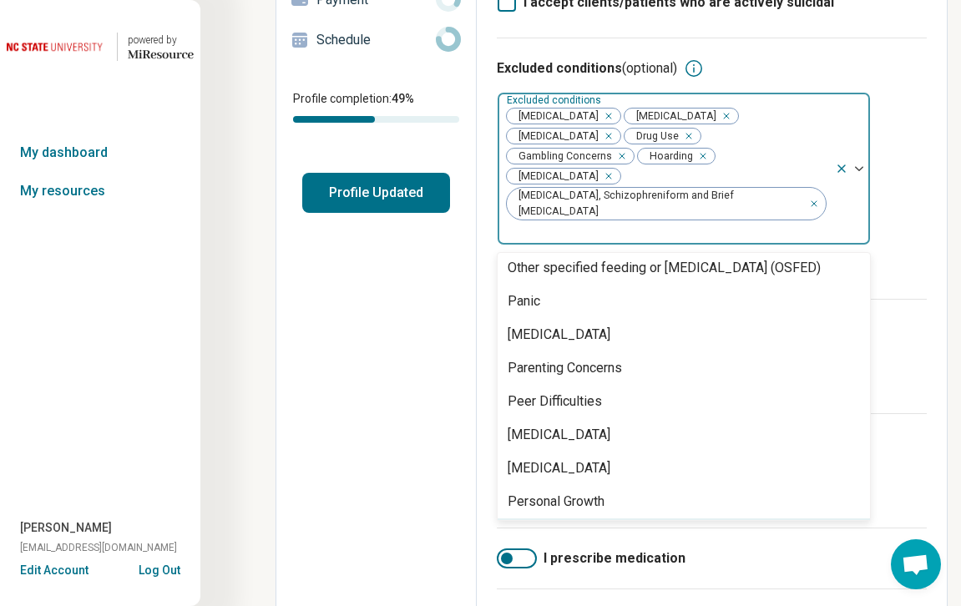
scroll to position [1609, 0]
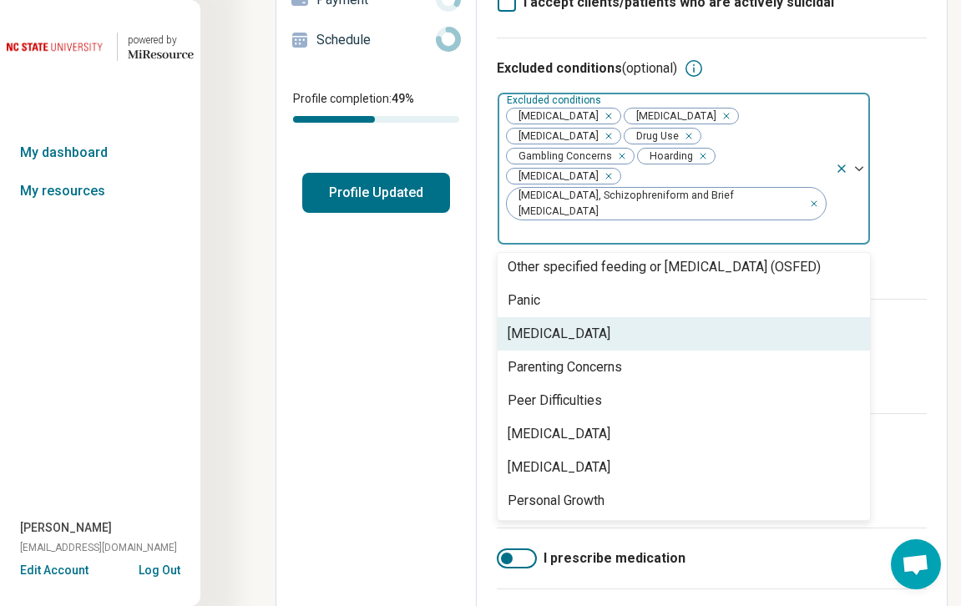
click at [885, 237] on div "Areas of expertise Areas of expertise Anxiety [MEDICAL_DATA] Grief and Loss Lif…" at bounding box center [712, 385] width 470 height 1171
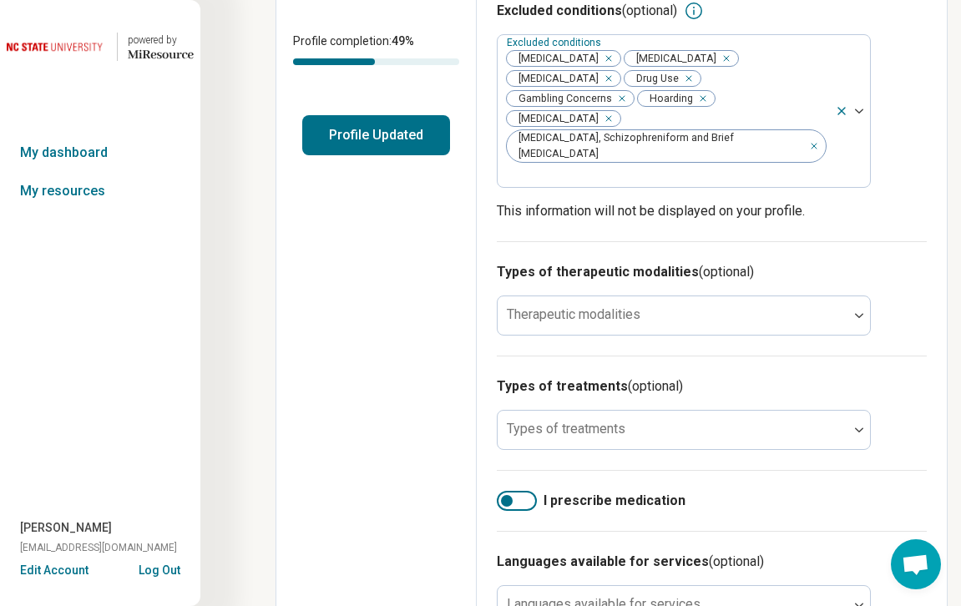
scroll to position [342, 0]
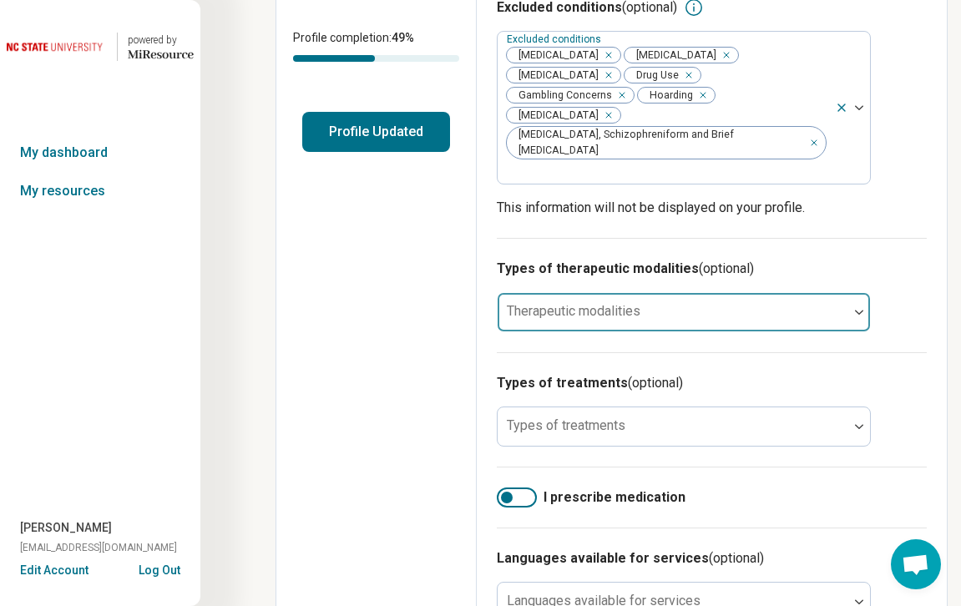
click at [777, 307] on div at bounding box center [672, 318] width 337 height 23
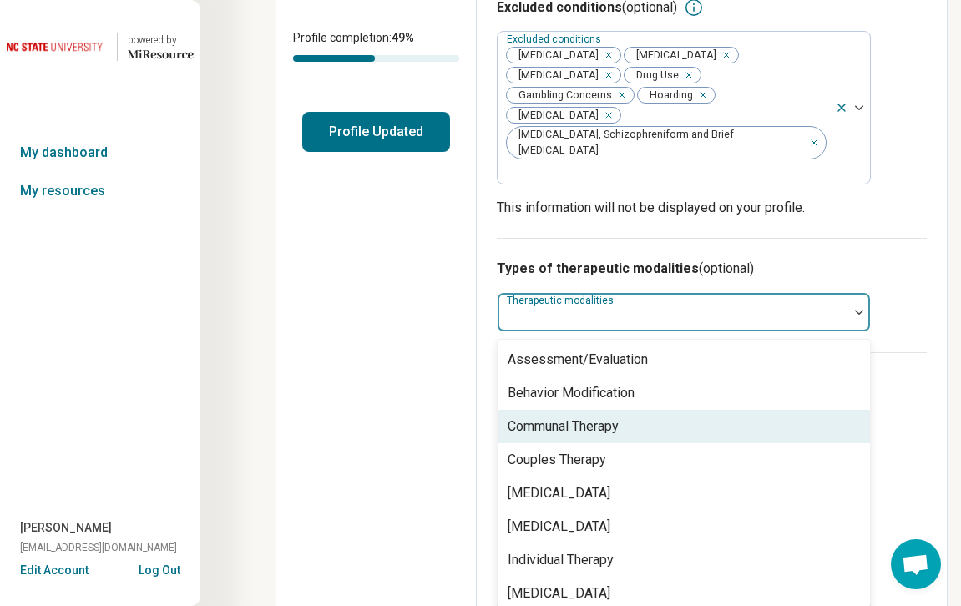
scroll to position [7, 0]
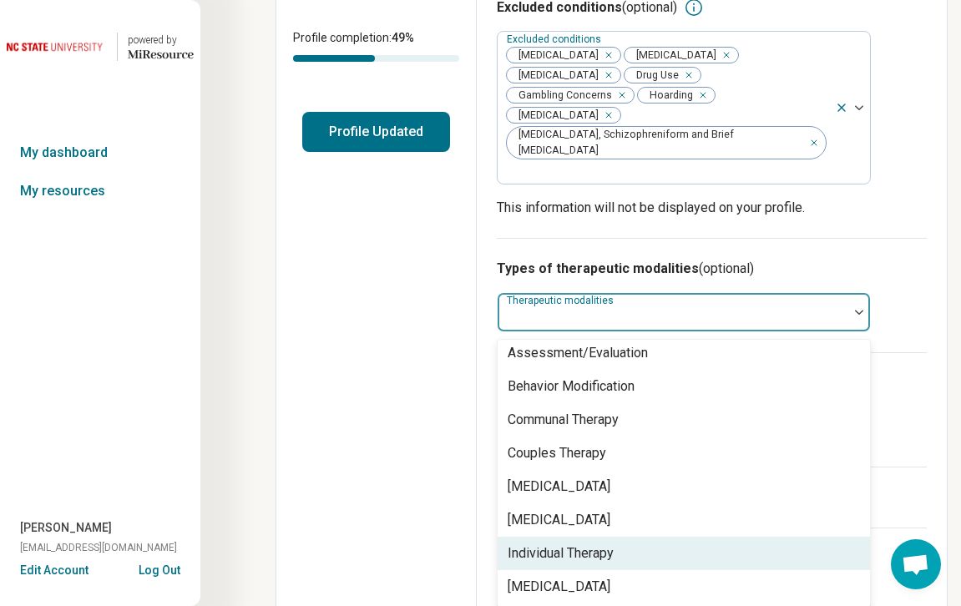
click at [625, 537] on div "Individual Therapy" at bounding box center [684, 553] width 372 height 33
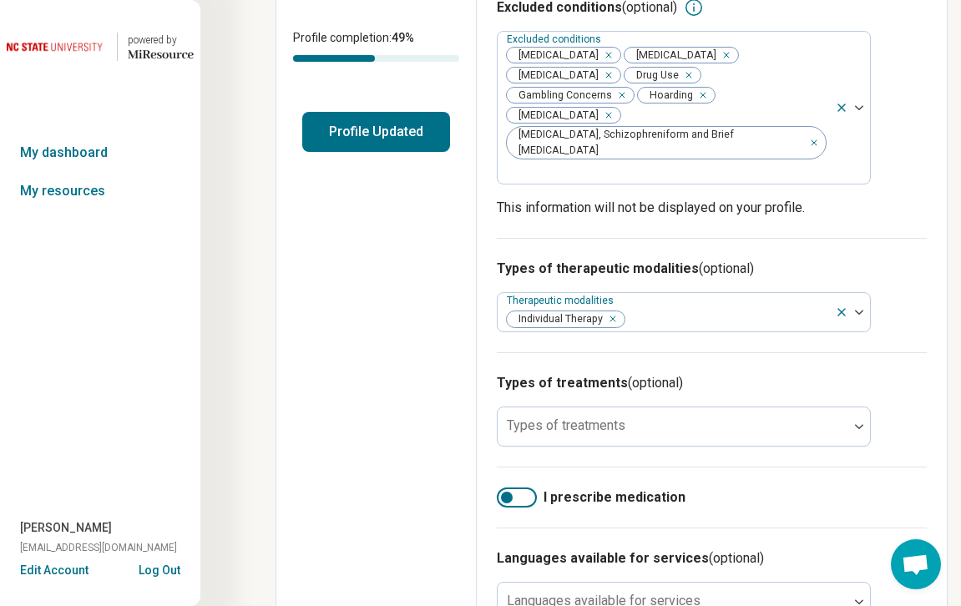
click at [885, 238] on div "Types of therapeutic modalities (optional) Therapeutic modalities Individual Th…" at bounding box center [712, 295] width 430 height 114
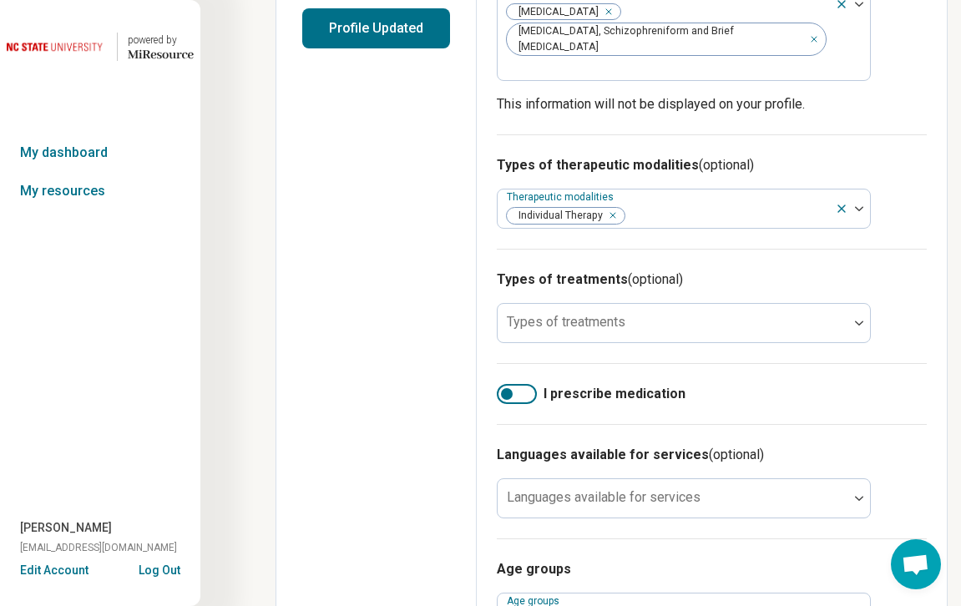
scroll to position [459, 0]
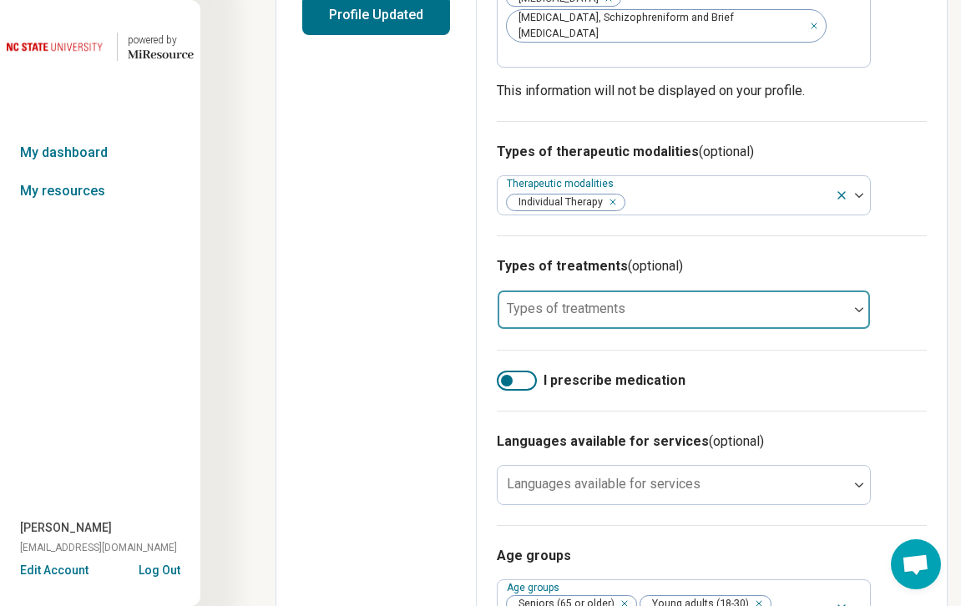
click at [739, 305] on div at bounding box center [672, 316] width 337 height 23
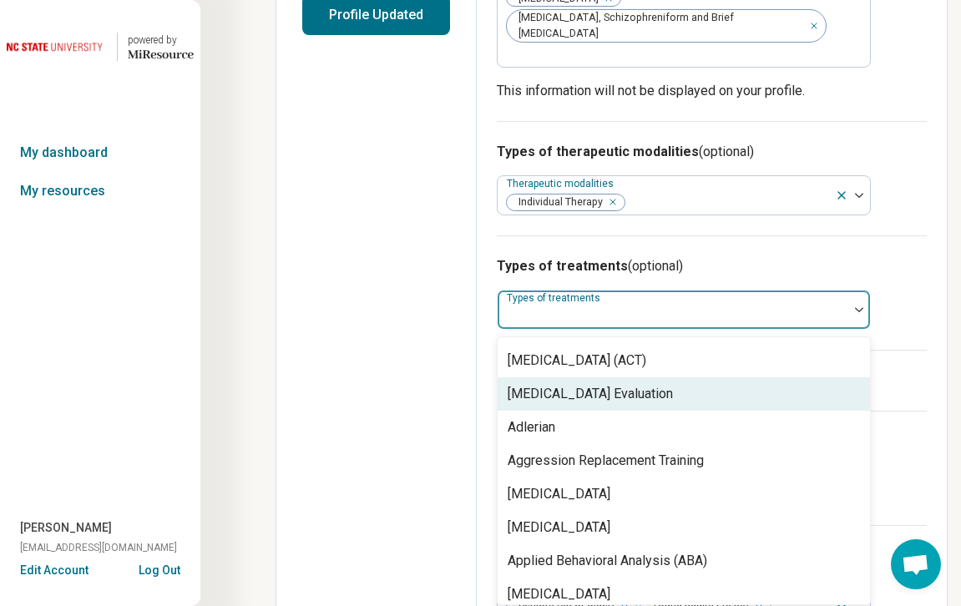
scroll to position [98, 0]
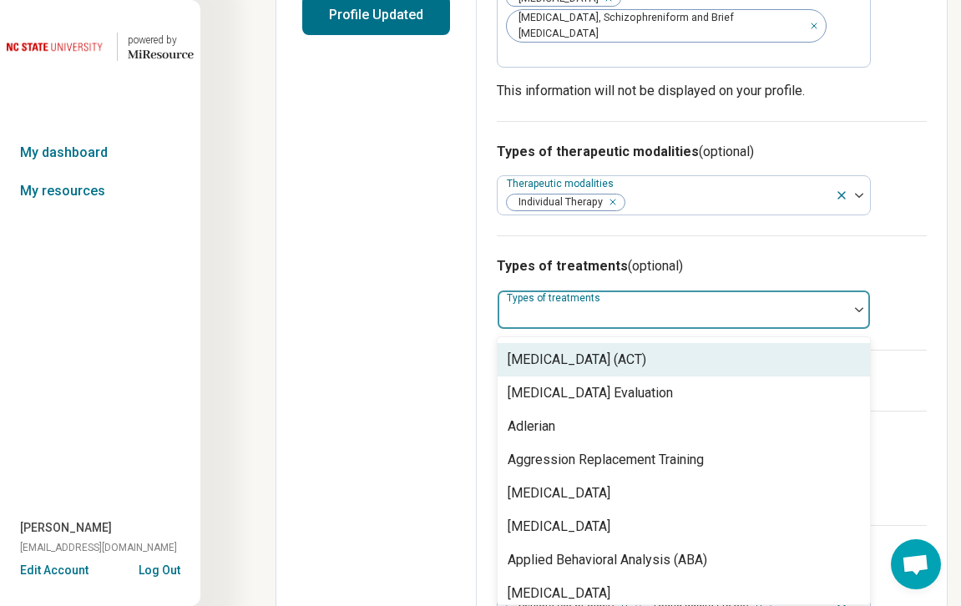
click at [646, 350] on div "[MEDICAL_DATA] (ACT)" at bounding box center [577, 360] width 139 height 20
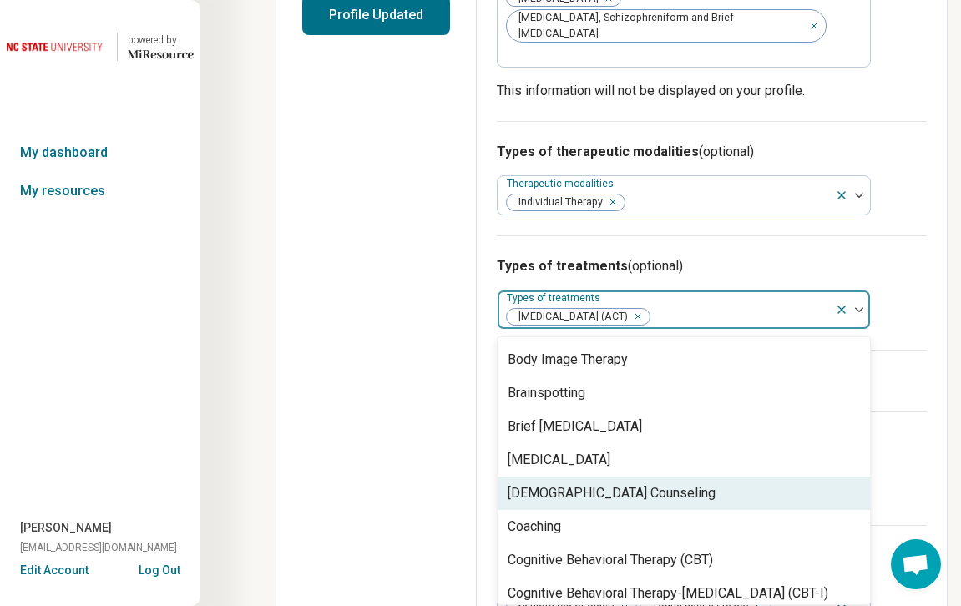
scroll to position [496, 0]
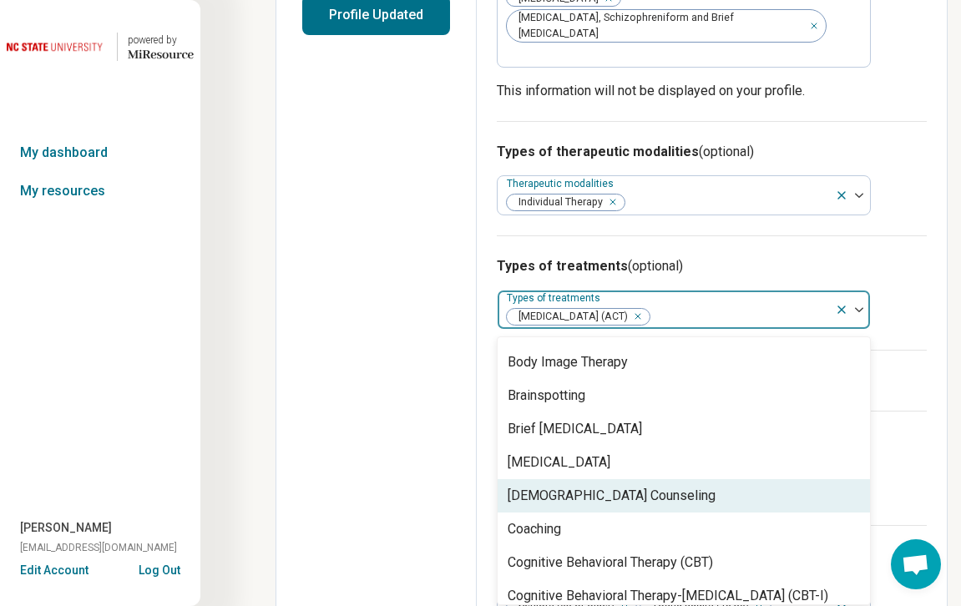
click at [705, 479] on div "[DEMOGRAPHIC_DATA] Counseling" at bounding box center [684, 495] width 372 height 33
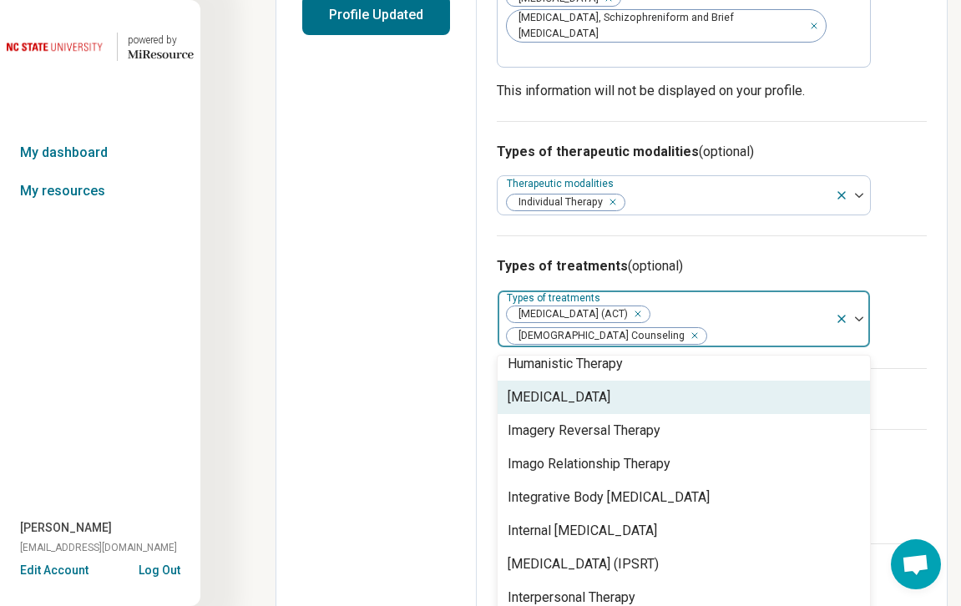
scroll to position [1652, 0]
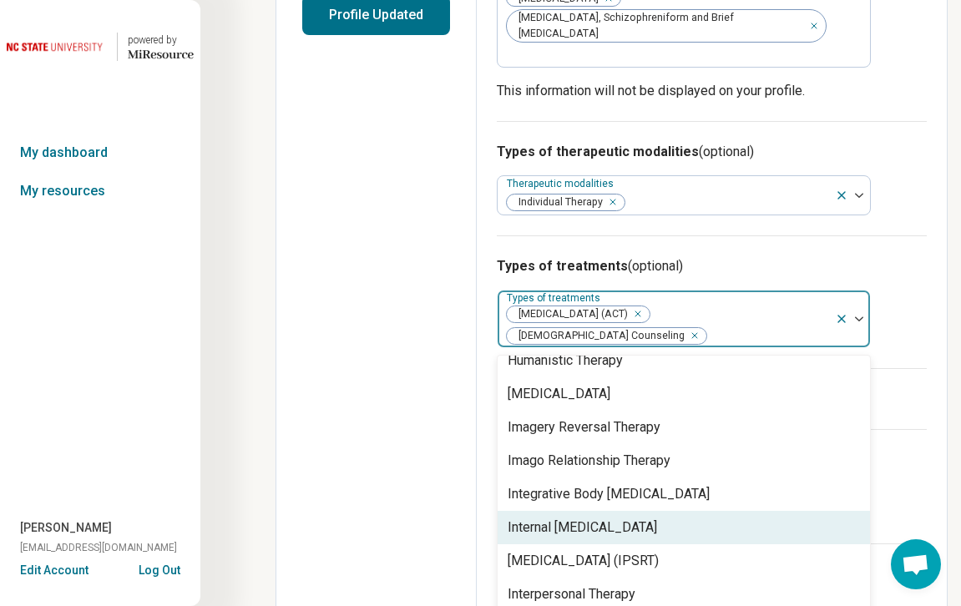
click at [657, 518] on div "Internal [MEDICAL_DATA]" at bounding box center [582, 528] width 149 height 20
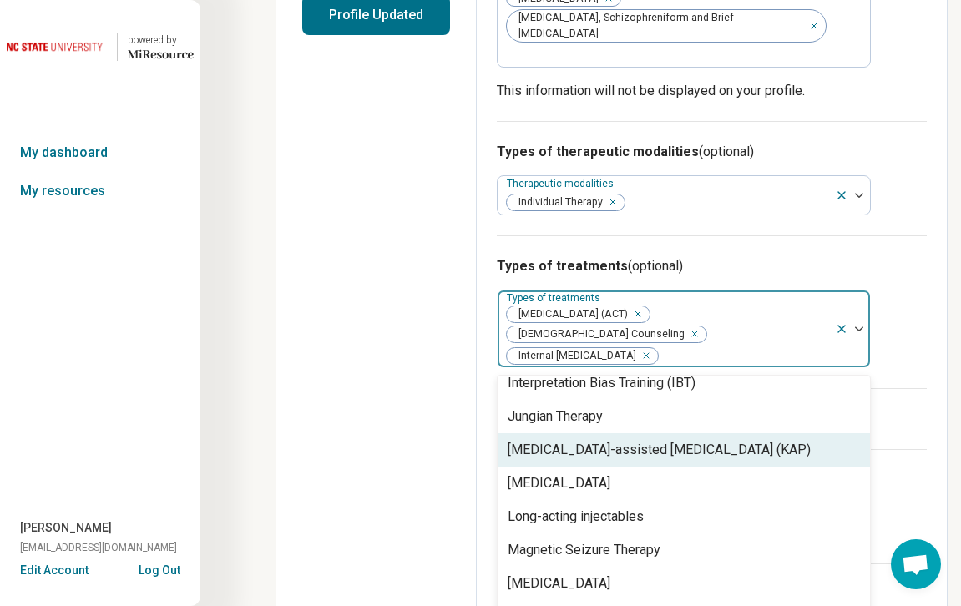
scroll to position [1929, 0]
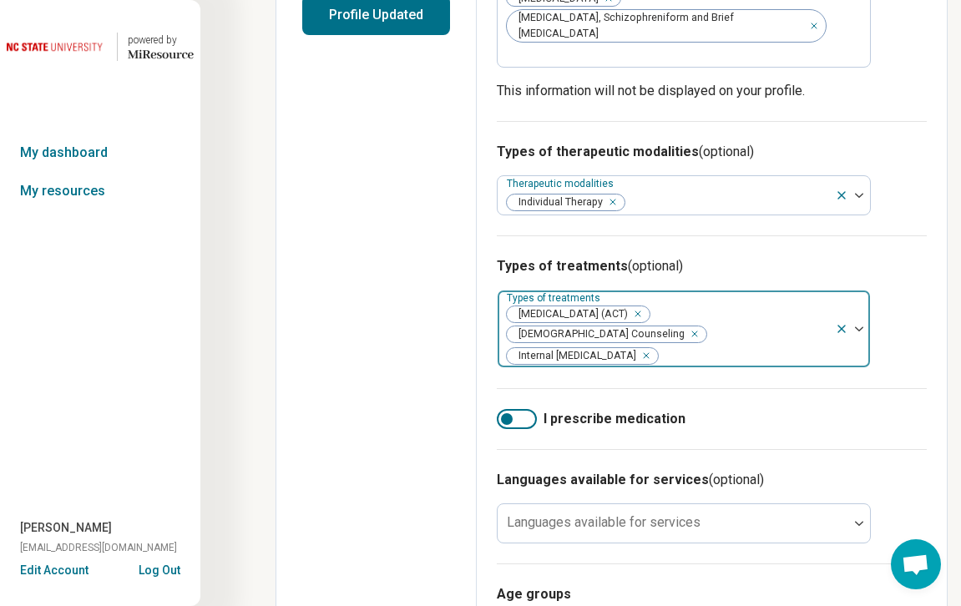
click at [660, 344] on div at bounding box center [744, 355] width 169 height 23
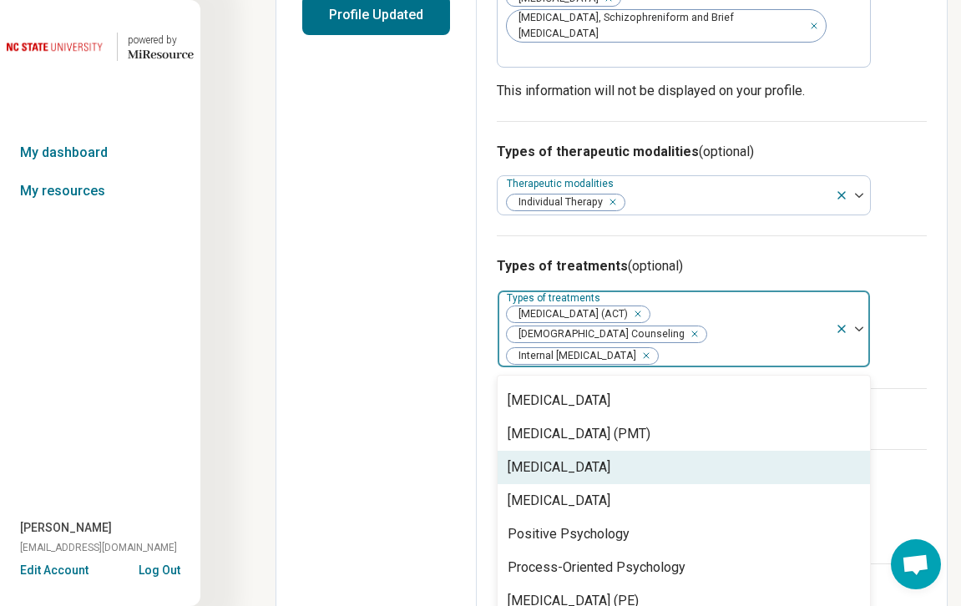
scroll to position [2465, 0]
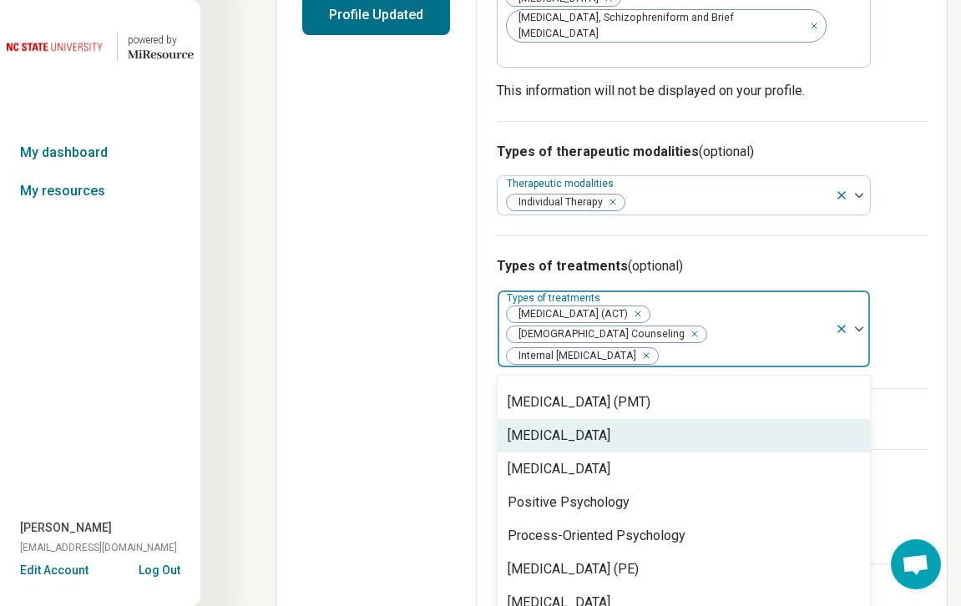
click at [611, 426] on div "[MEDICAL_DATA]" at bounding box center [559, 436] width 103 height 20
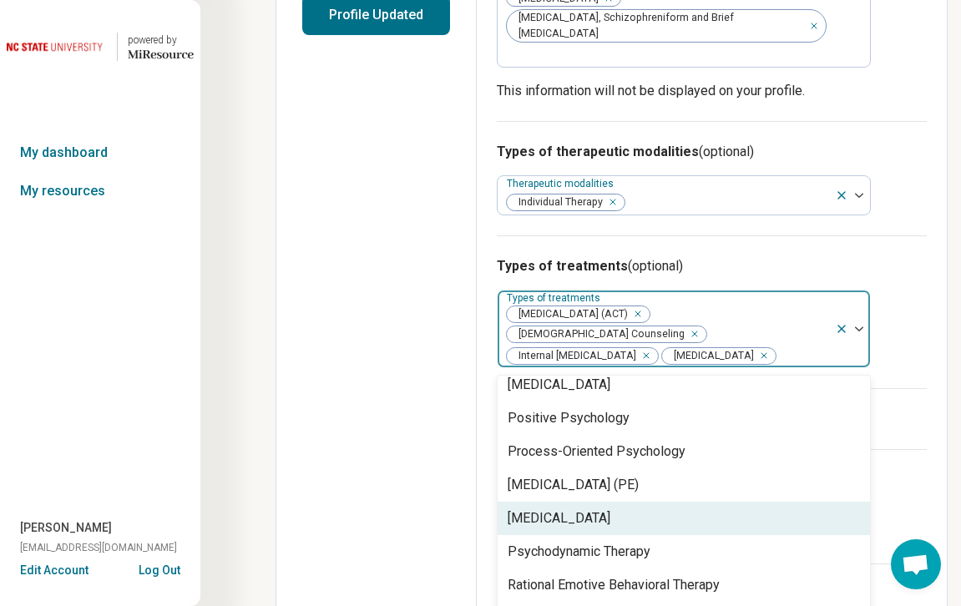
scroll to position [2529, 0]
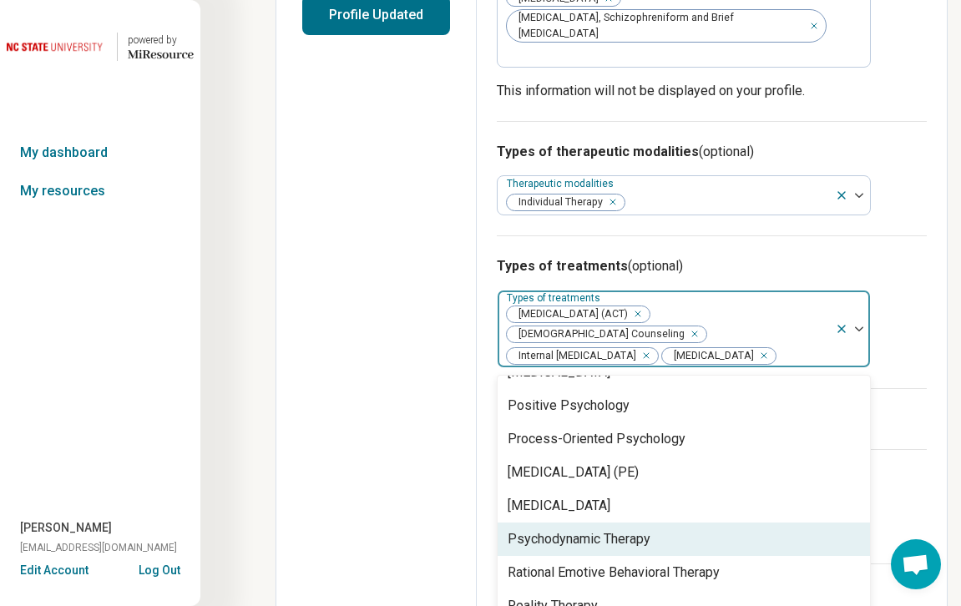
click at [646, 529] on div "Psychodynamic Therapy" at bounding box center [579, 539] width 143 height 20
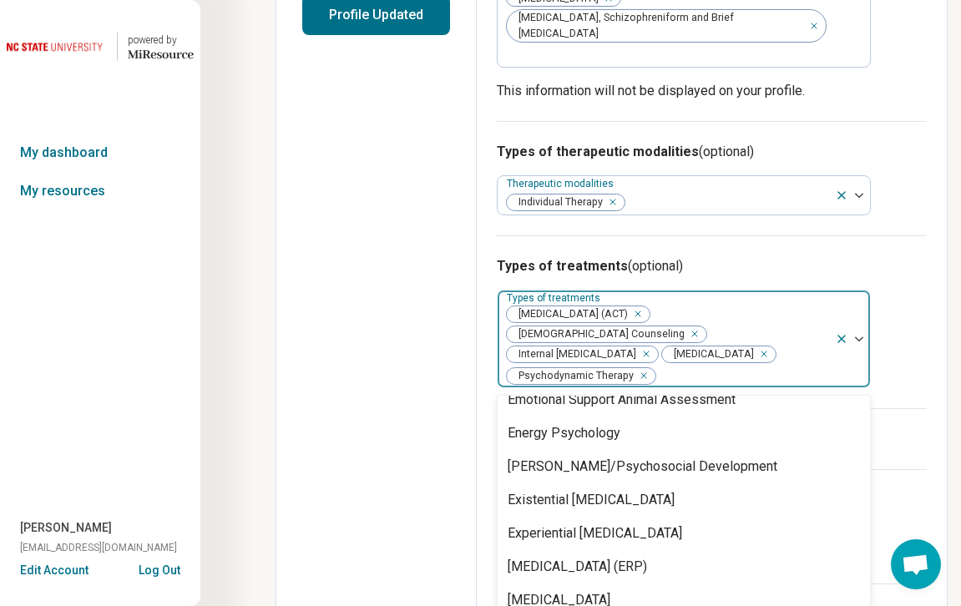
scroll to position [1128, 0]
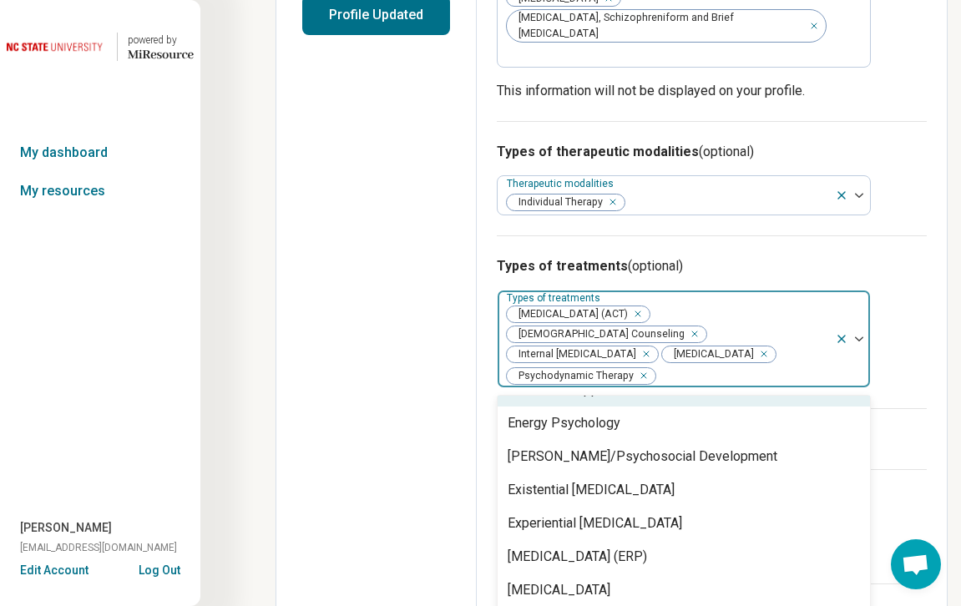
click at [640, 344] on div "Internal [MEDICAL_DATA]" at bounding box center [581, 354] width 155 height 20
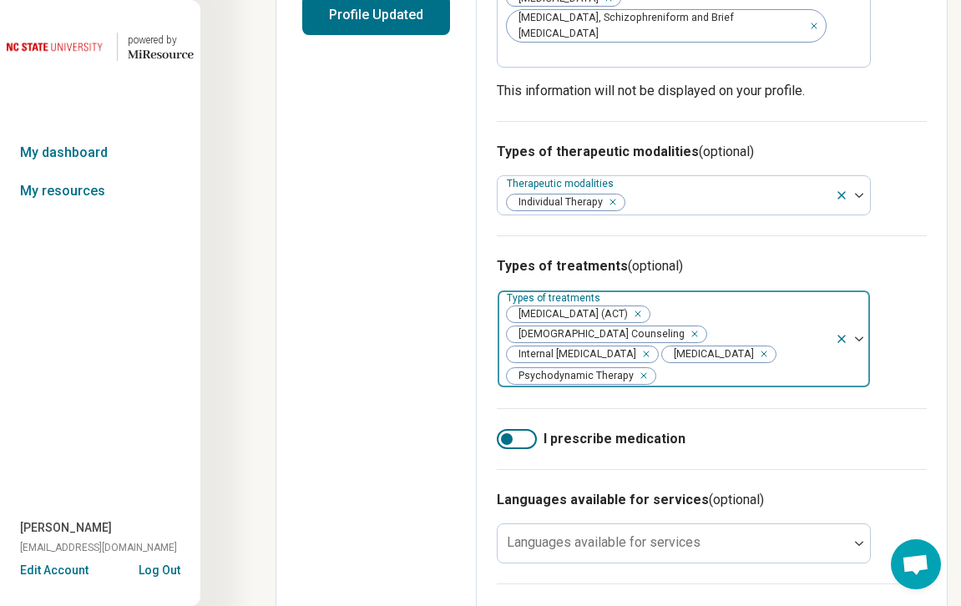
click at [773, 291] on div "[MEDICAL_DATA] (ACT) [DEMOGRAPHIC_DATA] Counseling Internal [MEDICAL_DATA] [MED…" at bounding box center [666, 339] width 337 height 97
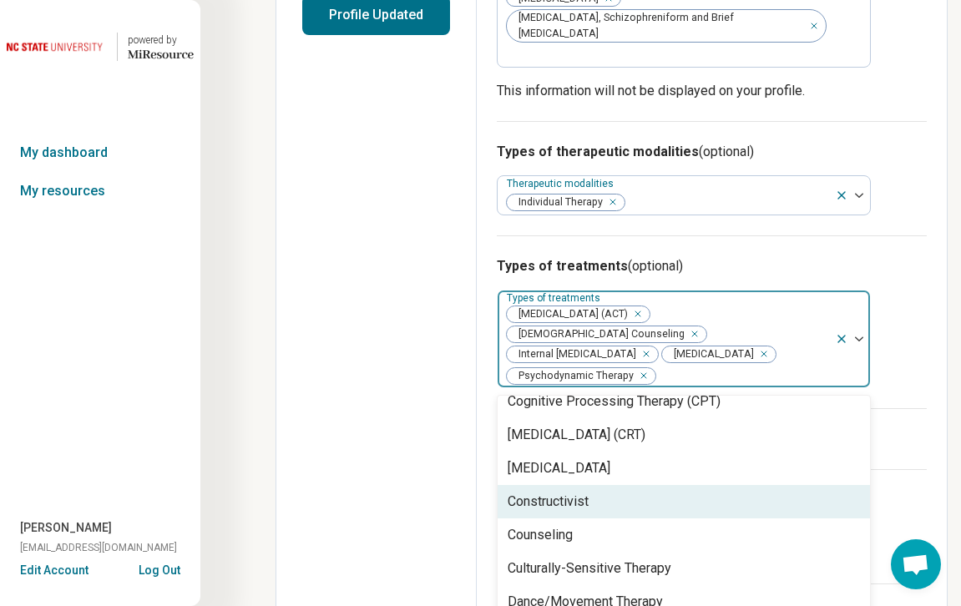
scroll to position [778, 0]
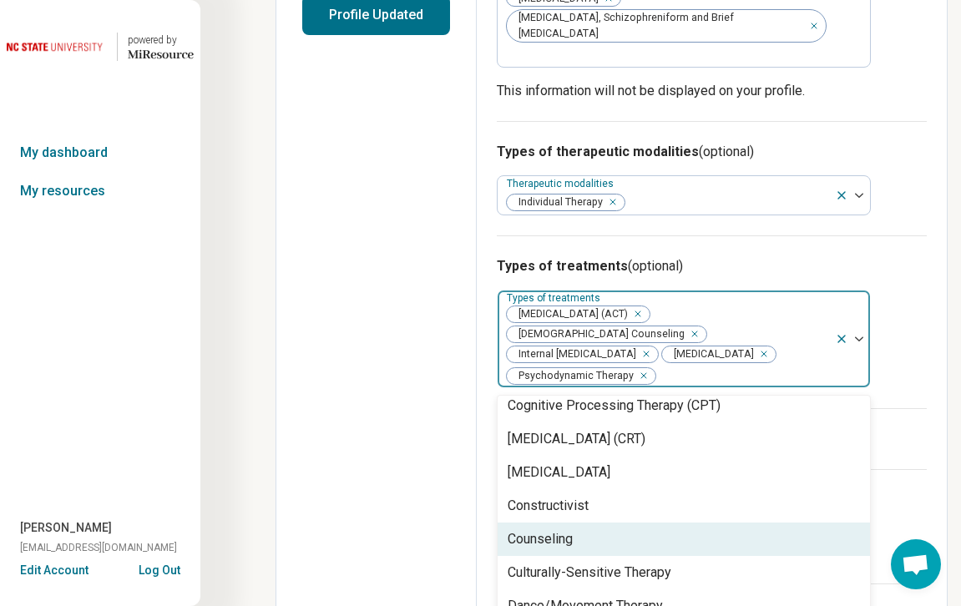
click at [589, 523] on div "Counseling" at bounding box center [684, 539] width 372 height 33
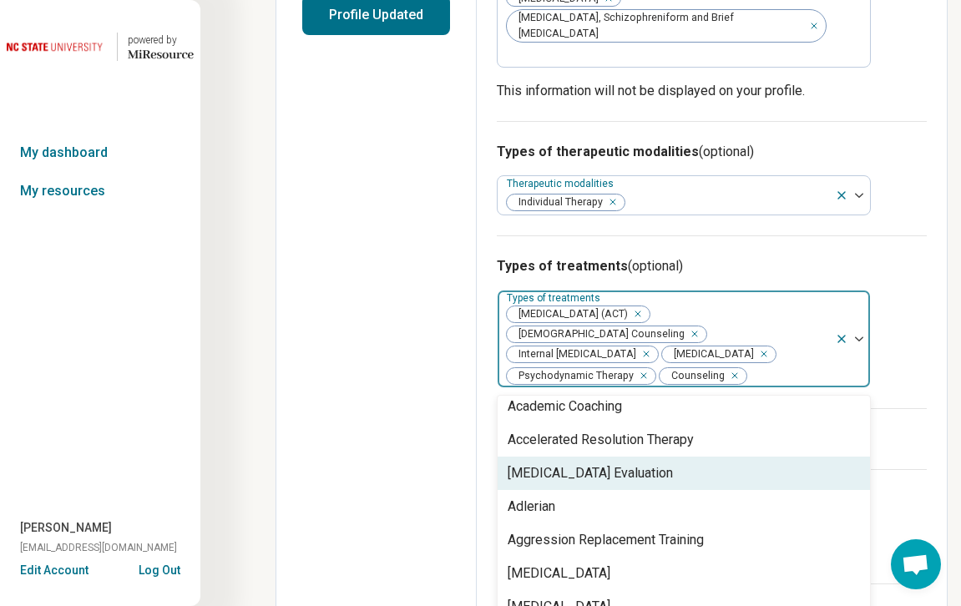
scroll to position [0, 0]
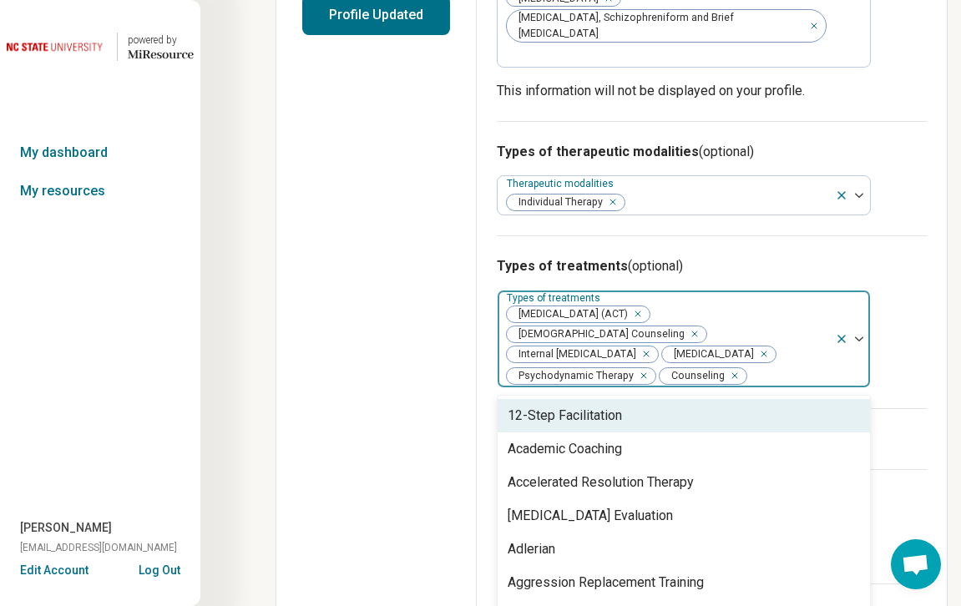
click at [399, 336] on div "Edit profile General Specialty Credentials Location Payment Schedule Profile co…" at bounding box center [376, 236] width 200 height 1229
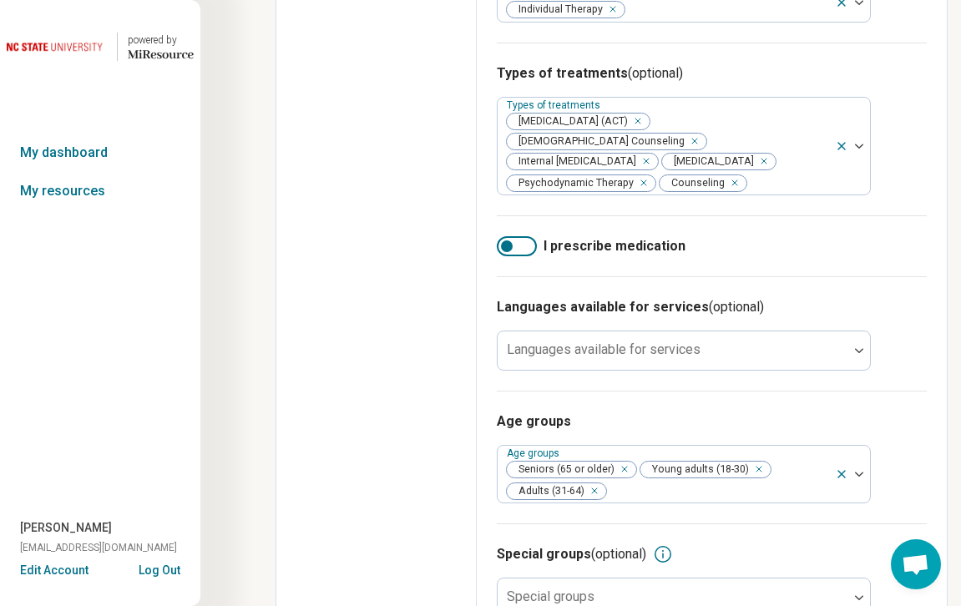
scroll to position [656, 0]
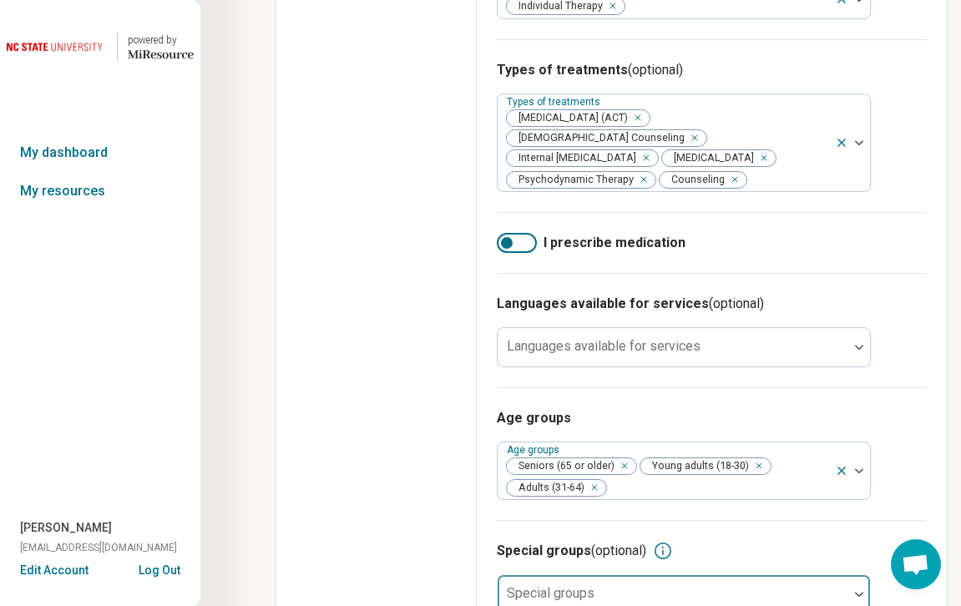
click at [617, 576] on div at bounding box center [673, 594] width 351 height 37
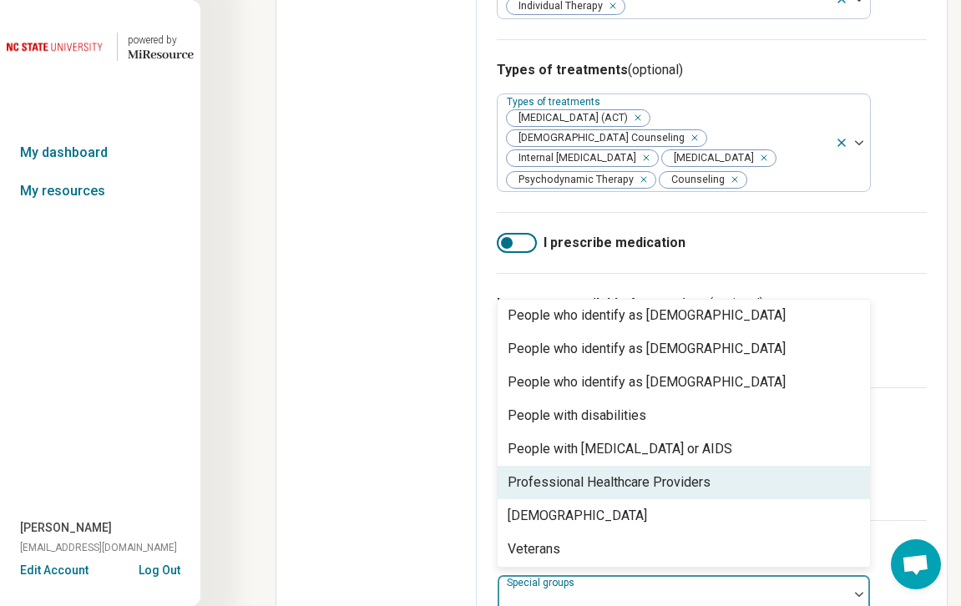
scroll to position [508, 0]
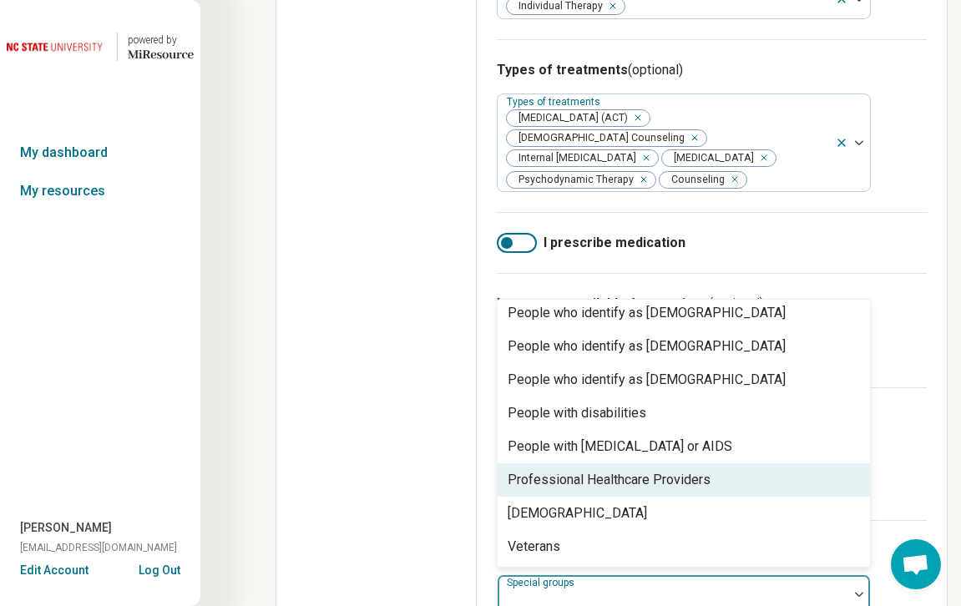
click at [347, 381] on div "Edit profile General Specialty Credentials Location Payment Schedule Profile co…" at bounding box center [376, 39] width 200 height 1229
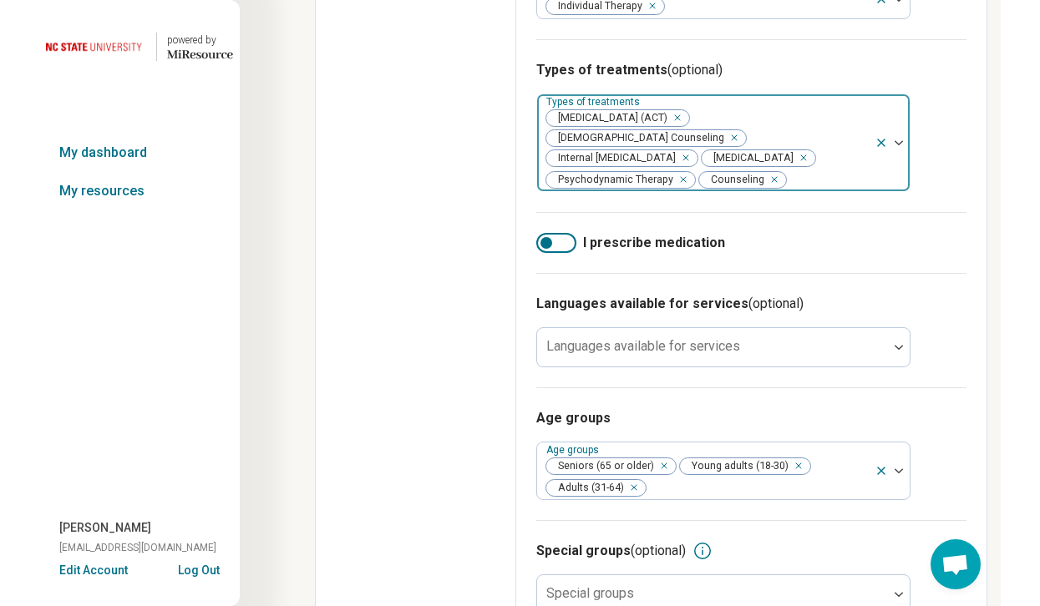
scroll to position [0, 0]
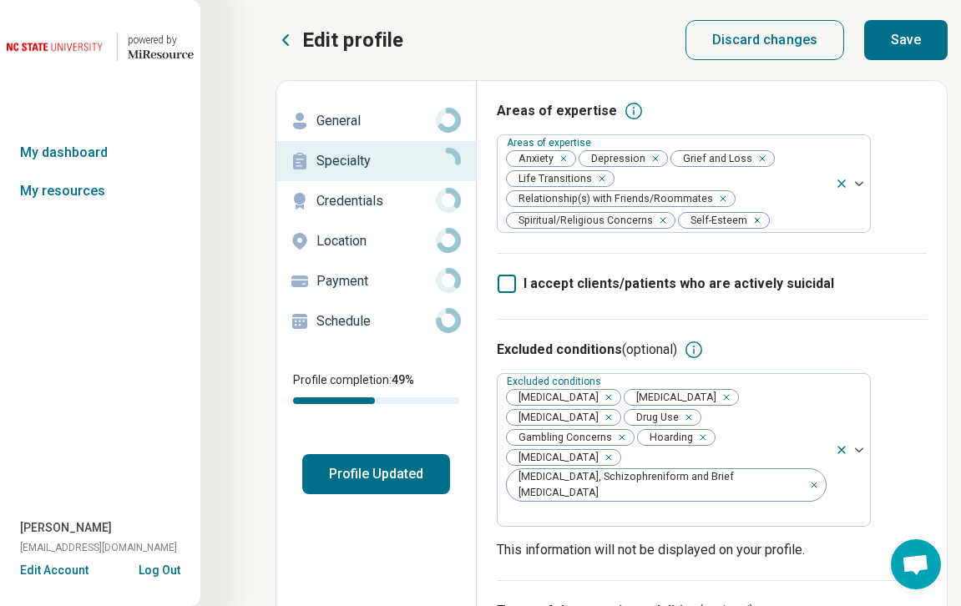
click at [885, 46] on button "Save" at bounding box center [906, 40] width 84 height 40
click at [380, 200] on p "Credentials" at bounding box center [376, 201] width 119 height 20
click at [355, 199] on p "Credentials" at bounding box center [376, 201] width 119 height 20
click at [360, 251] on div "Location" at bounding box center [376, 241] width 173 height 27
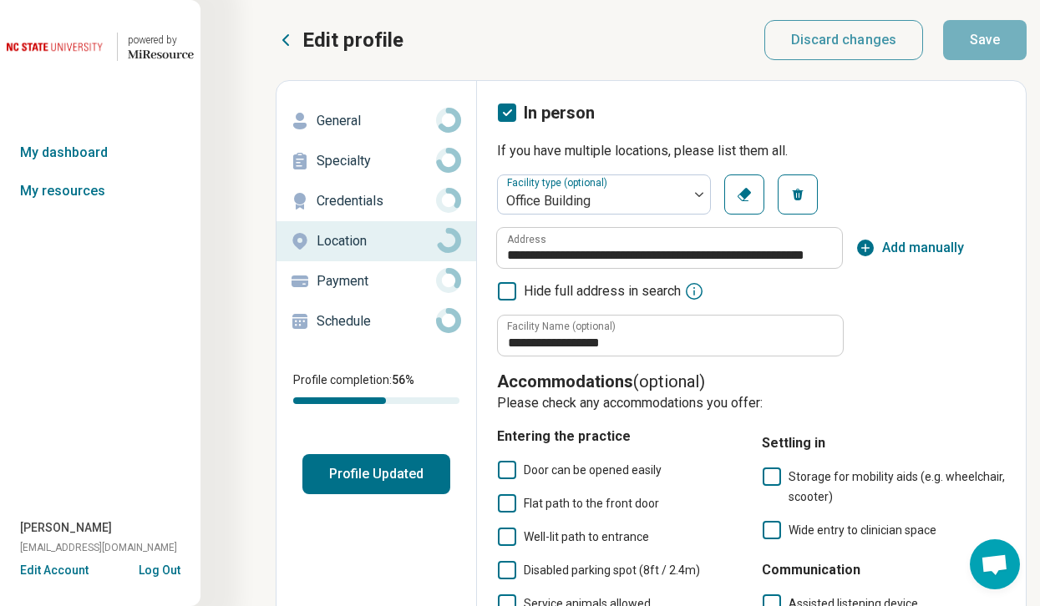
click at [357, 191] on p "Credentials" at bounding box center [376, 201] width 119 height 20
click at [378, 202] on p "Credentials" at bounding box center [376, 201] width 119 height 20
type textarea "*"
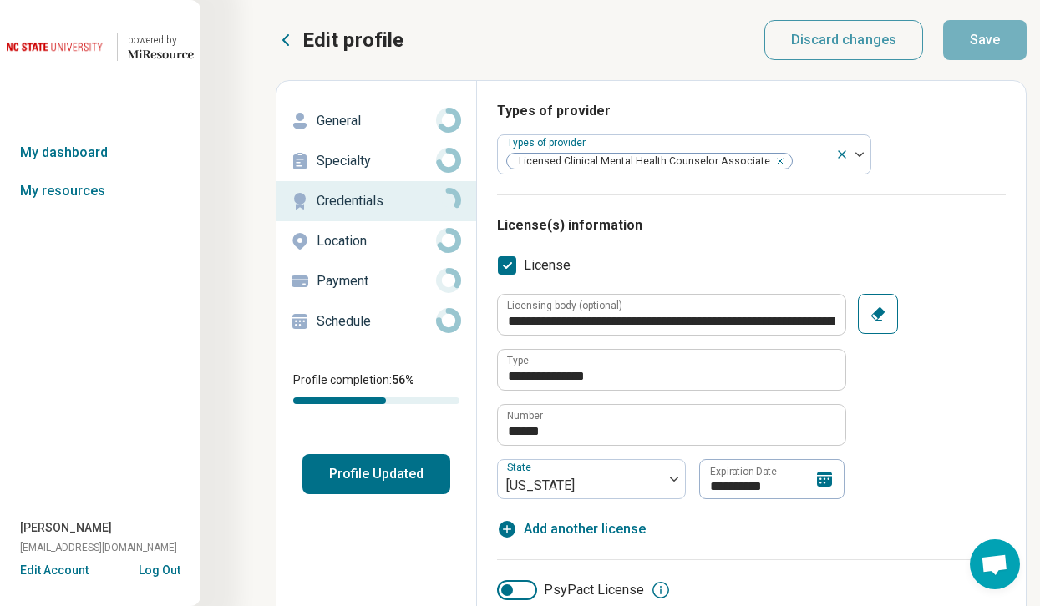
click at [348, 242] on p "Location" at bounding box center [376, 241] width 119 height 20
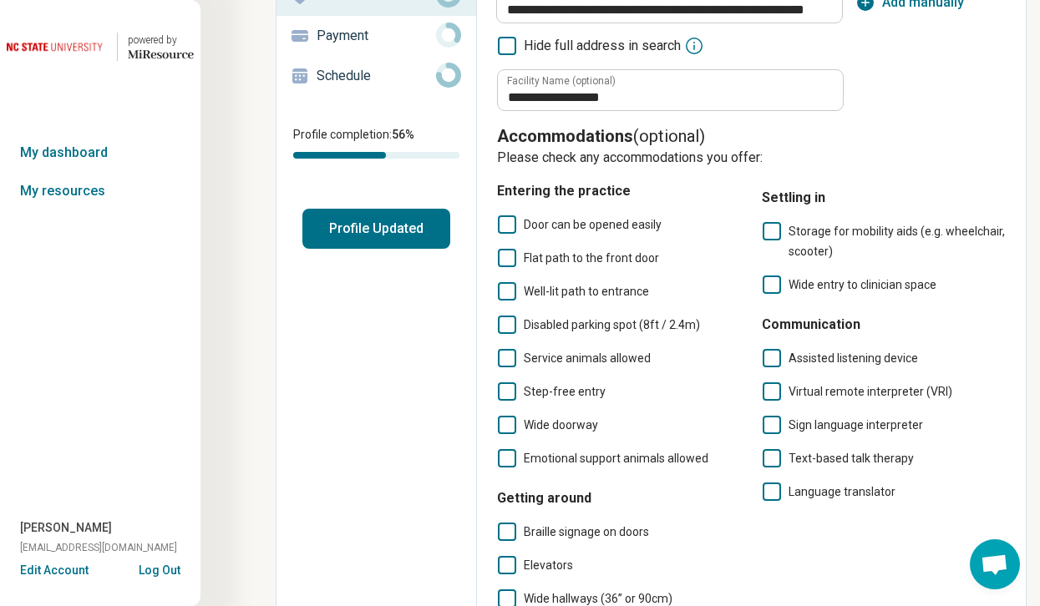
scroll to position [106, 0]
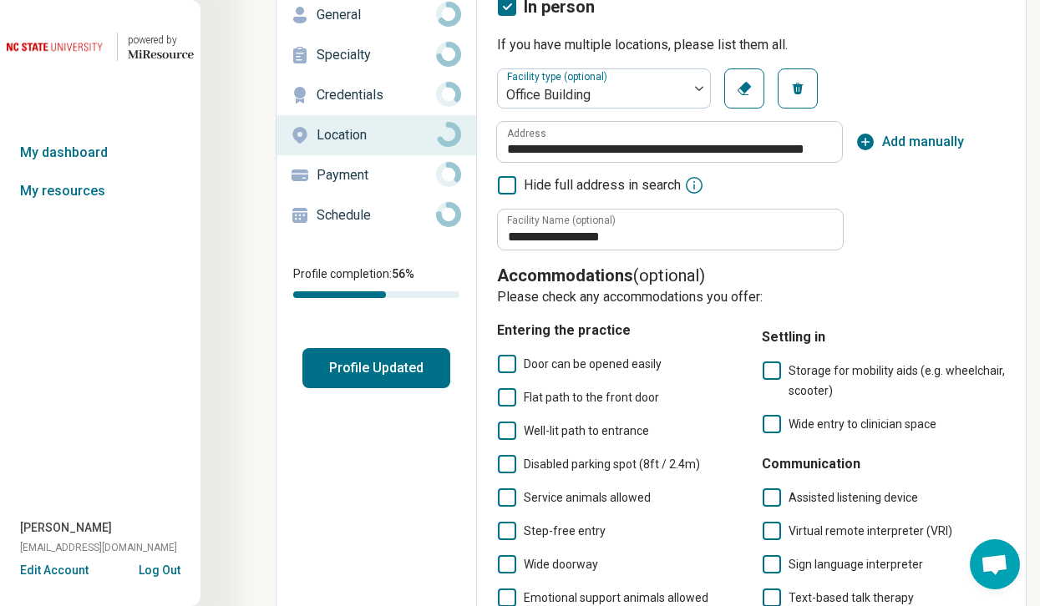
click at [367, 175] on p "Payment" at bounding box center [376, 175] width 119 height 20
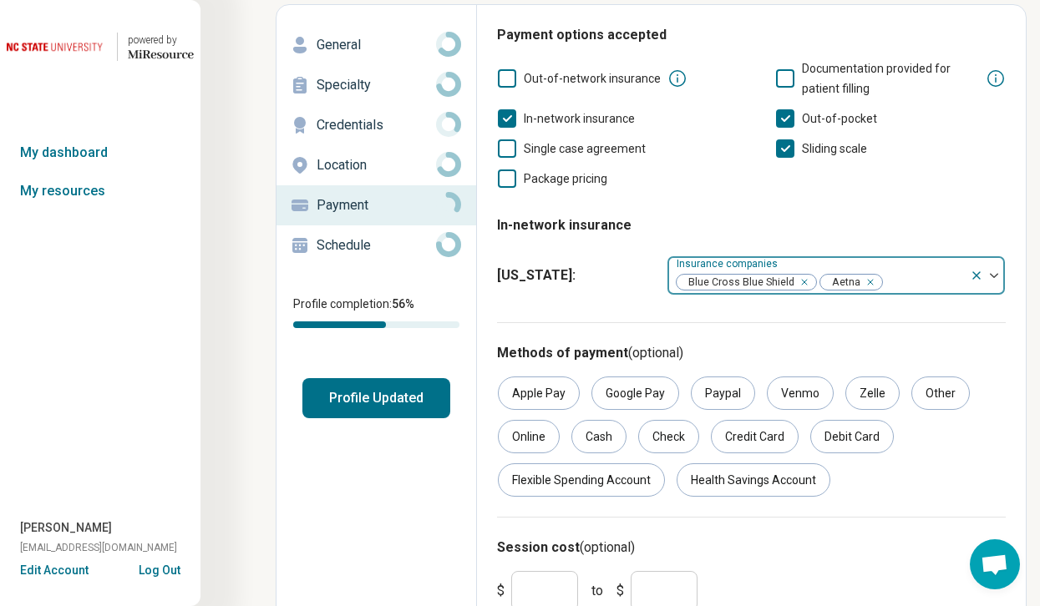
scroll to position [142, 0]
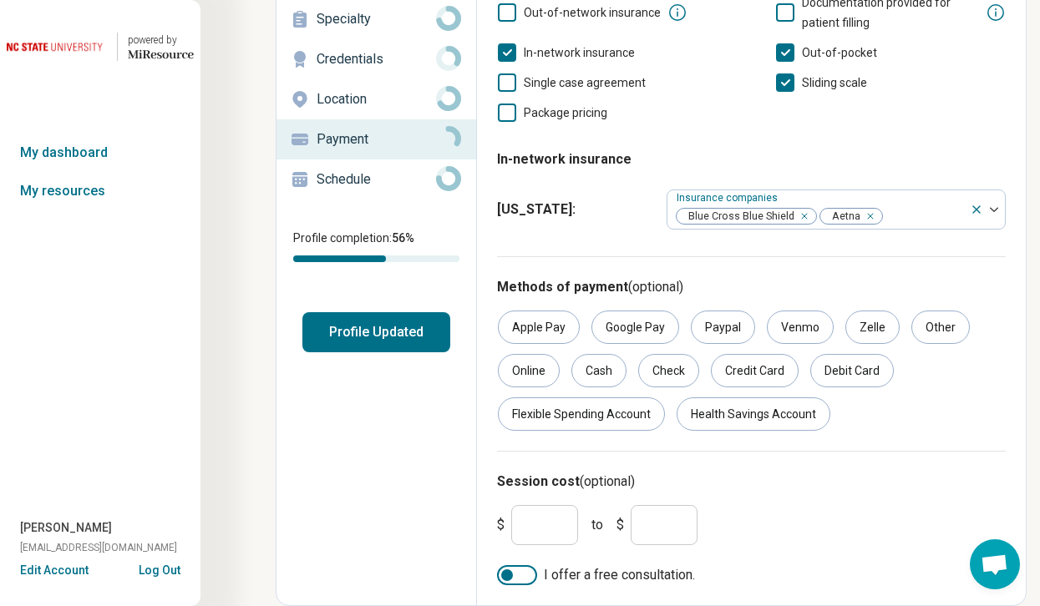
click at [565, 522] on input "*" at bounding box center [544, 525] width 67 height 40
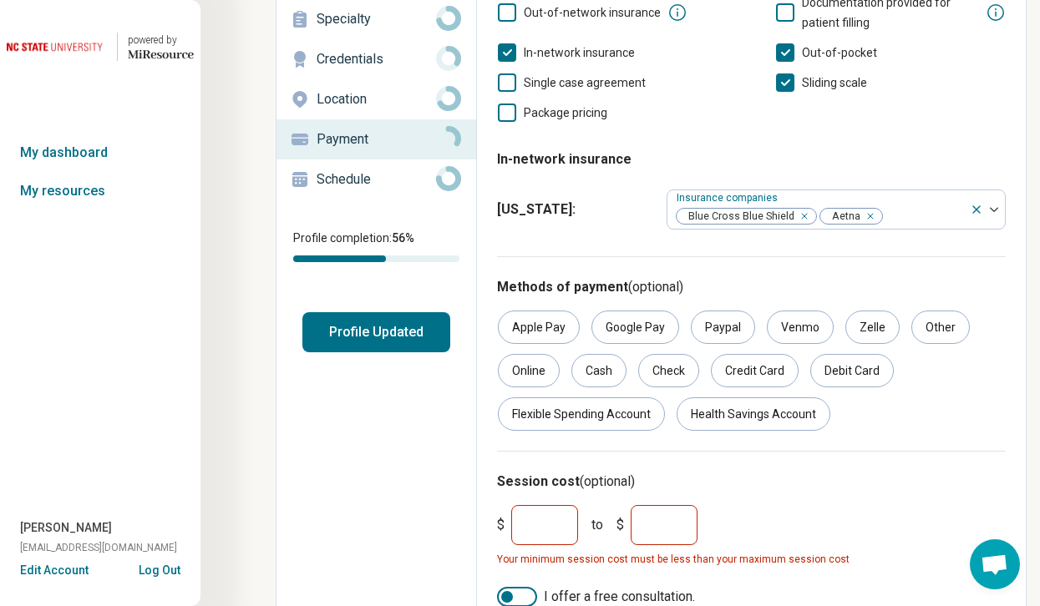
type input "***"
click at [684, 534] on input "*" at bounding box center [664, 525] width 67 height 40
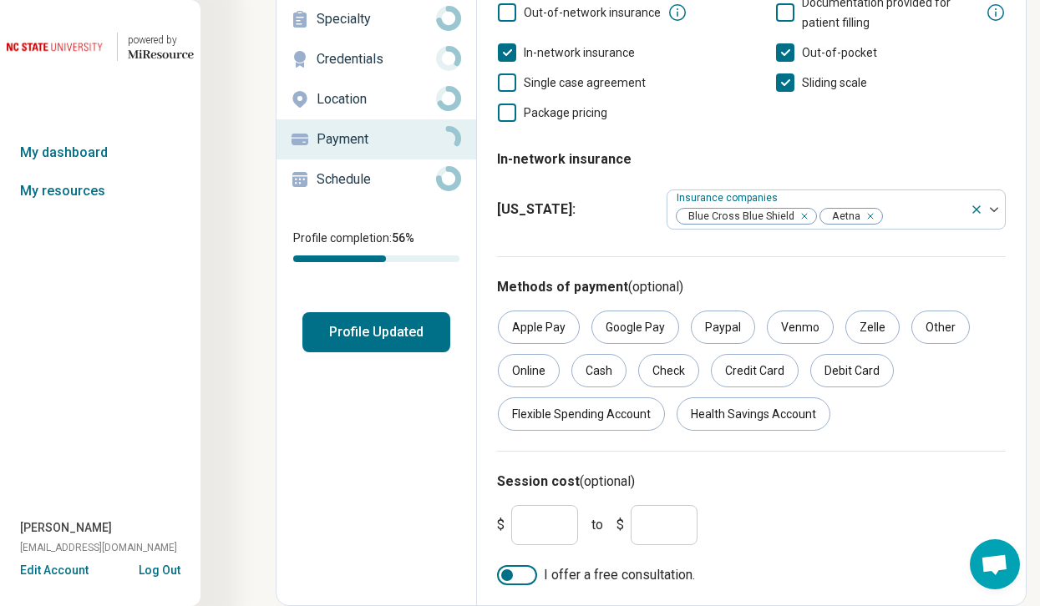
type input "***"
click at [734, 529] on div "$ *** to $ ***" at bounding box center [751, 525] width 522 height 53
click at [679, 534] on input "***" at bounding box center [664, 525] width 67 height 40
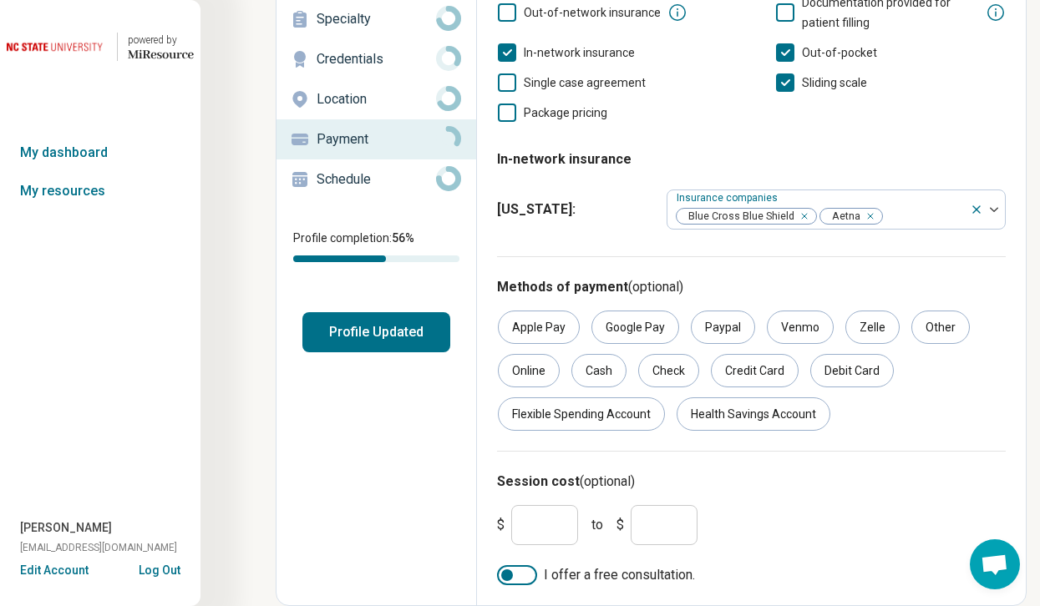
click at [794, 538] on div "$ *** to $ ***" at bounding box center [751, 525] width 522 height 53
click at [568, 536] on input "***" at bounding box center [544, 525] width 67 height 40
click at [790, 82] on icon at bounding box center [785, 82] width 18 height 18
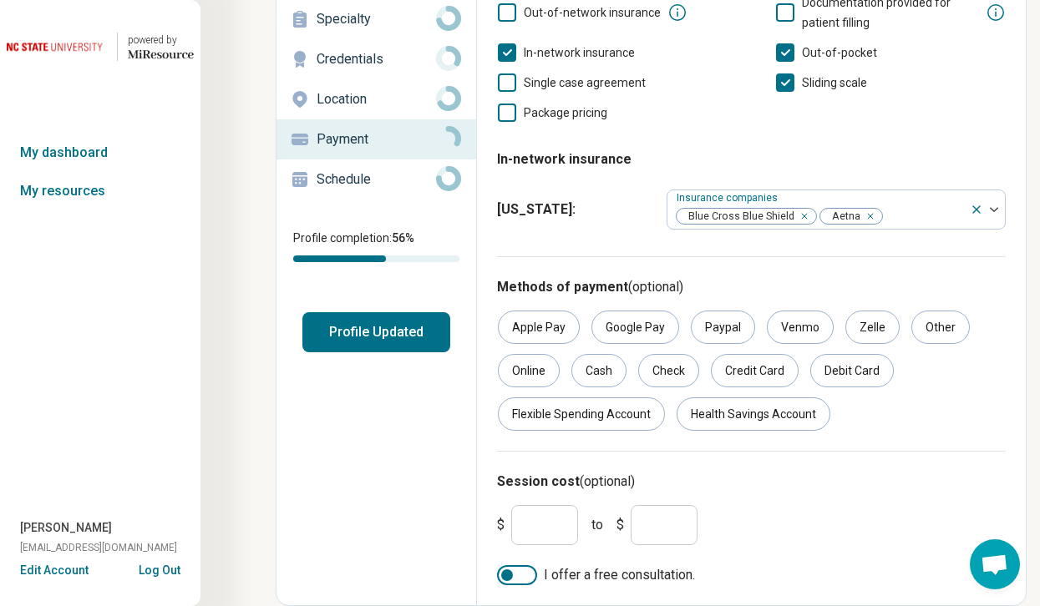
click at [522, 573] on div at bounding box center [517, 575] width 40 height 20
click at [753, 364] on div "Credit Card" at bounding box center [755, 370] width 88 height 33
click at [684, 372] on div "Check" at bounding box center [668, 370] width 61 height 33
click at [546, 376] on div "Online" at bounding box center [529, 370] width 62 height 33
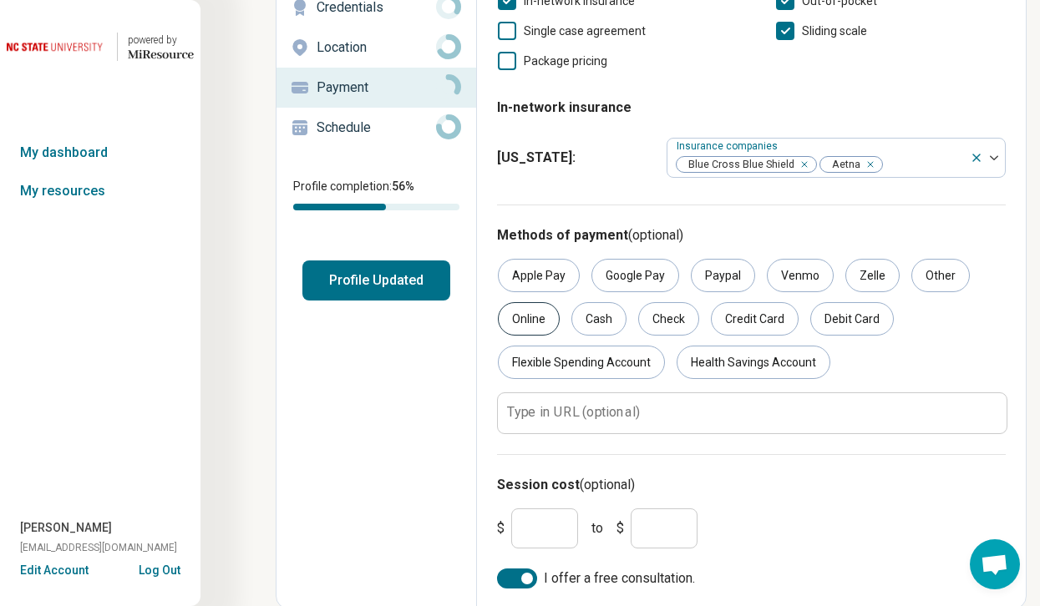
scroll to position [197, 0]
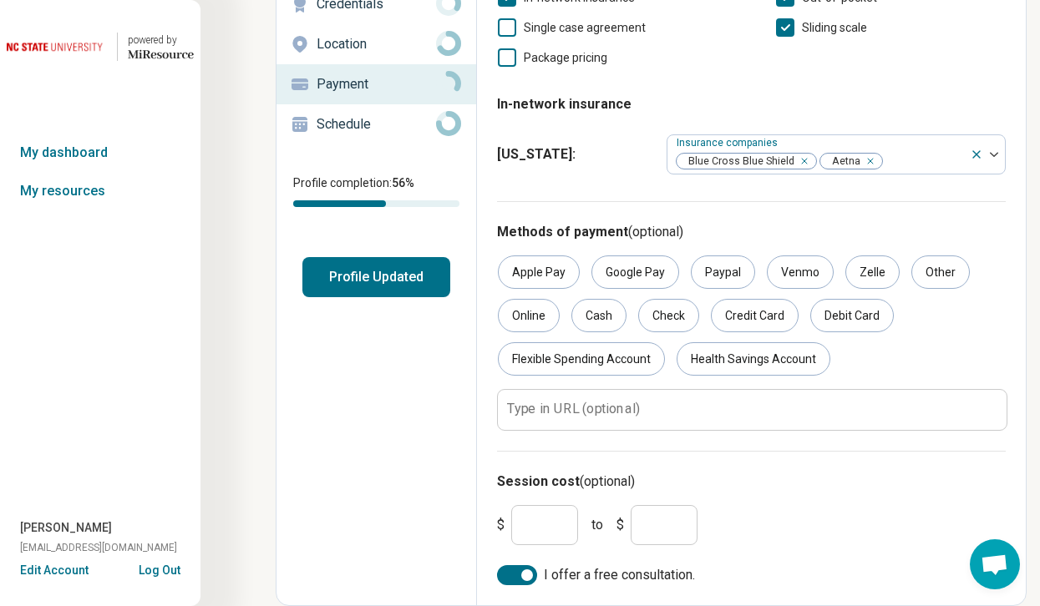
click at [540, 524] on input "***" at bounding box center [544, 525] width 67 height 40
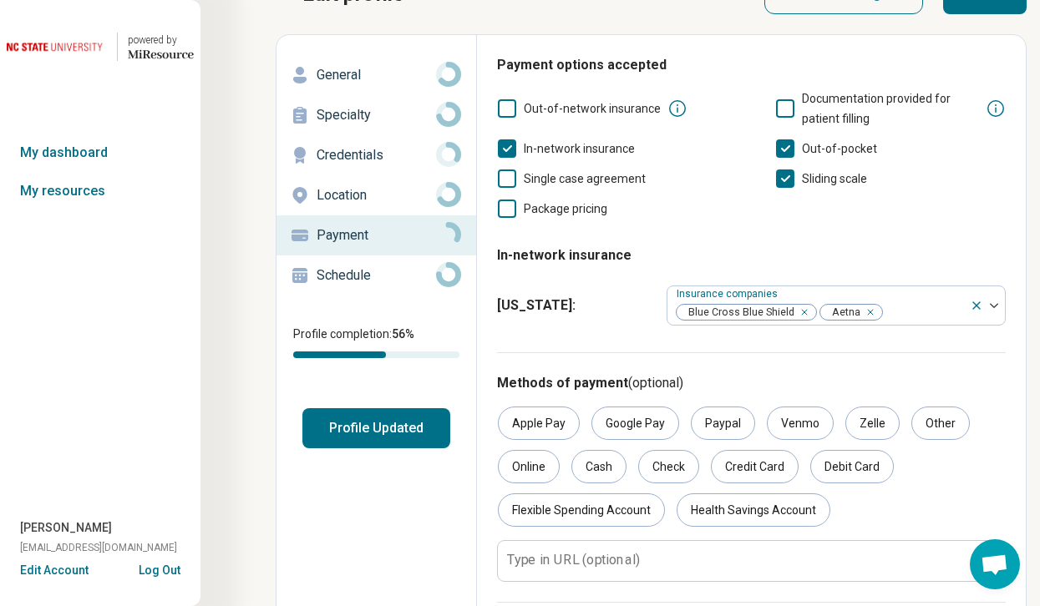
scroll to position [0, 0]
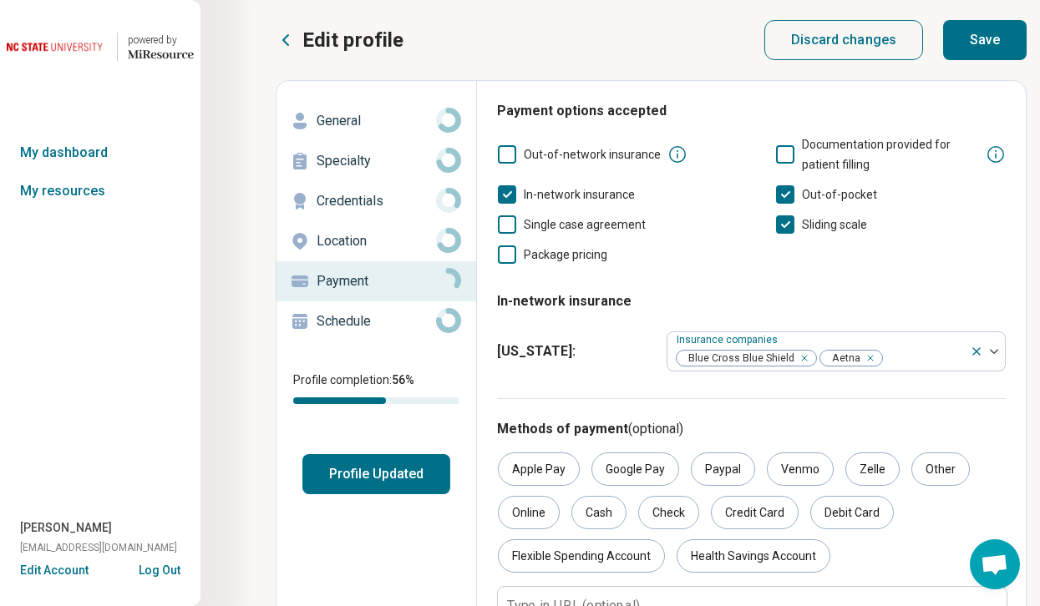
click at [885, 48] on button "Save" at bounding box center [985, 40] width 84 height 40
click at [367, 199] on p "Credentials" at bounding box center [376, 201] width 119 height 20
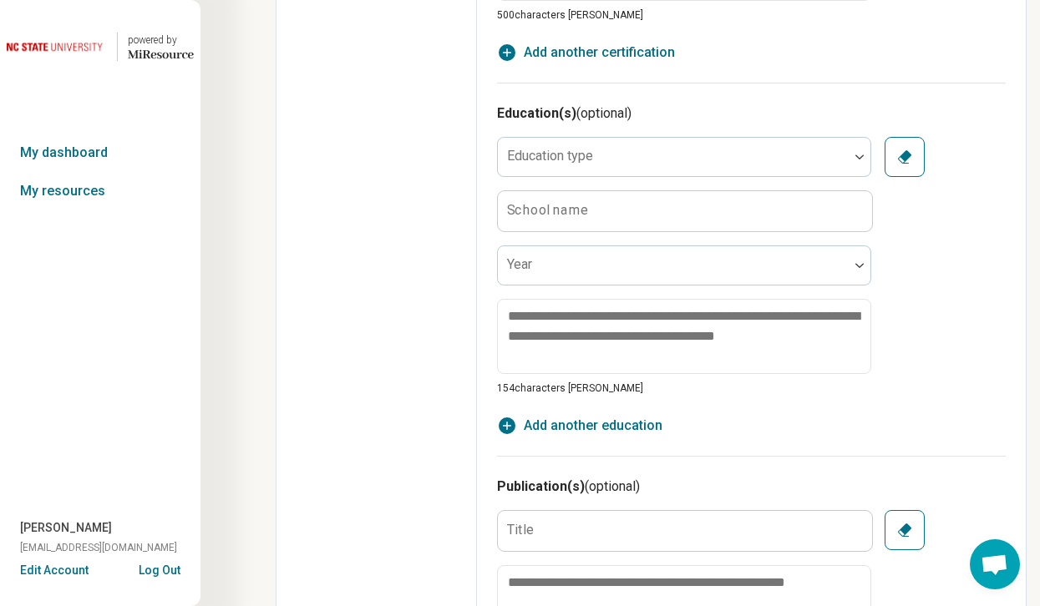
scroll to position [1259, 0]
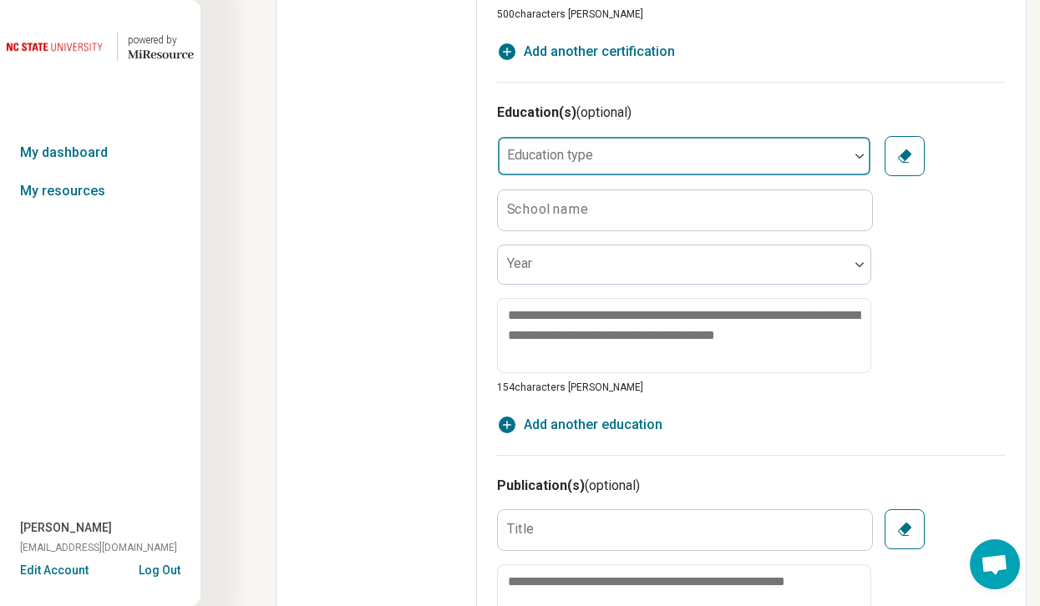
click at [645, 154] on div at bounding box center [672, 162] width 337 height 23
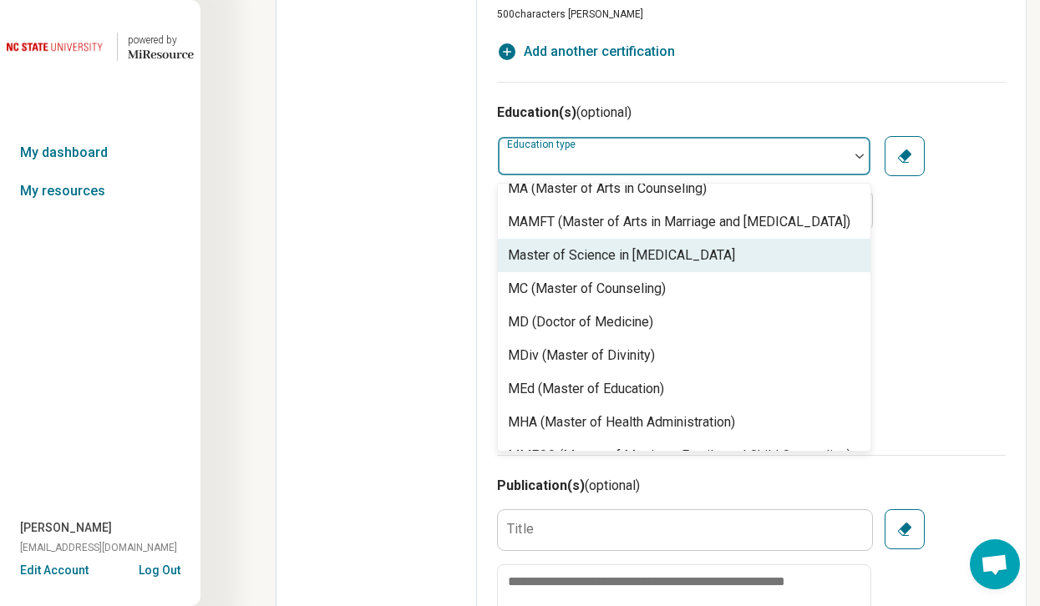
scroll to position [312, 0]
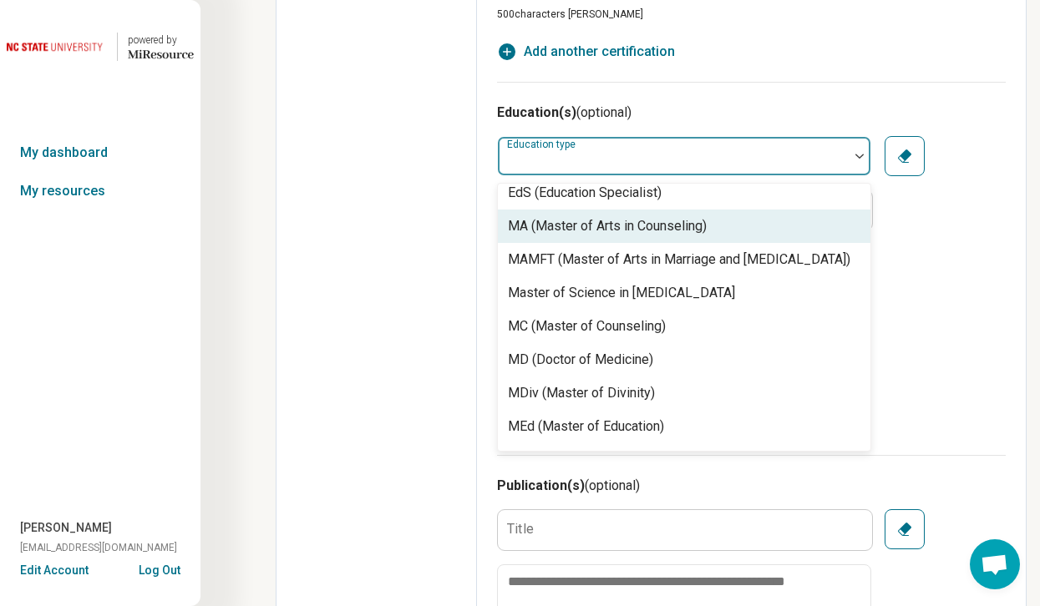
click at [642, 228] on div "MA (Master of Arts in Counseling)" at bounding box center [607, 226] width 199 height 20
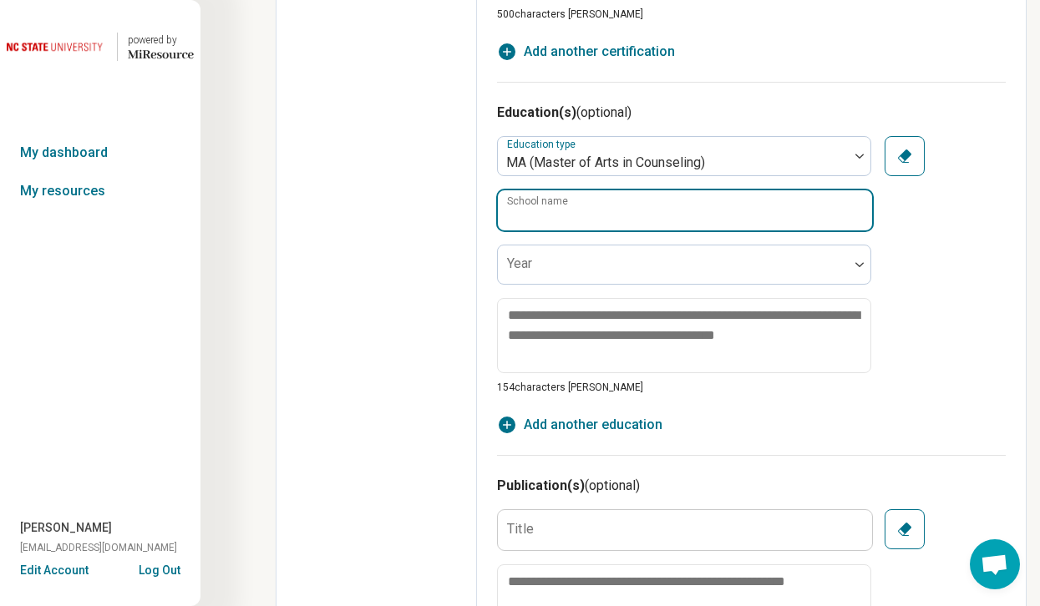
click at [631, 222] on input "School name" at bounding box center [685, 210] width 374 height 40
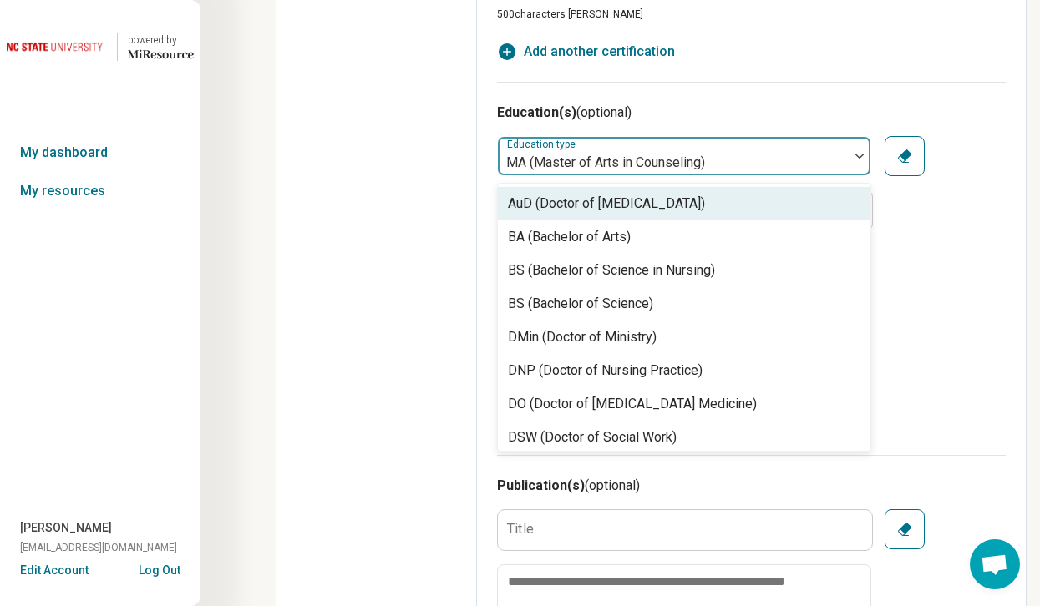
click at [755, 157] on div at bounding box center [672, 162] width 337 height 23
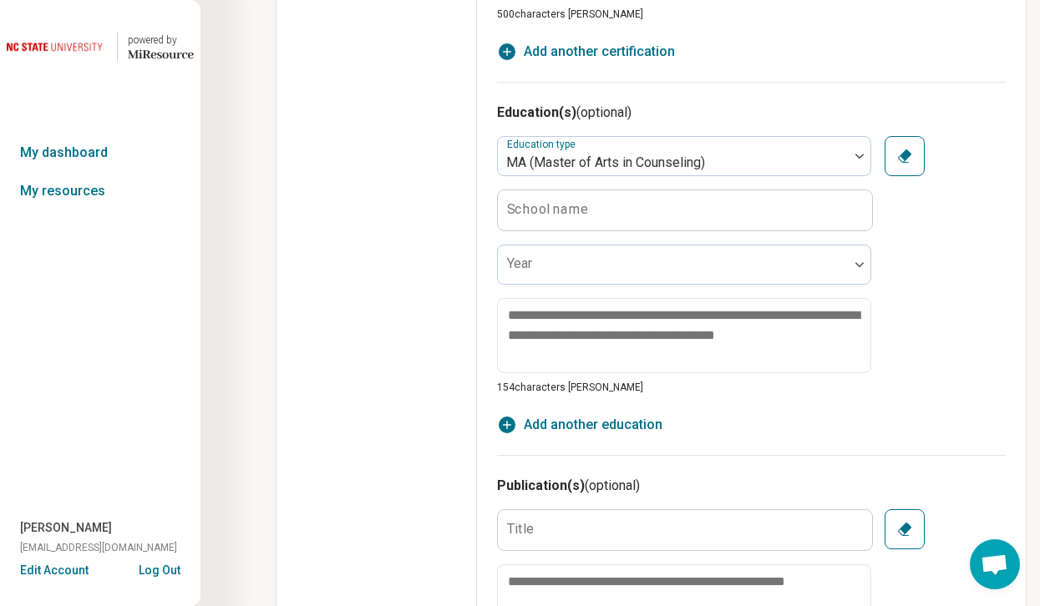
click at [740, 116] on h3 "Education(s) (optional)" at bounding box center [751, 113] width 509 height 20
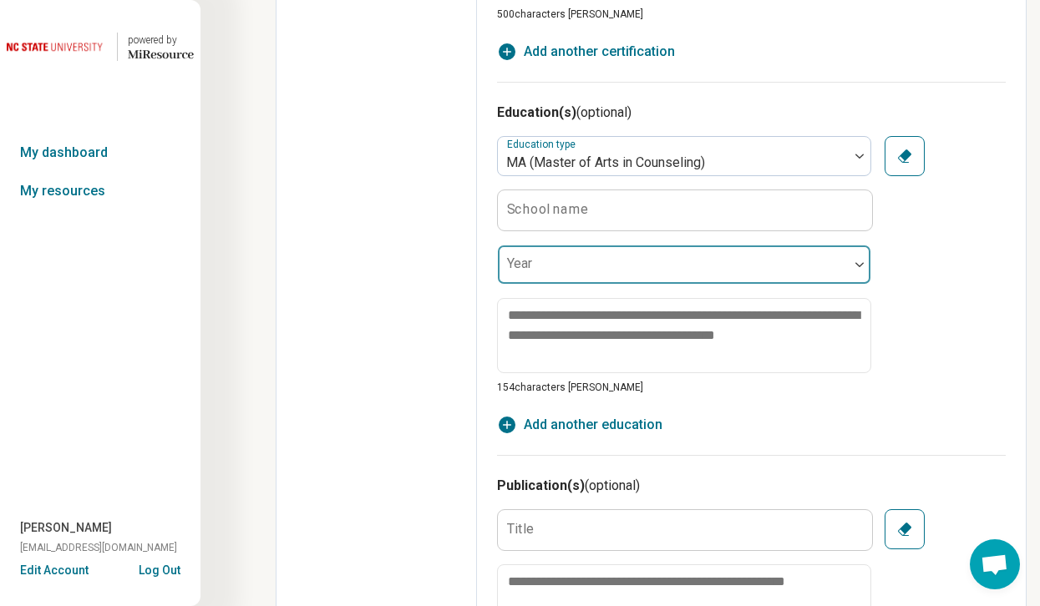
click at [611, 267] on div at bounding box center [672, 271] width 337 height 23
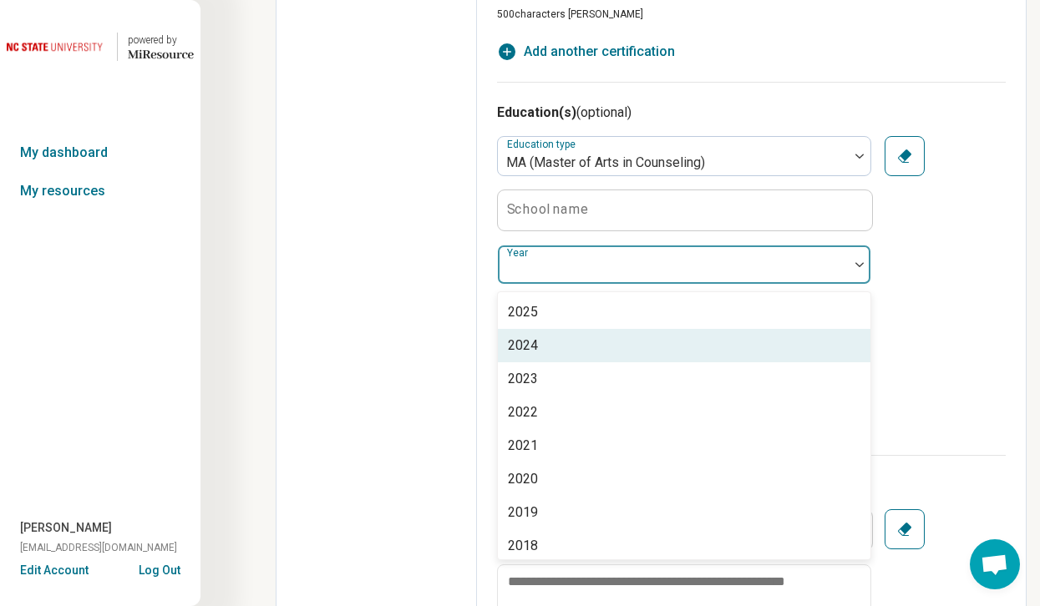
click at [570, 346] on div "2024" at bounding box center [684, 345] width 372 height 33
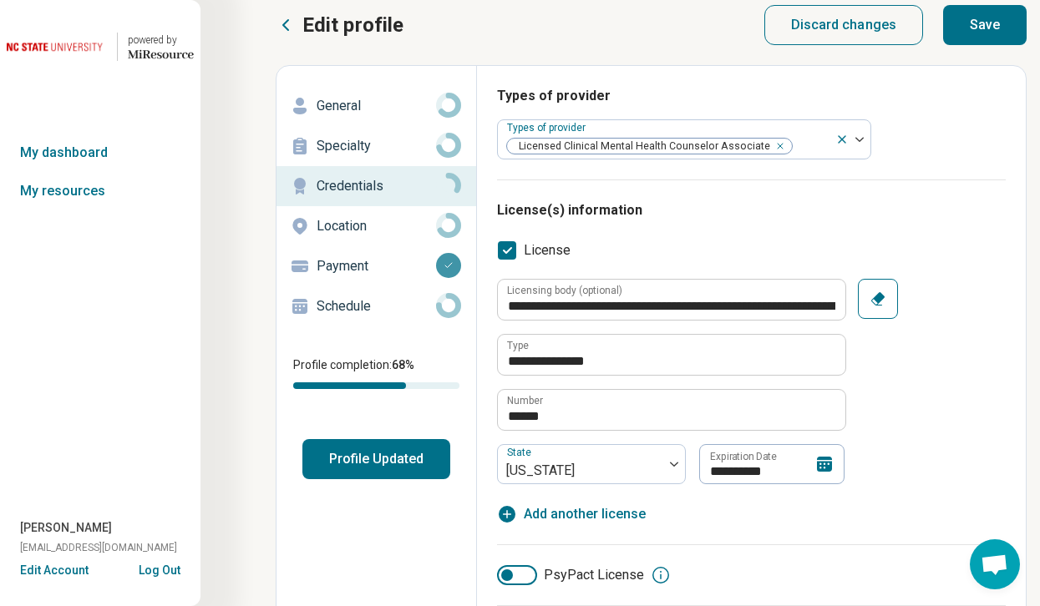
scroll to position [0, 0]
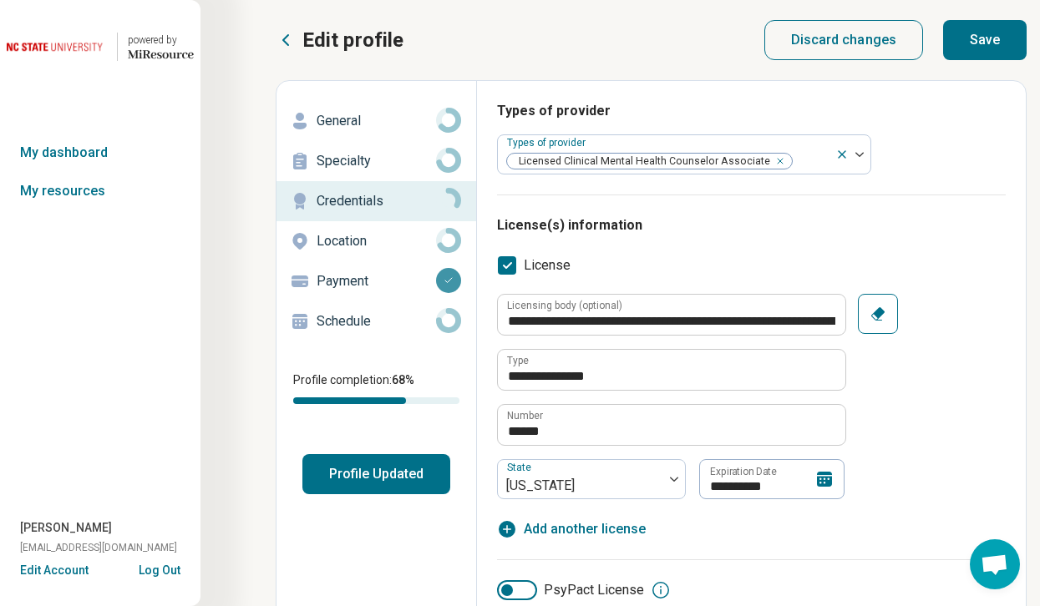
click at [885, 47] on button "Save" at bounding box center [985, 40] width 84 height 40
click at [885, 49] on button "Save" at bounding box center [985, 40] width 84 height 40
click at [885, 29] on button "Save" at bounding box center [985, 40] width 84 height 40
type textarea "*"
click at [360, 479] on button "Profile Updated" at bounding box center [376, 474] width 148 height 40
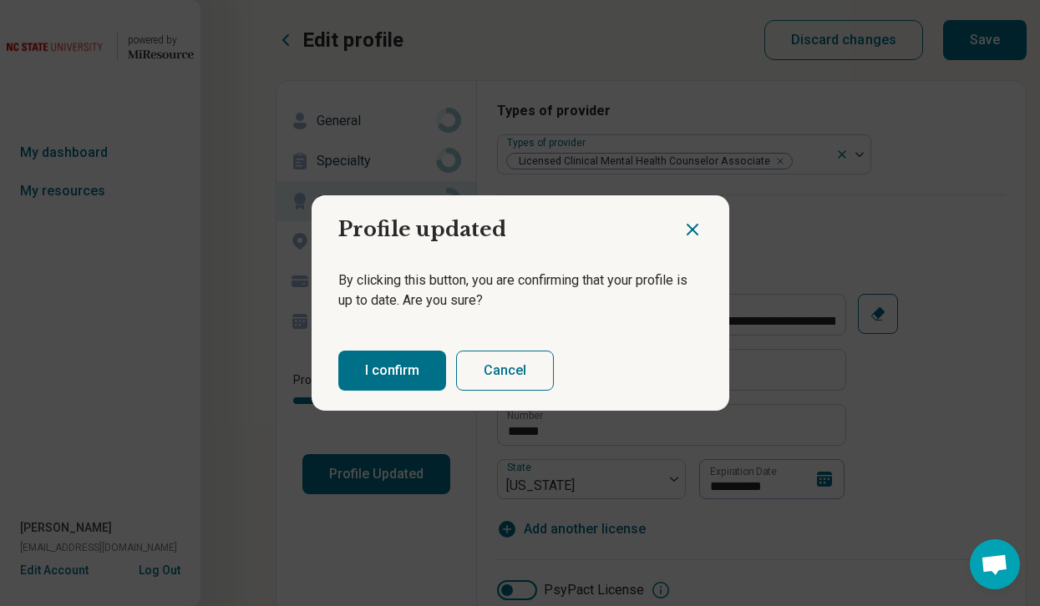
click at [407, 376] on button "I confirm" at bounding box center [392, 371] width 108 height 40
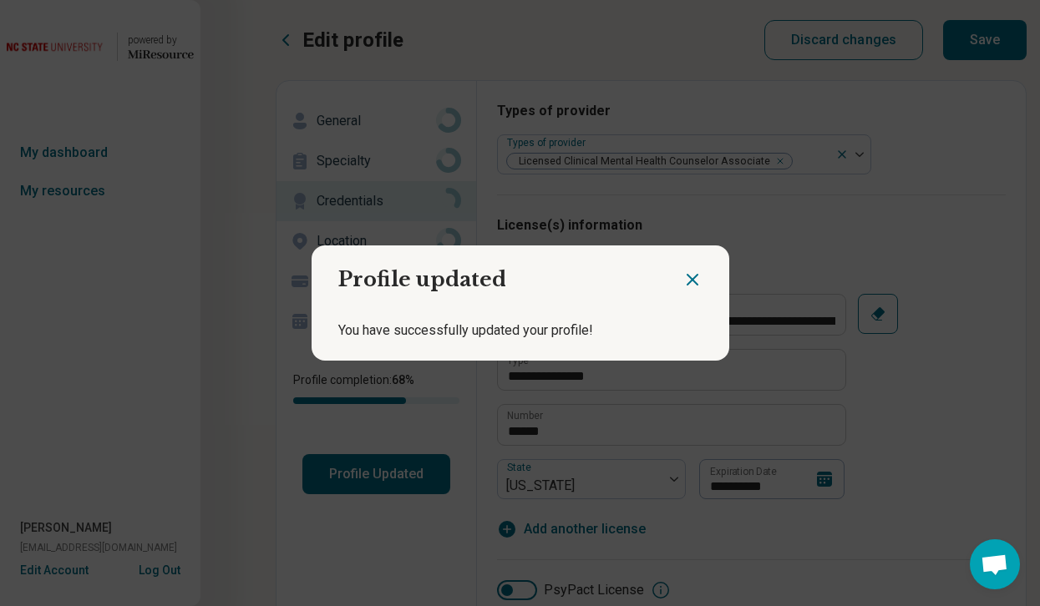
click at [687, 271] on icon "Close dialog" at bounding box center [692, 280] width 20 height 20
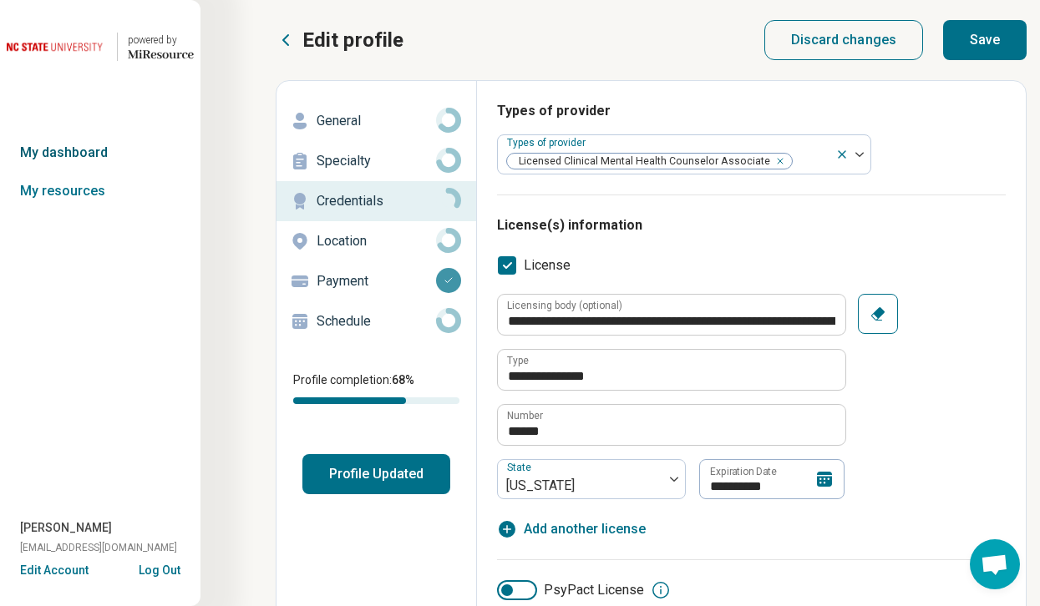
click at [94, 159] on link "My dashboard" at bounding box center [100, 153] width 200 height 38
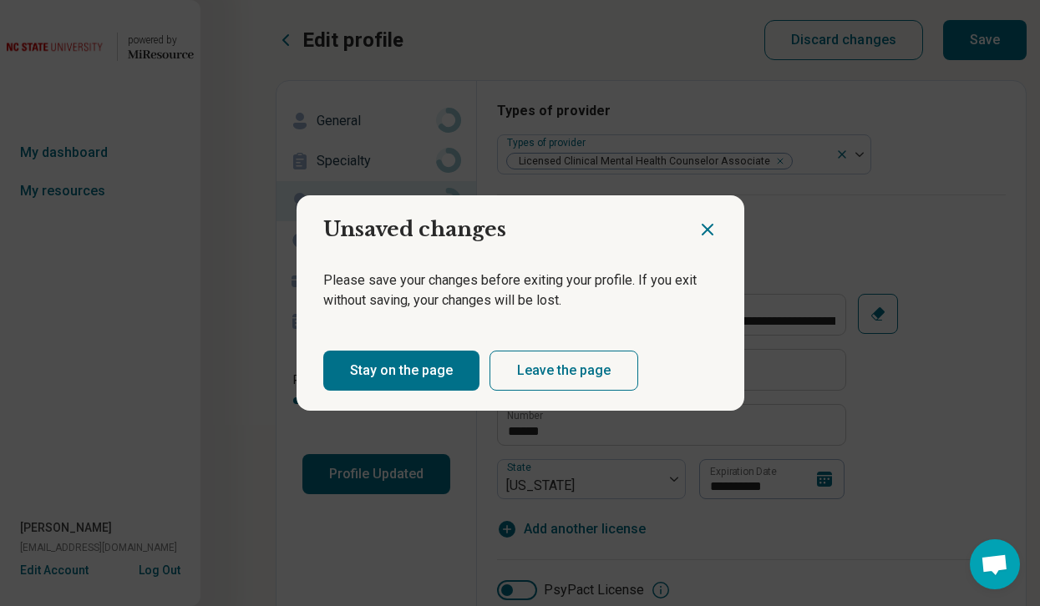
click at [709, 236] on icon "Close dialog" at bounding box center [707, 230] width 20 height 20
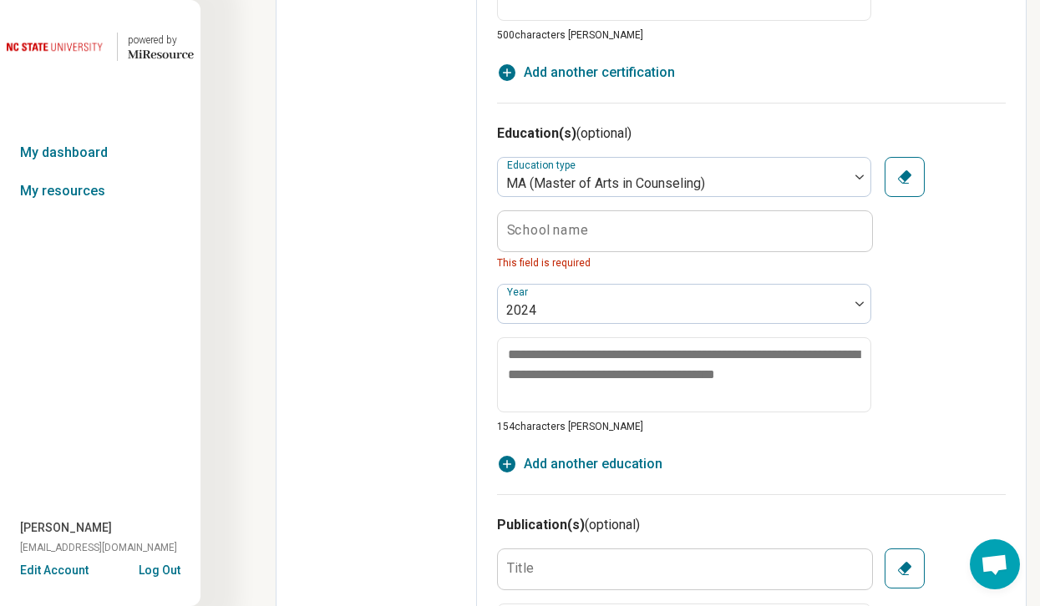
scroll to position [1291, 0]
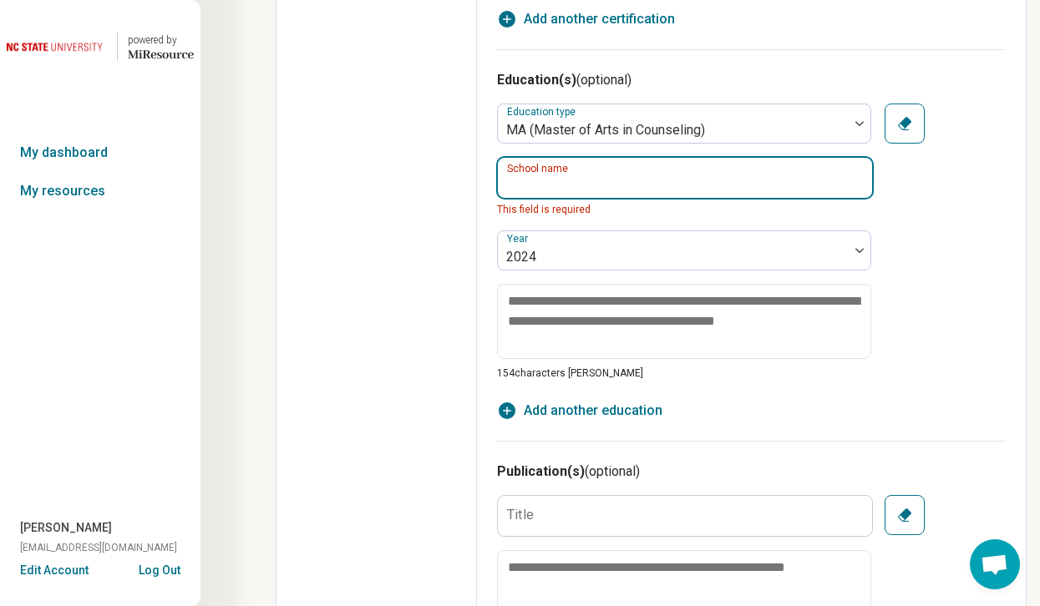
click at [665, 181] on input "School name" at bounding box center [685, 178] width 374 height 40
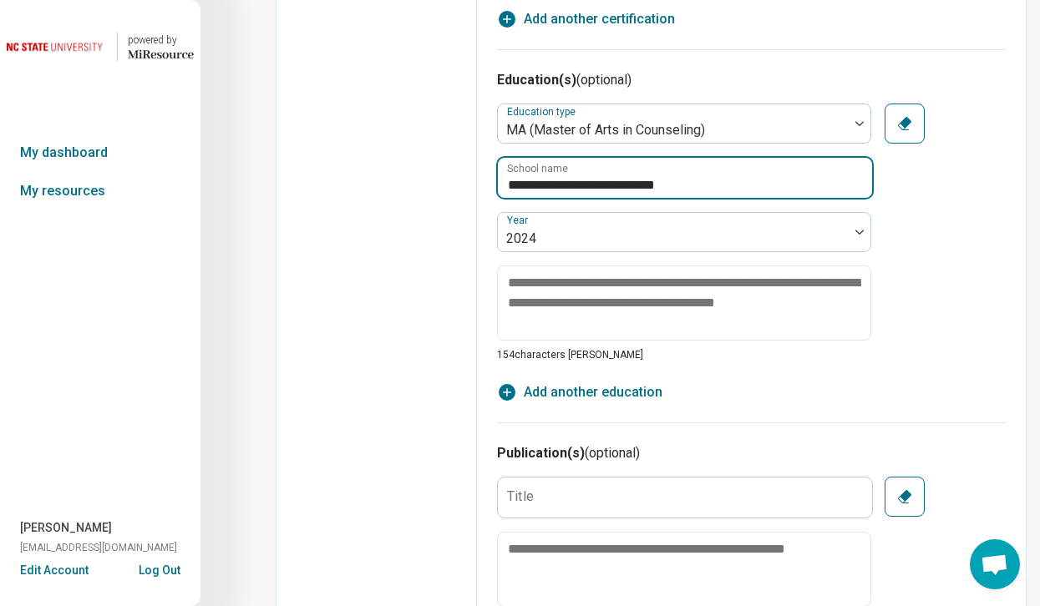
type input "**********"
click at [784, 388] on div "**********" at bounding box center [751, 253] width 509 height 299
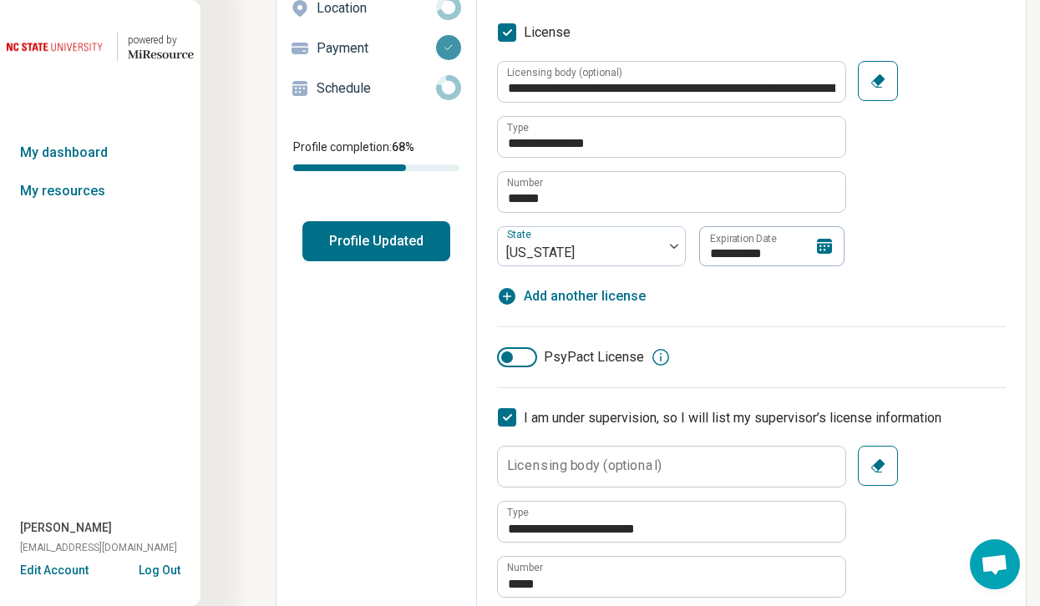
scroll to position [0, 0]
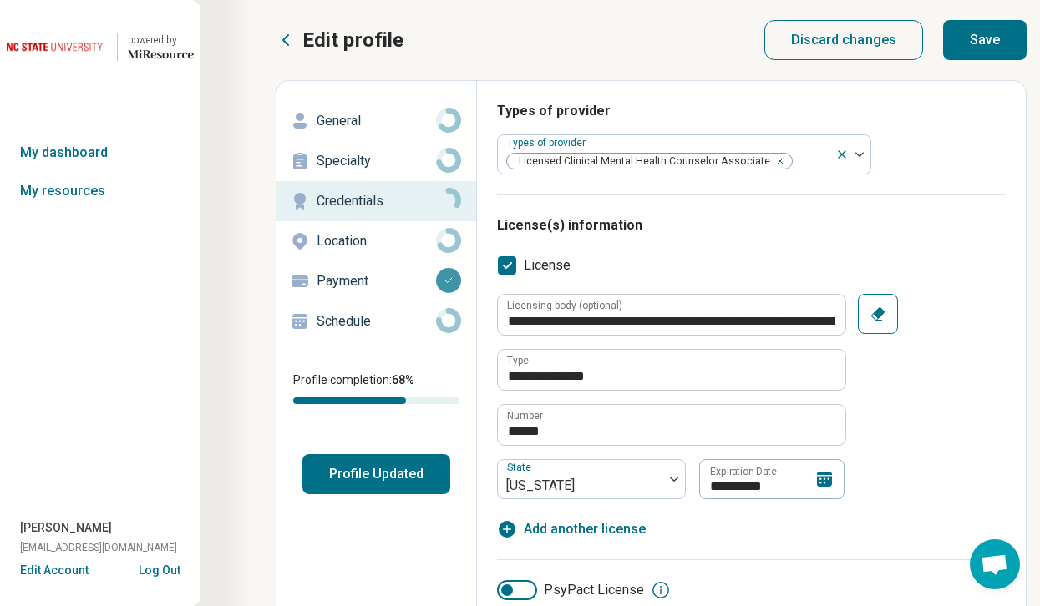
click at [885, 50] on button "Save" at bounding box center [985, 40] width 84 height 40
type textarea "*"
click at [380, 471] on button "Profile Updated" at bounding box center [376, 474] width 148 height 40
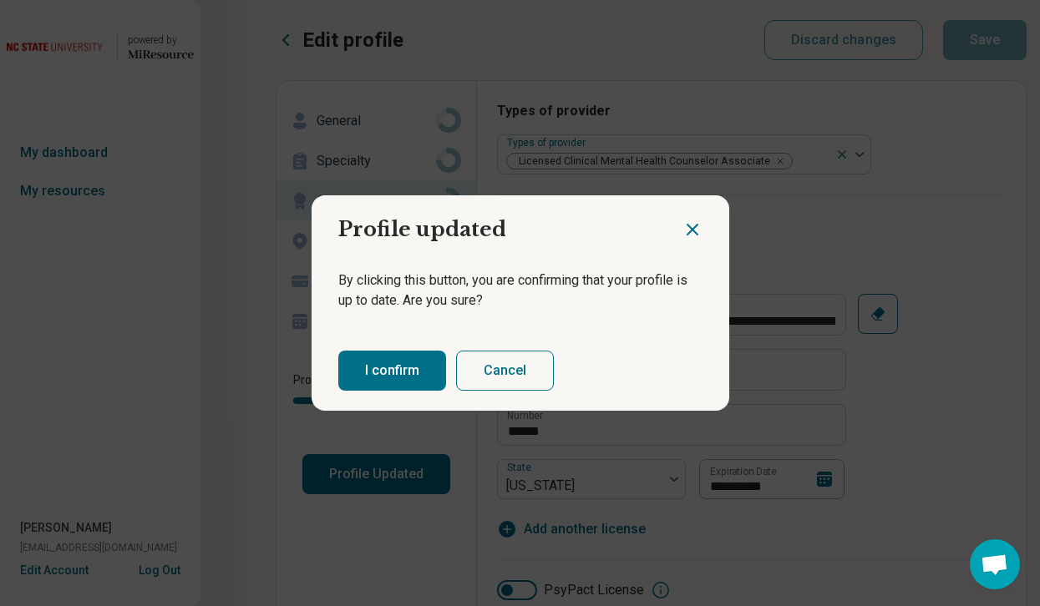
click at [401, 364] on button "I confirm" at bounding box center [392, 371] width 108 height 40
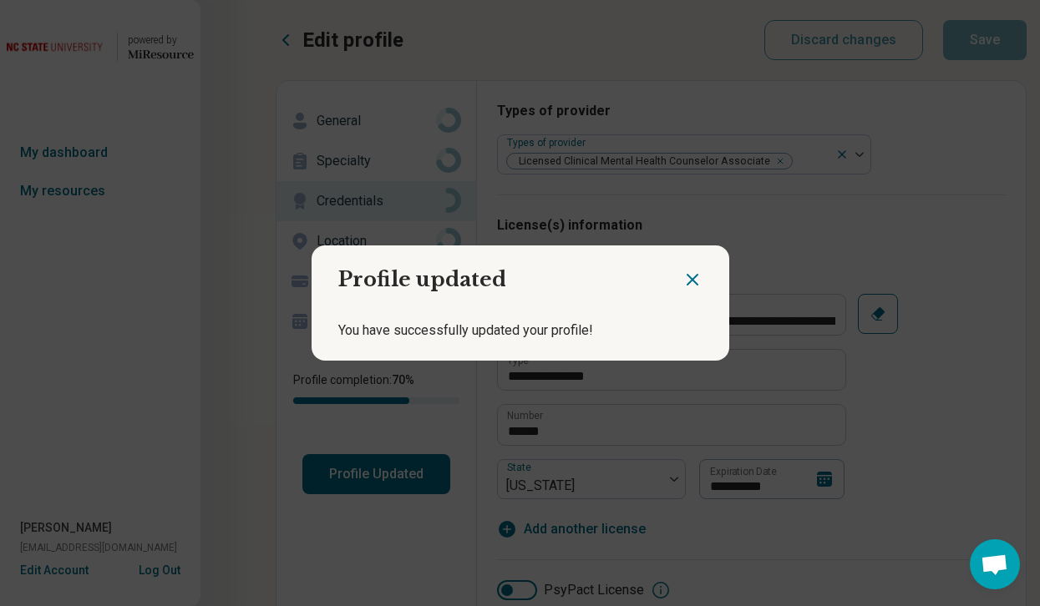
click at [692, 275] on icon "Close dialog" at bounding box center [692, 280] width 20 height 20
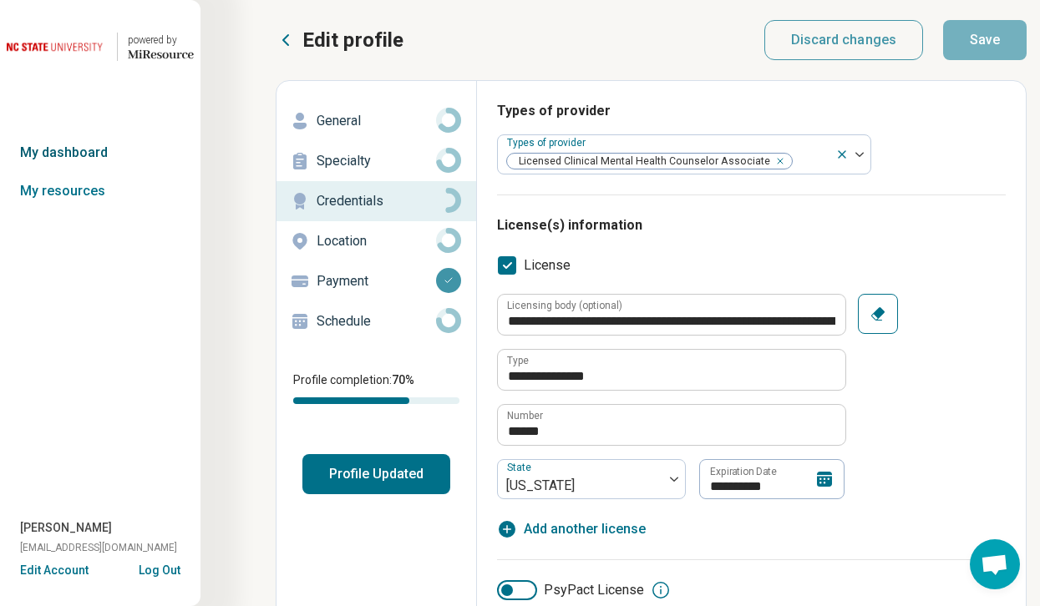
click at [92, 163] on link "My dashboard" at bounding box center [100, 153] width 200 height 38
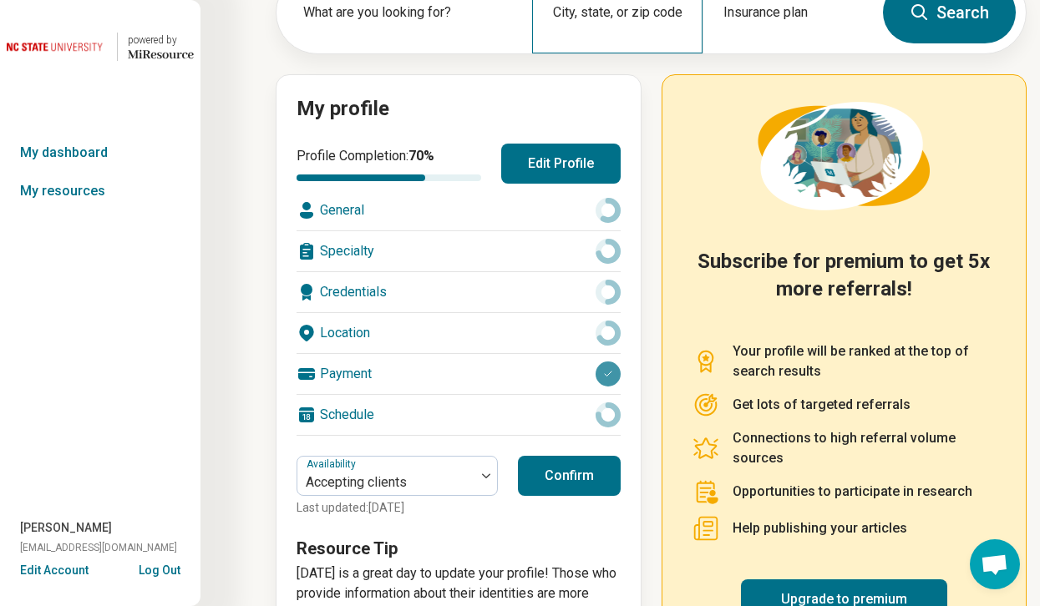
scroll to position [201, 0]
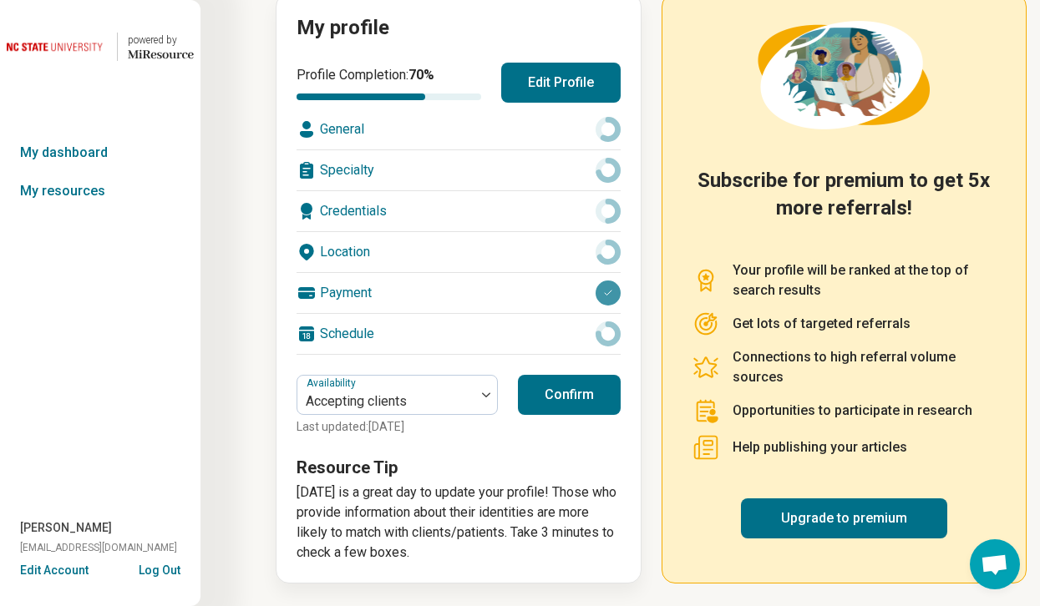
click at [566, 413] on button "Confirm" at bounding box center [569, 395] width 103 height 40
